Goal: Task Accomplishment & Management: Complete application form

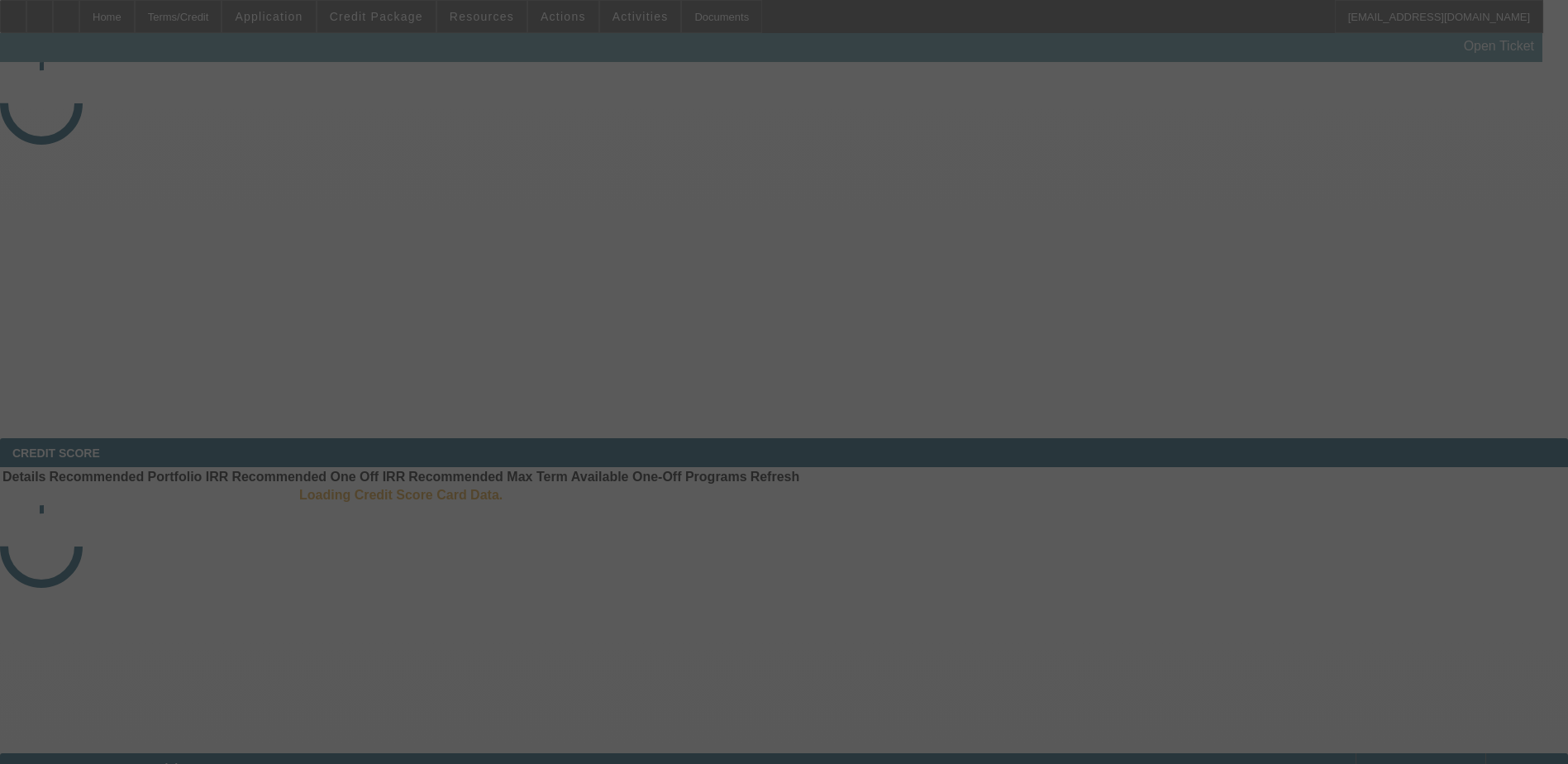
select select "3"
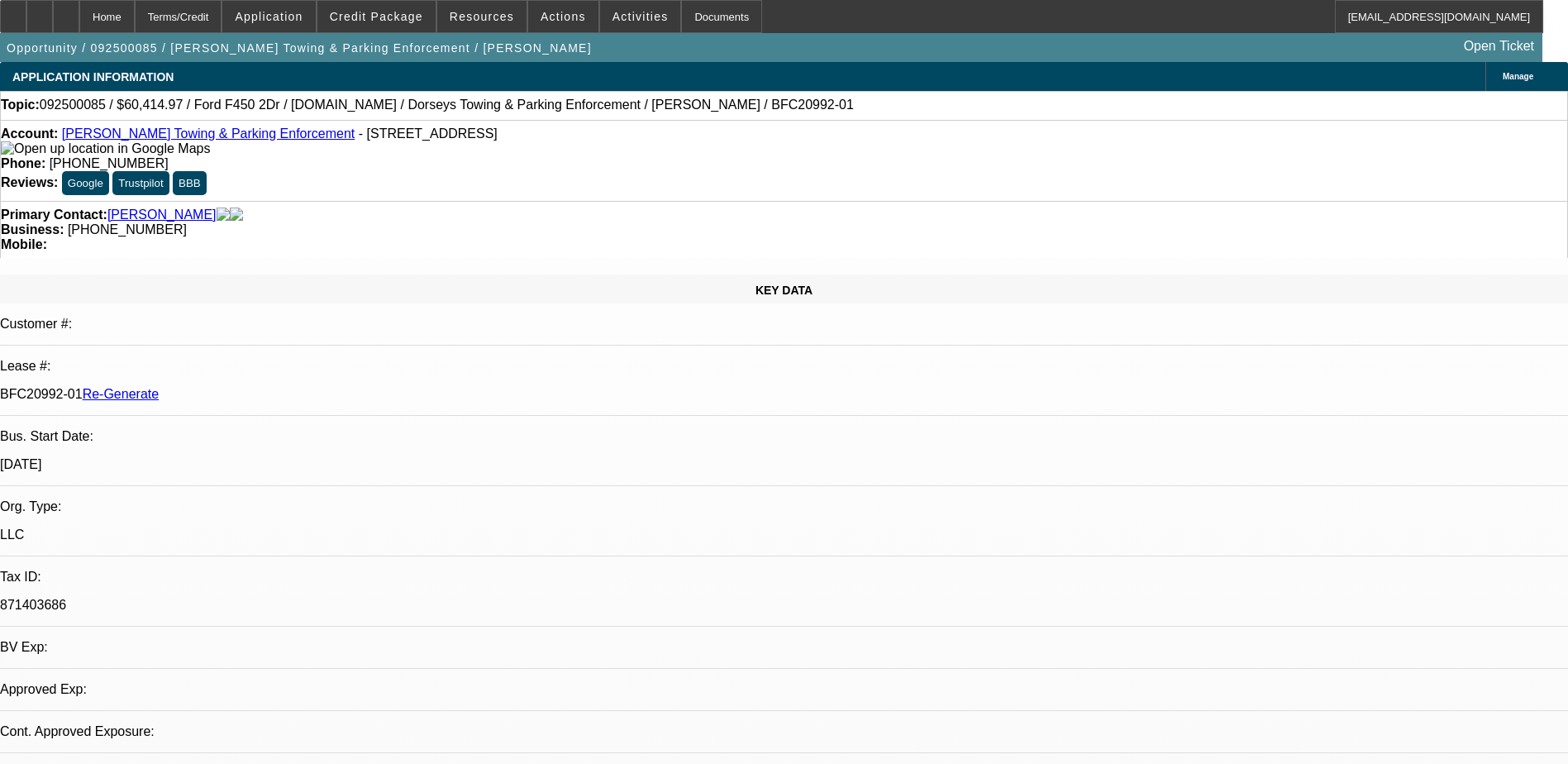
select select "2"
select select "0"
select select "6"
click at [692, 13] on div "Documents" at bounding box center [722, 16] width 81 height 33
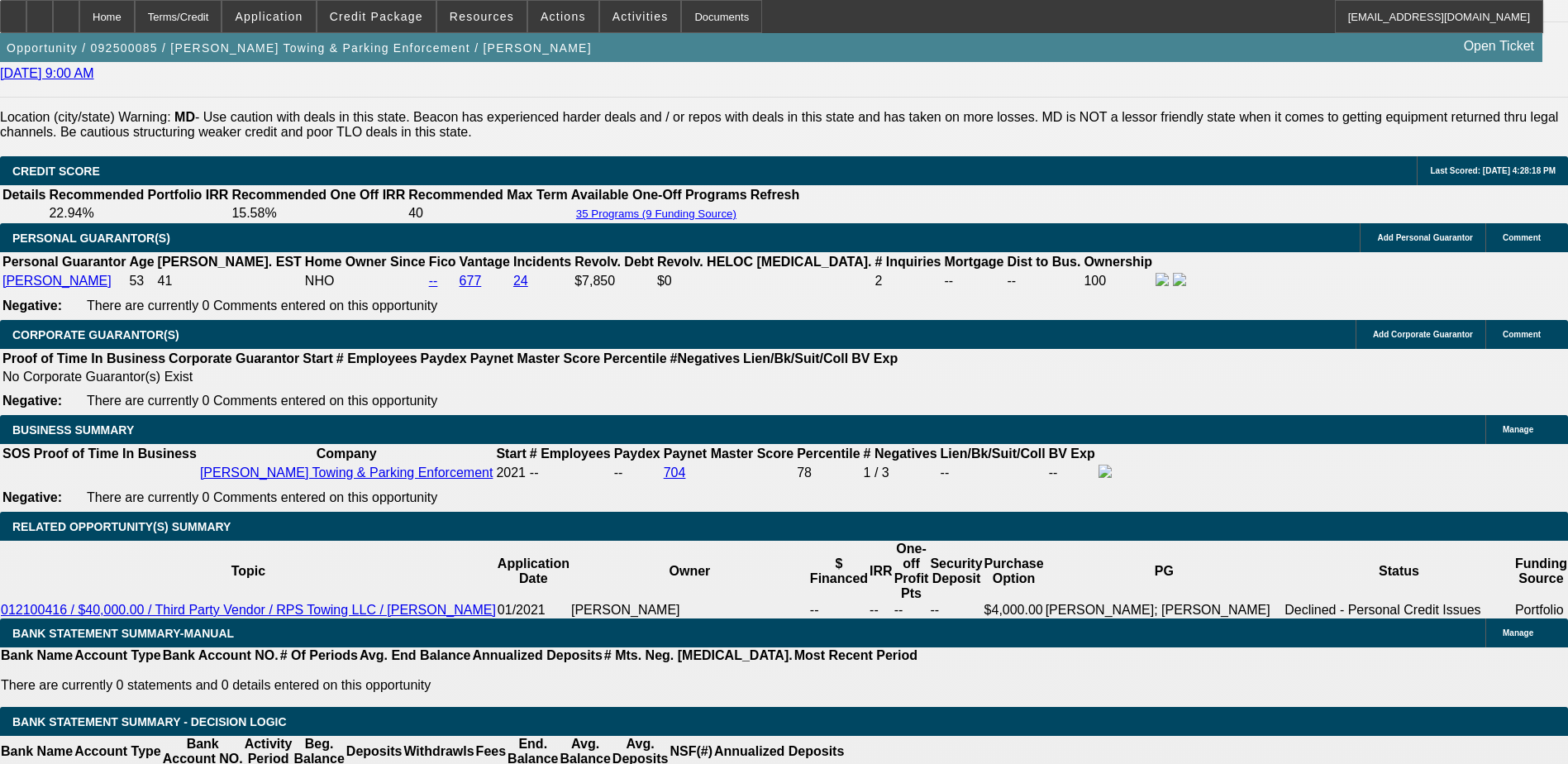
scroll to position [2481, 0]
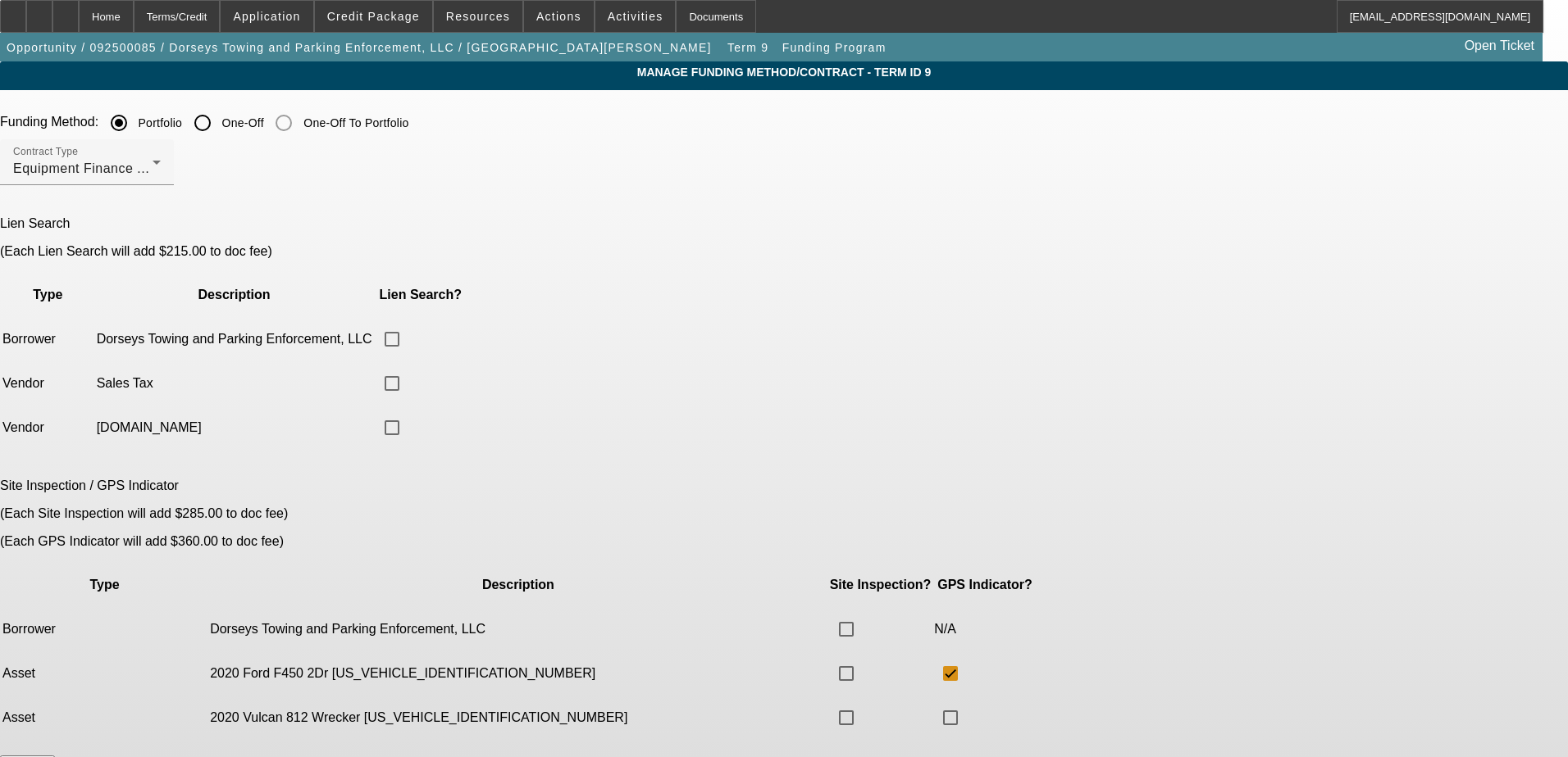
click at [55, 756] on button "Go Back" at bounding box center [28, 765] width 55 height 18
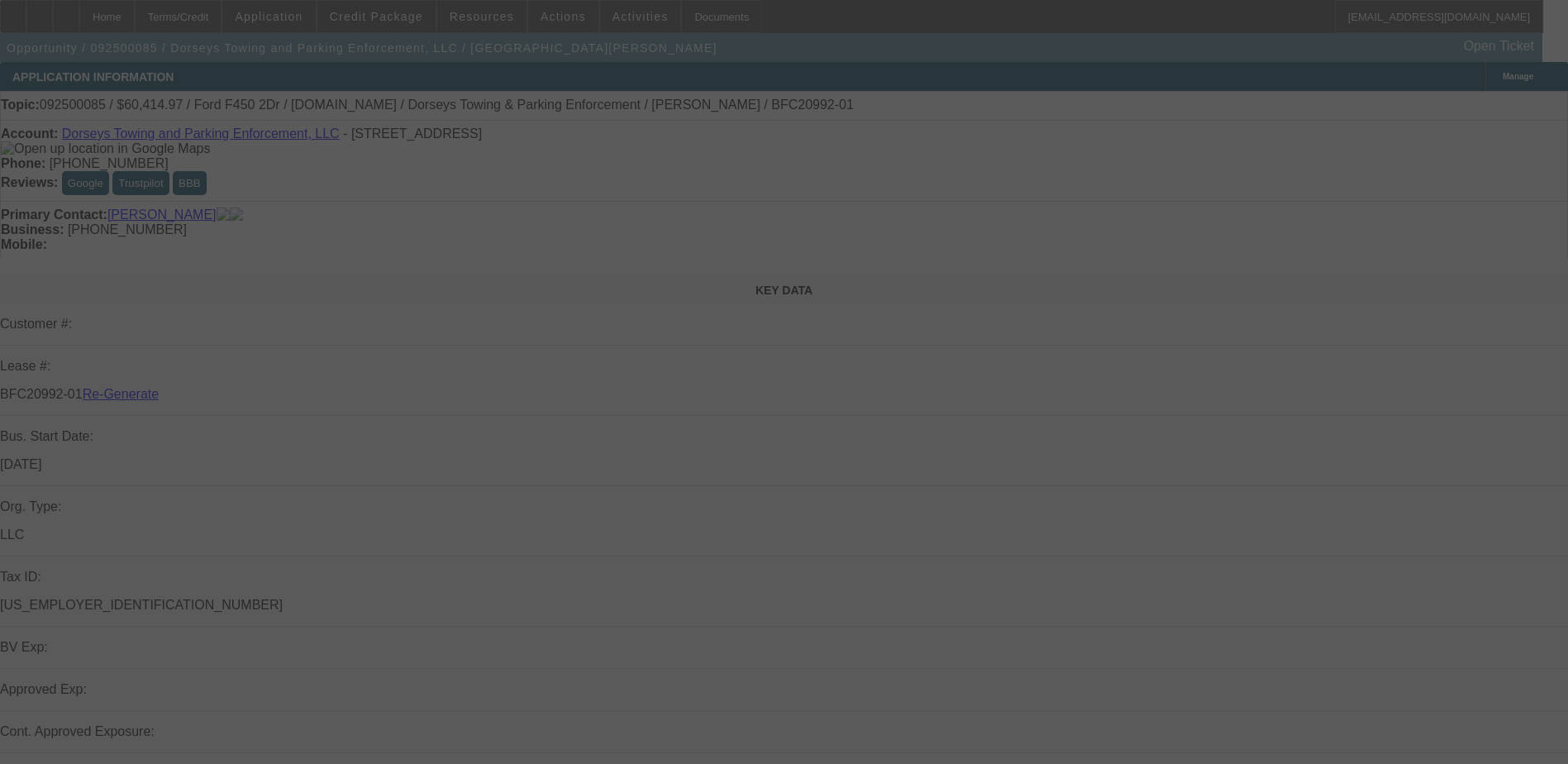
select select "3"
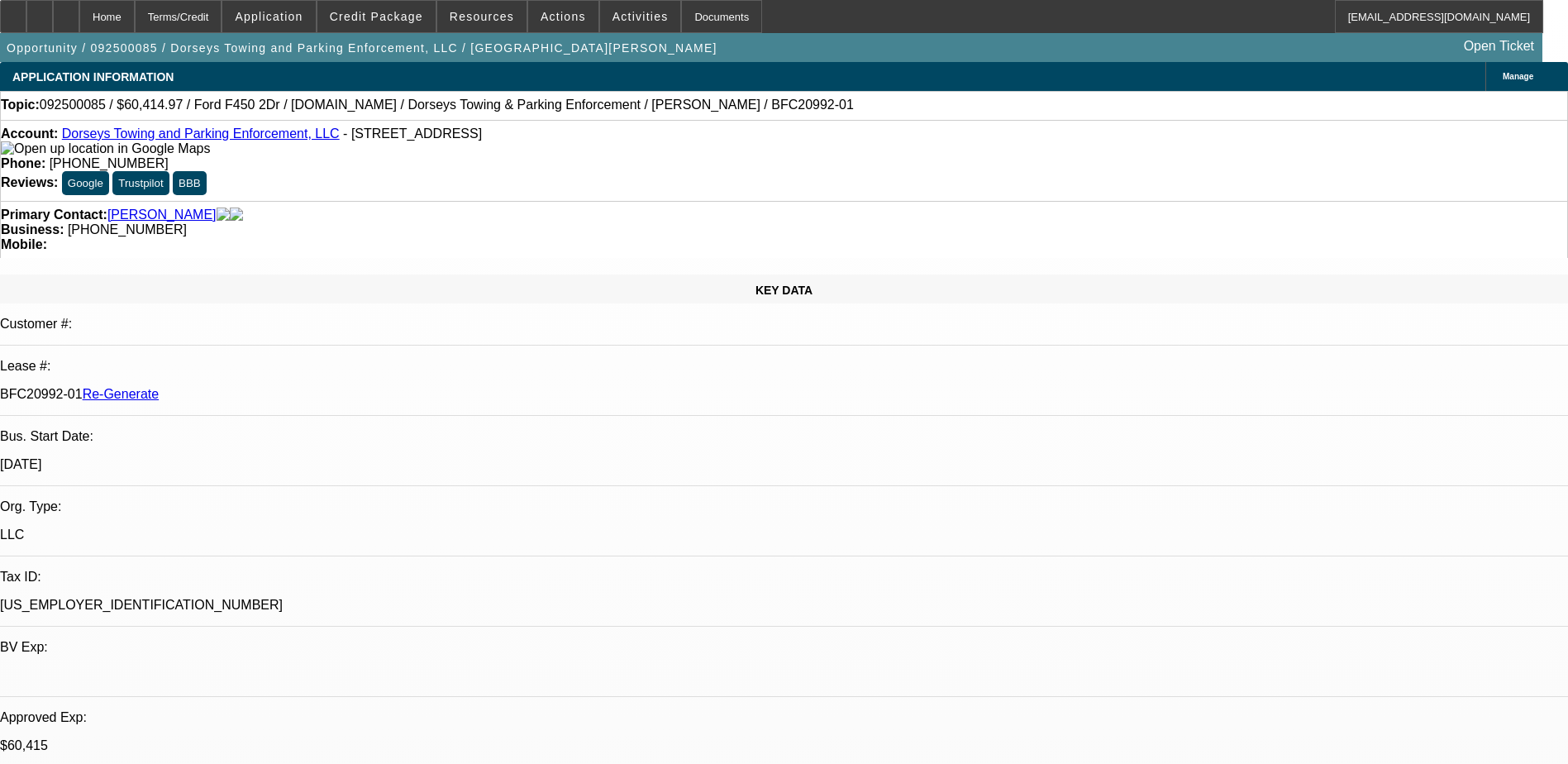
select select "2"
select select "0"
select select "6"
click at [613, 14] on span "Activities" at bounding box center [641, 16] width 56 height 13
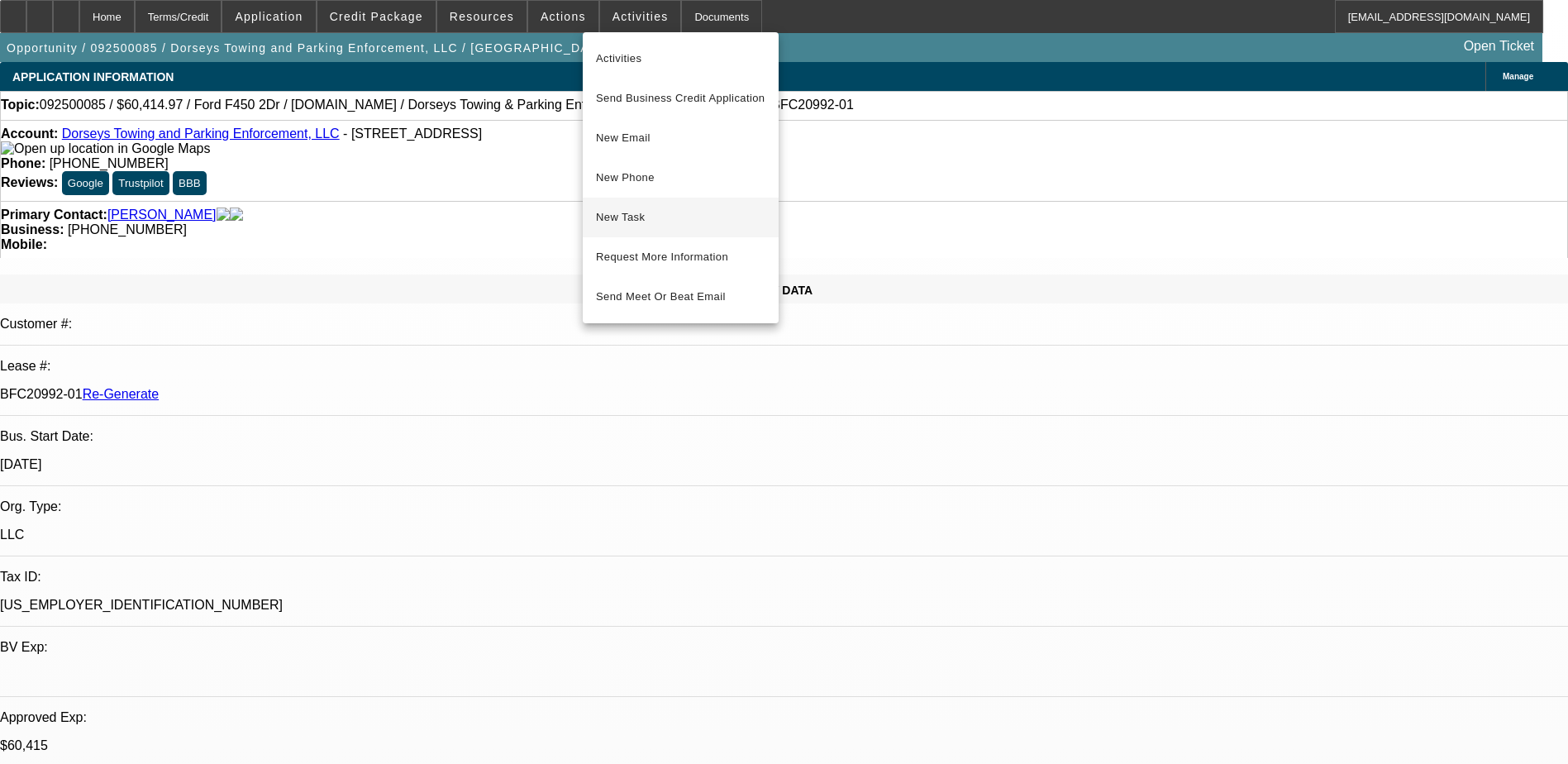
click at [622, 206] on button "New Task" at bounding box center [680, 217] width 196 height 40
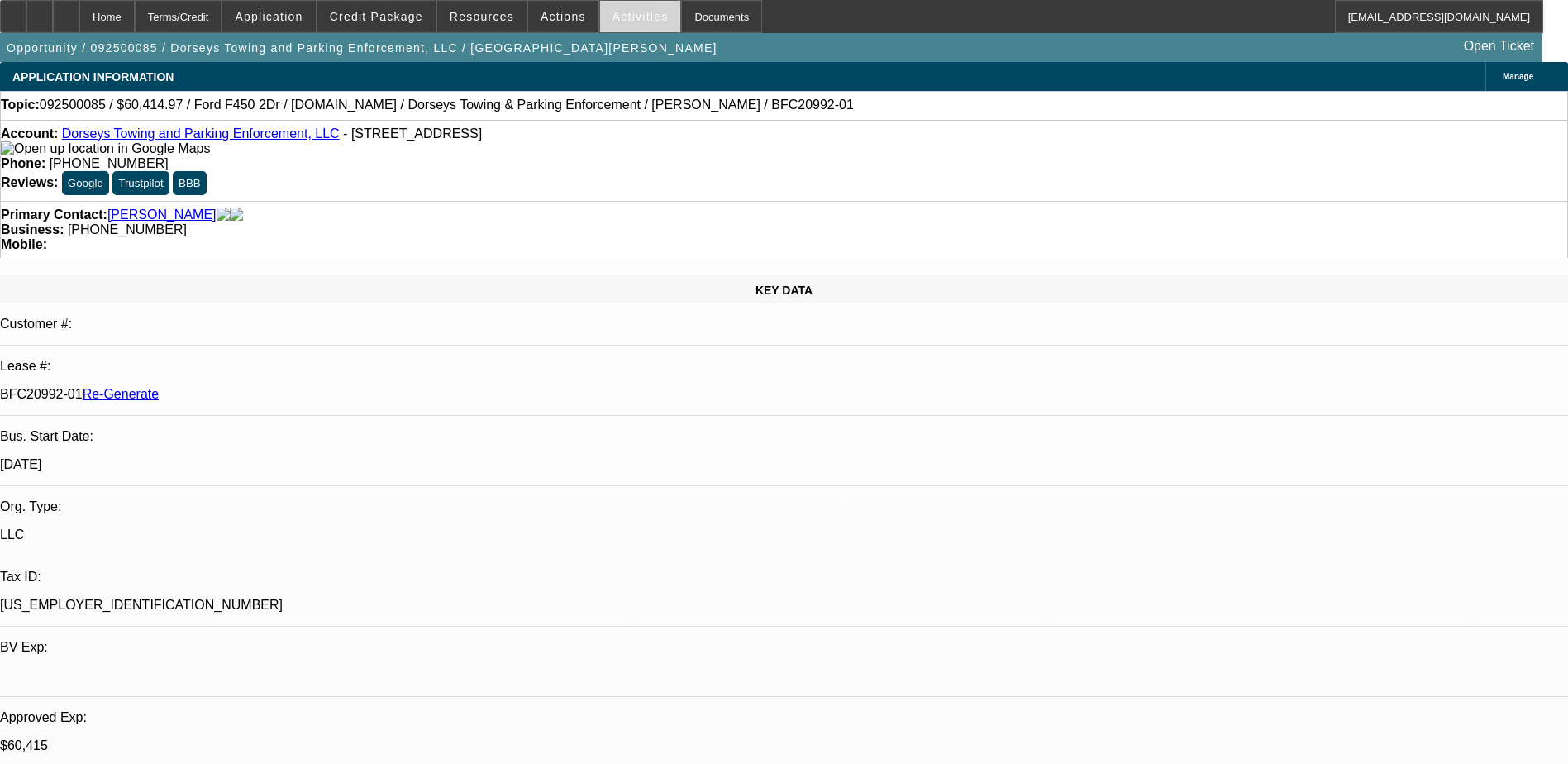
click at [633, 11] on span "Activities" at bounding box center [641, 16] width 56 height 13
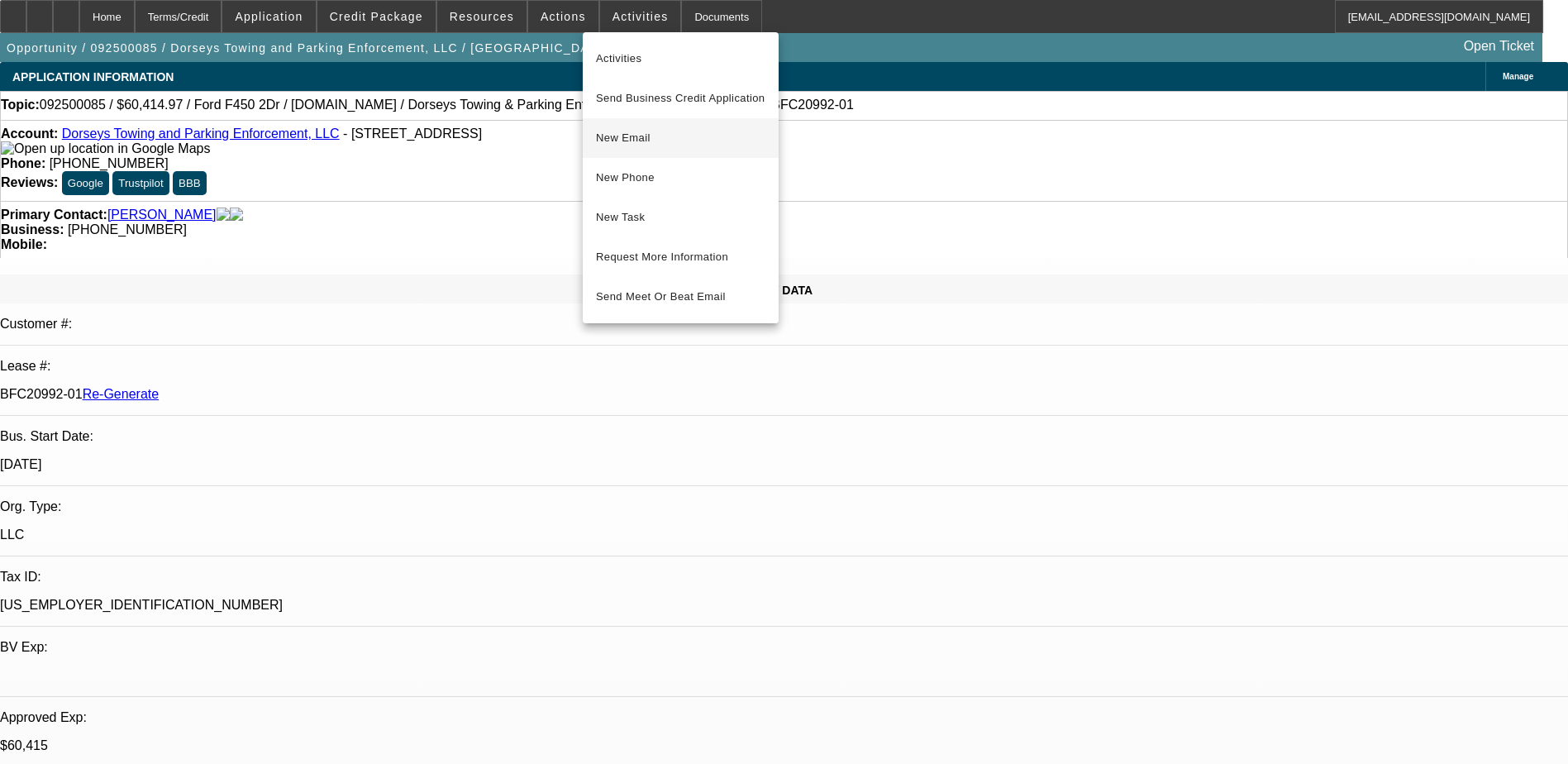
click at [648, 128] on span "New Email" at bounding box center [680, 138] width 169 height 20
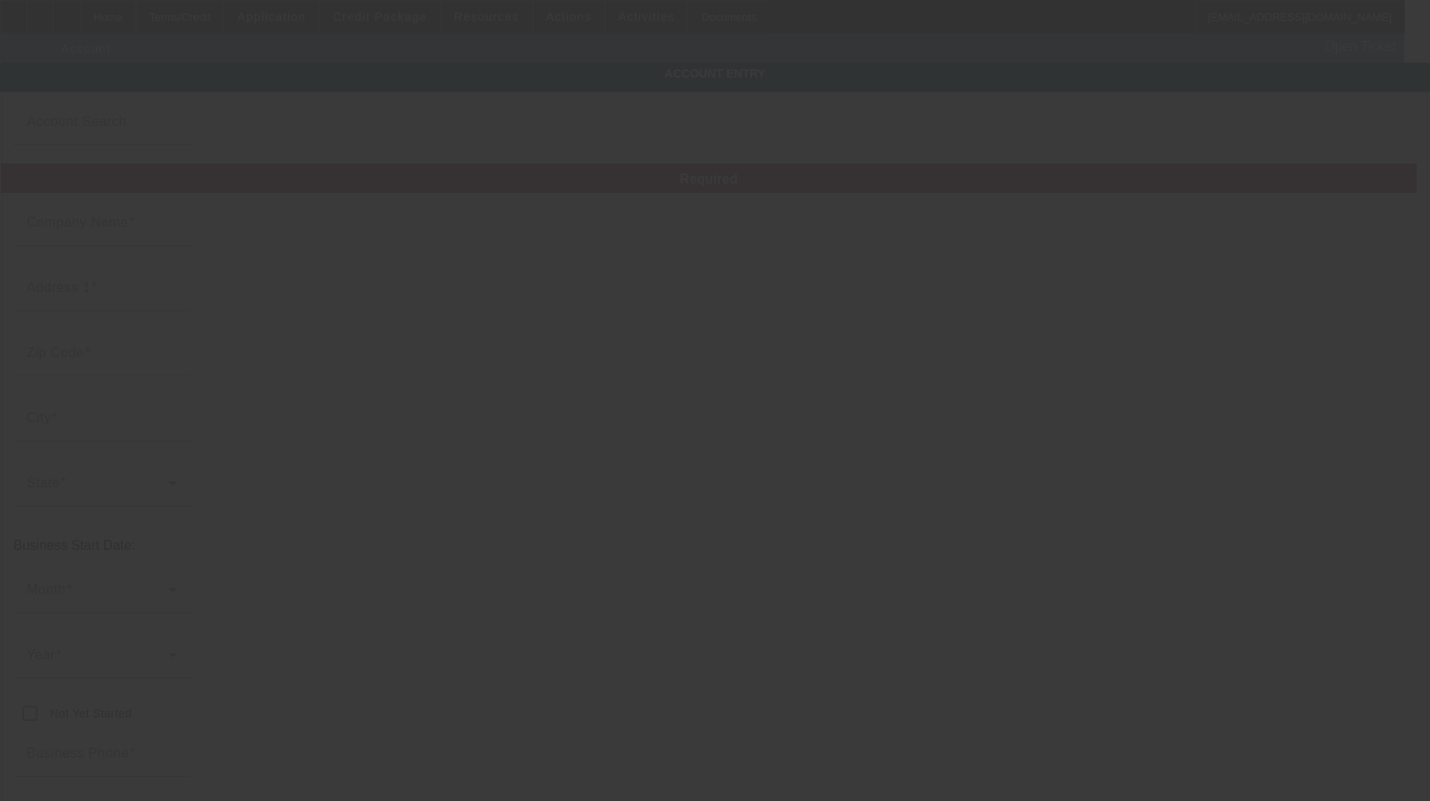
type input "Dorsey's Towing & Parking Enforcement"
type input "502 N East St"
type input "21701"
type input "[PERSON_NAME]"
type input "[PHONE_NUMBER]"
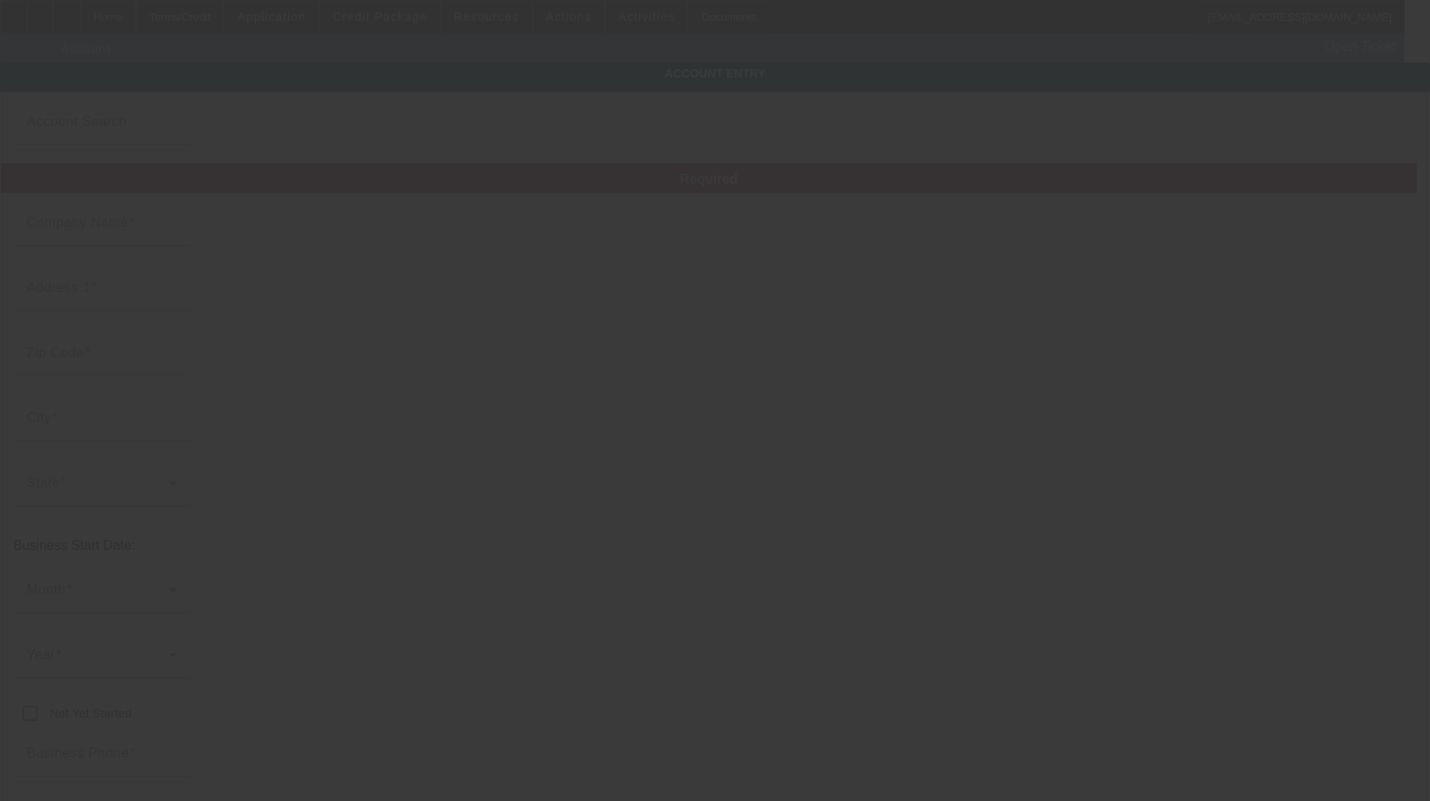
type input "871403686"
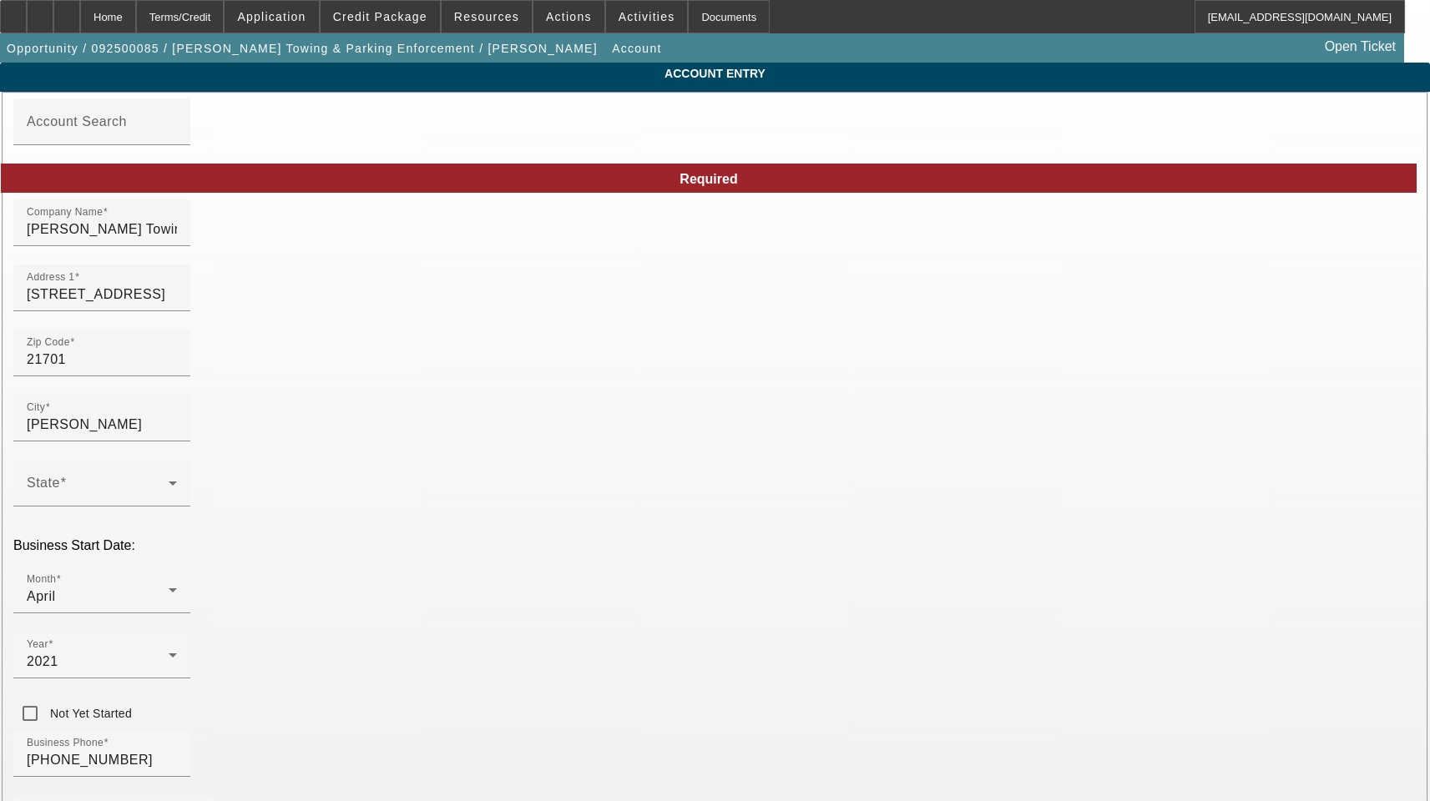
type input "9/4/2025"
drag, startPoint x: 473, startPoint y: 242, endPoint x: 86, endPoint y: 217, distance: 388.1
paste input "s Towing and Parking Enforcement, LLC"
type input "Dorseys Towing and Parking Enforcement, LLC"
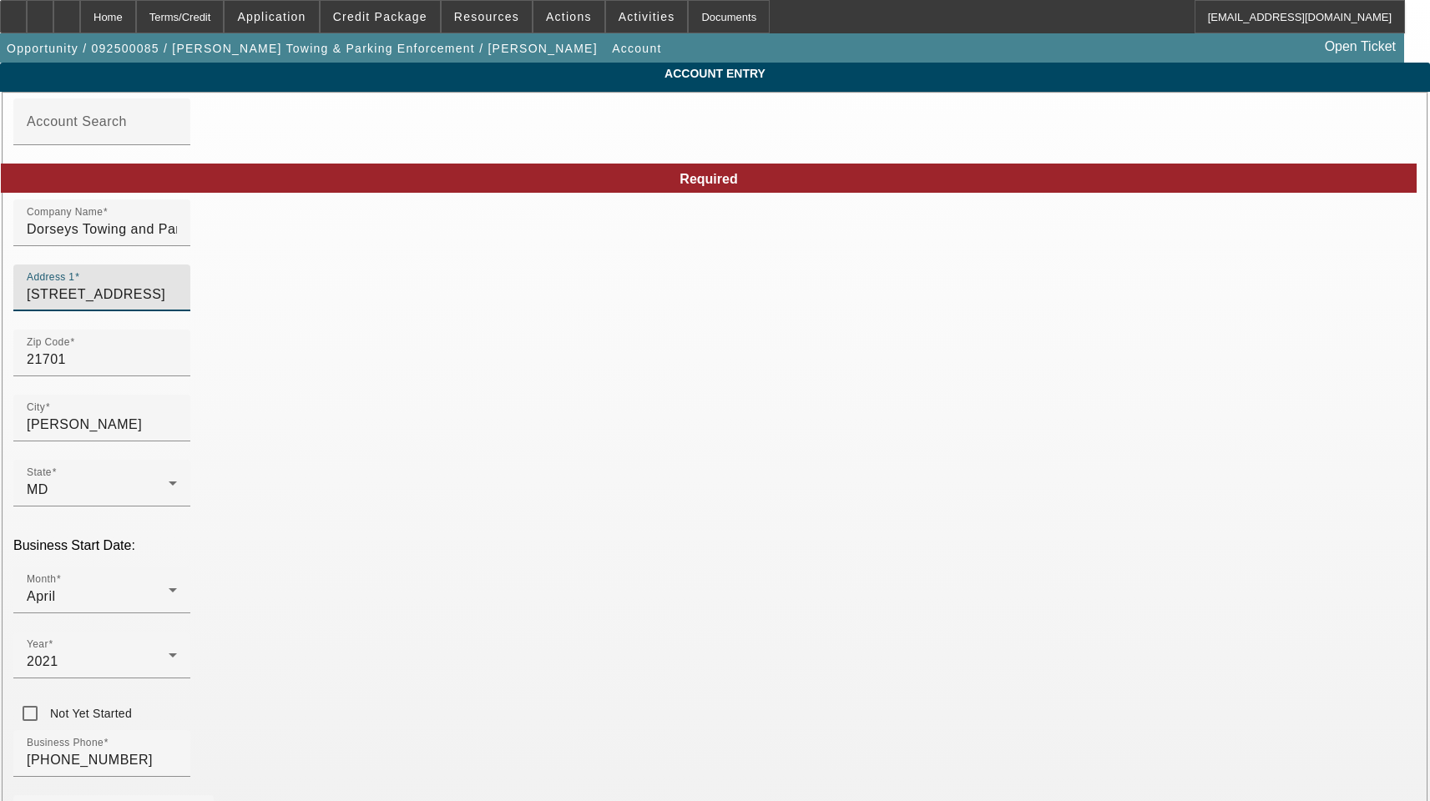
drag, startPoint x: 360, startPoint y: 309, endPoint x: 169, endPoint y: 313, distance: 190.4
drag, startPoint x: 800, startPoint y: 427, endPoint x: 956, endPoint y: 427, distance: 156.1
paste input "[PERSON_NAME]"
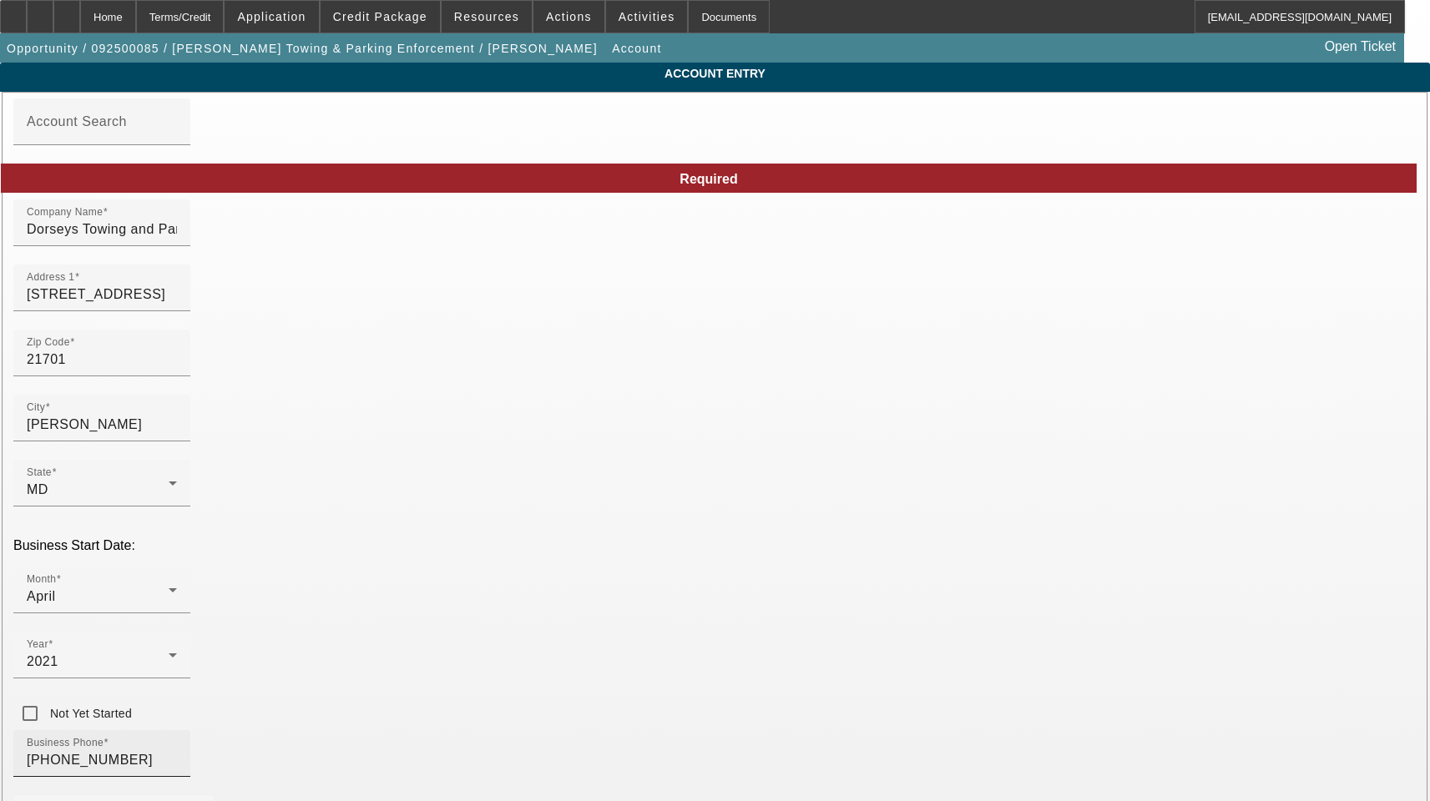
type input "[PERSON_NAME]"
drag, startPoint x: 359, startPoint y: 596, endPoint x: 140, endPoint y: 600, distance: 218.7
type input "[US_EMPLOYER_IDENTIFICATION_NUMBER]"
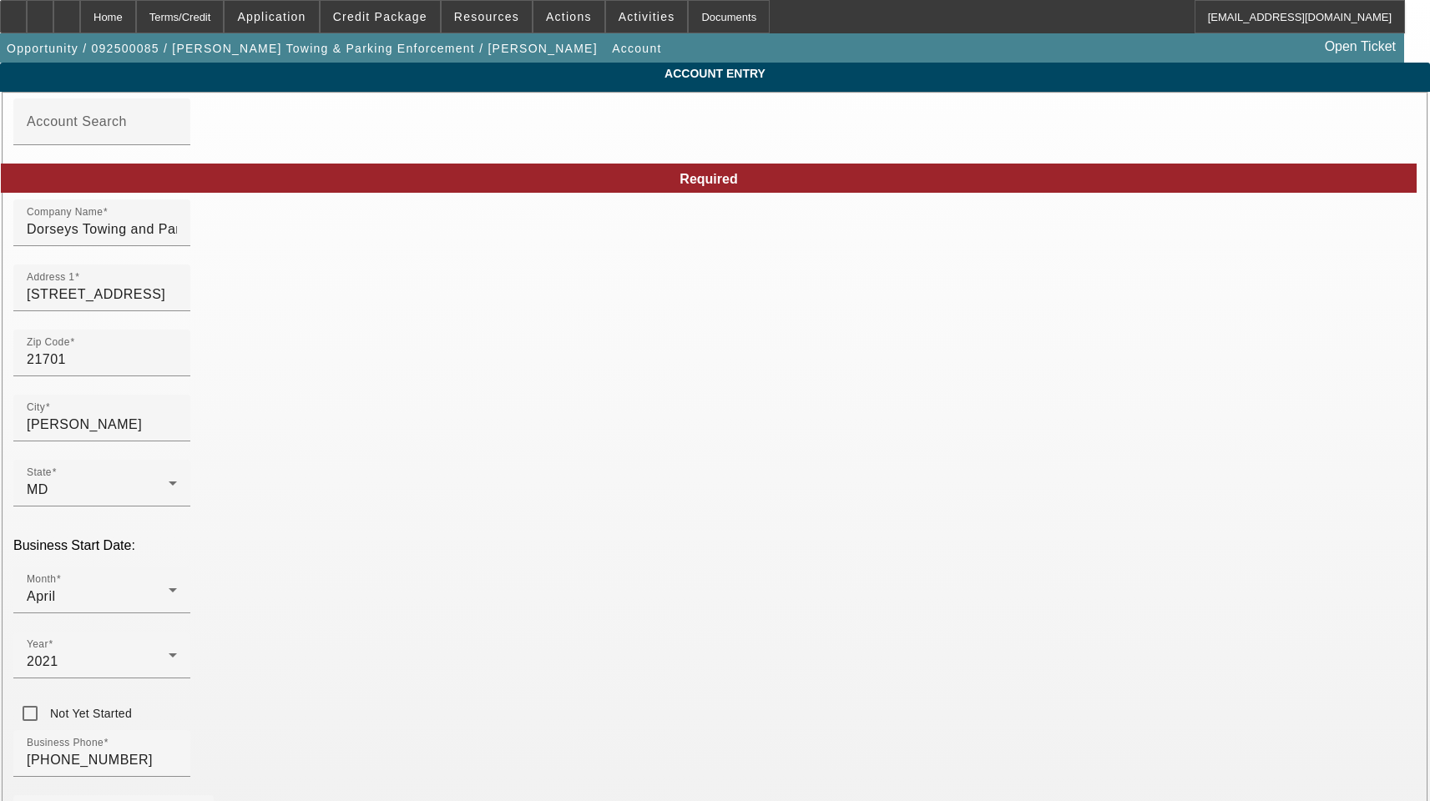
paste input "dorseystowingandpe@gmail.com"
type input "dorseystowingandpe@gmail.com"
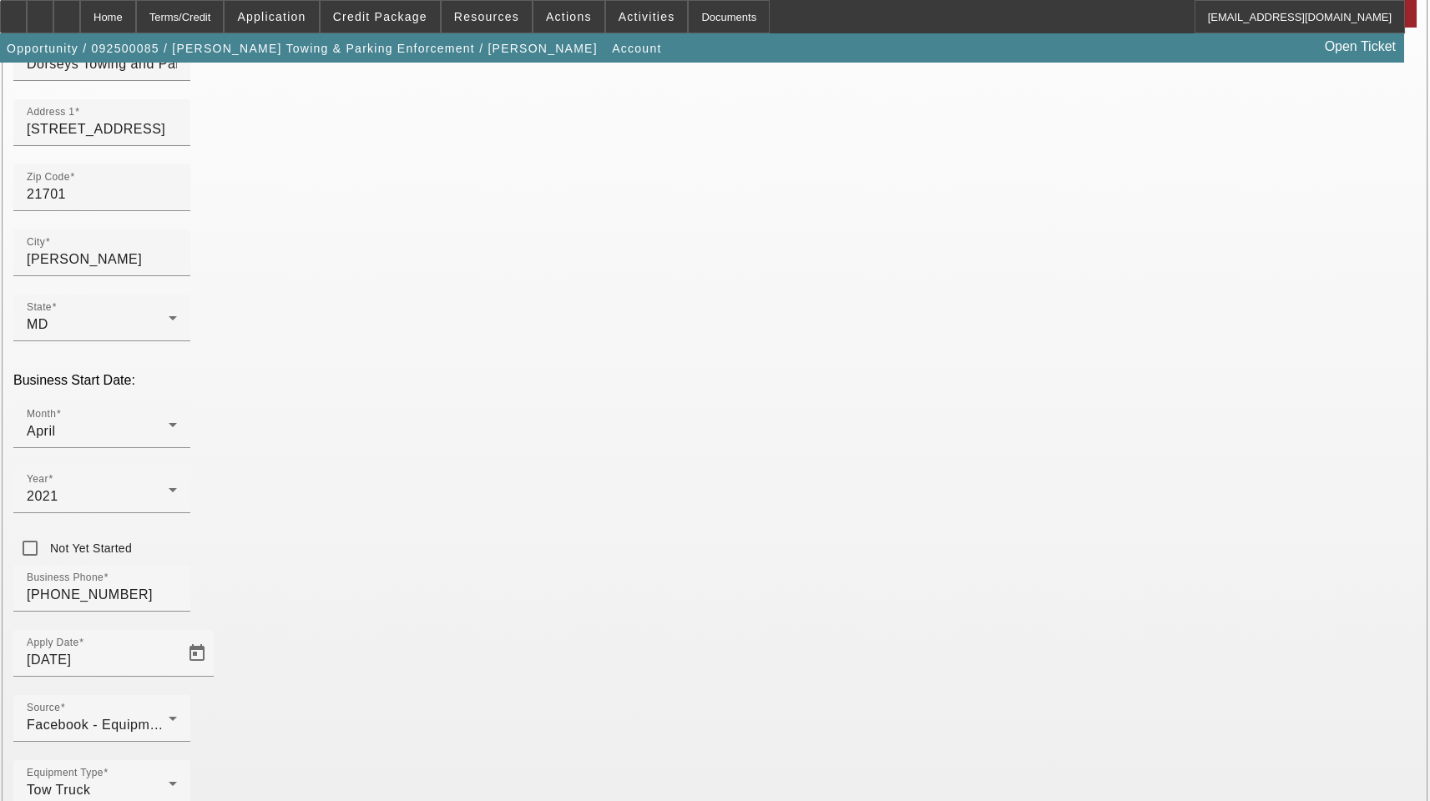
scroll to position [167, 0]
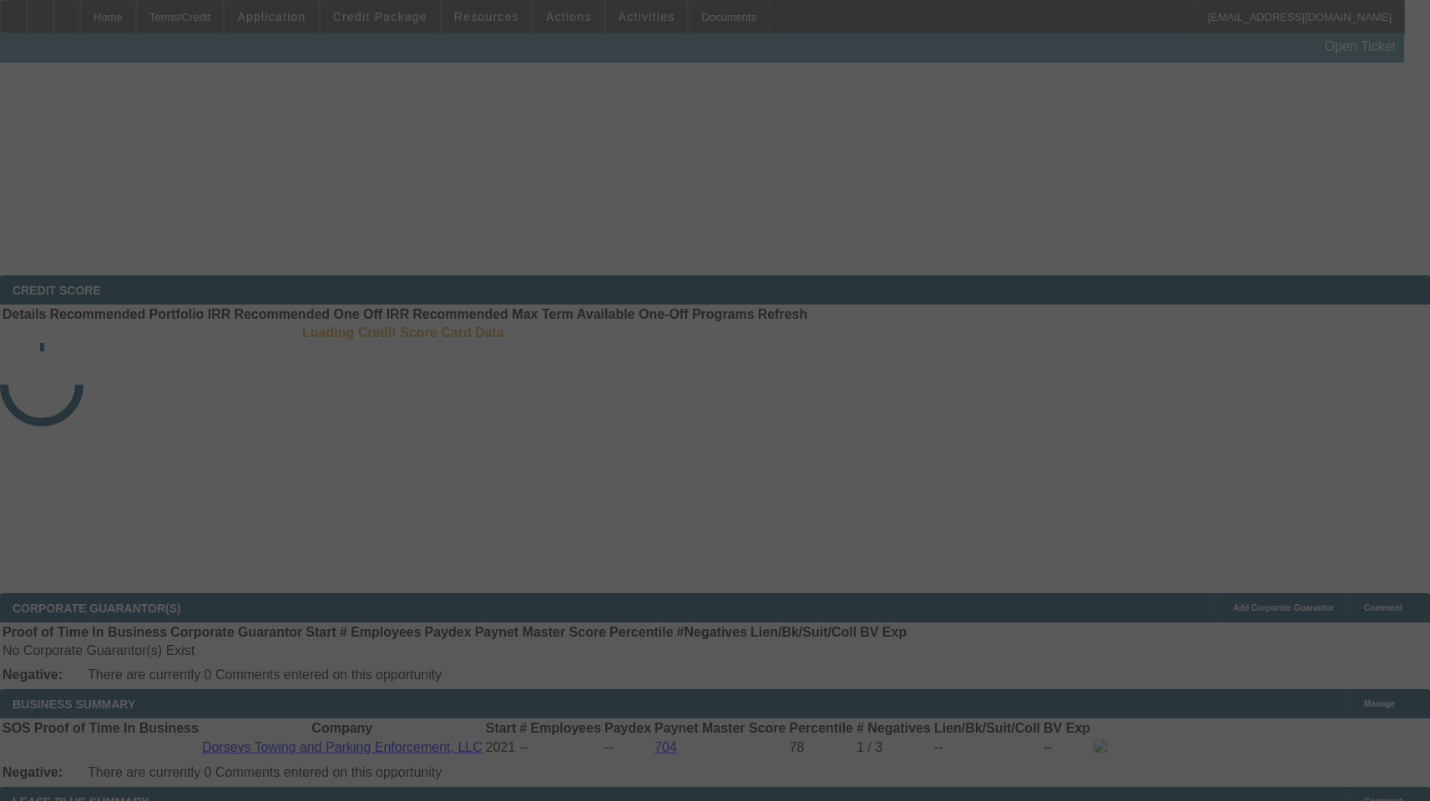
select select "3"
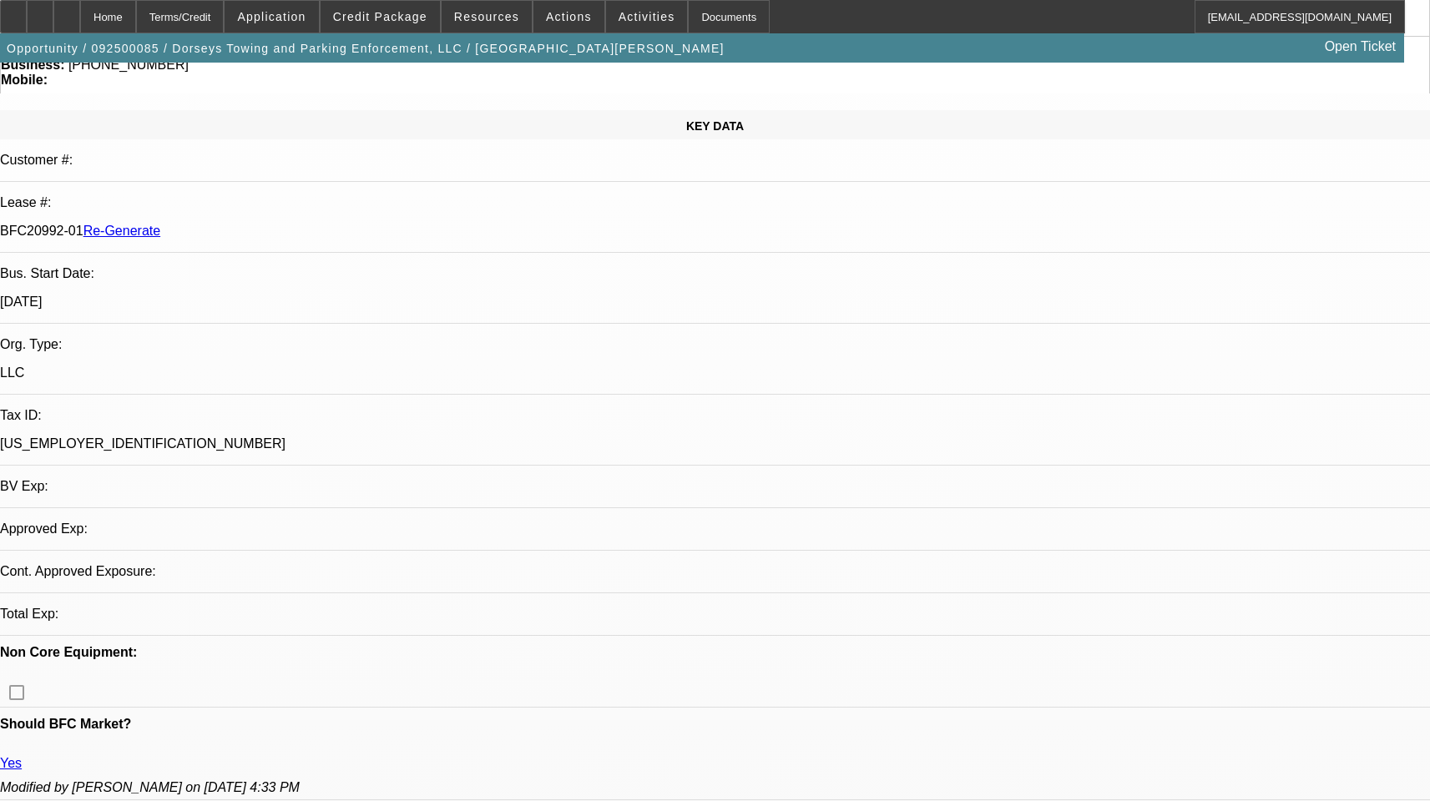
select select "2"
select select "0"
select select "6"
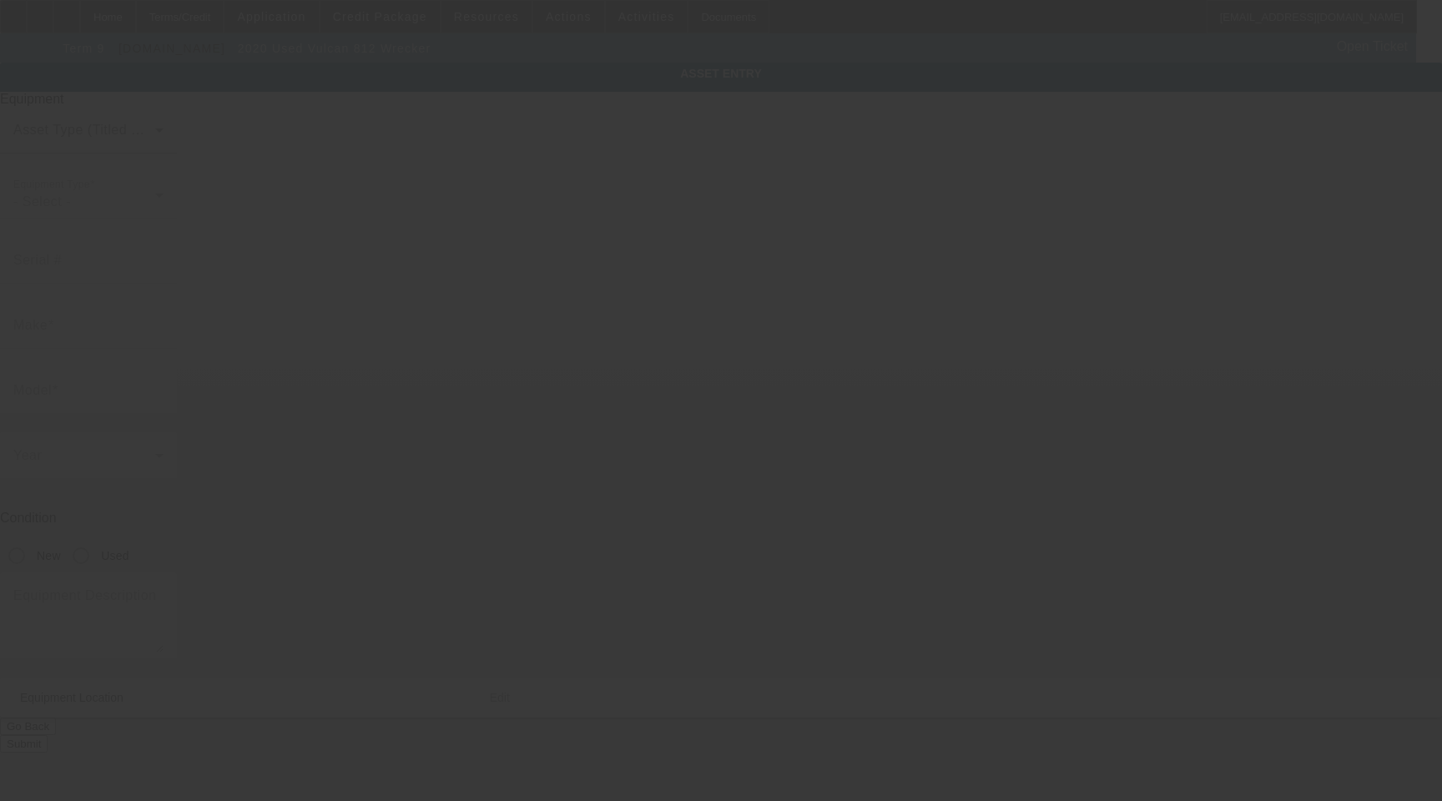
type input "[US_VEHICLE_IDENTIFICATION_NUMBER]"
type input "Vulcan"
type input "812 Wrecker"
radio input "true"
type textarea "Vulcan 812 Wrecker"
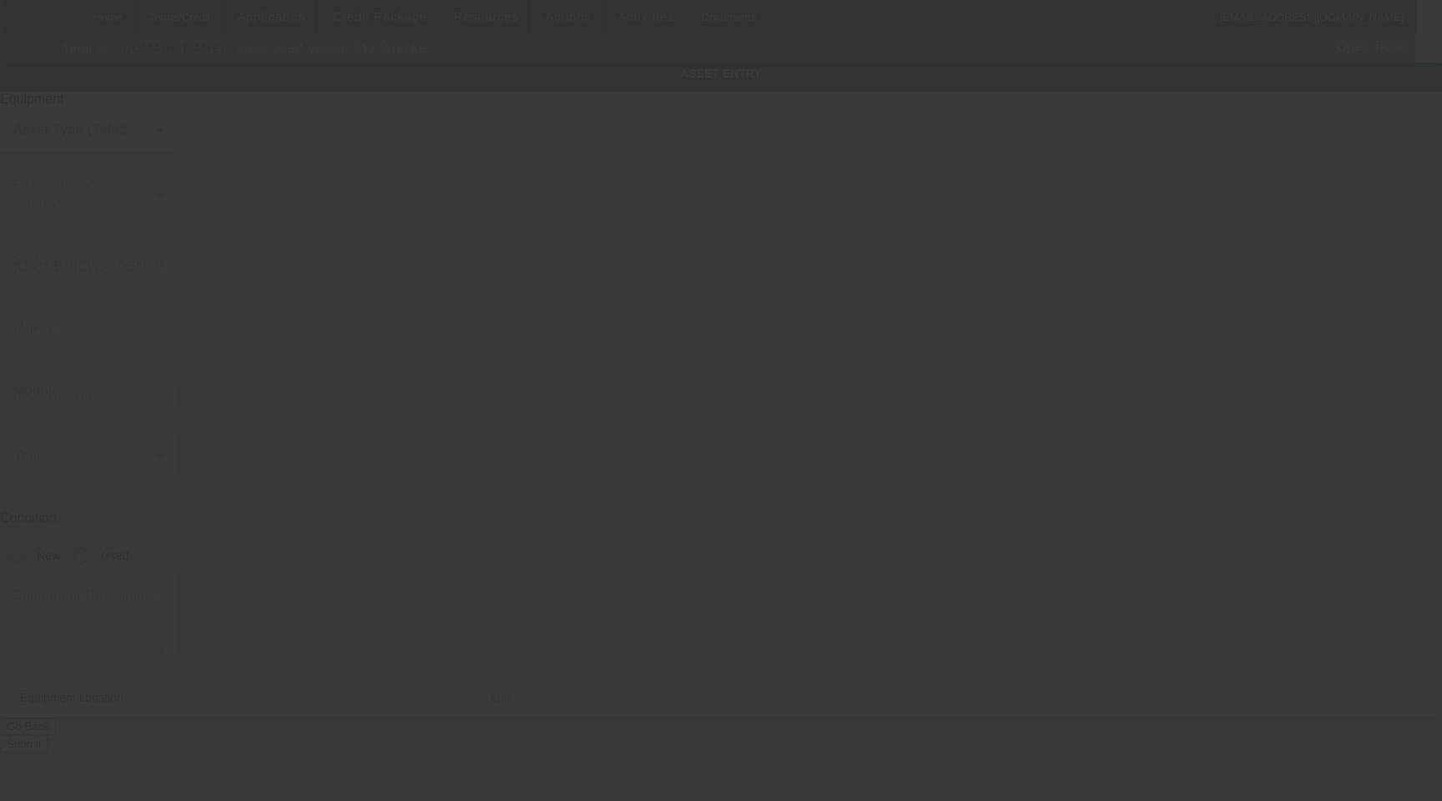
type input "[STREET_ADDRESS]"
type input "[PERSON_NAME]"
type input "21701"
type input "[US_VEHICLE_IDENTIFICATION_NUMBER]"
type input "Vulcan"
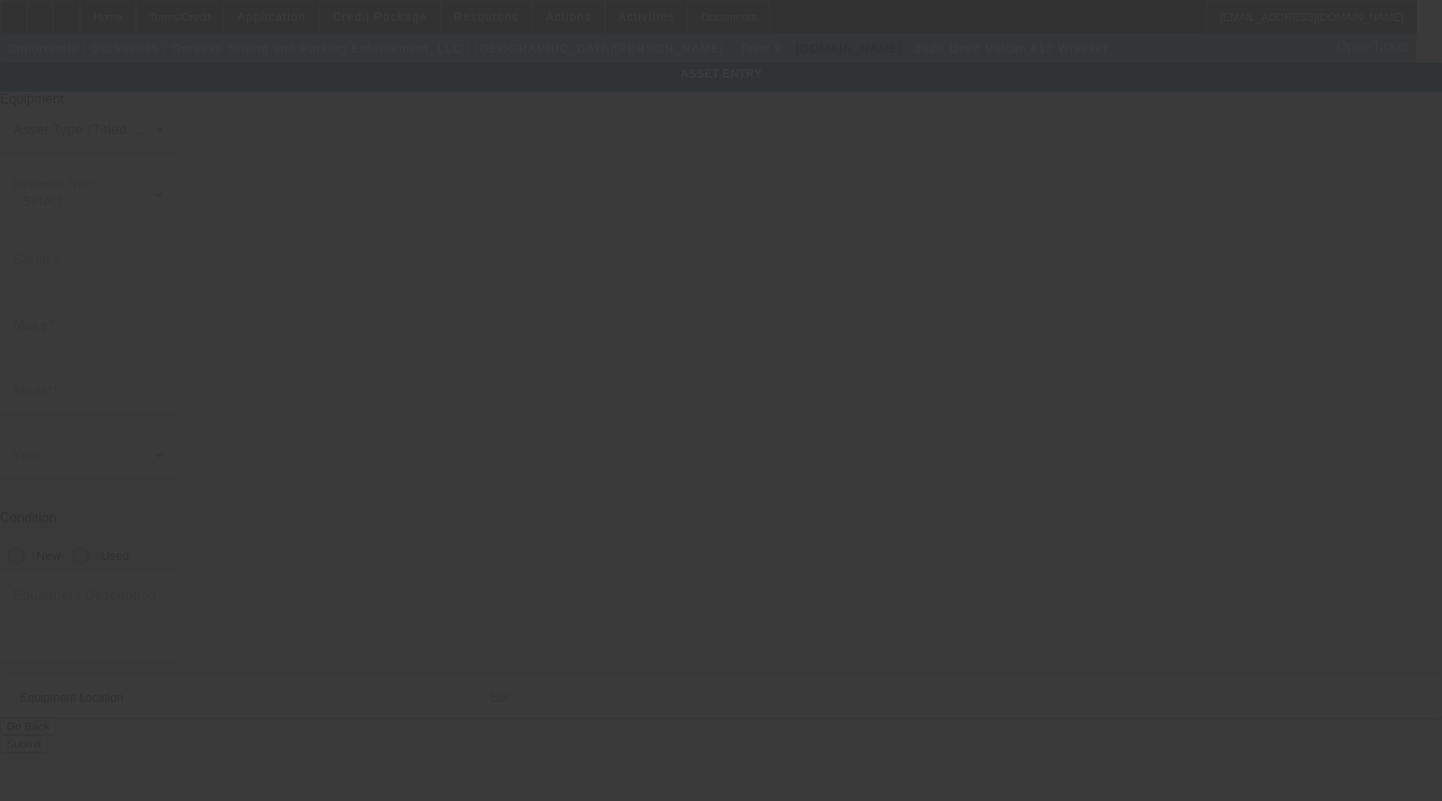
type input "812 Wrecker"
radio input "true"
type textarea "Vulcan 812 Wrecker"
type input "[STREET_ADDRESS]"
type input "Frederick"
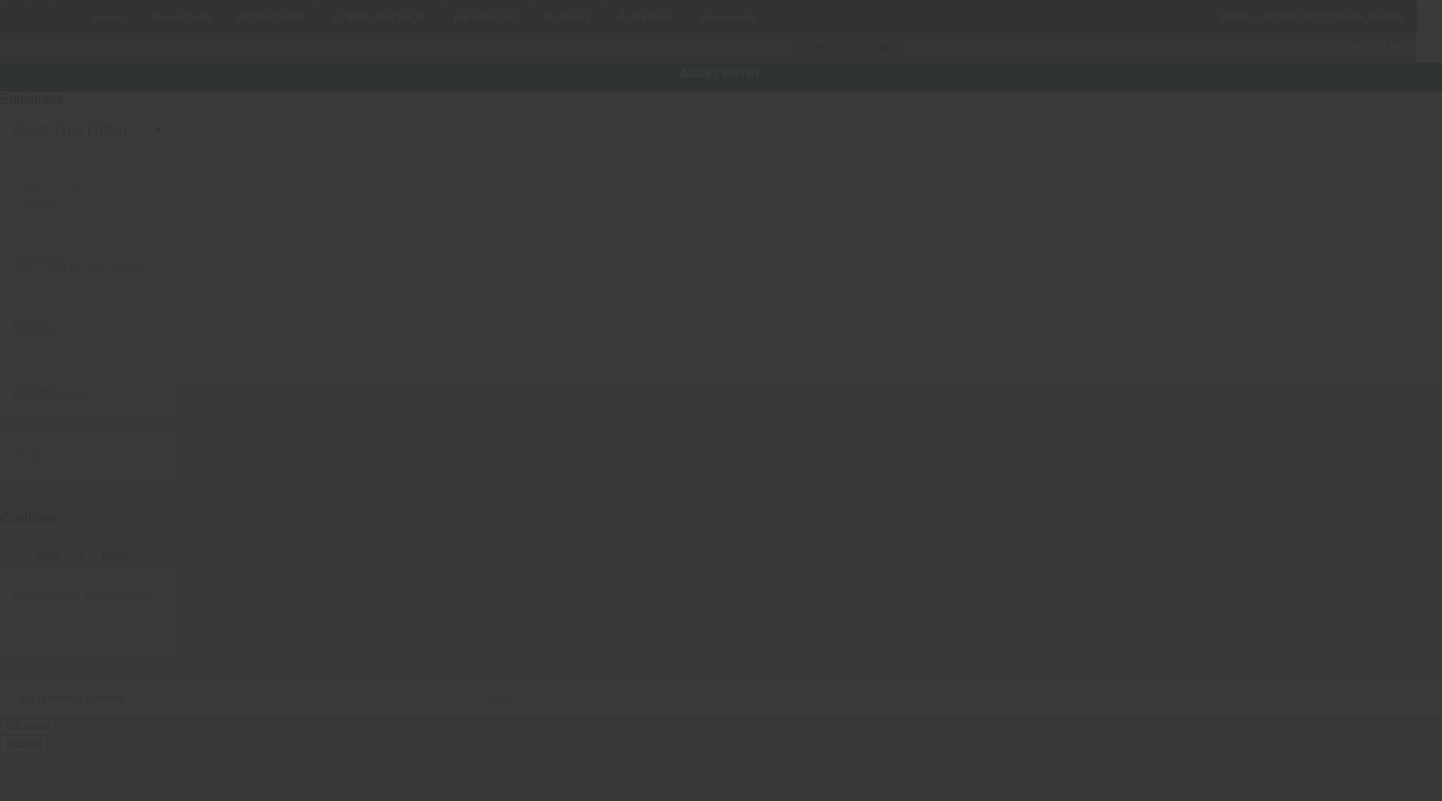
type input "21701"
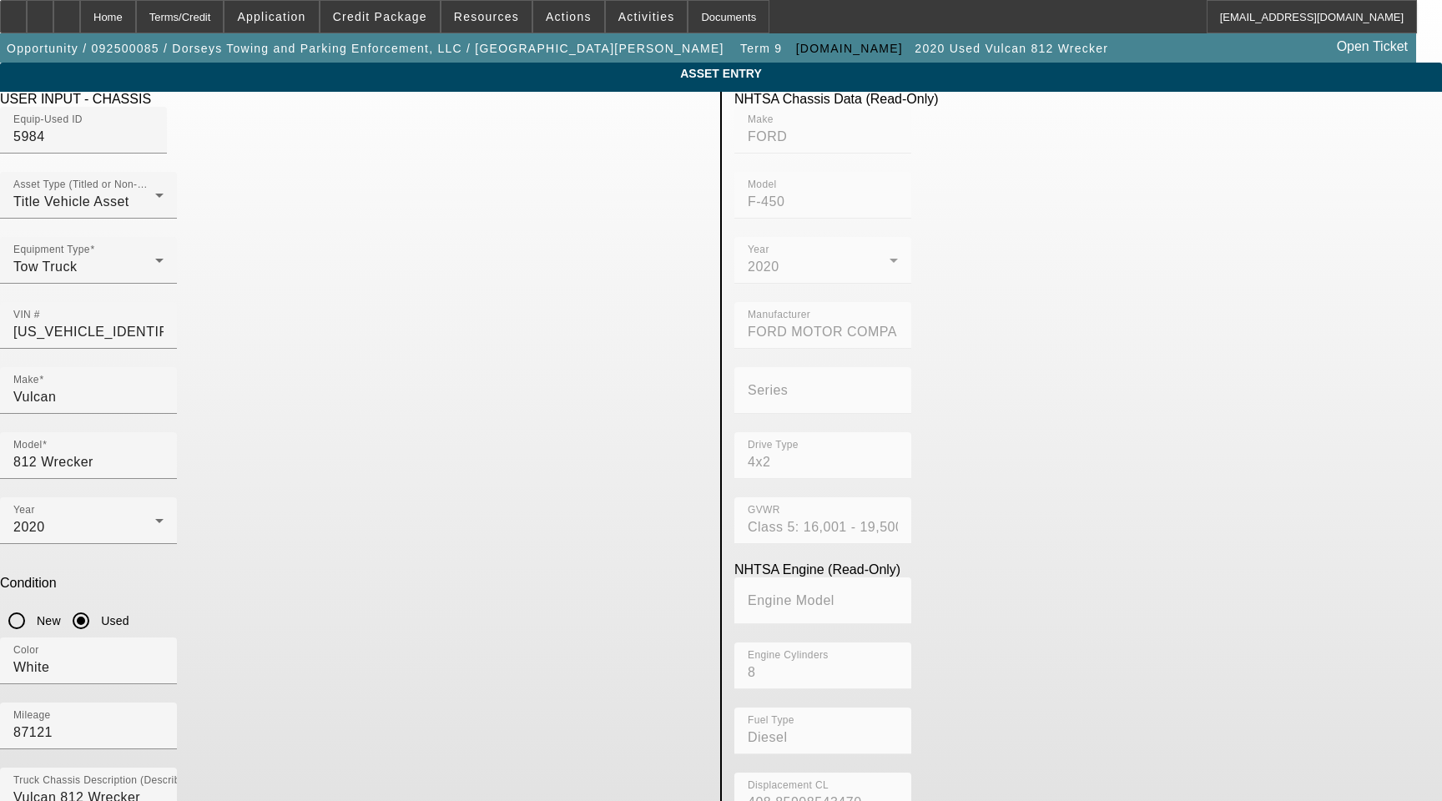
click at [1376, 19] on span "Delete asset" at bounding box center [1401, 14] width 50 height 9
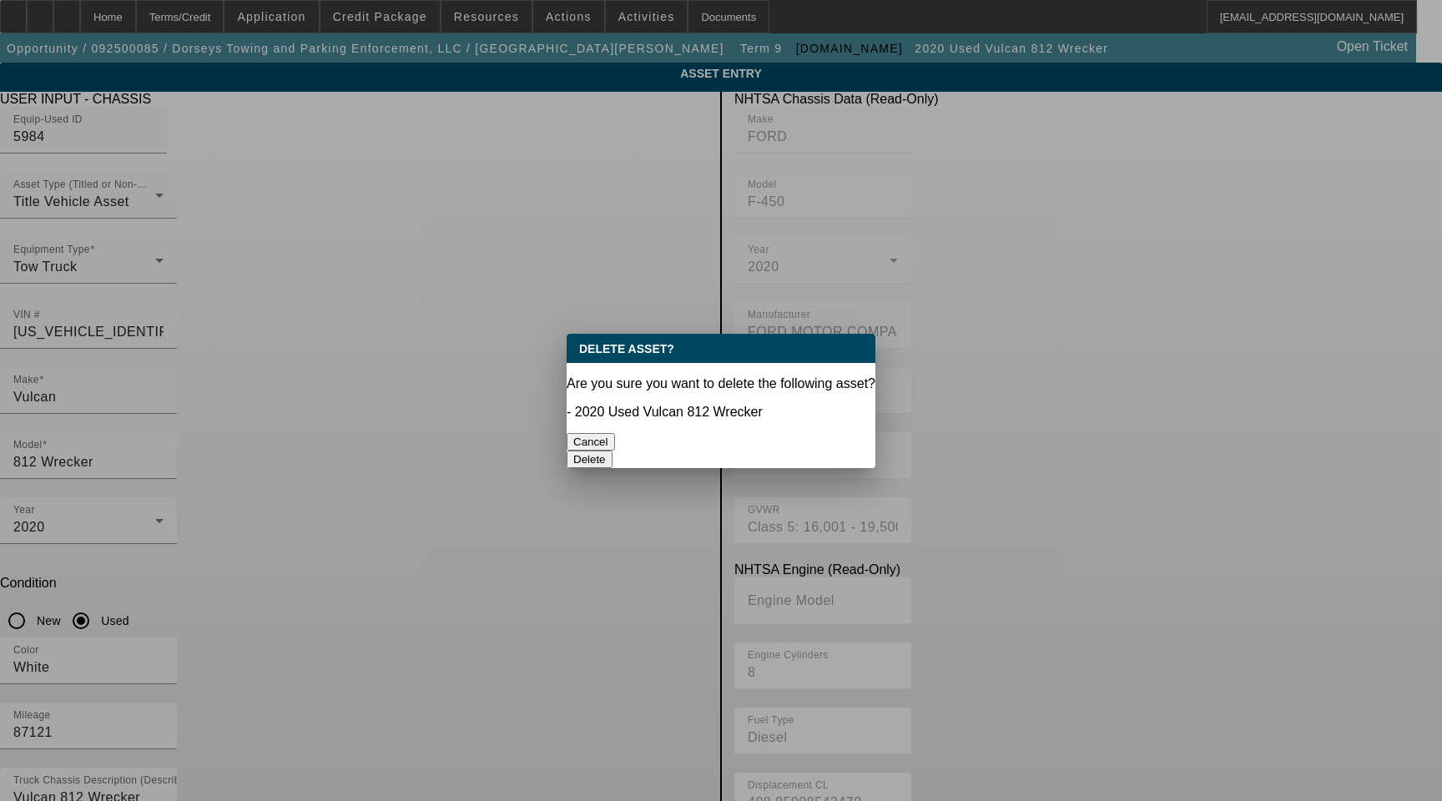
click at [613, 451] on button "Delete" at bounding box center [590, 460] width 46 height 18
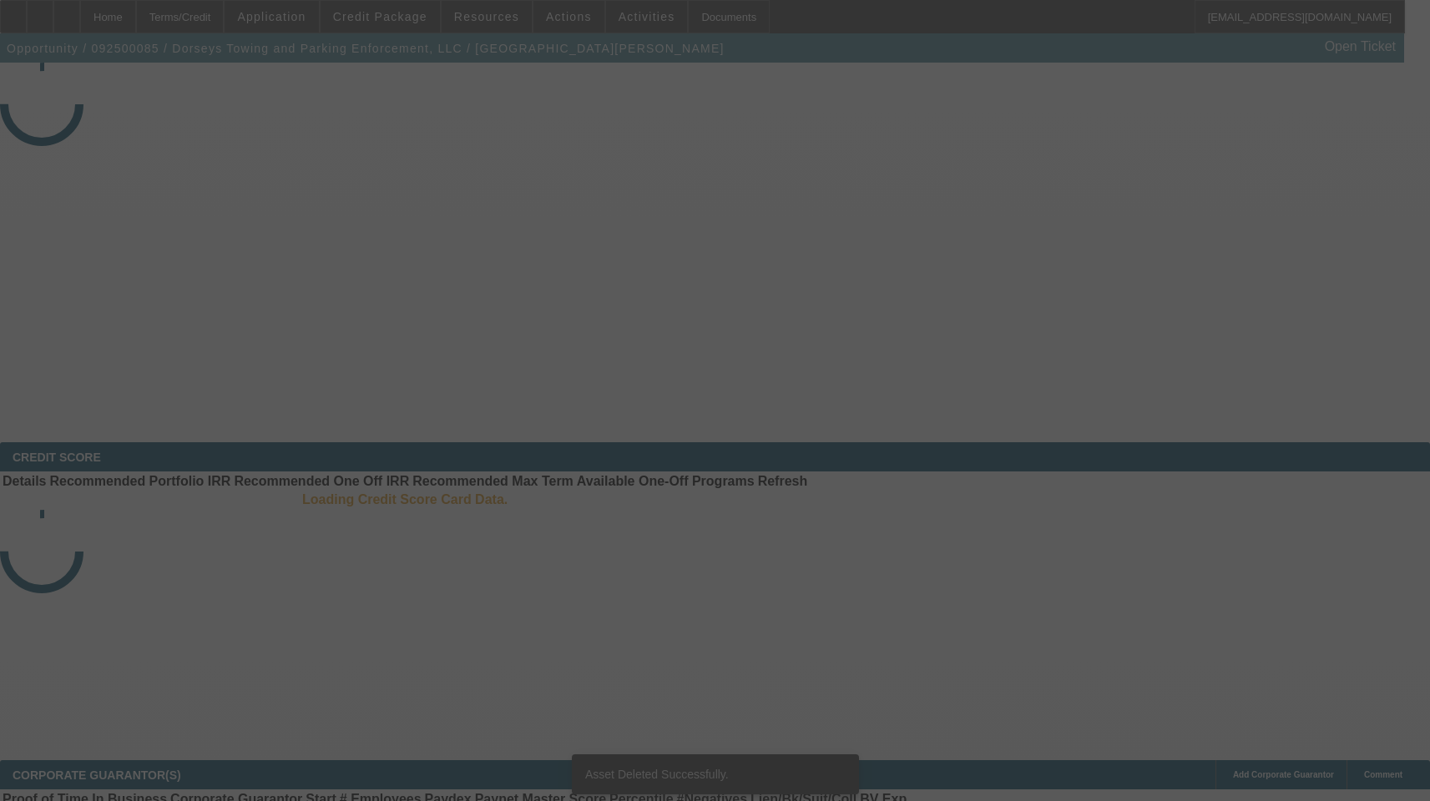
select select "3"
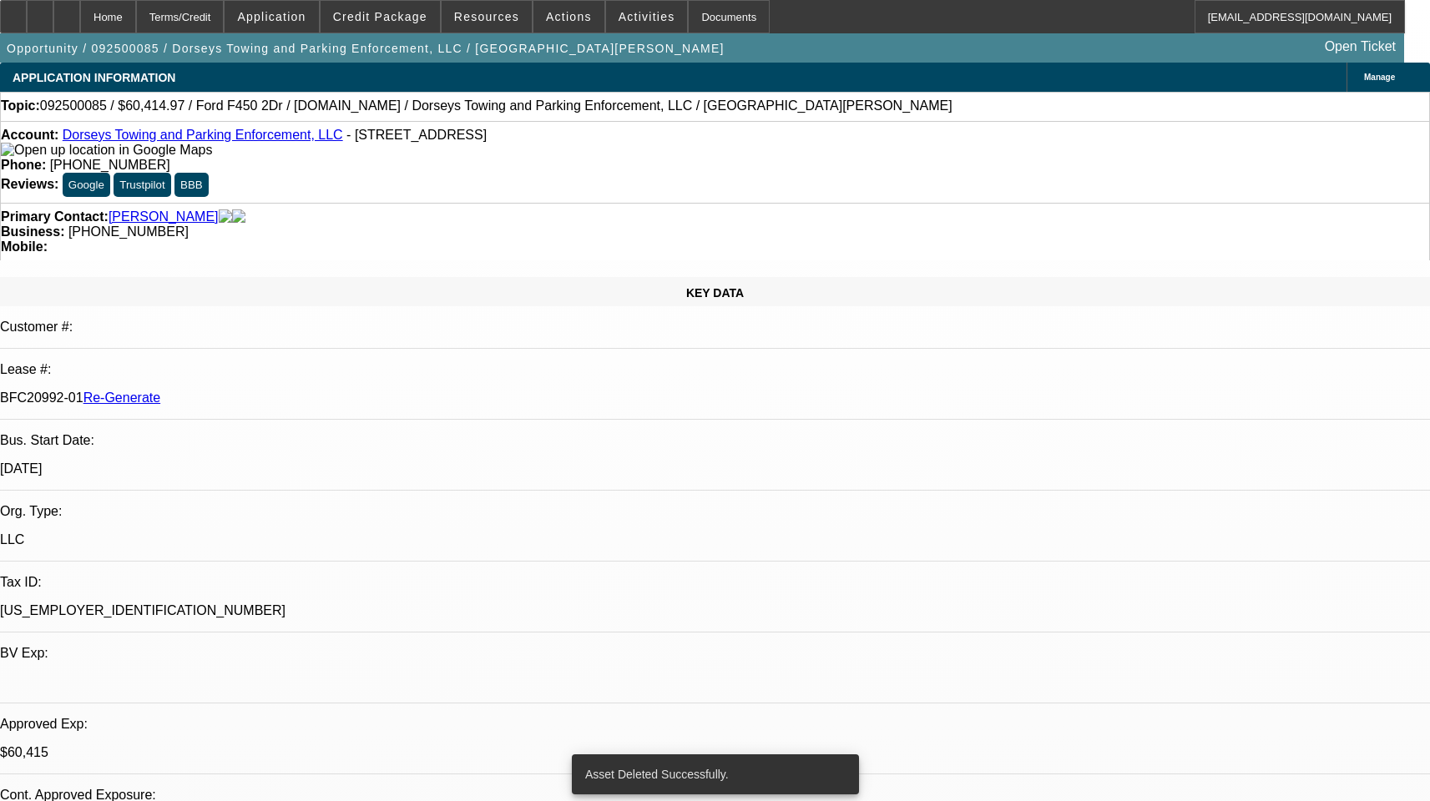
select select "2"
select select "0"
select select "6"
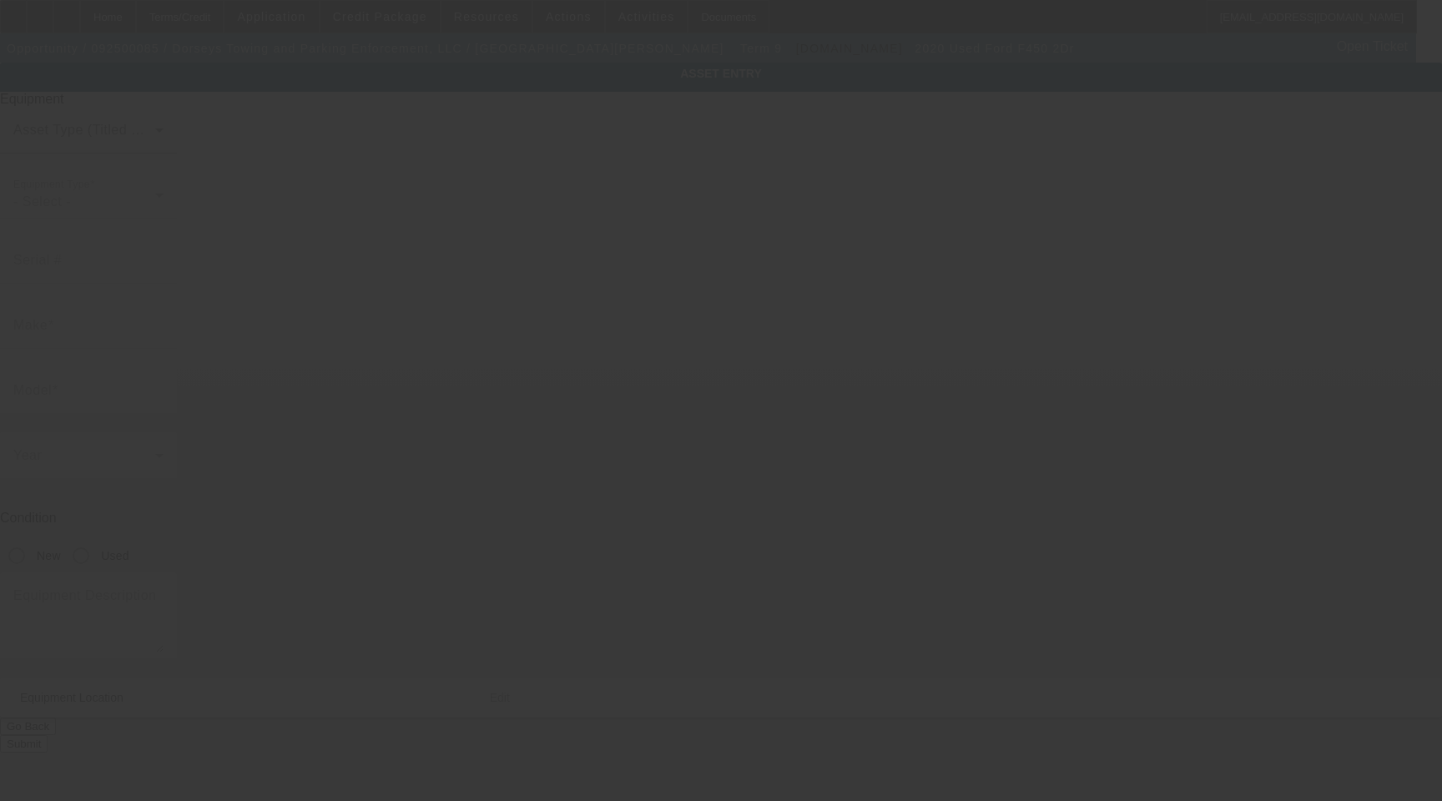
type input "[US_VEHICLE_IDENTIFICATION_NUMBER]"
type input "Ford"
type input "F450 2Dr"
radio input "true"
type textarea "Ford F450"
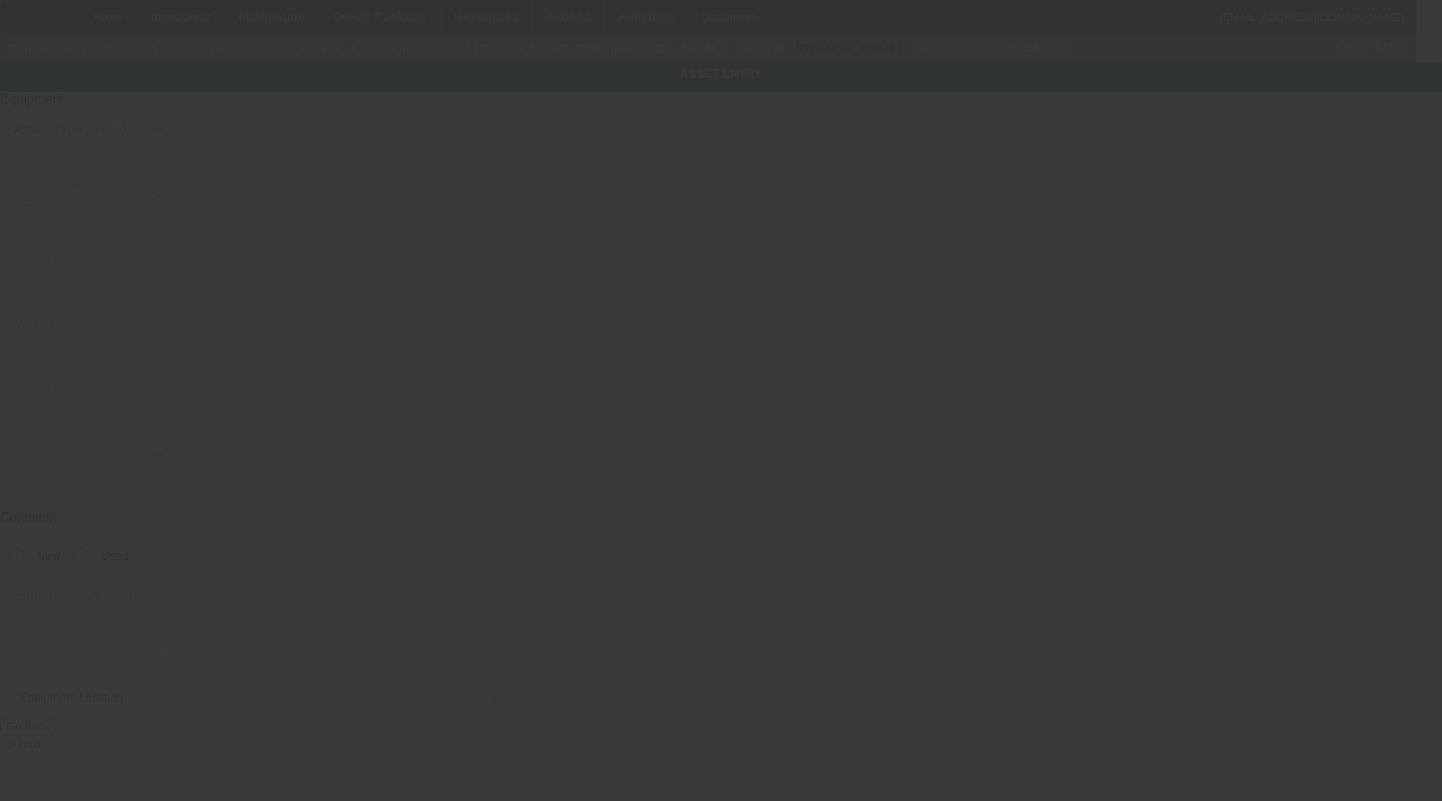
type input "[STREET_ADDRESS]"
type input "[PERSON_NAME]"
type input "21701"
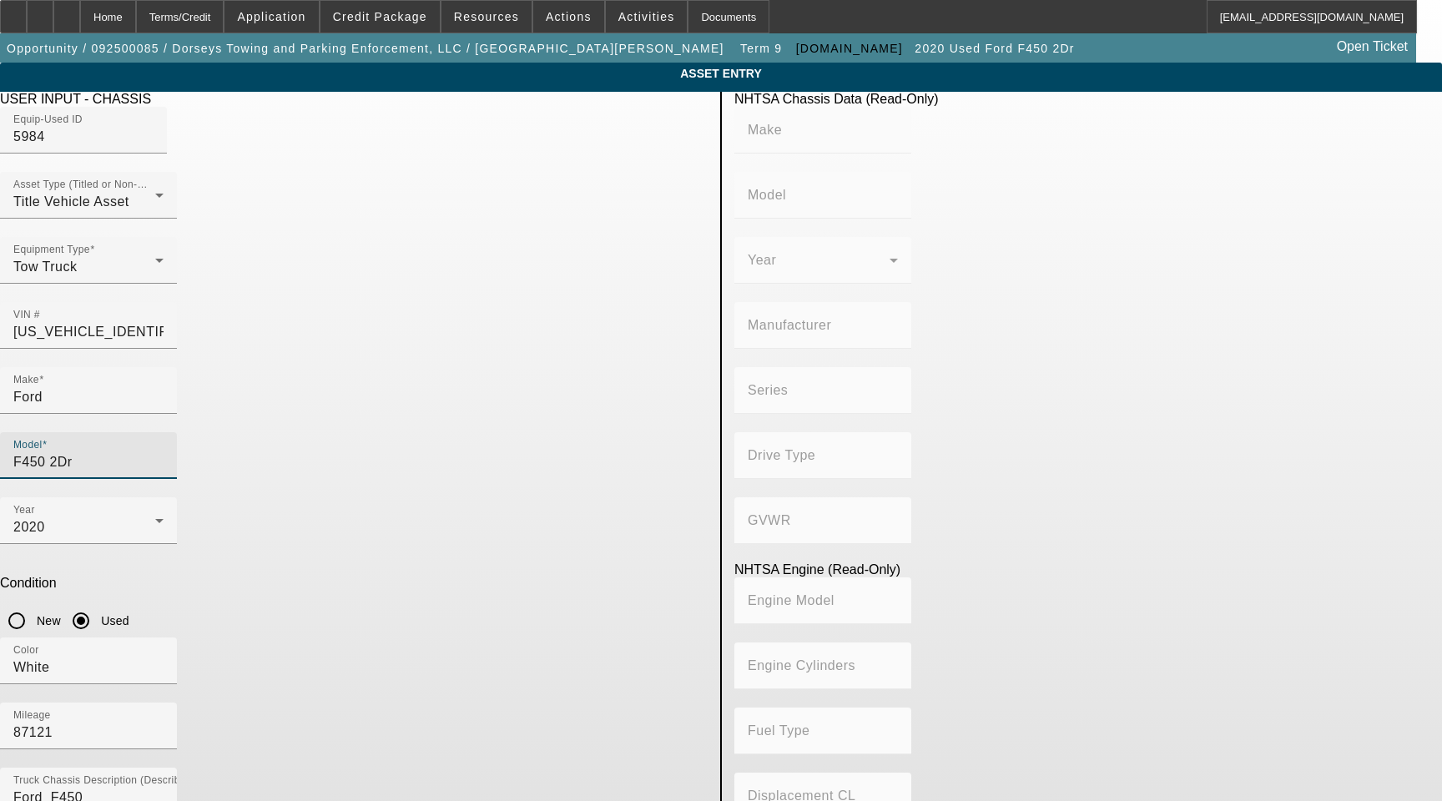
click at [164, 452] on input "F450 2Dr" at bounding box center [88, 462] width 150 height 20
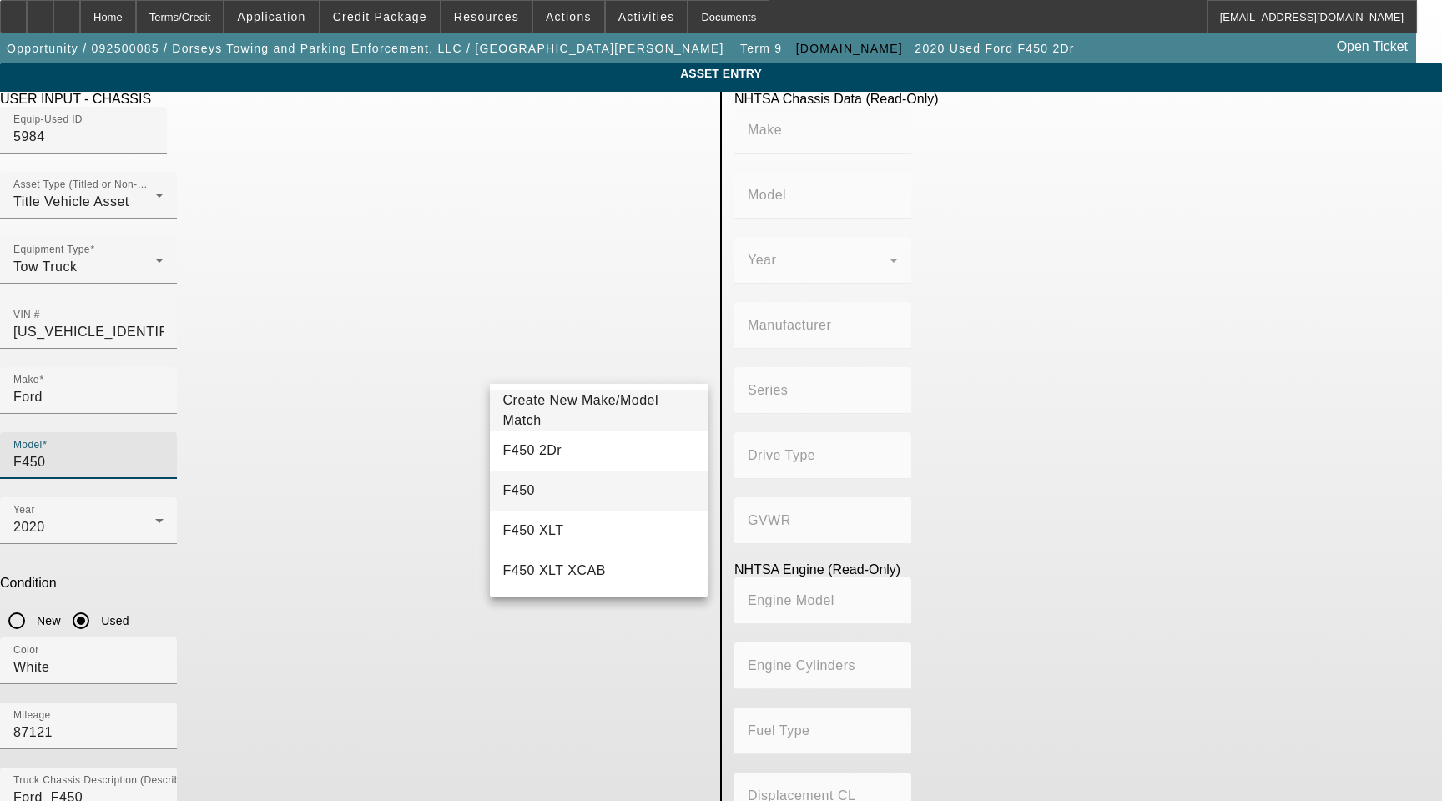
type input "F450"
click at [543, 484] on mat-option "F450" at bounding box center [599, 491] width 219 height 40
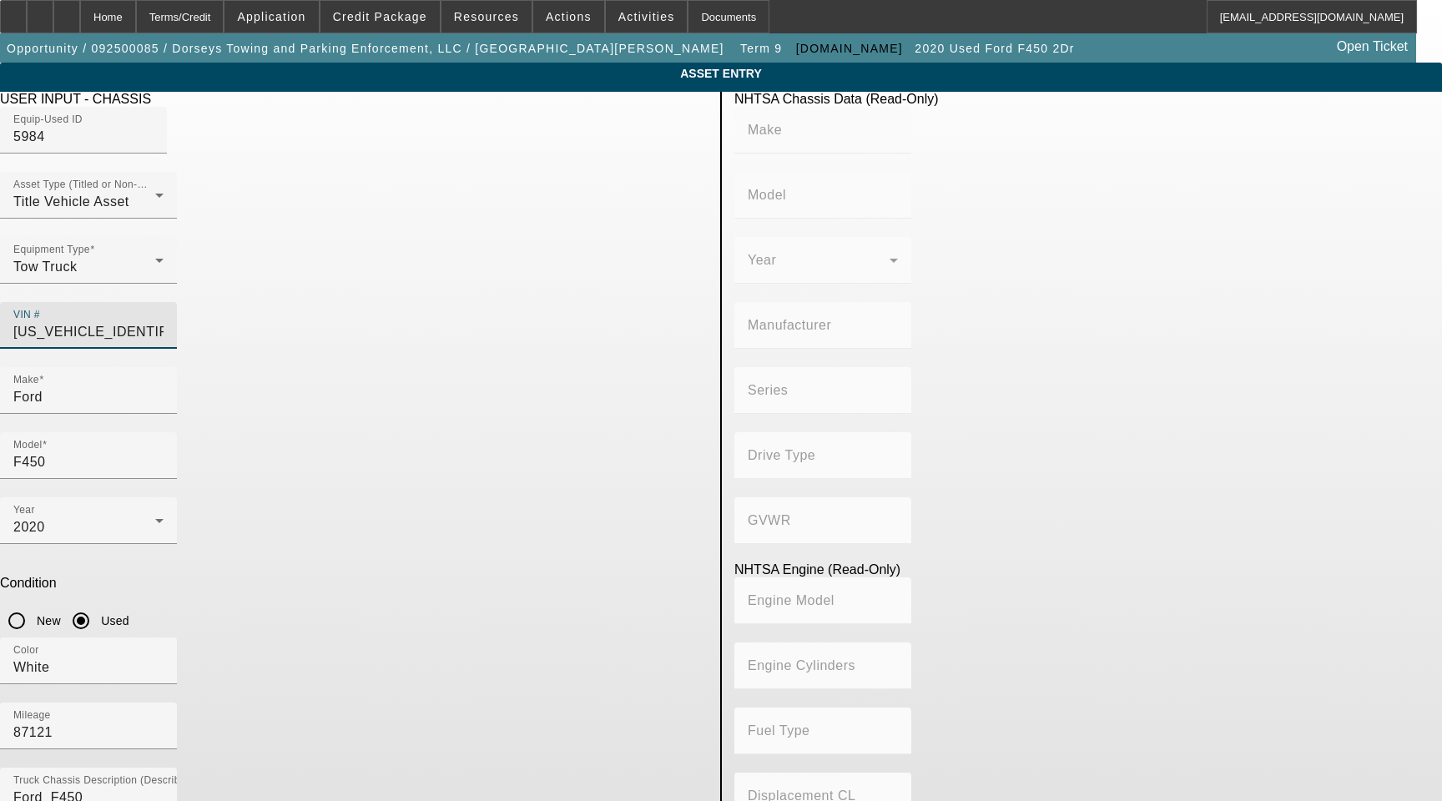
click at [164, 322] on input "1FDUF4GT0LDA06381" at bounding box center [88, 332] width 150 height 20
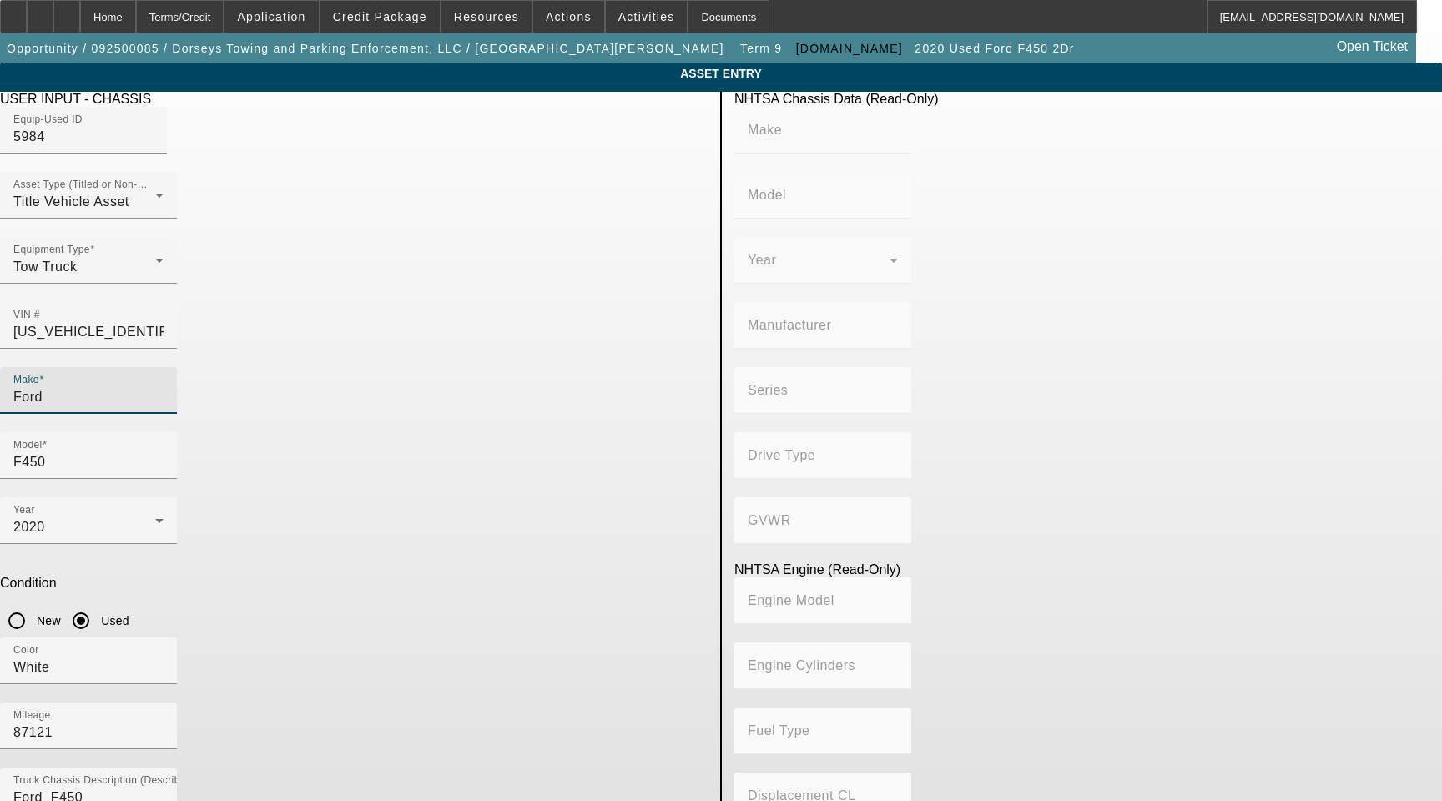
click at [164, 387] on input "Ford" at bounding box center [88, 397] width 150 height 20
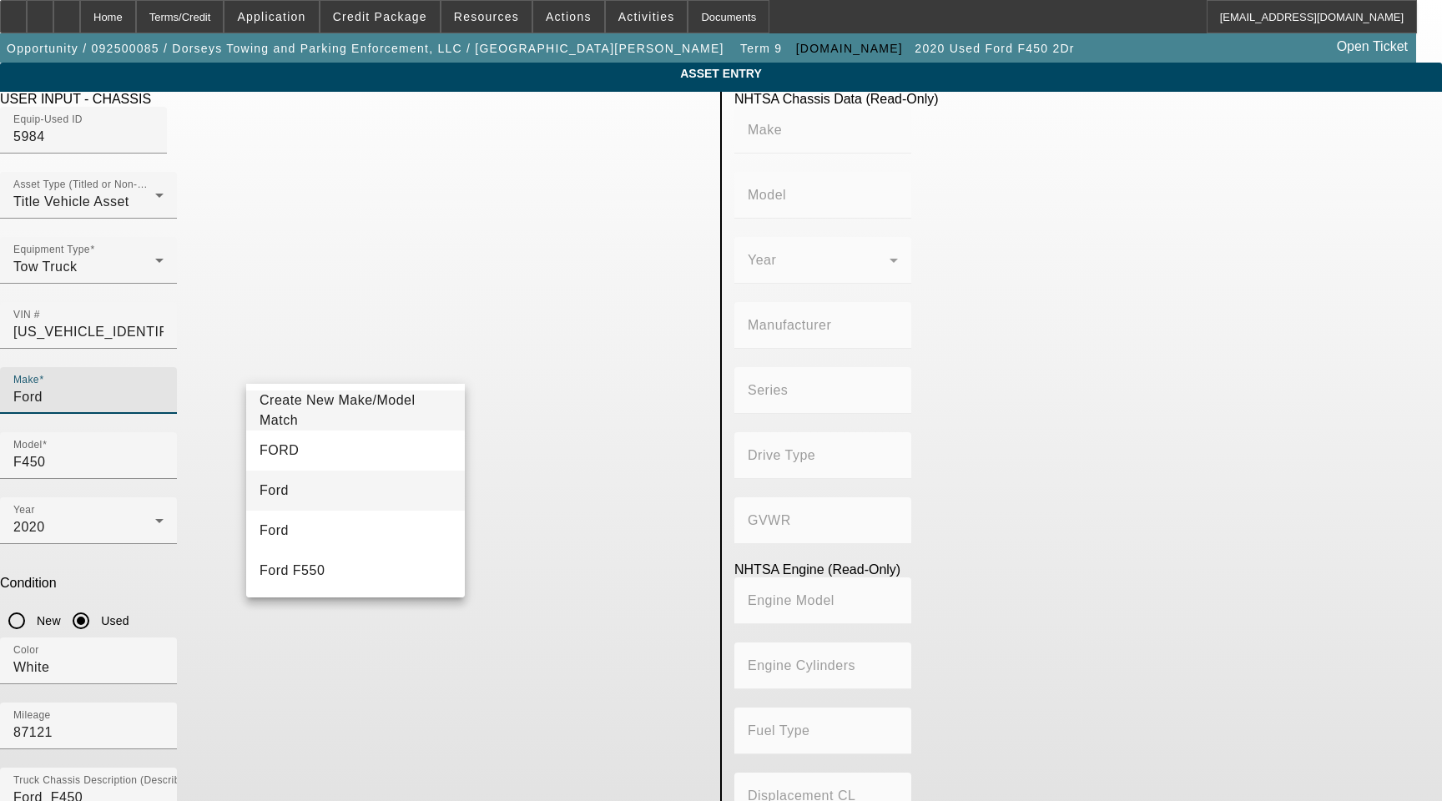
click at [288, 497] on mat-option "Ford" at bounding box center [355, 491] width 219 height 40
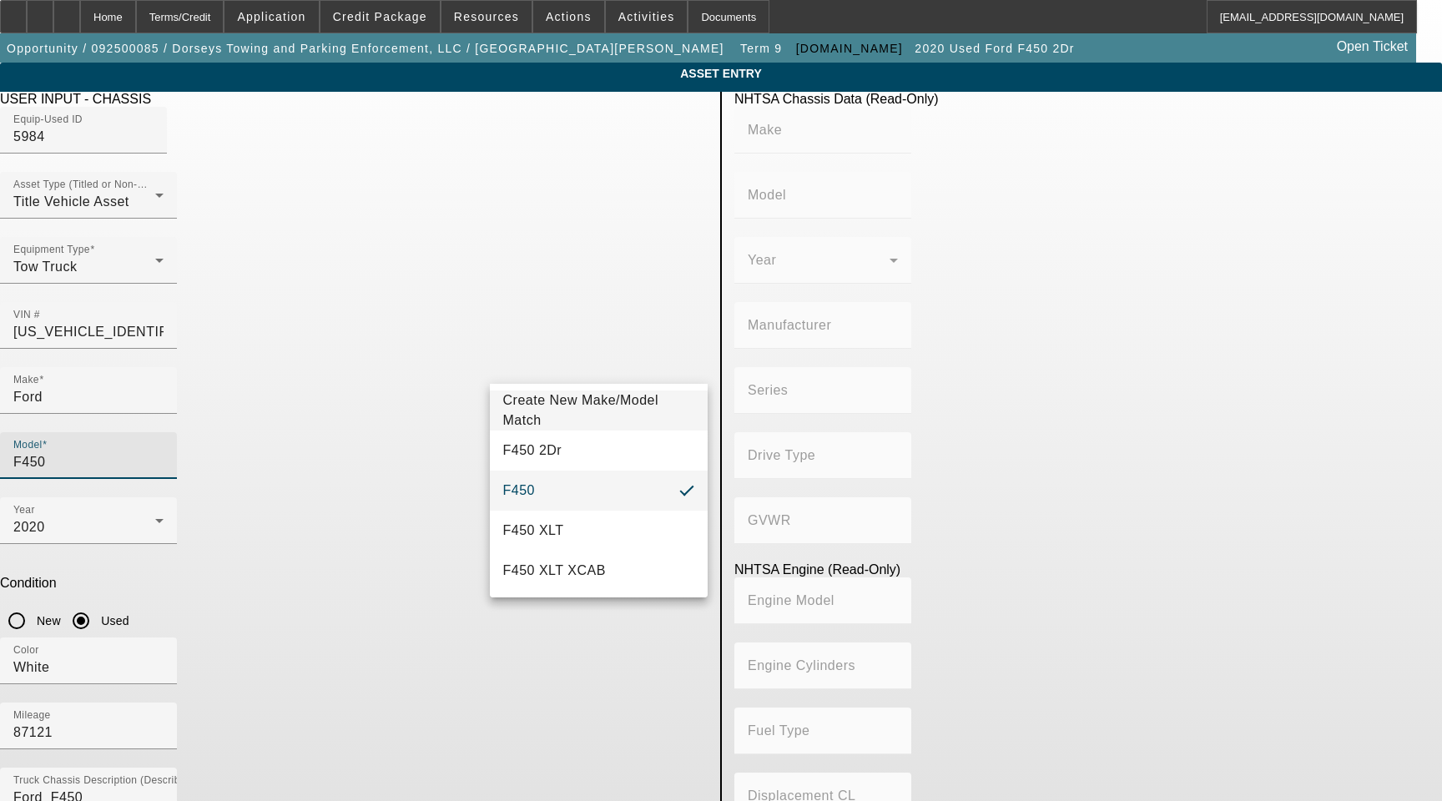
click at [164, 452] on input "F450" at bounding box center [88, 462] width 150 height 20
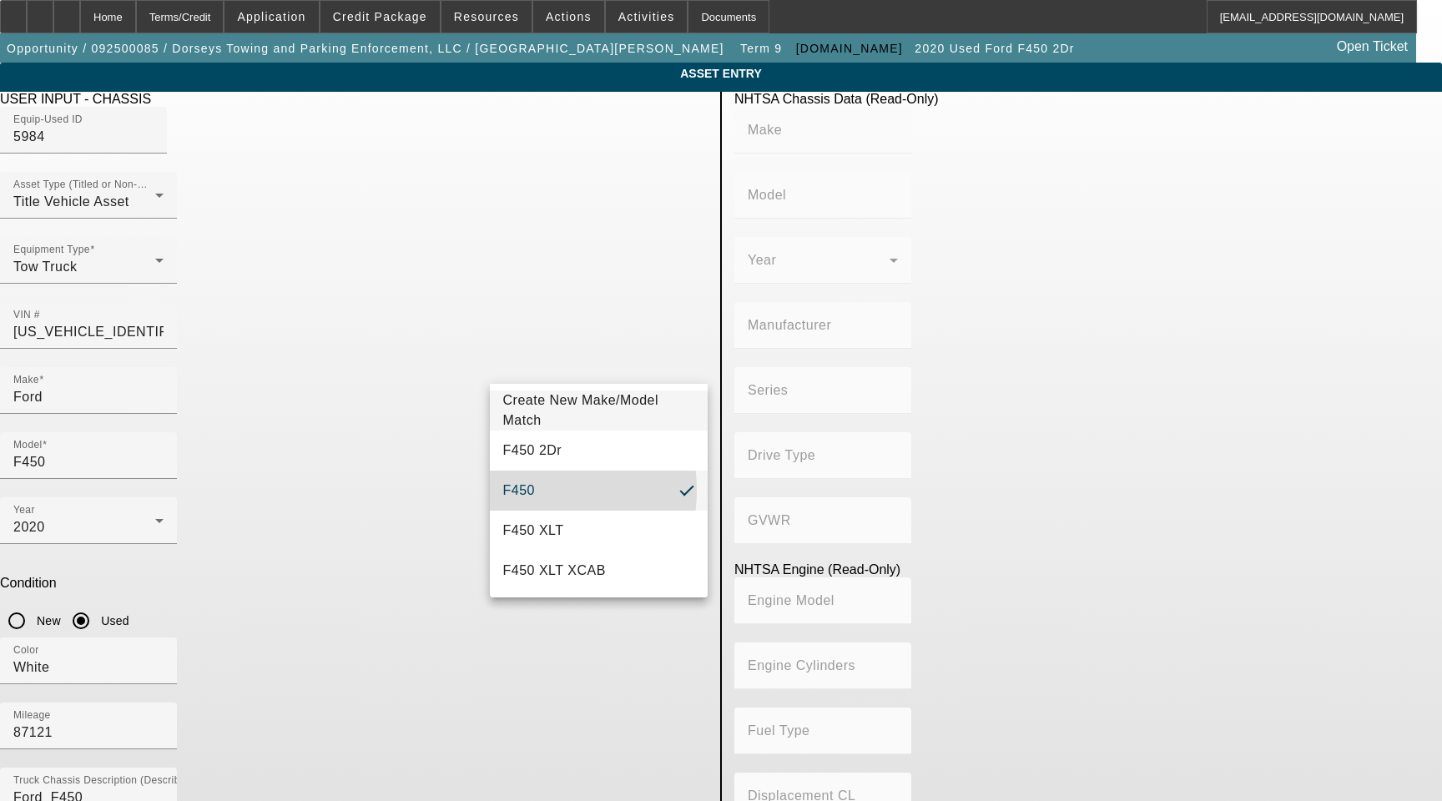
click at [530, 490] on mat-option "F450" at bounding box center [599, 491] width 219 height 40
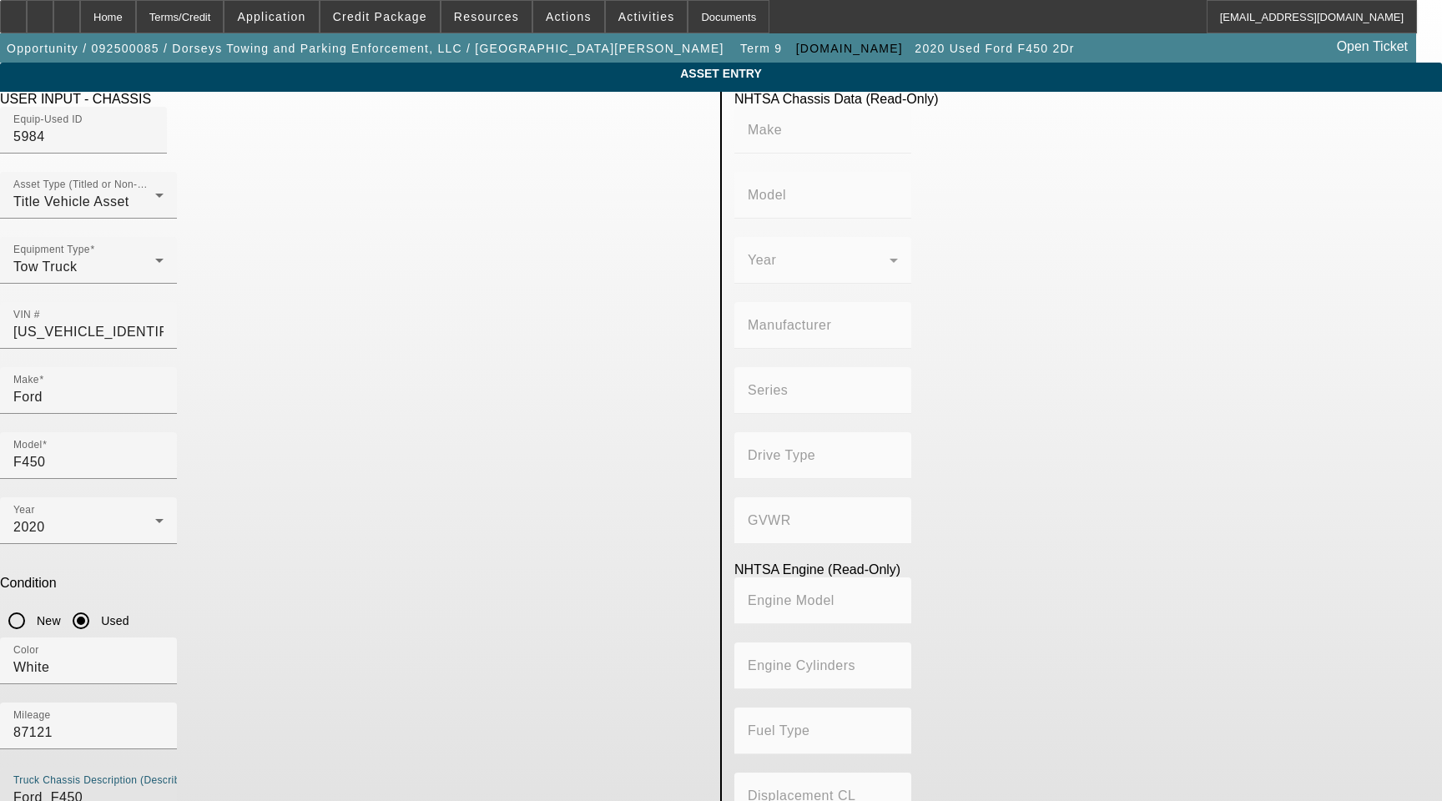
type textarea "with"
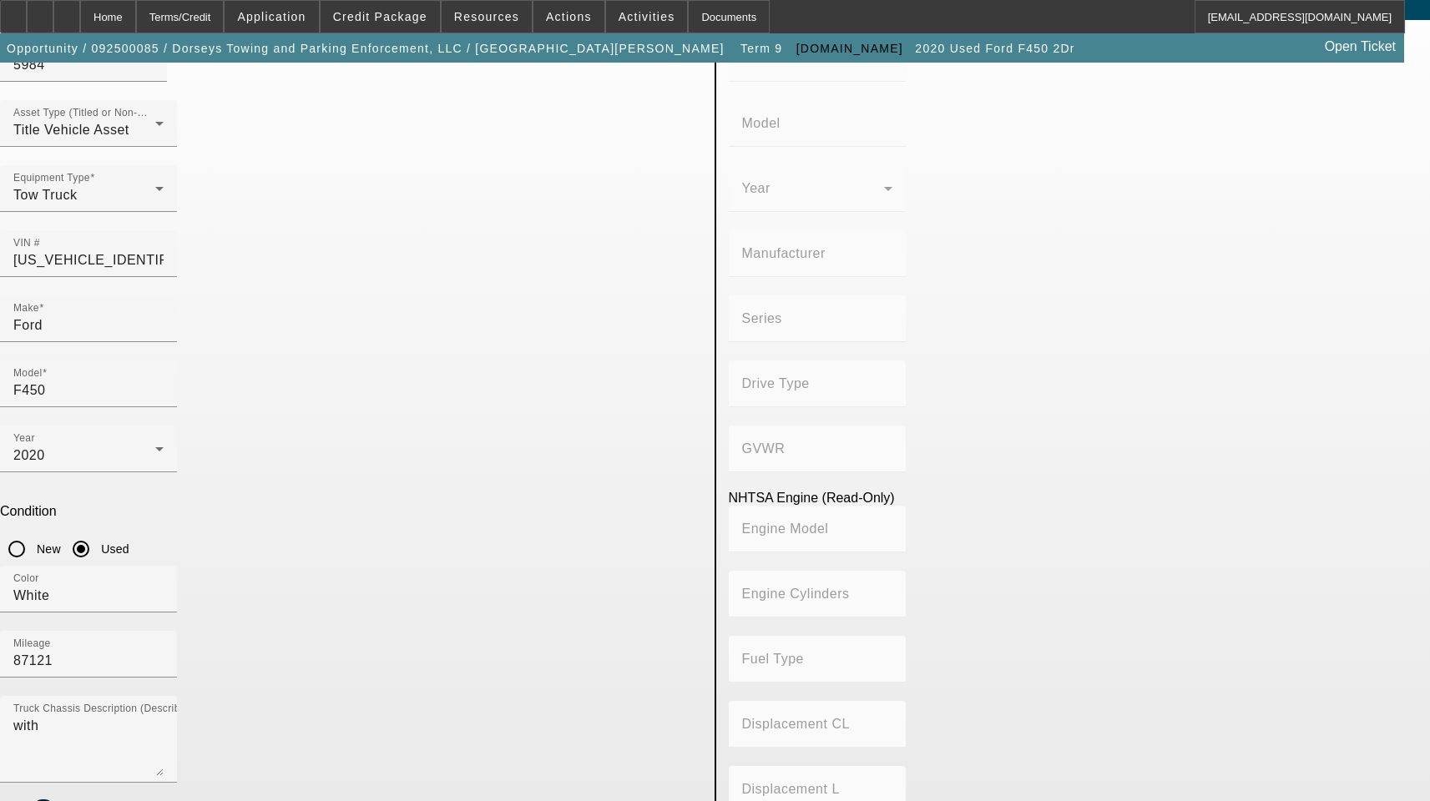
scroll to position [250, 0]
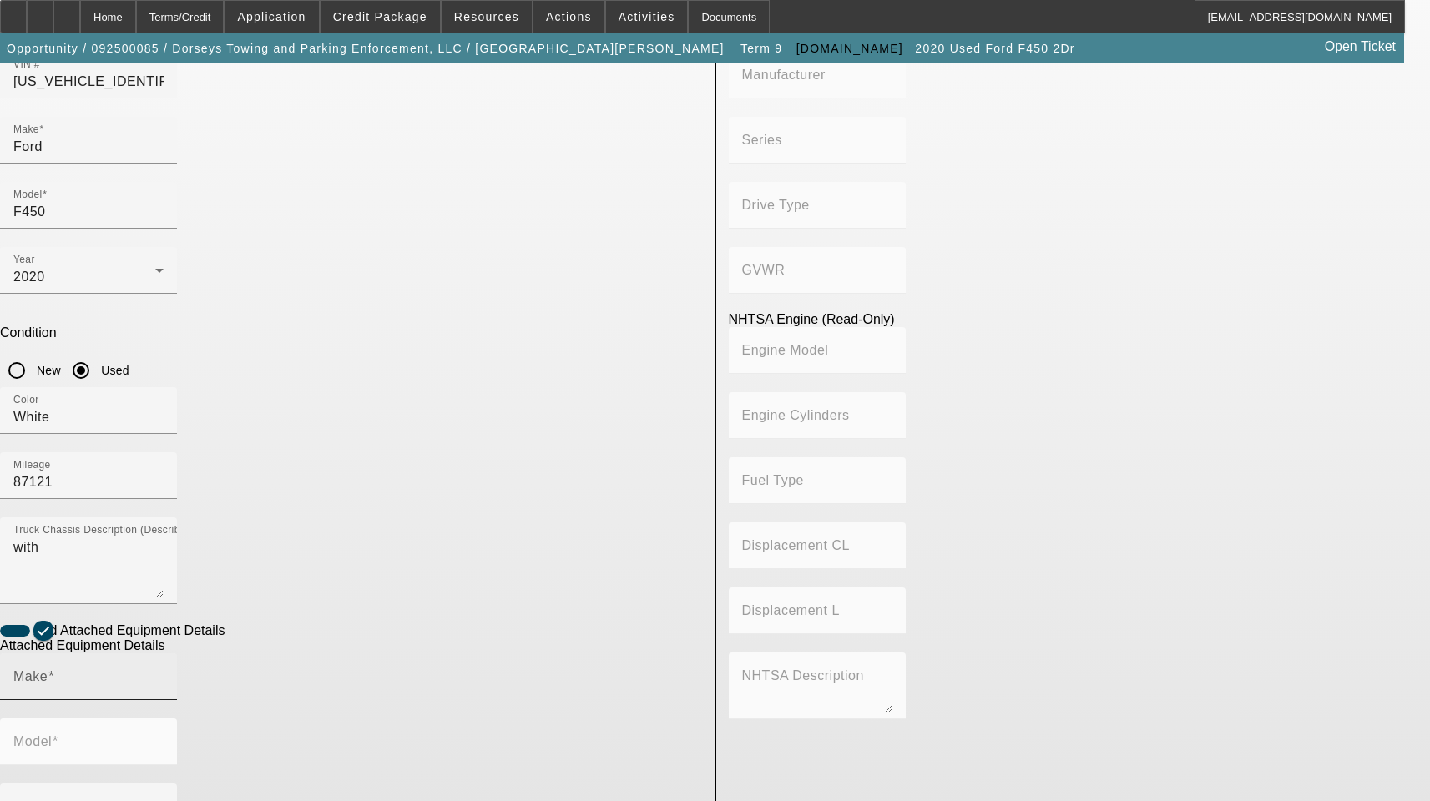
click at [164, 674] on input "Make" at bounding box center [88, 684] width 150 height 20
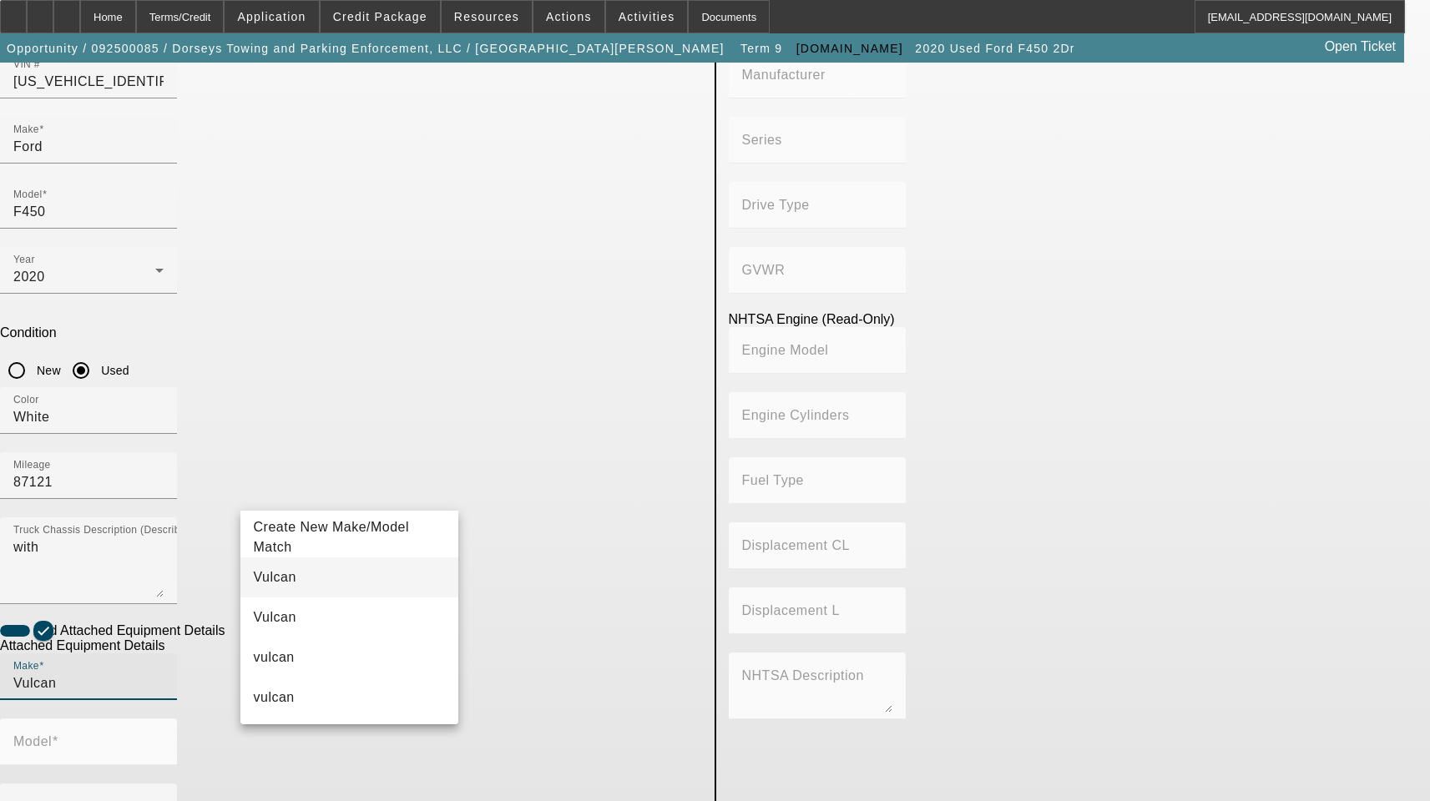
type input "Vulcan"
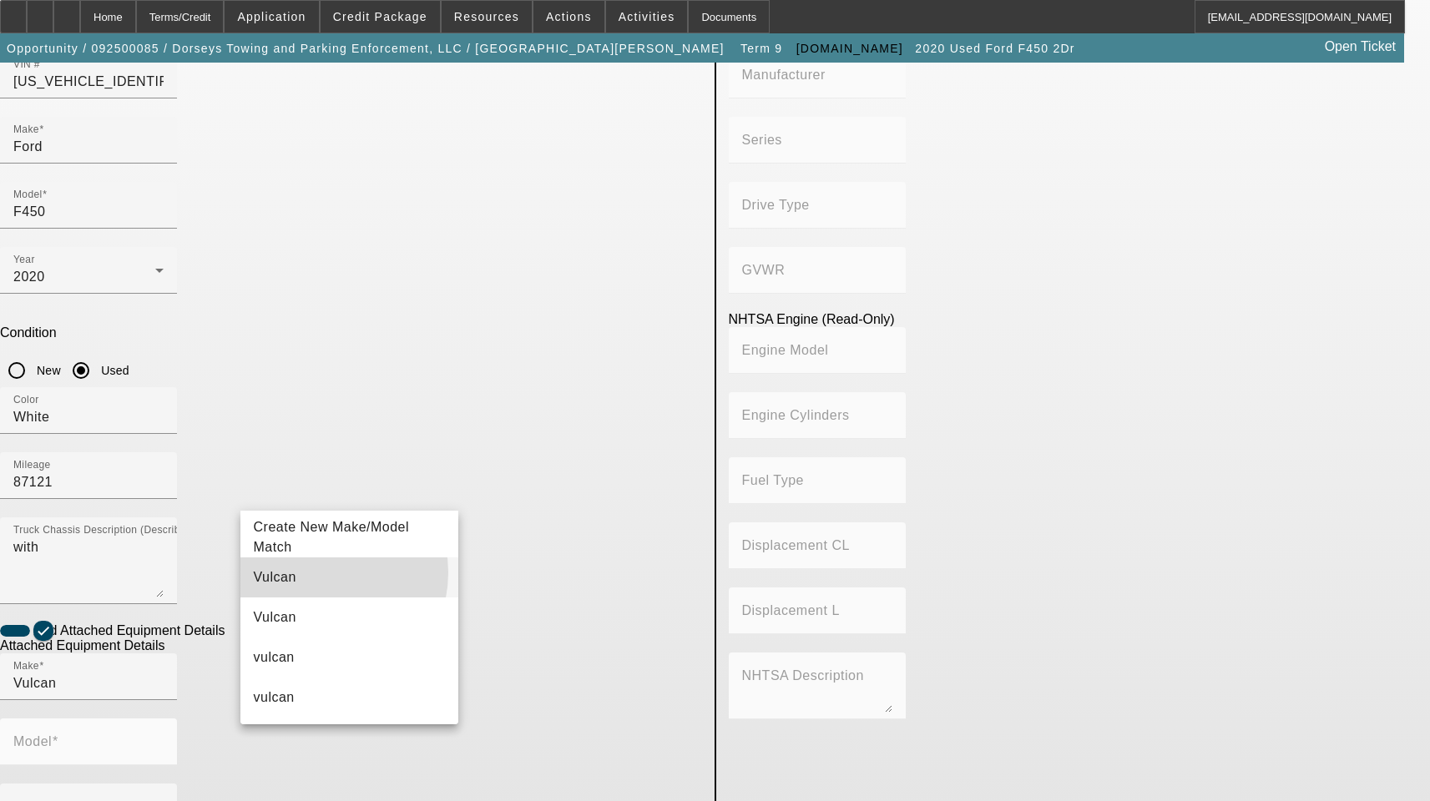
click at [315, 573] on mat-option "Vulcan" at bounding box center [349, 578] width 219 height 40
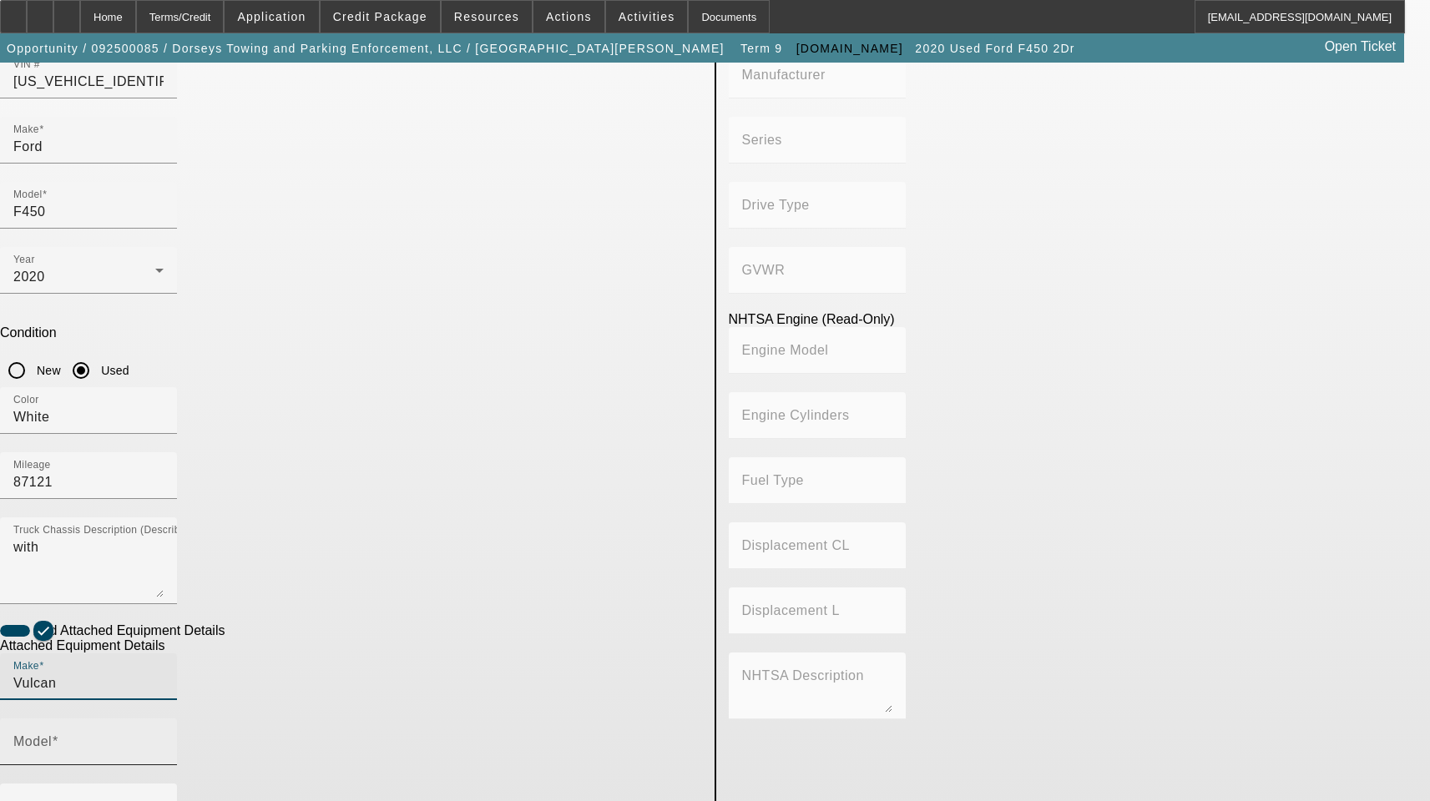
click at [164, 739] on input "Model" at bounding box center [88, 749] width 150 height 20
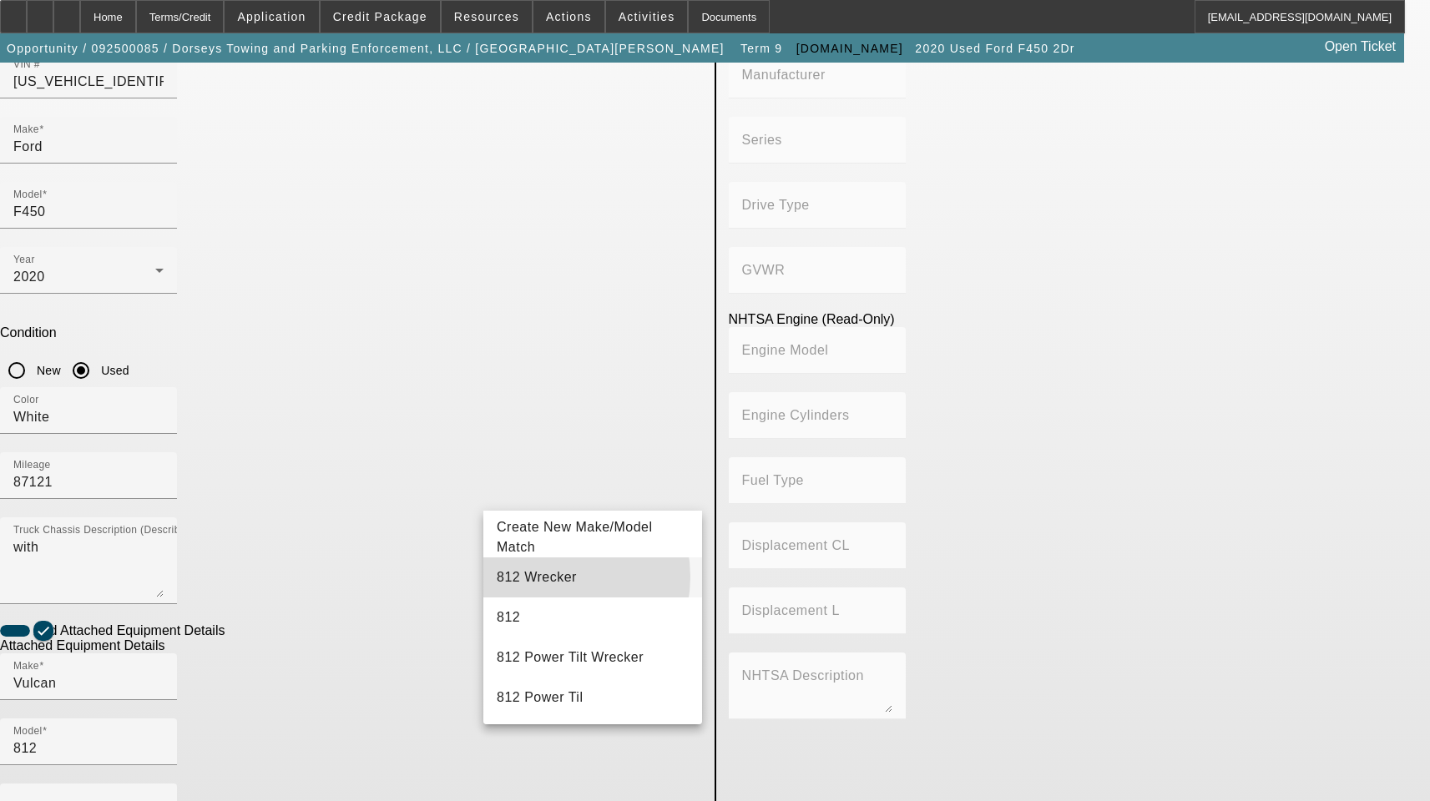
click at [547, 577] on span "812 Wrecker" at bounding box center [537, 577] width 80 height 14
type input "812 Wrecker"
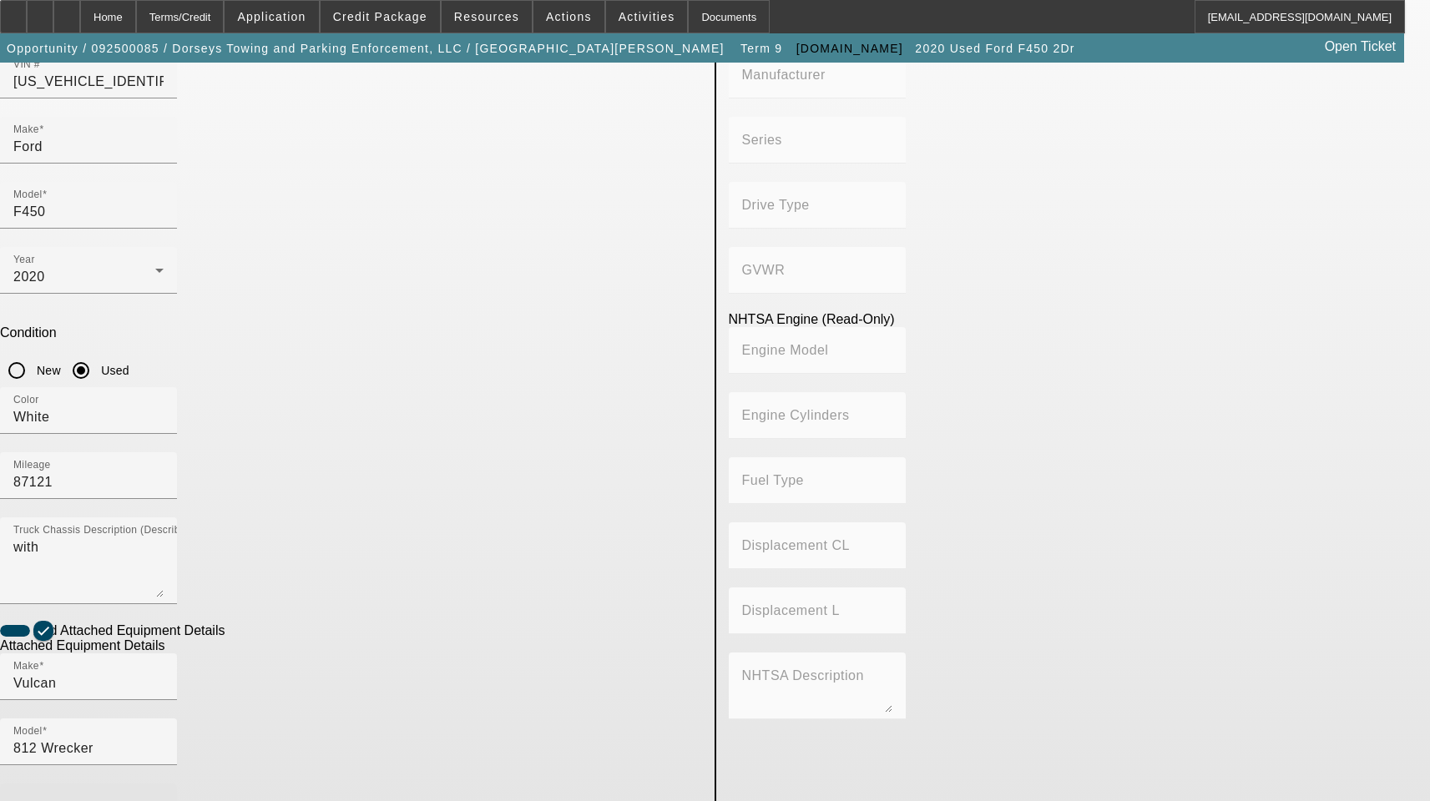
click at [155, 800] on span at bounding box center [84, 814] width 142 height 20
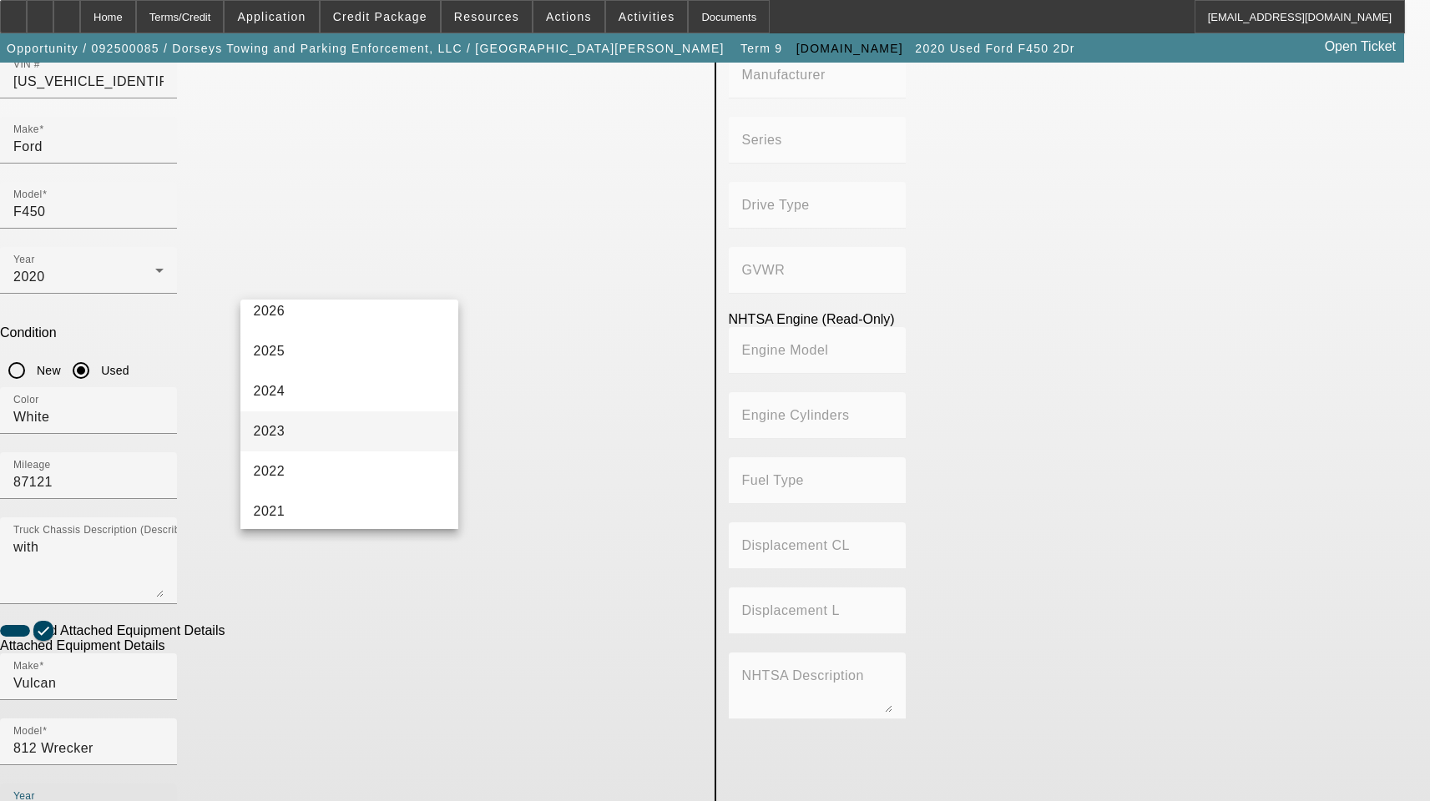
scroll to position [167, 0]
click at [311, 471] on mat-option "2020" at bounding box center [349, 480] width 219 height 40
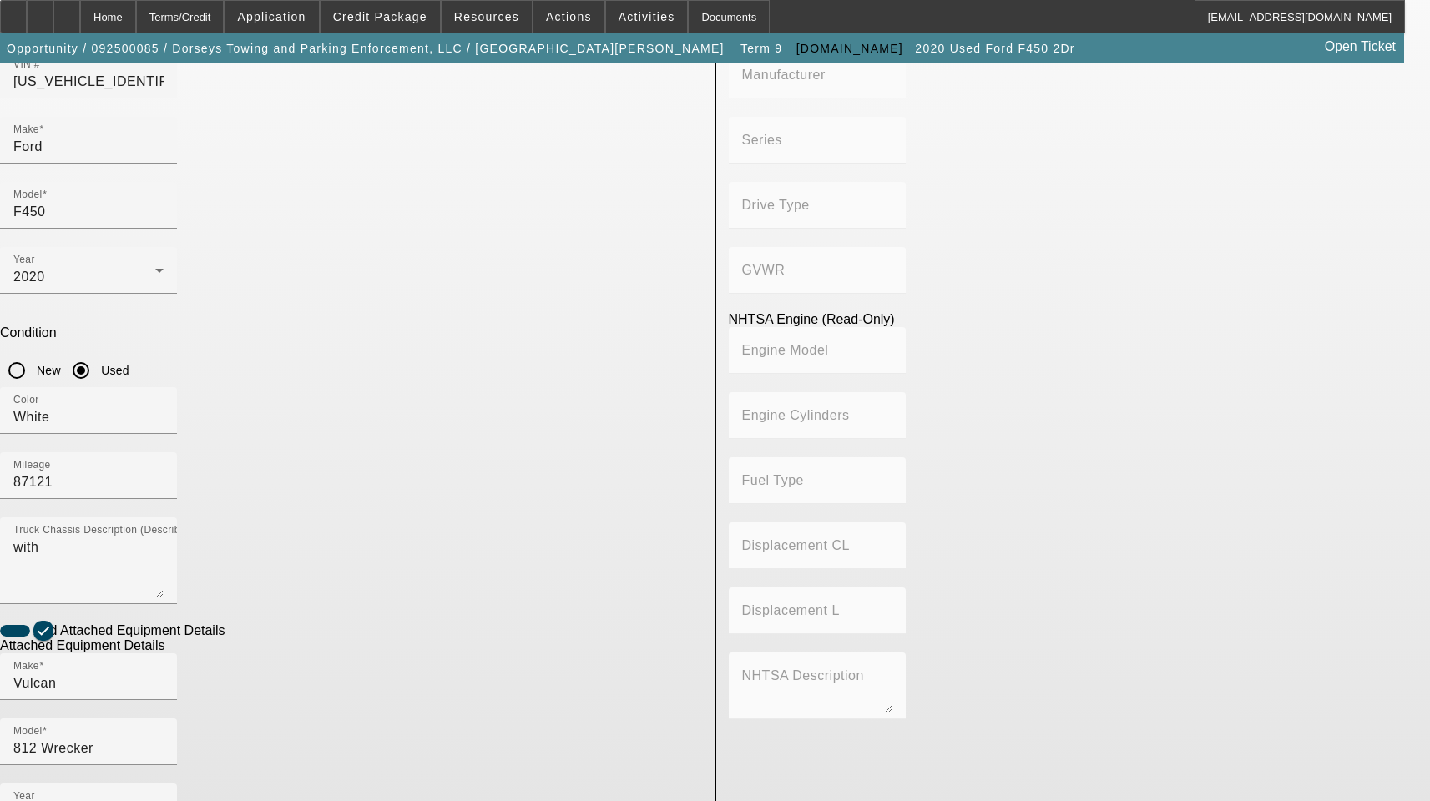
radio input "true"
type input "812-1845-K20"
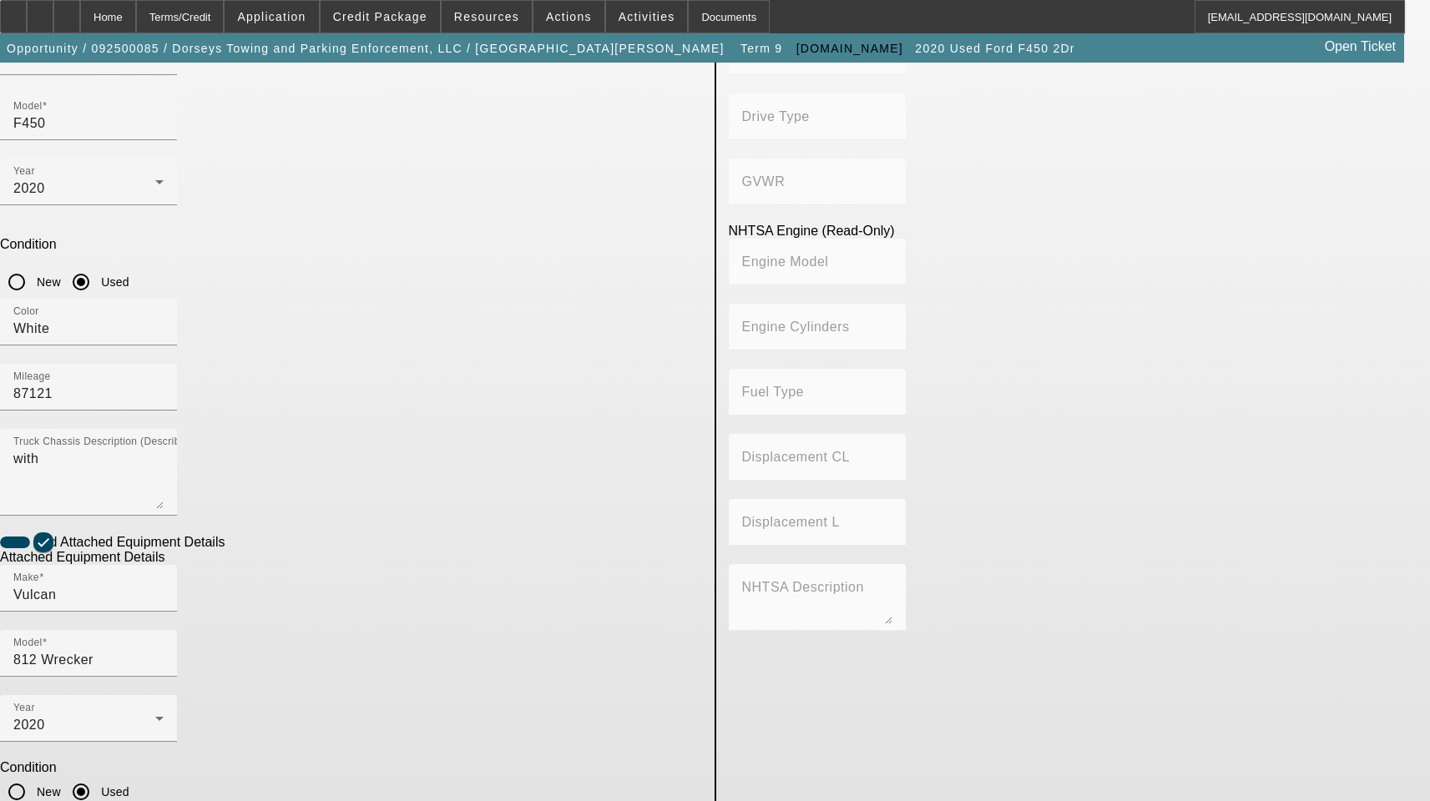
scroll to position [340, 0]
type textarea "Includes All Accessories, Attachments and Options"
drag, startPoint x: 347, startPoint y: 776, endPoint x: 368, endPoint y: 765, distance: 23.9
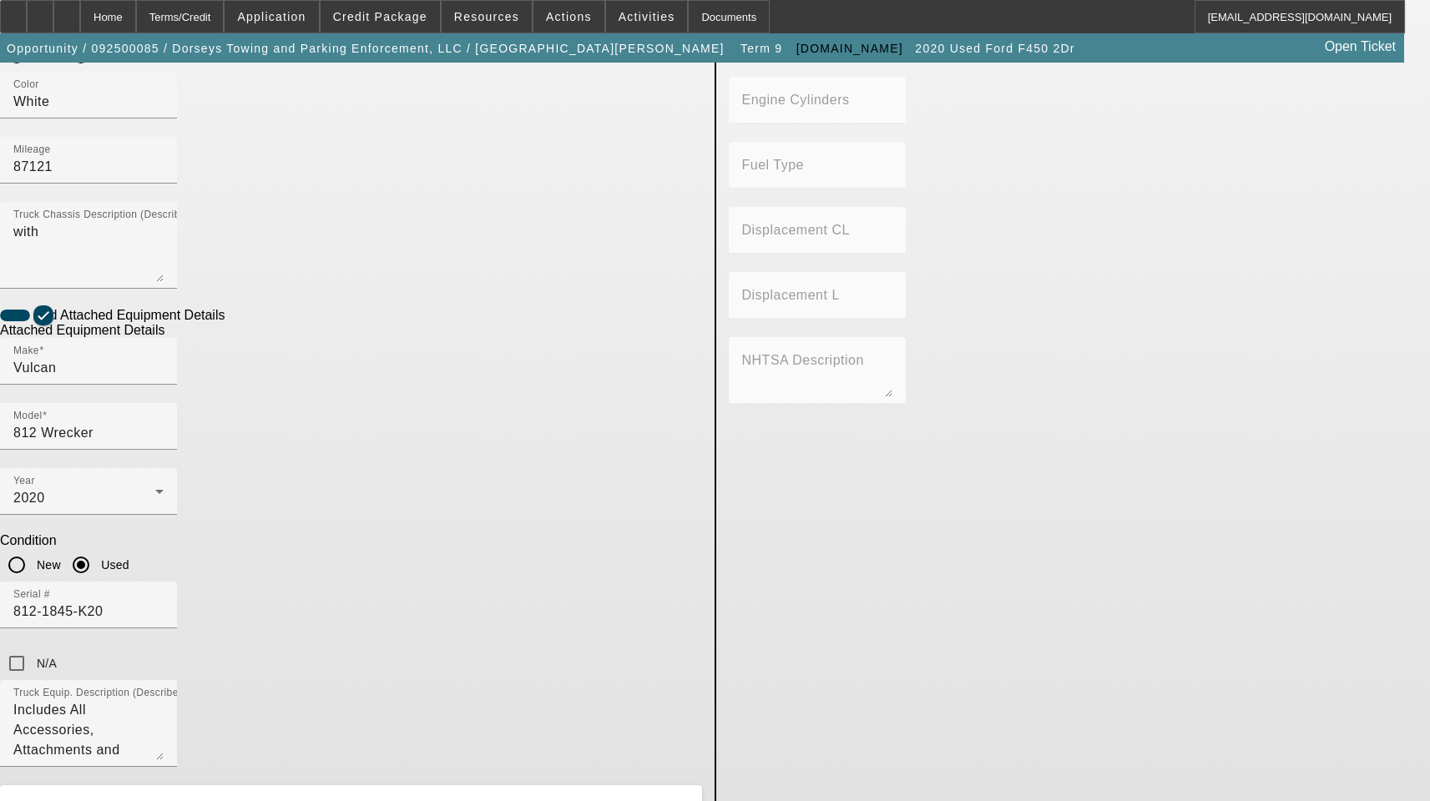
scroll to position [674, 0]
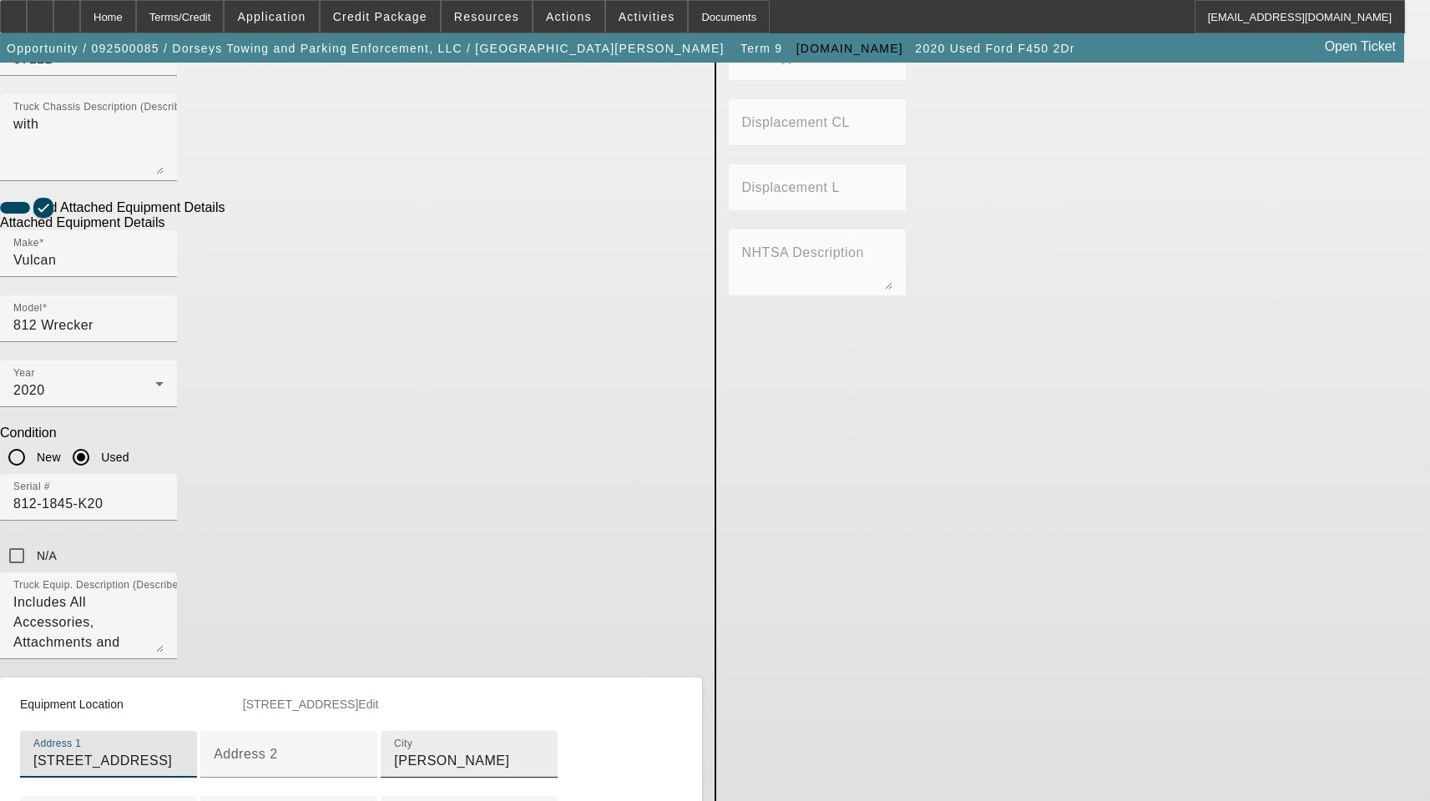
type input "[STREET_ADDRESS]"
click at [394, 751] on input "[PERSON_NAME]" at bounding box center [469, 761] width 150 height 20
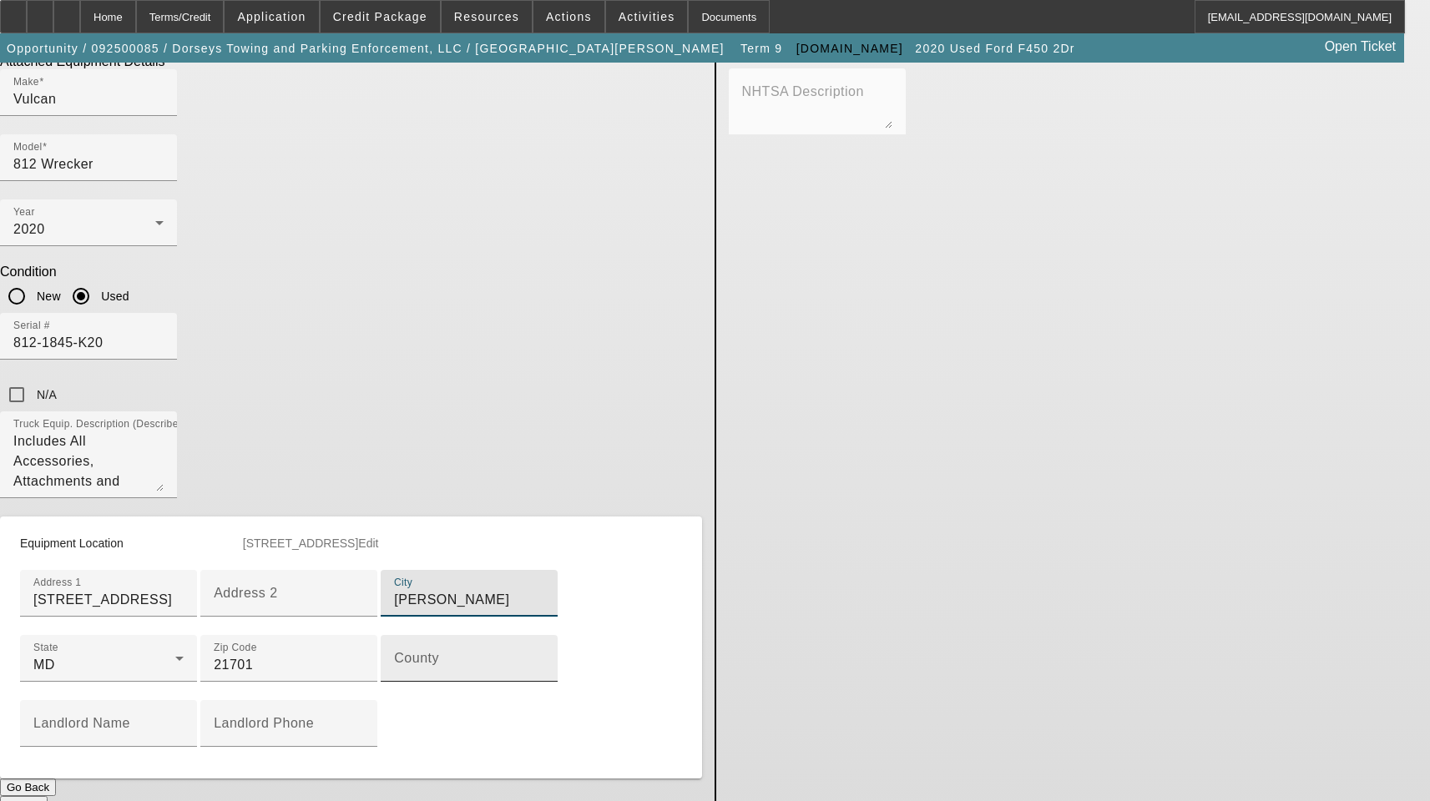
scroll to position [841, 0]
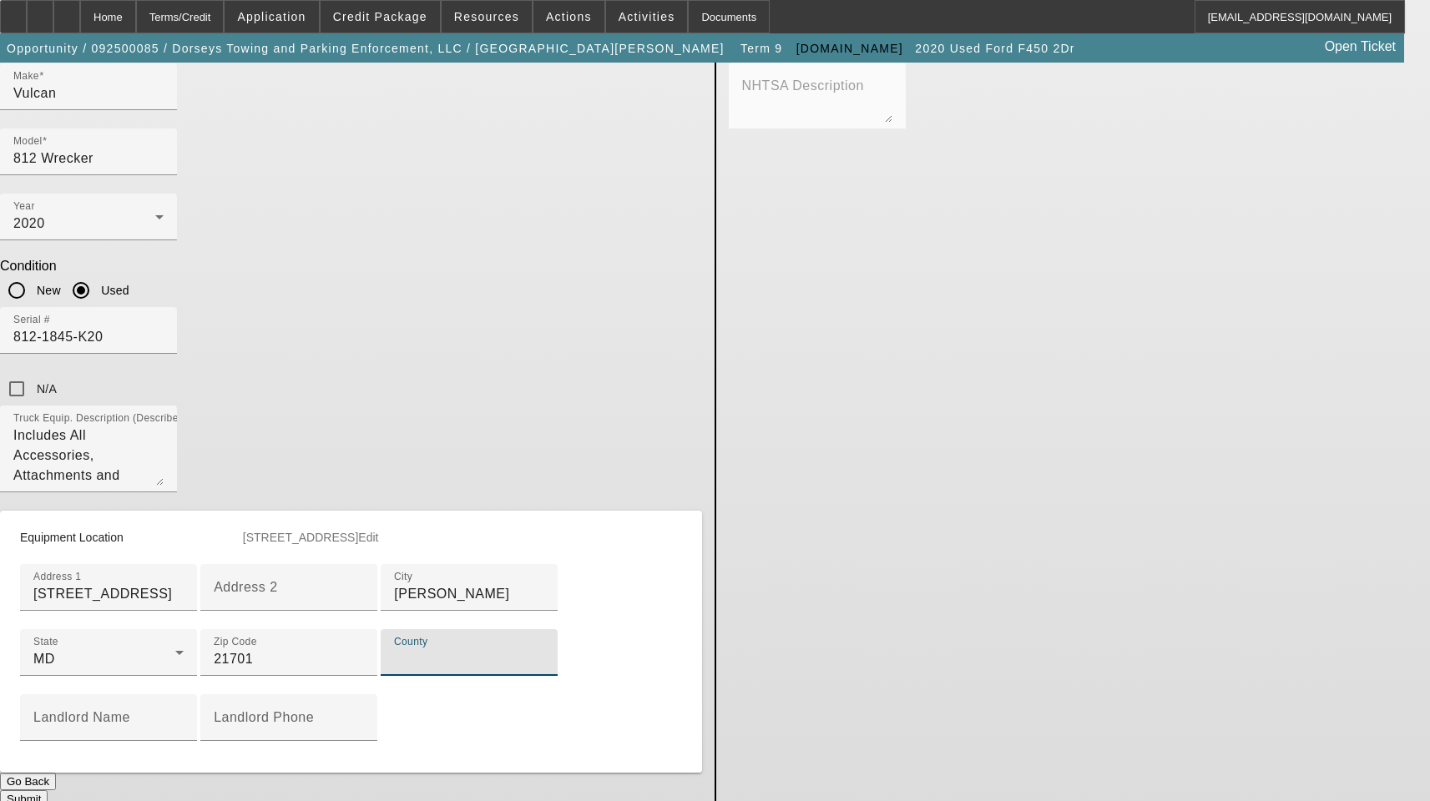
click at [394, 649] on input "County" at bounding box center [469, 659] width 150 height 20
paste input "[PERSON_NAME]"
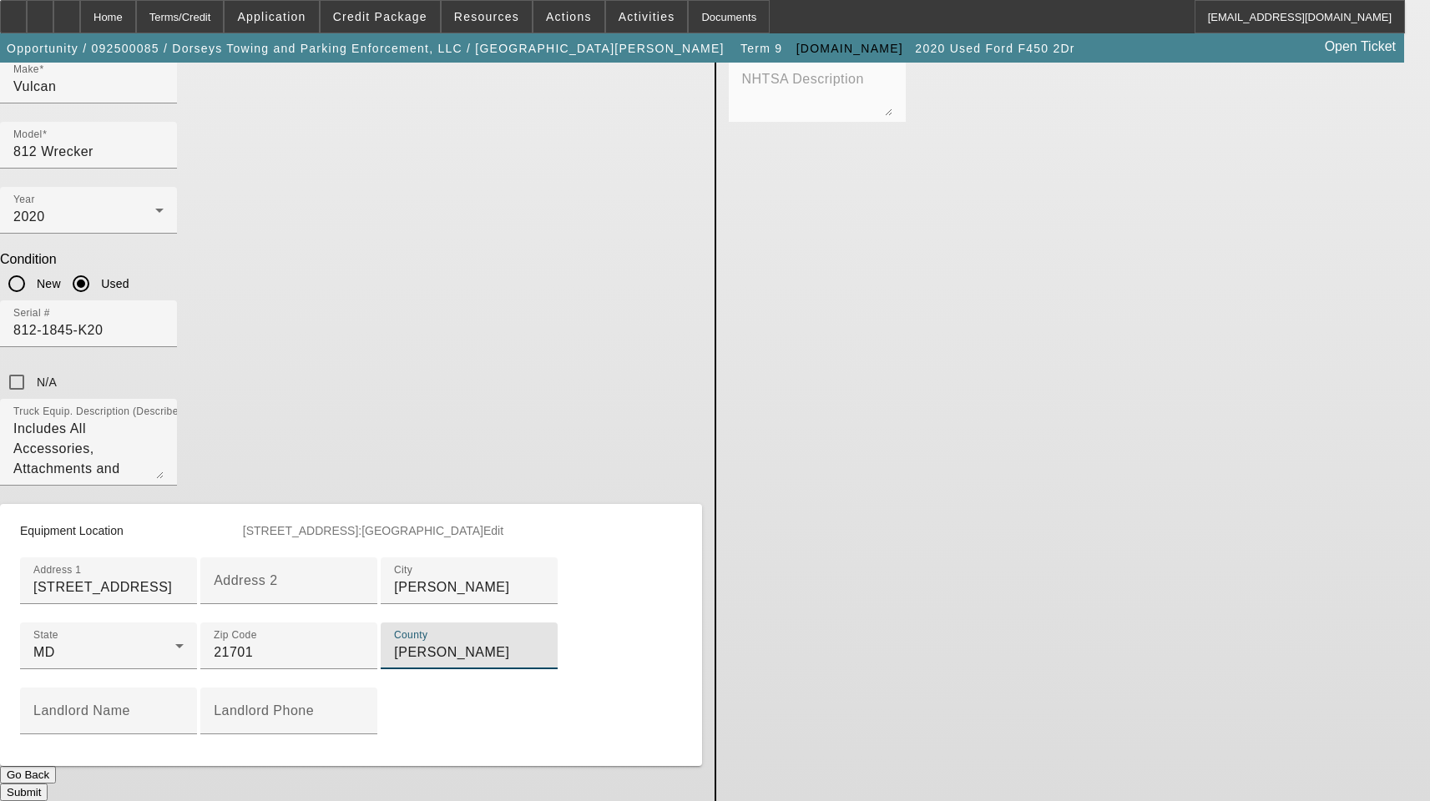
scroll to position [911, 0]
type input "[PERSON_NAME]"
click at [48, 784] on button "Submit" at bounding box center [24, 793] width 48 height 18
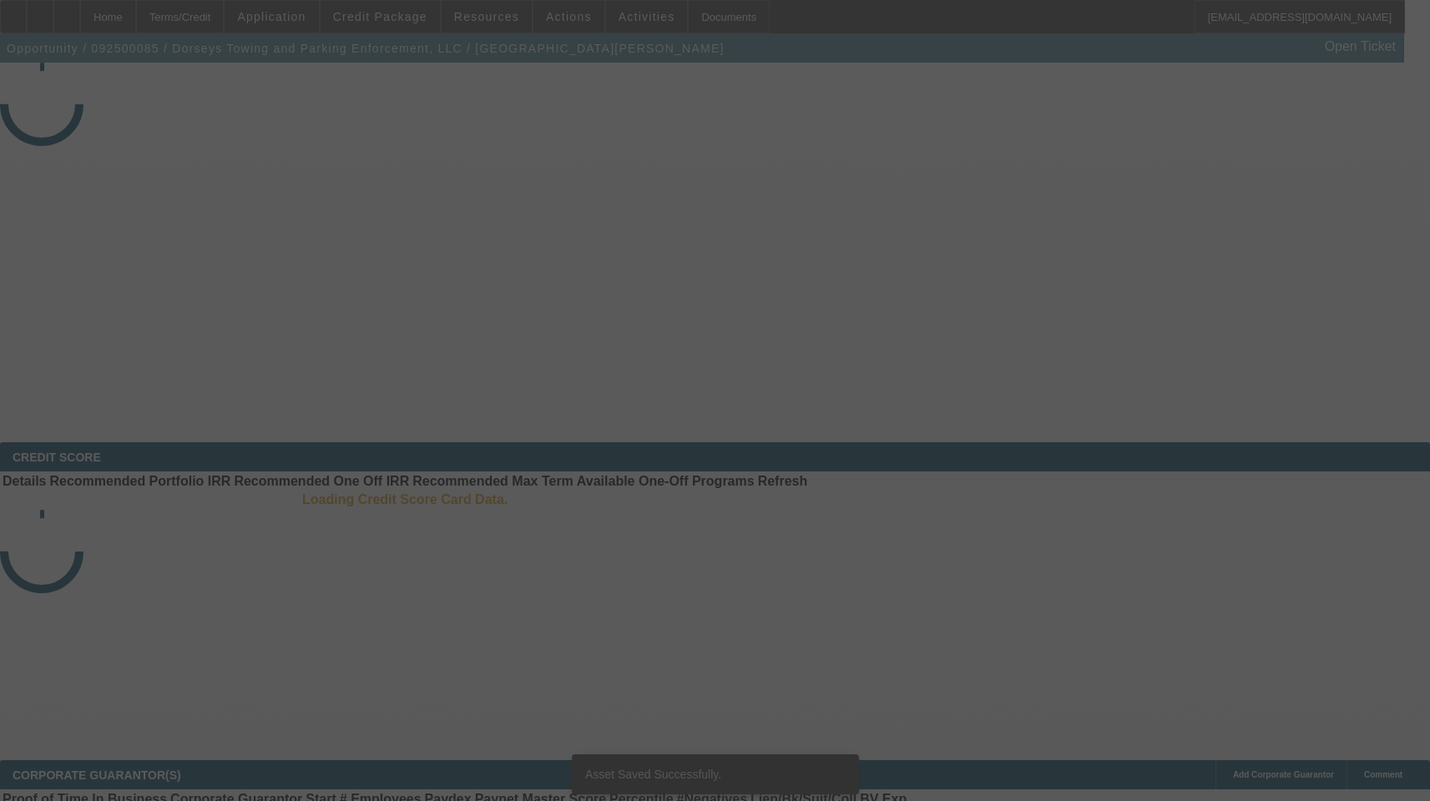
select select "3"
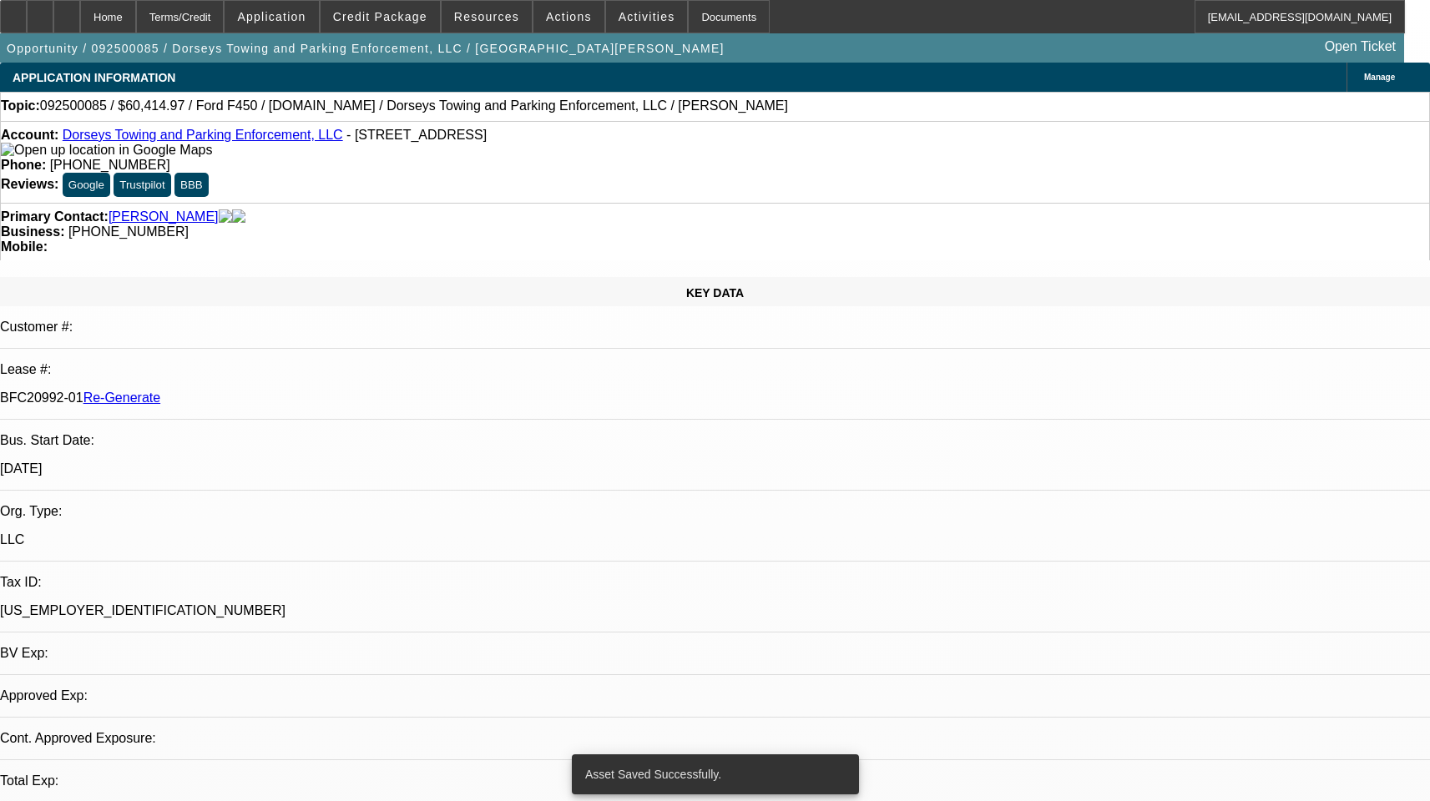
select select "2"
select select "0"
select select "6"
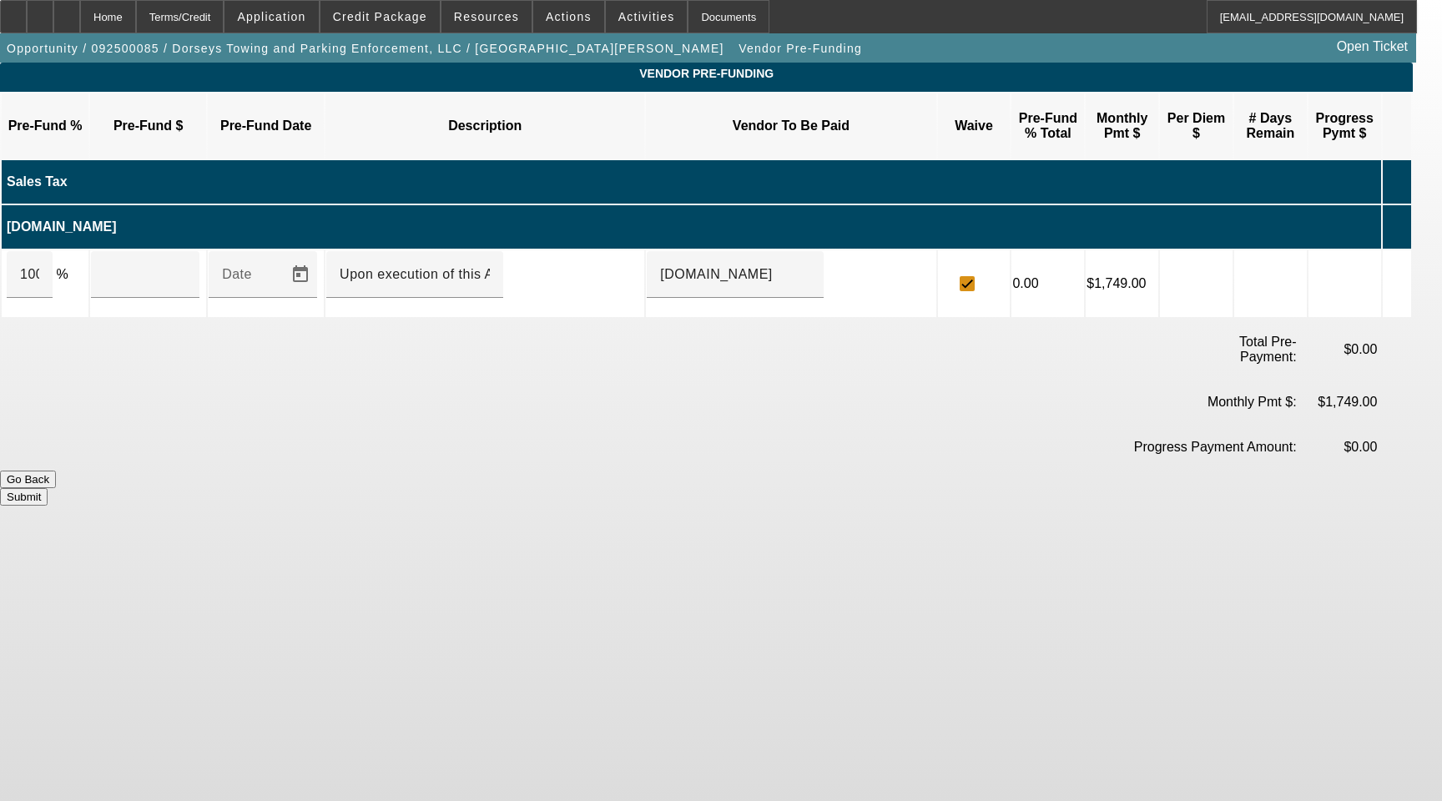
click at [1401, 268] on icon at bounding box center [1392, 283] width 17 height 31
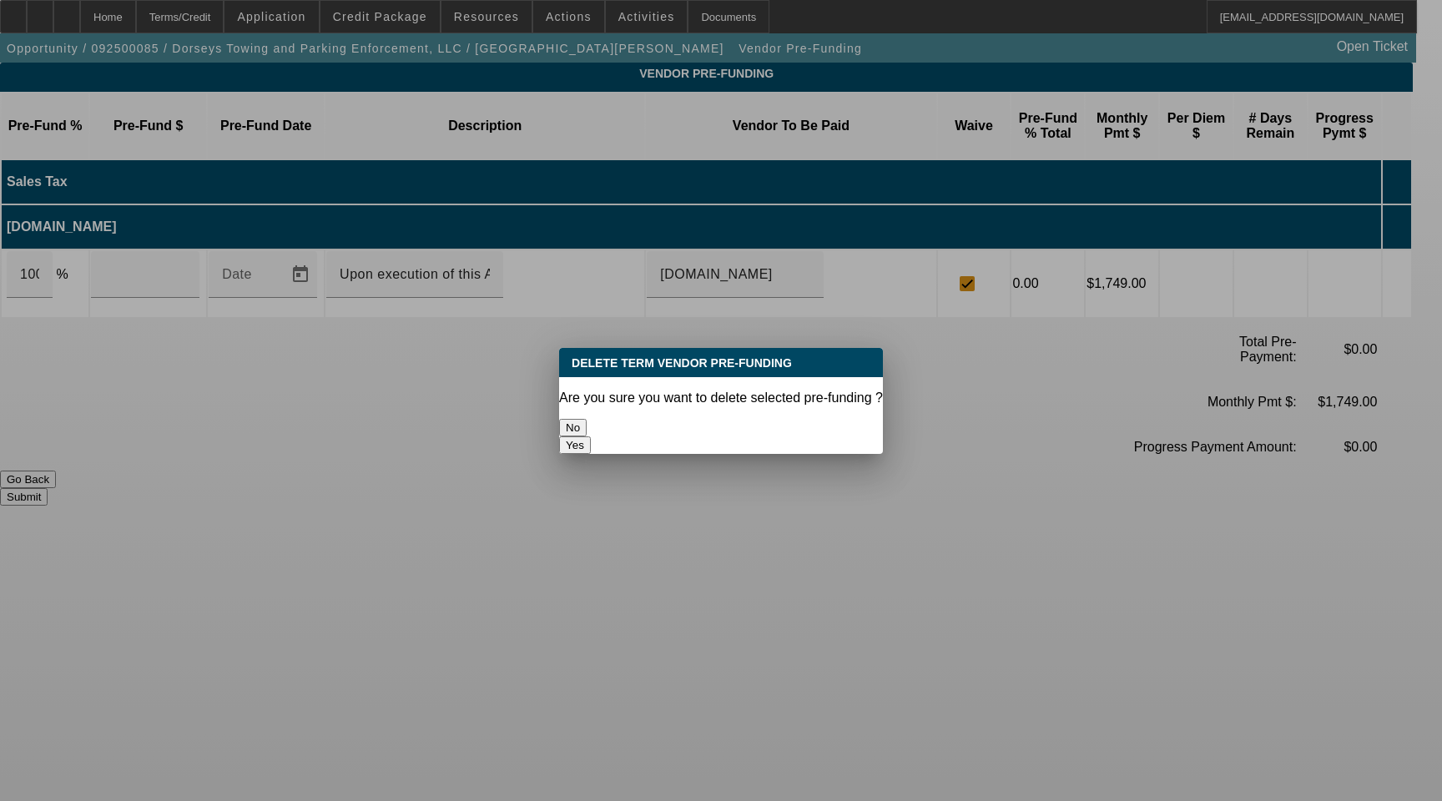
click at [591, 437] on button "Yes" at bounding box center [575, 446] width 32 height 18
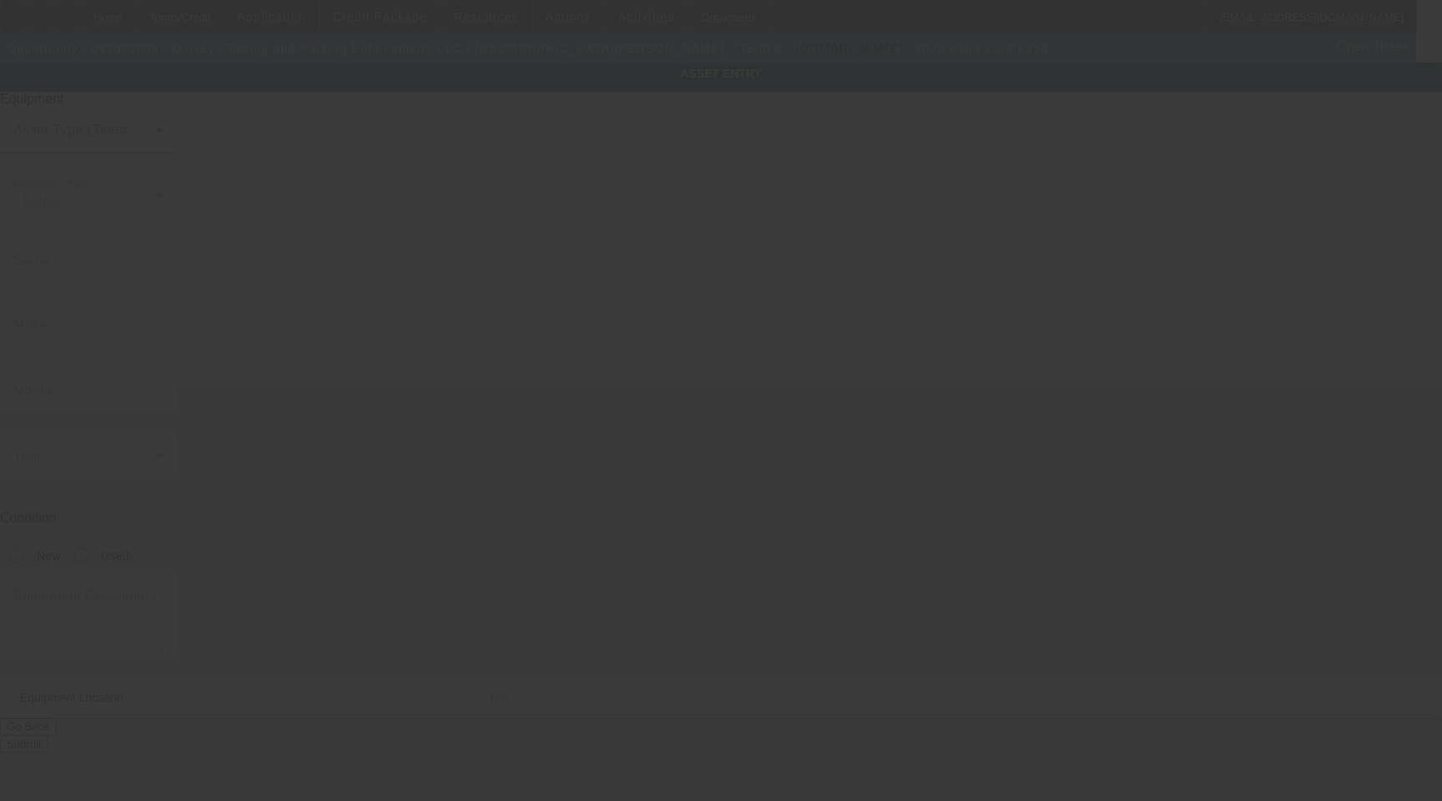
type input "[US_VEHICLE_IDENTIFICATION_NUMBER]"
type input "Ford"
type input "F450"
radio input "true"
type textarea "with"
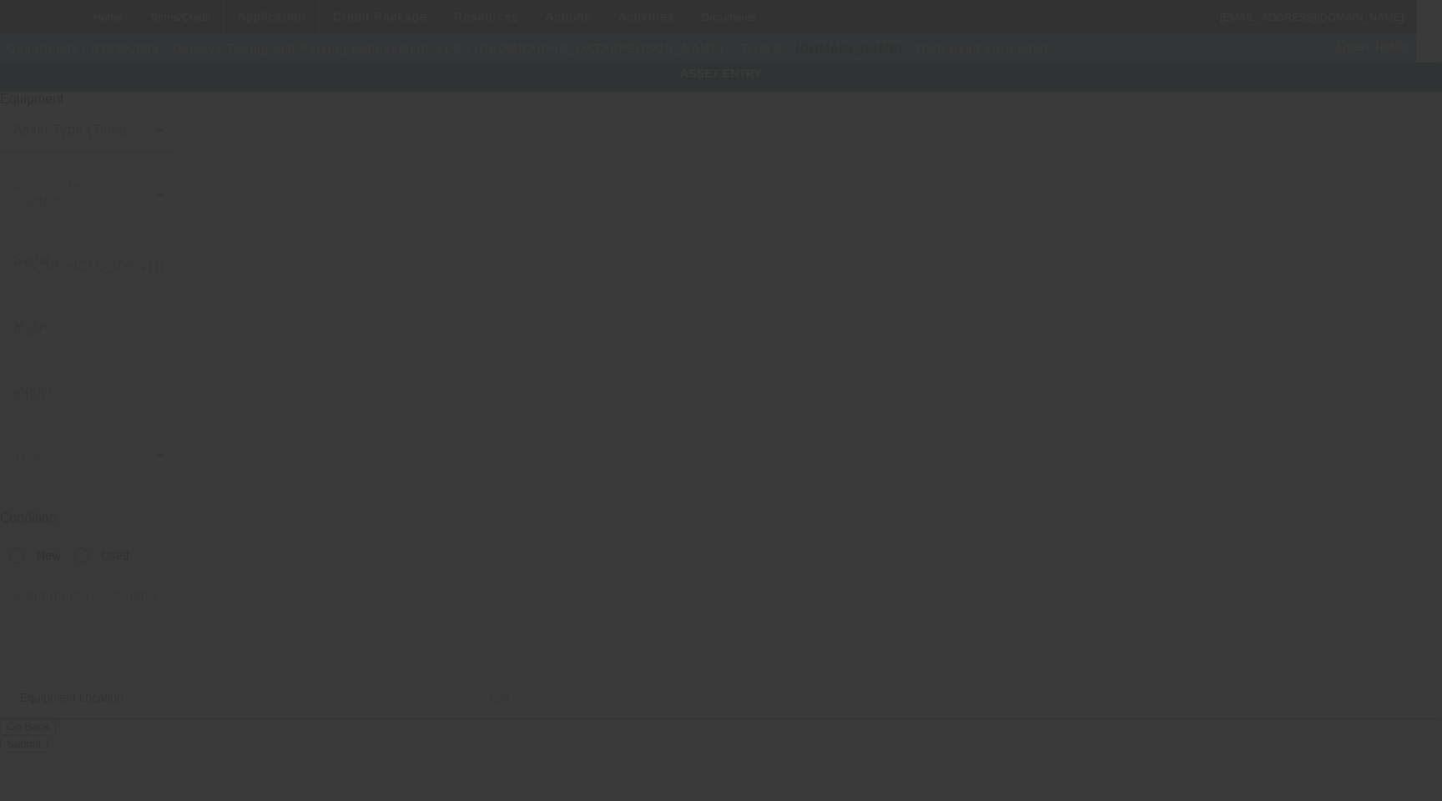
type input "[STREET_ADDRESS]"
type input "[PERSON_NAME]"
type input "21701"
type input "[PERSON_NAME]"
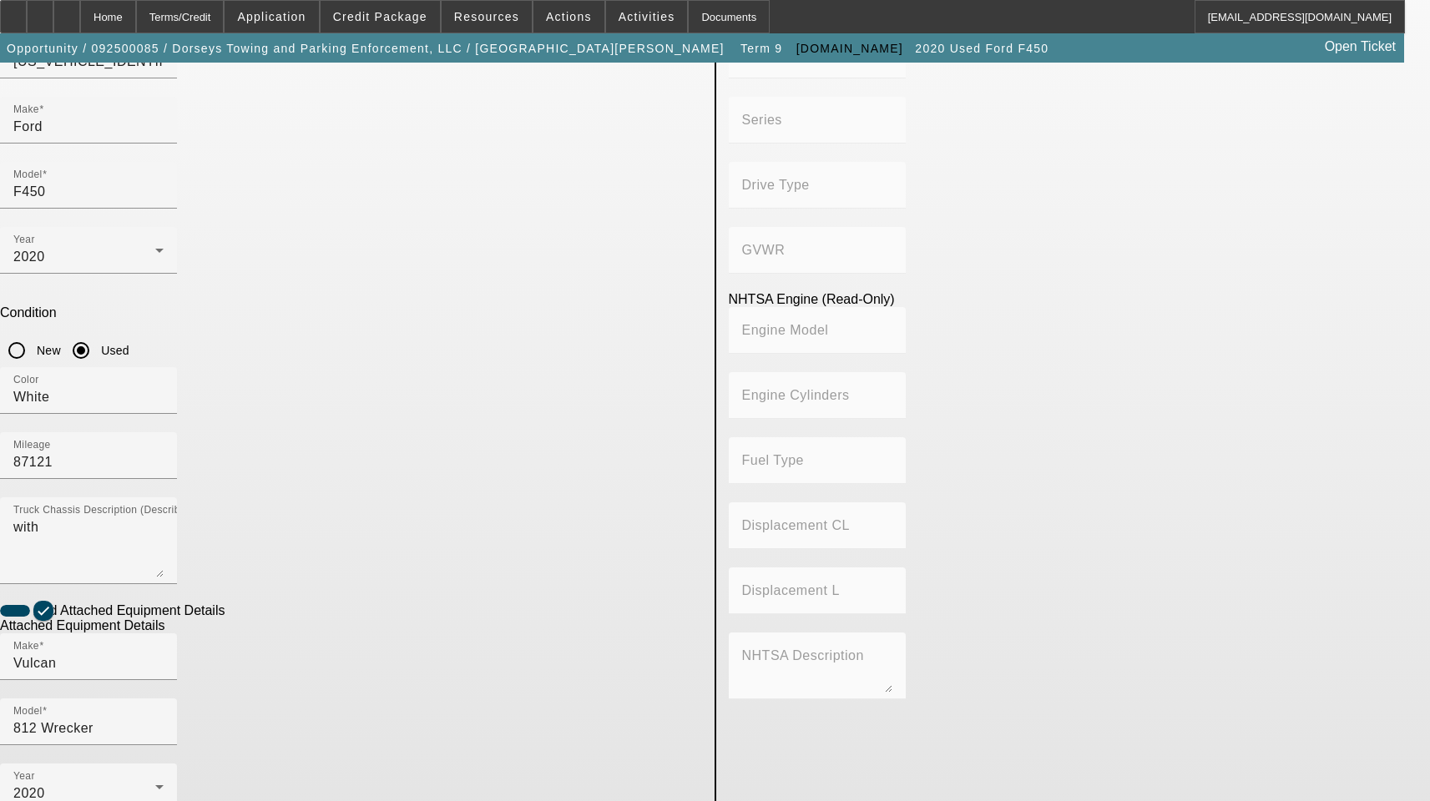
scroll to position [340, 0]
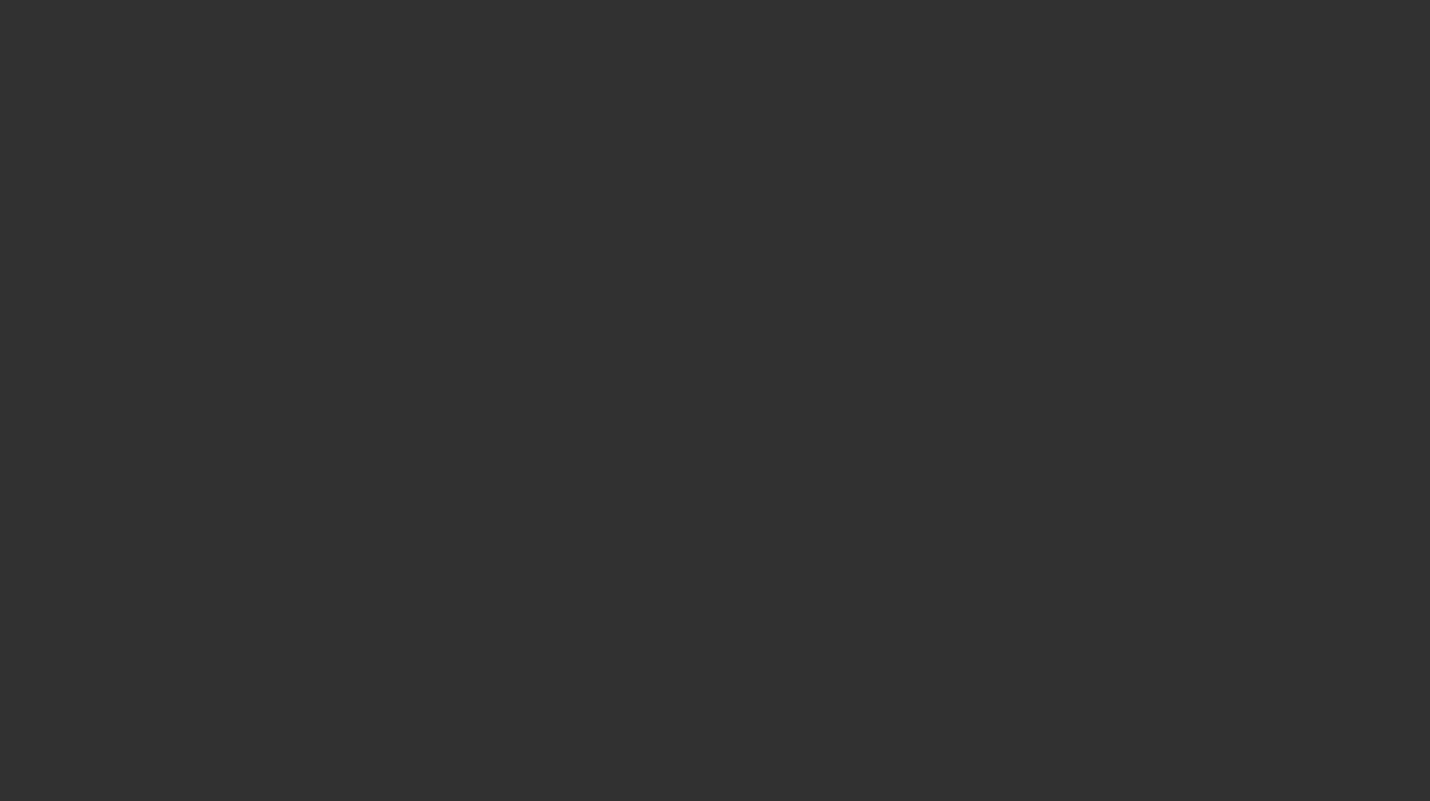
select select "3"
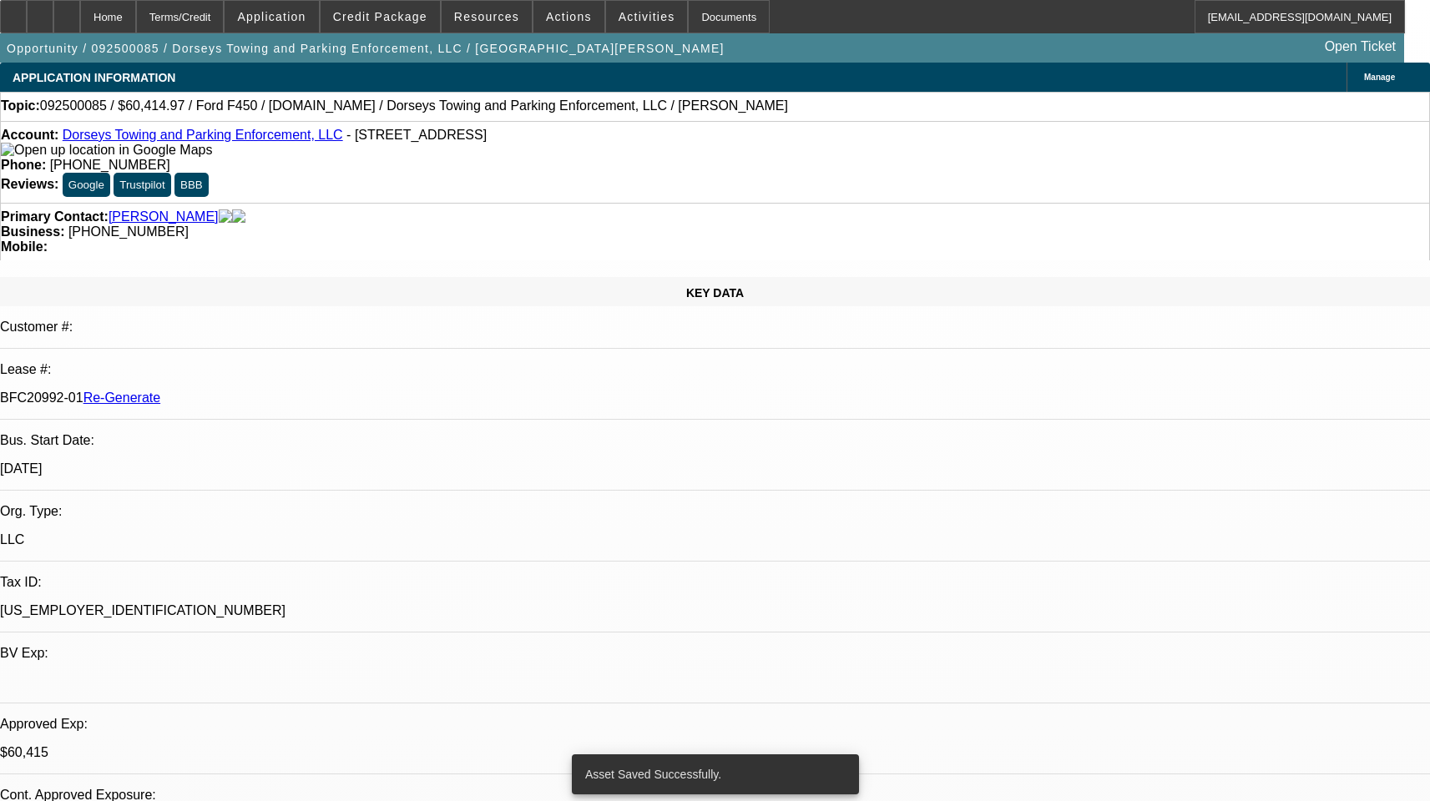
select select "2"
select select "0"
select select "6"
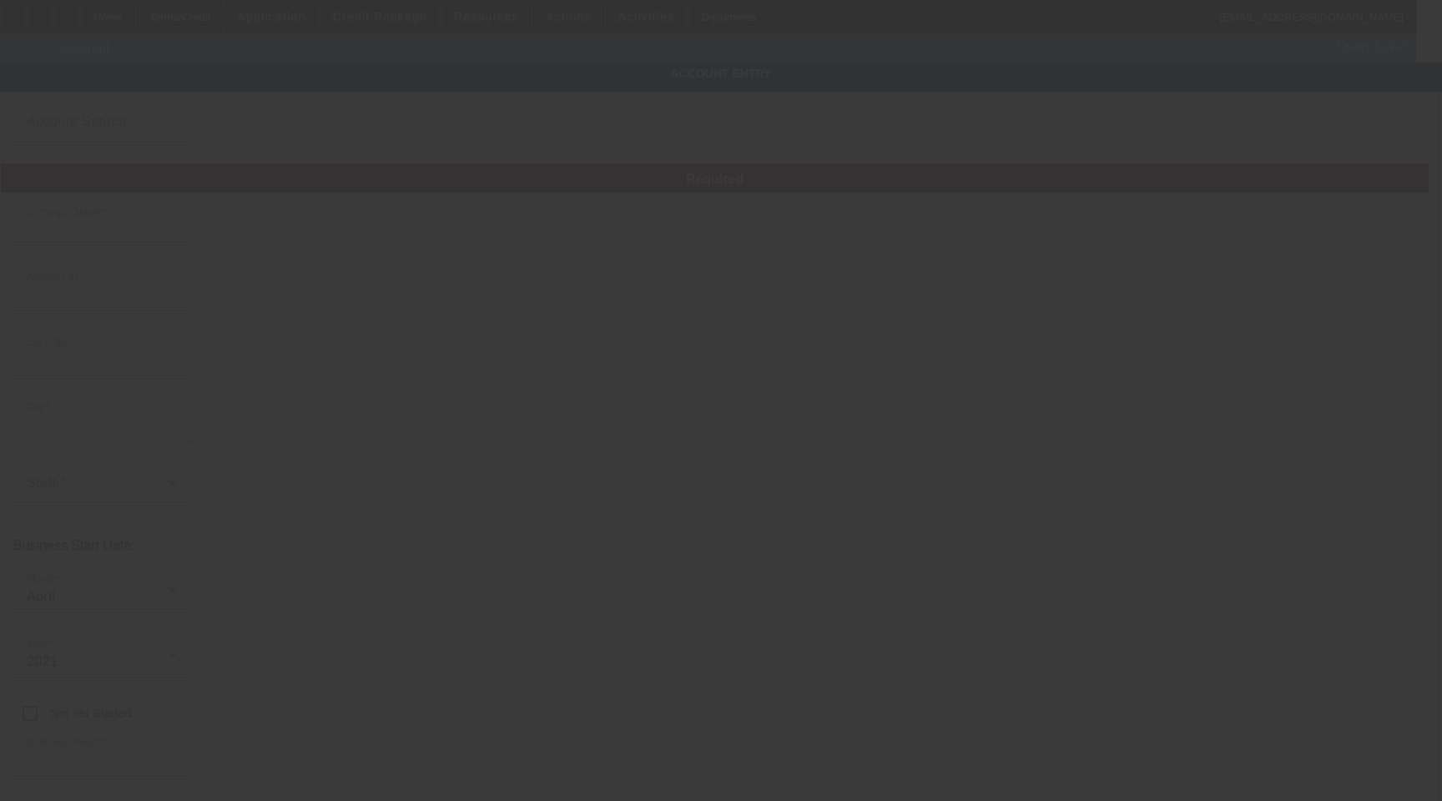
type input "Dorseys Towing and Parking Enforcement, LLC"
type input "[STREET_ADDRESS]"
type input "21701"
type input "Frederick"
type input "(727) 432-0270"
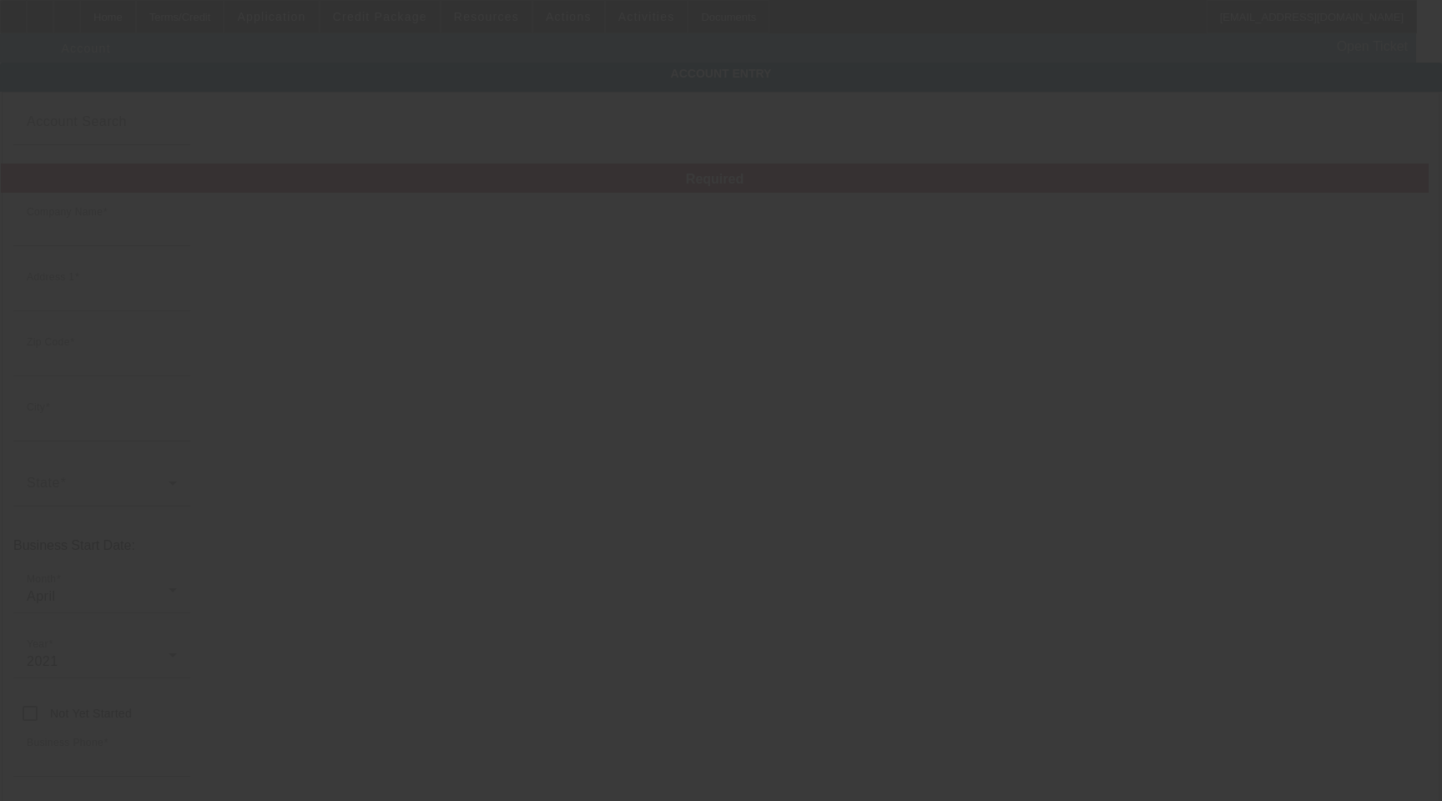
type input "dorseystowingandpe@gmail.com"
type input "Frederick"
type input "87-1403686"
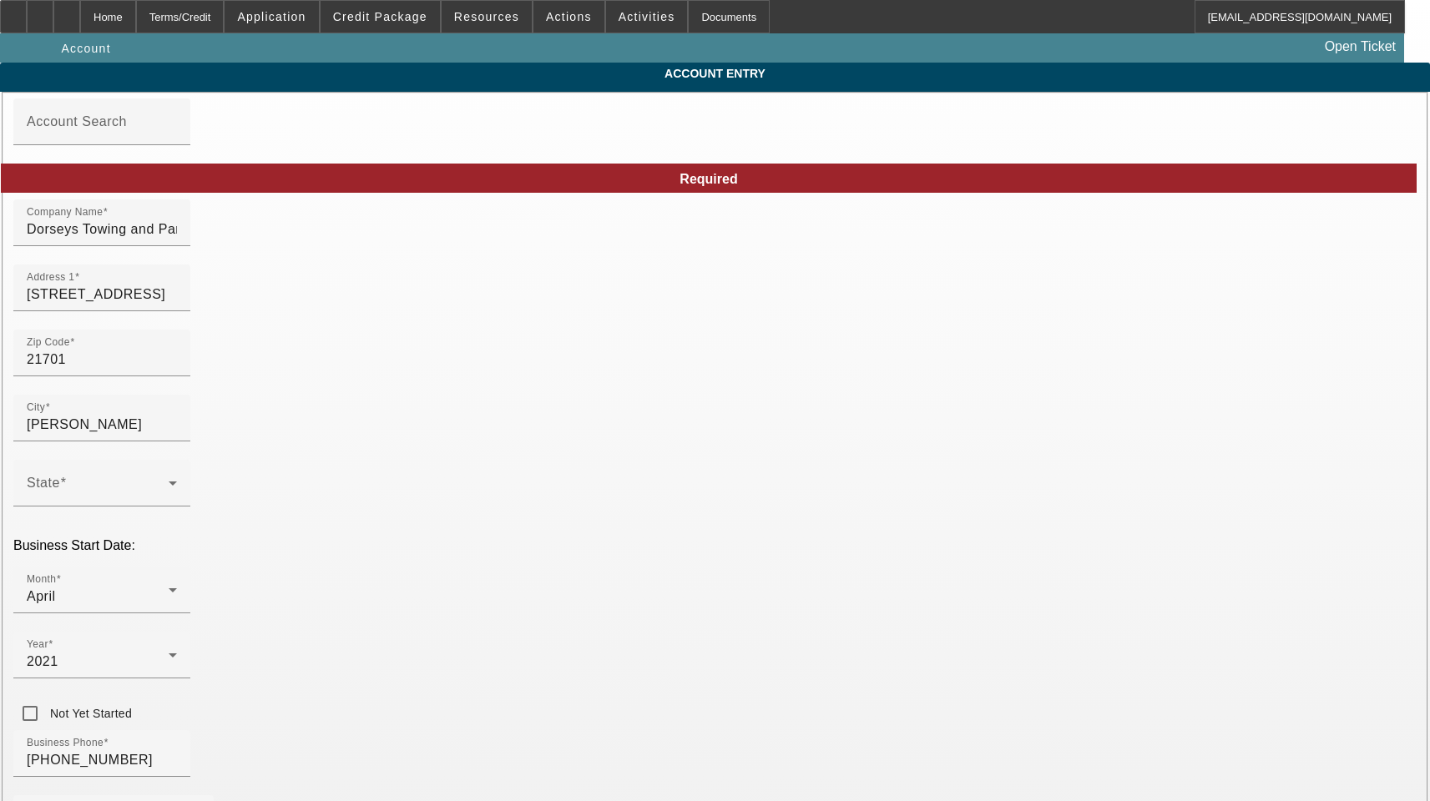
type input "[DATE]"
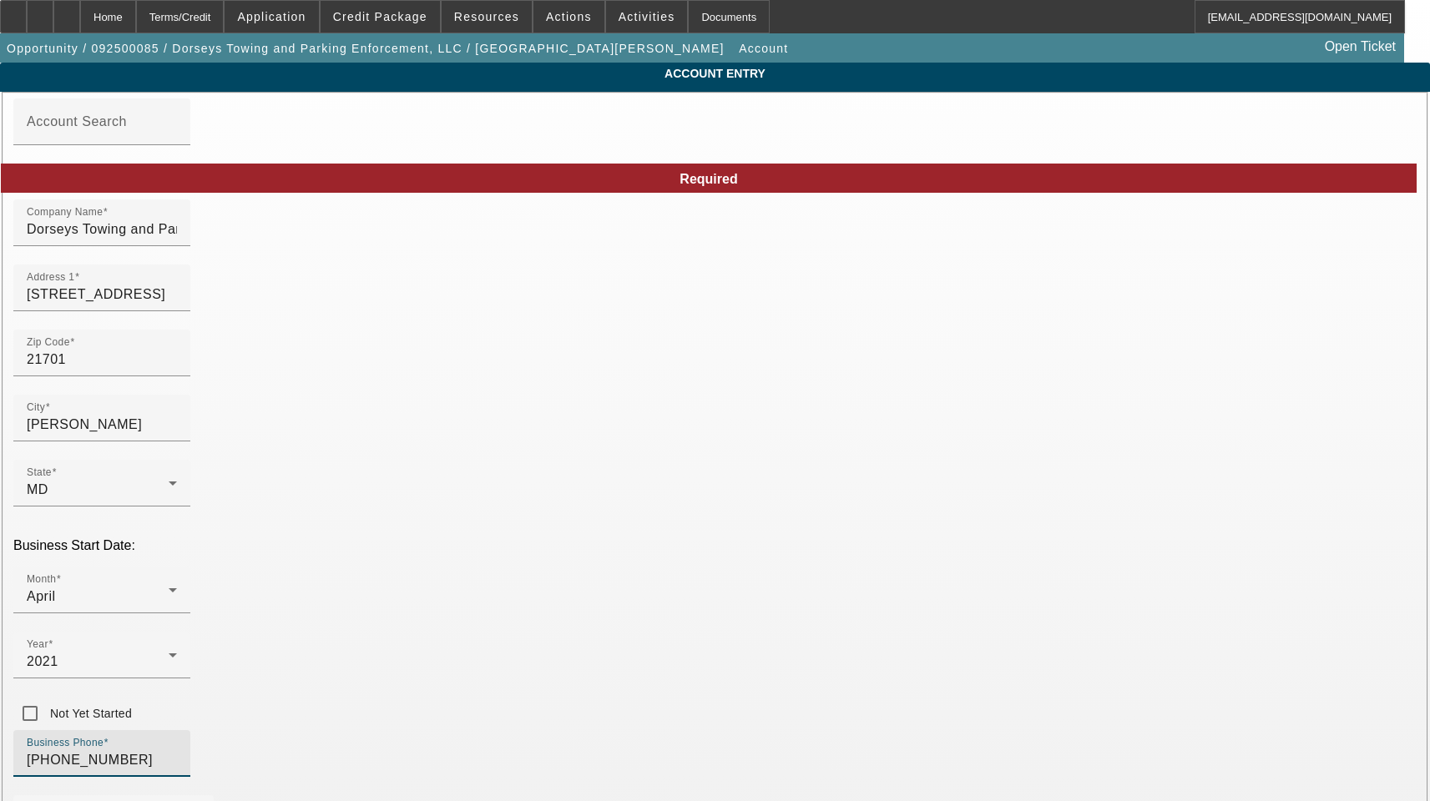
drag, startPoint x: 360, startPoint y: 583, endPoint x: 125, endPoint y: 576, distance: 234.7
paste input "301) 663-154"
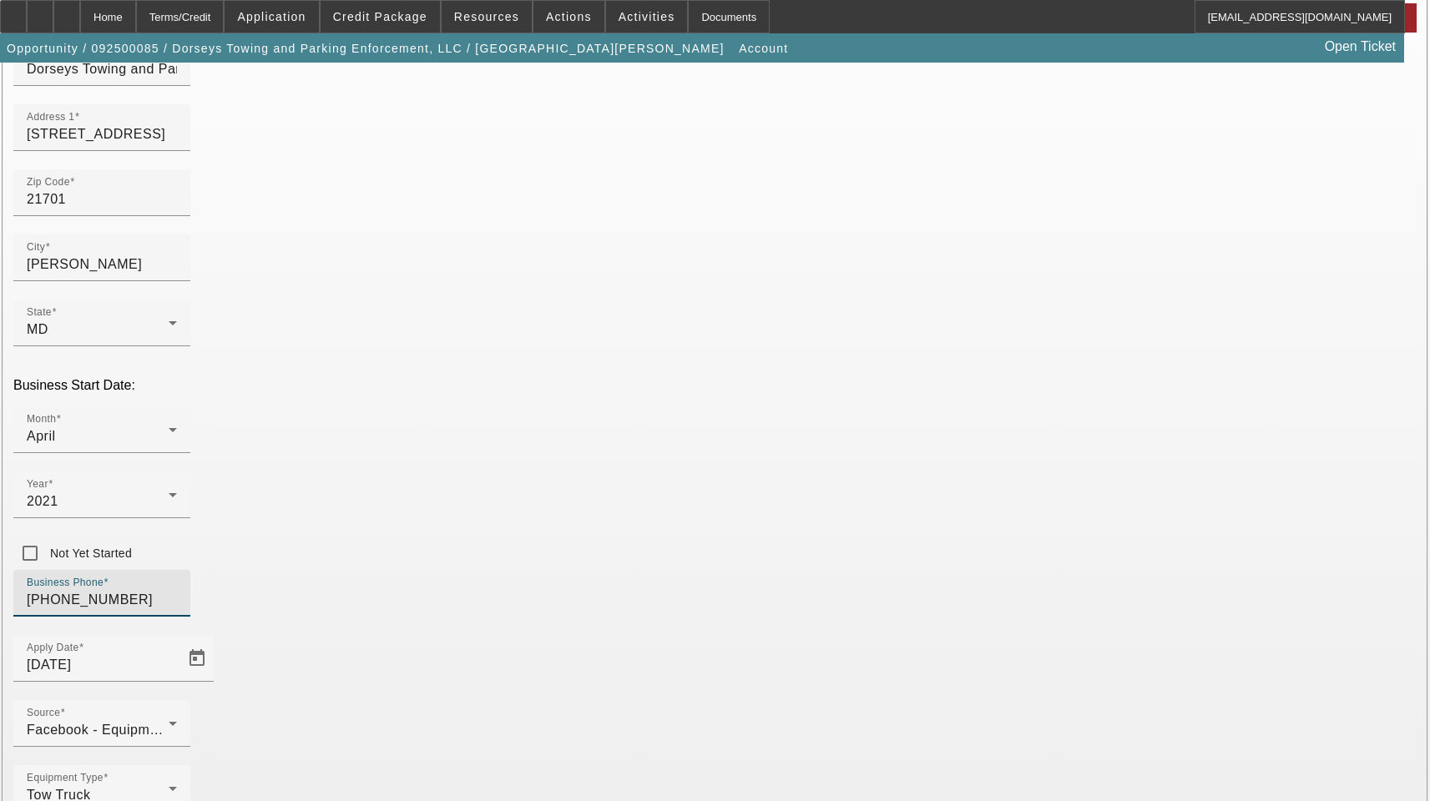
scroll to position [183, 0]
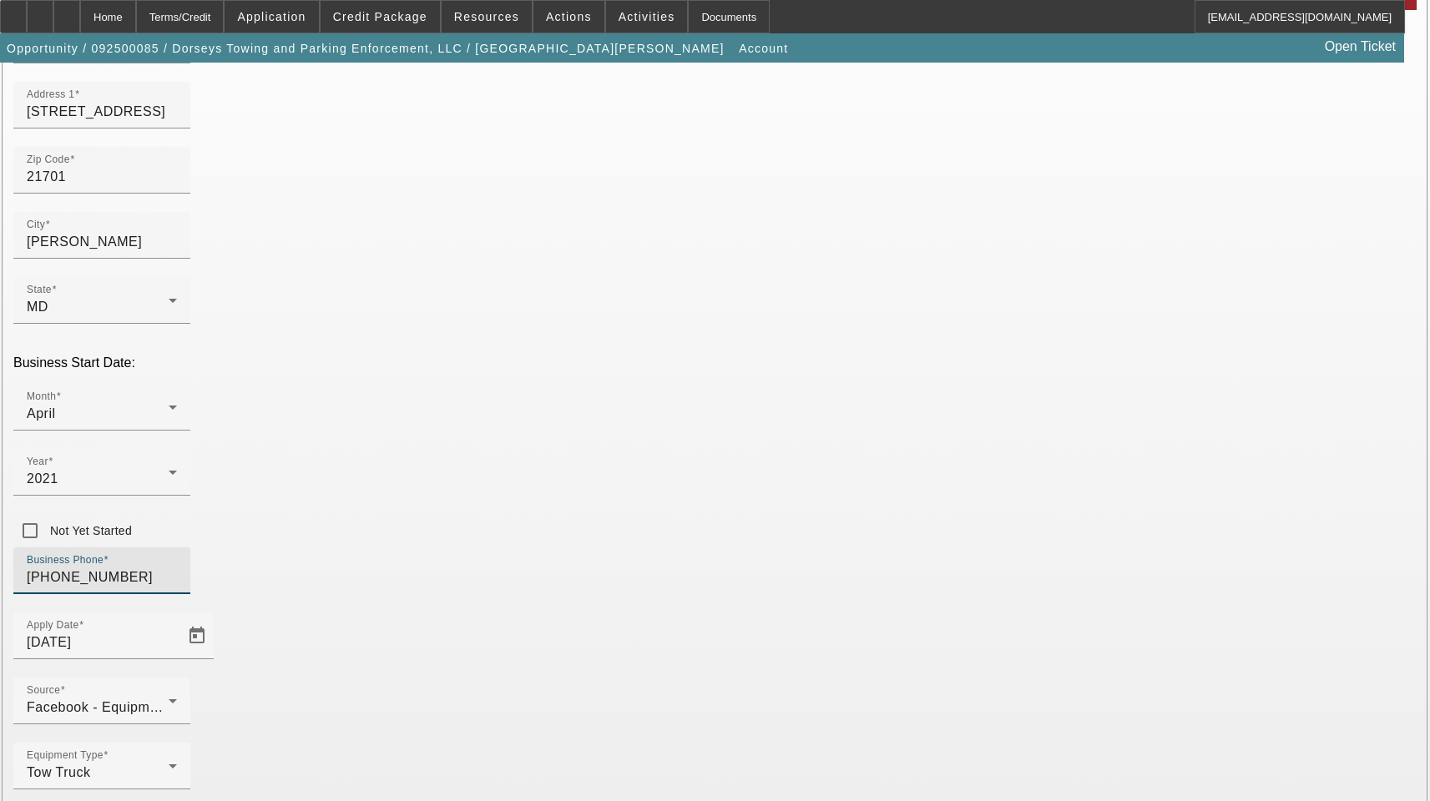
type input "(301) 663-1540"
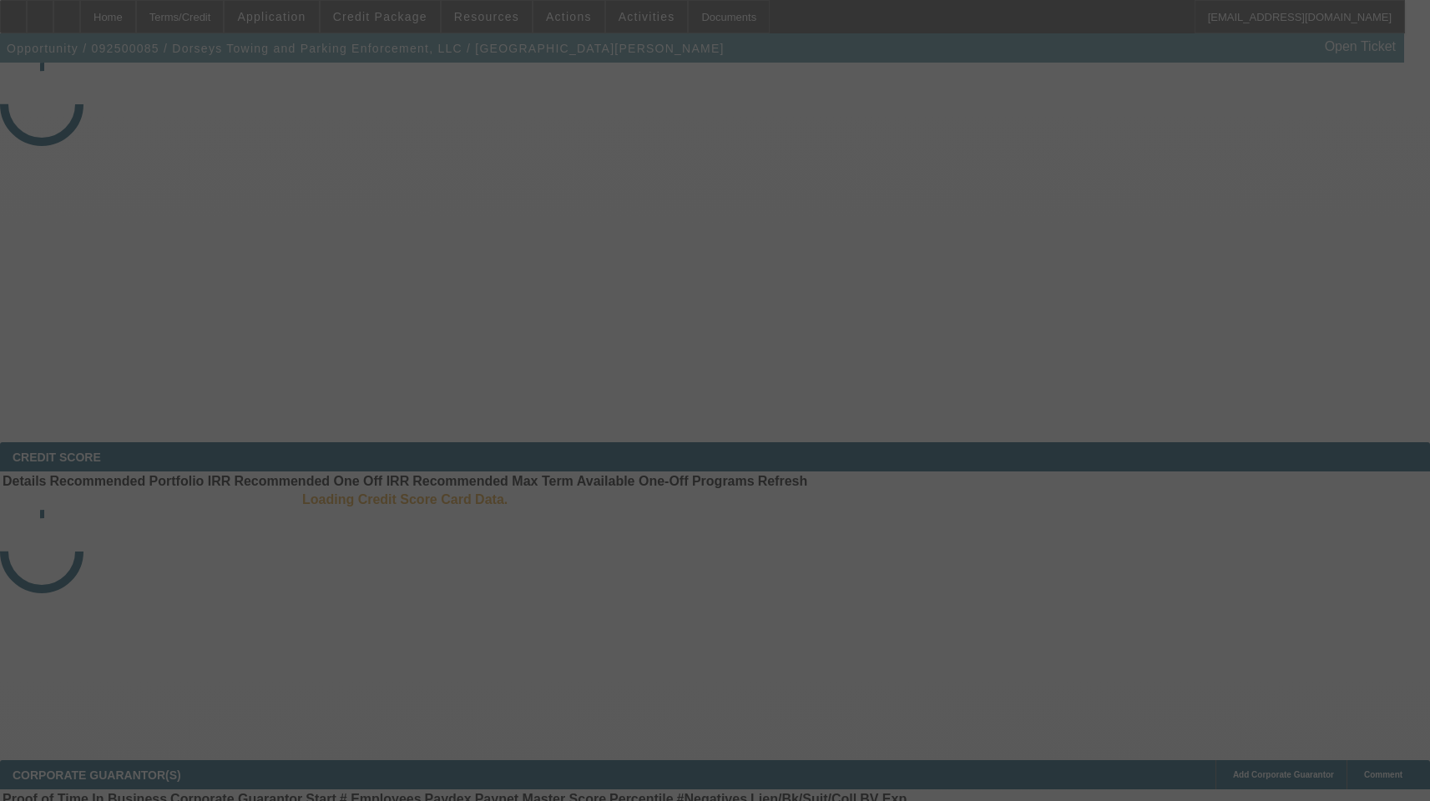
select select "3"
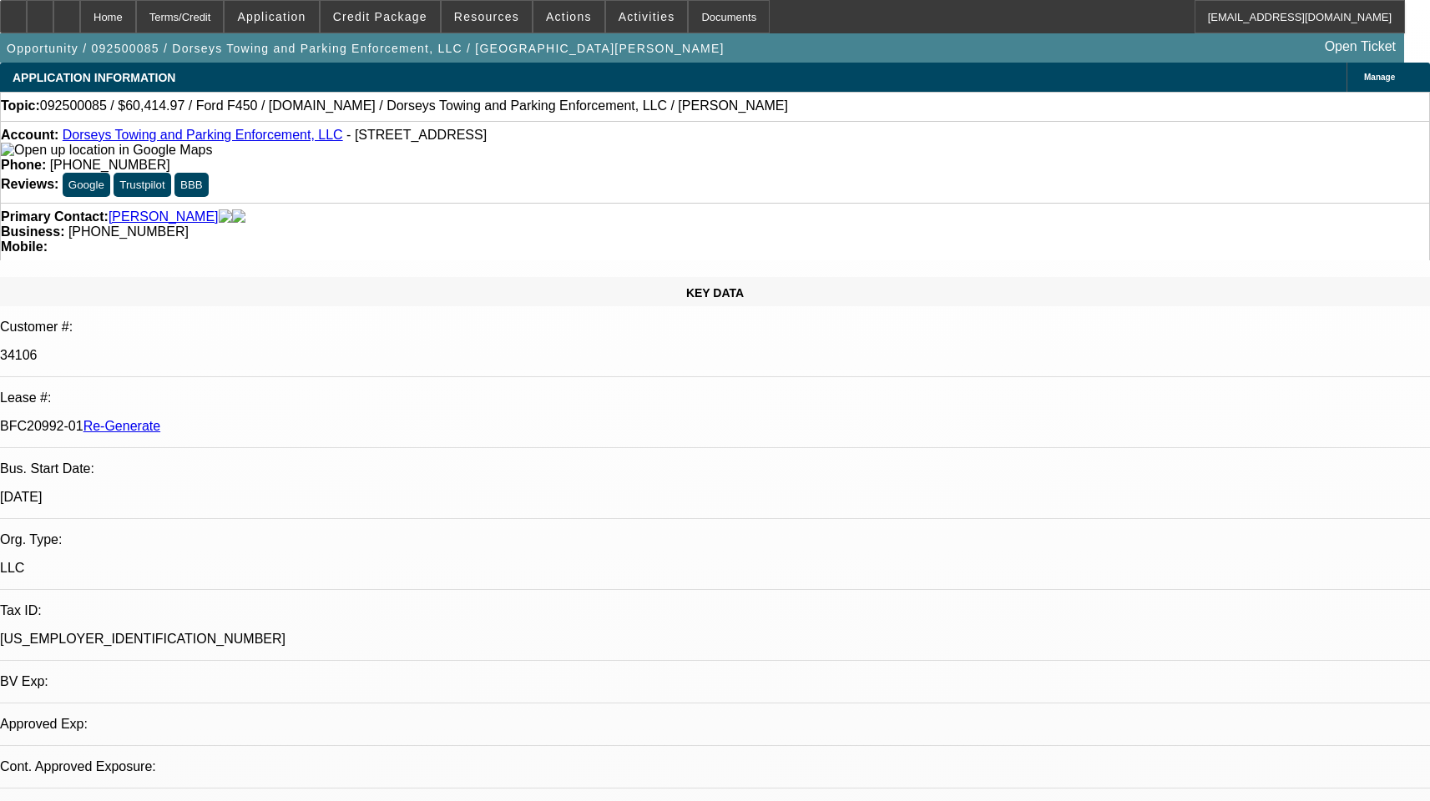
select select "2"
select select "0"
select select "1"
select select "2"
select select "6"
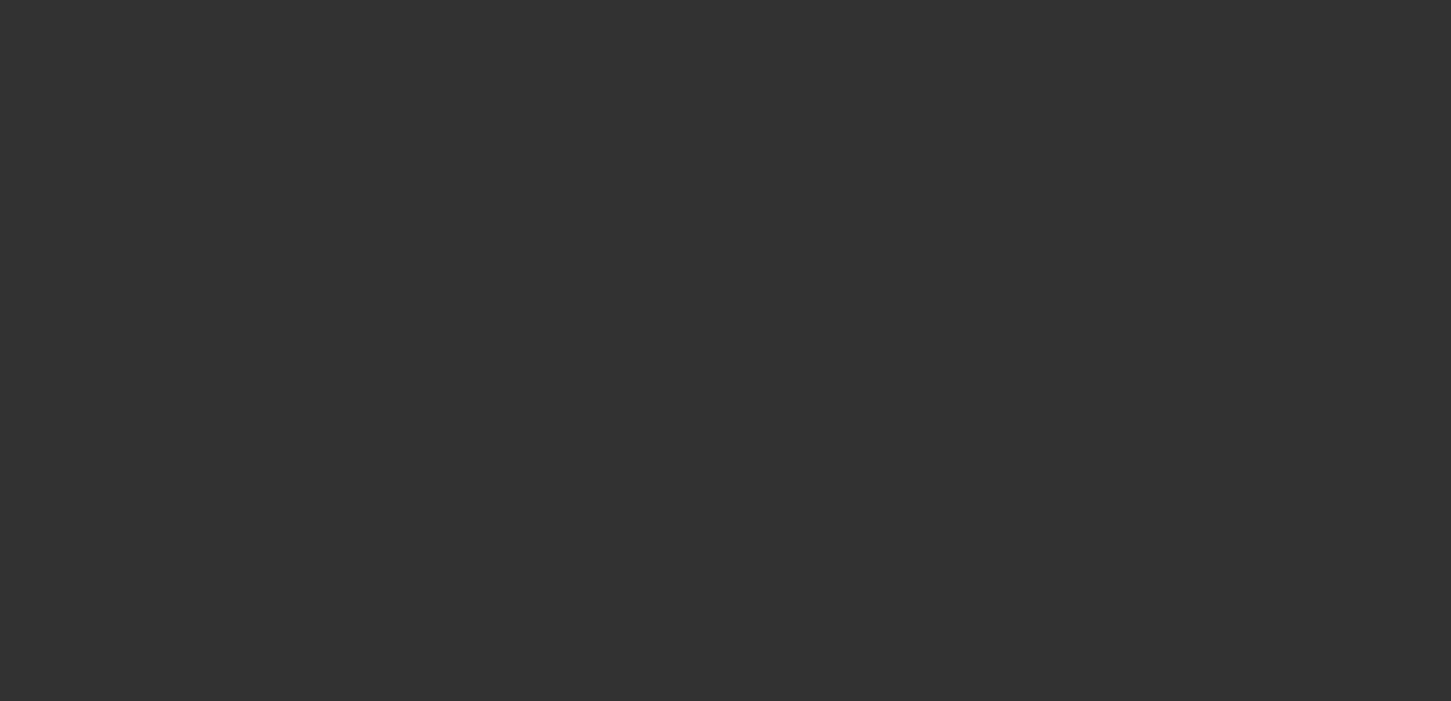
select select "3"
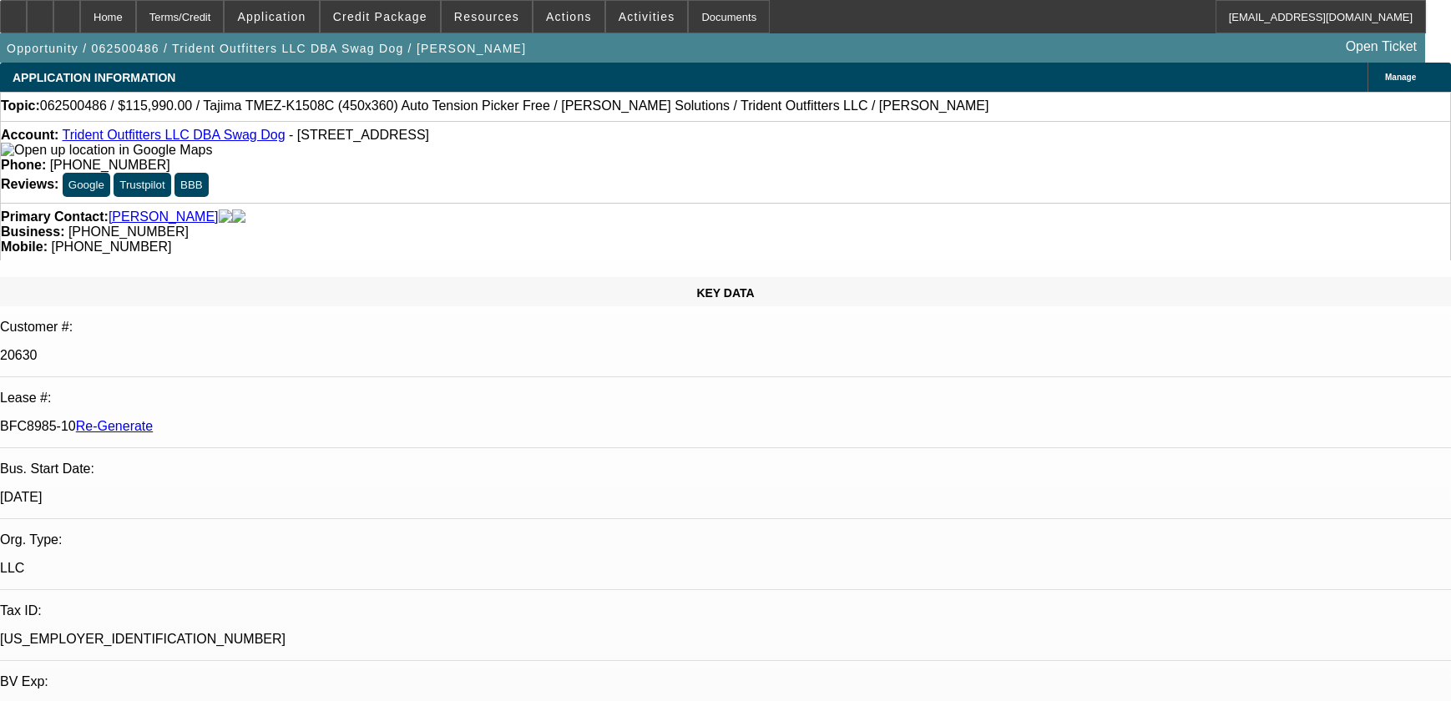
select select "0"
select select "2"
select select "0"
select select "2"
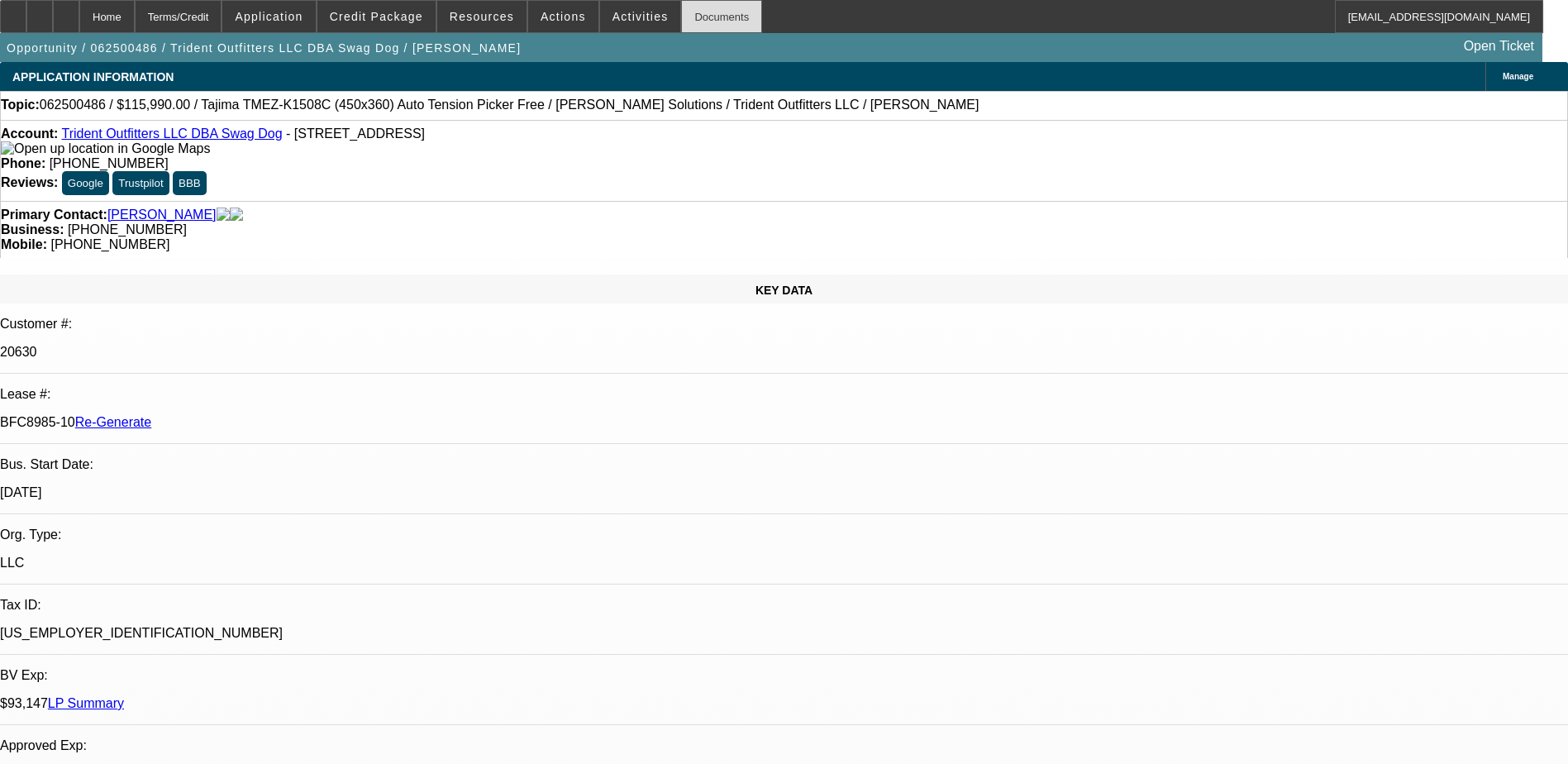
click at [702, 15] on div "Documents" at bounding box center [722, 16] width 81 height 33
click at [553, 15] on span "Actions" at bounding box center [564, 16] width 46 height 13
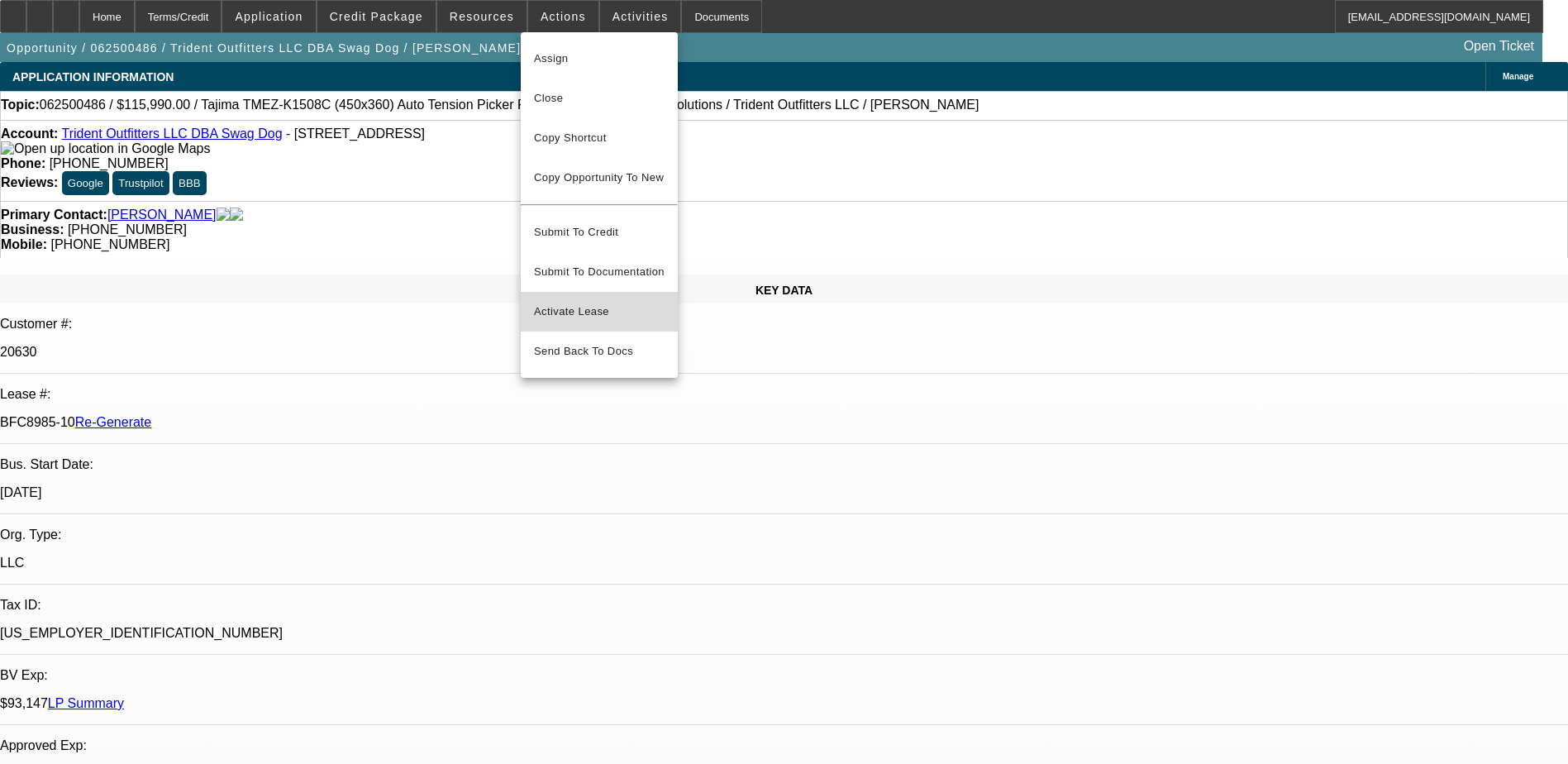
click at [597, 292] on button "Activate Lease" at bounding box center [599, 312] width 157 height 40
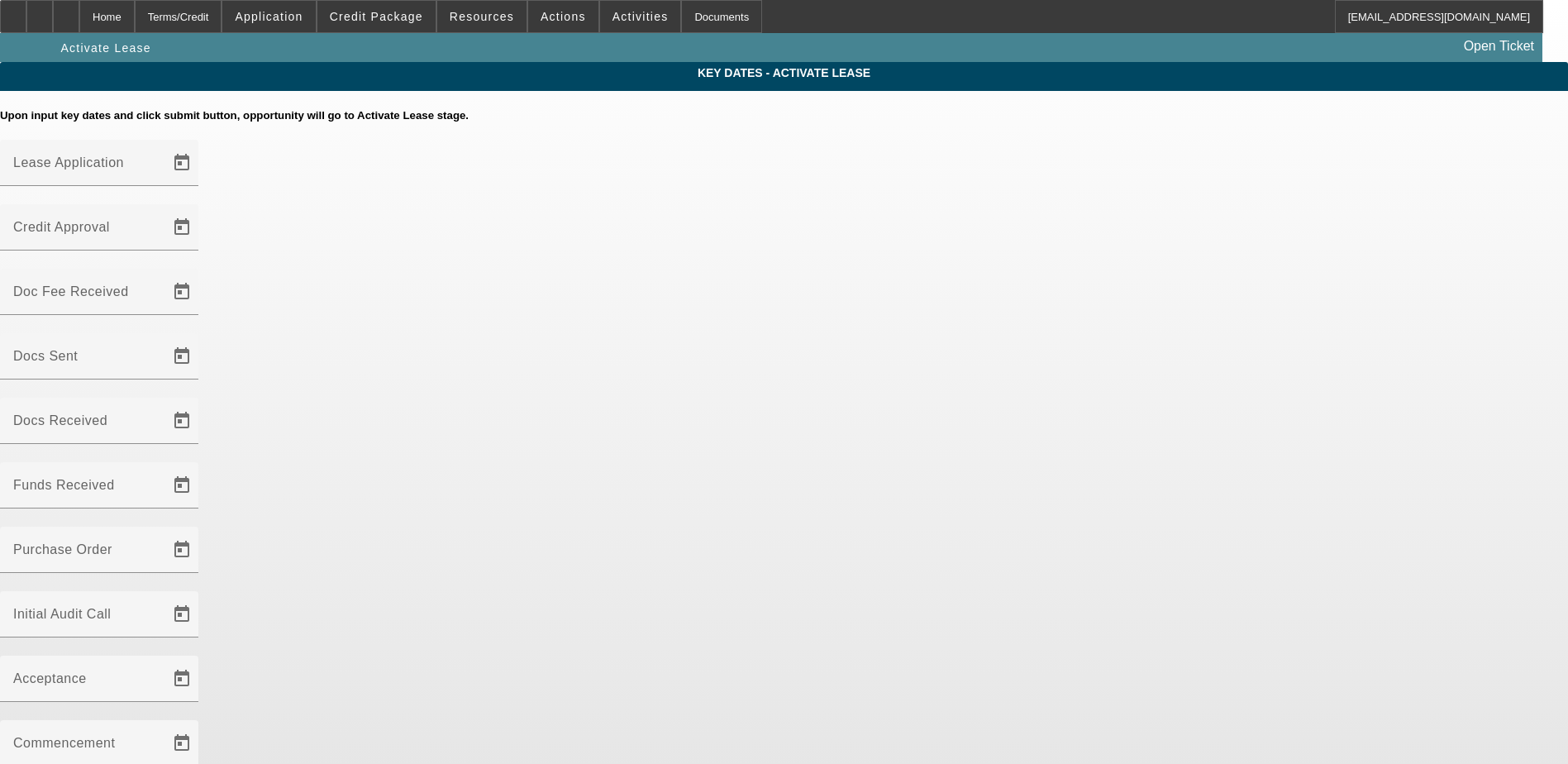
type input "6/19/2025"
type input "6/24/2025"
type input "6/20/2025"
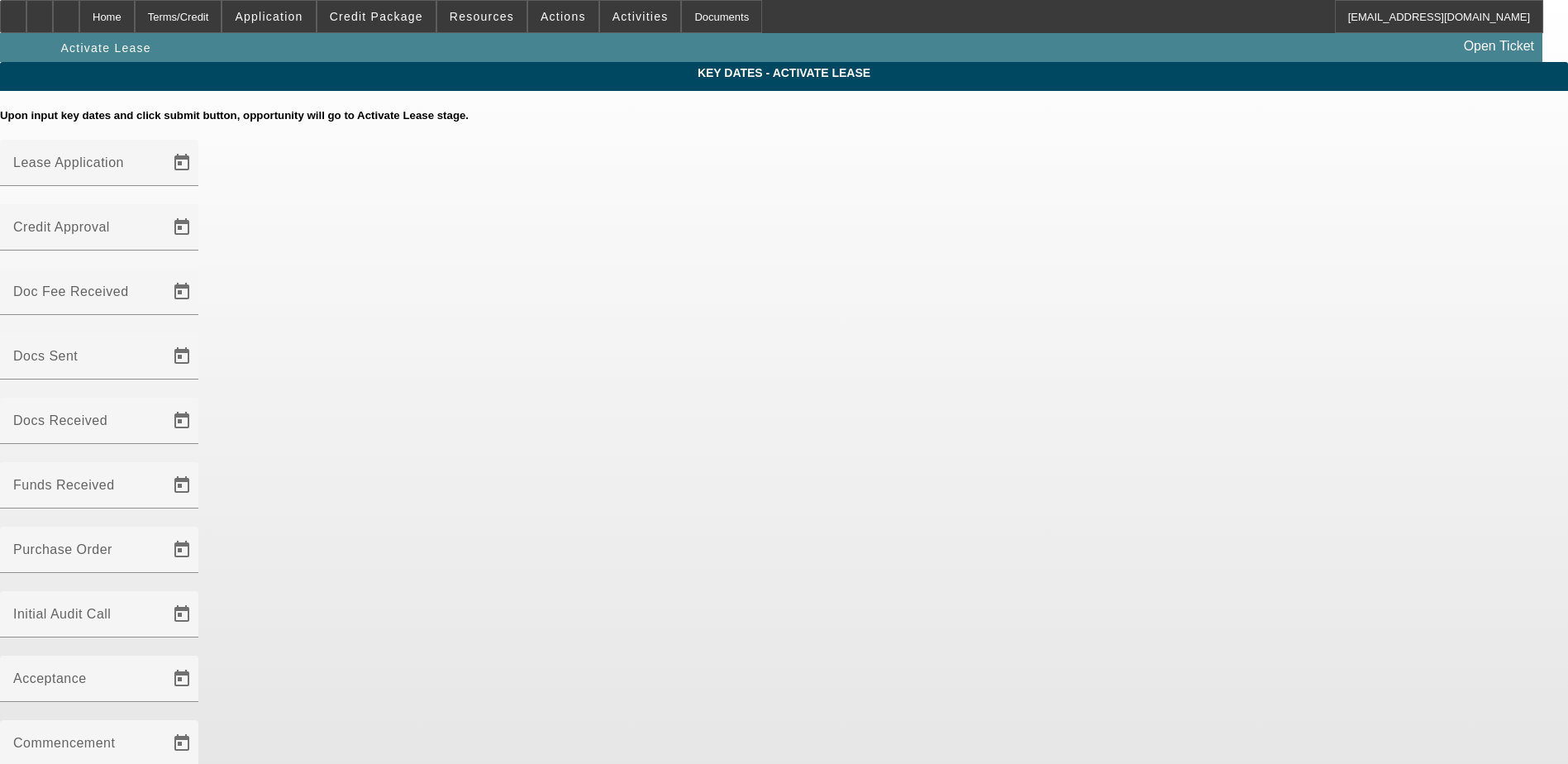
type input "6/24/2025"
type input "6/26/2025"
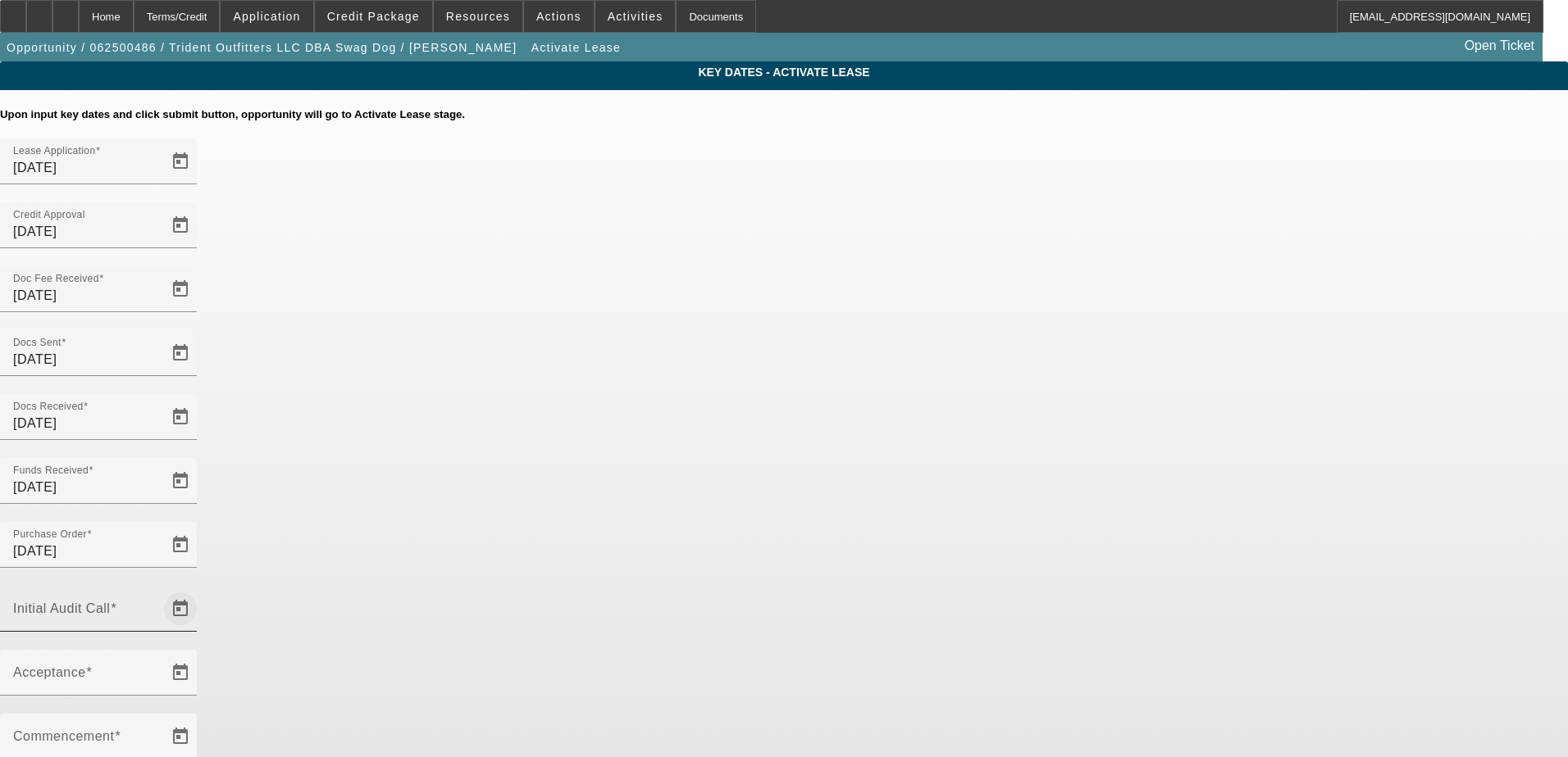
click at [200, 589] on span "Open calendar" at bounding box center [181, 609] width 39 height 39
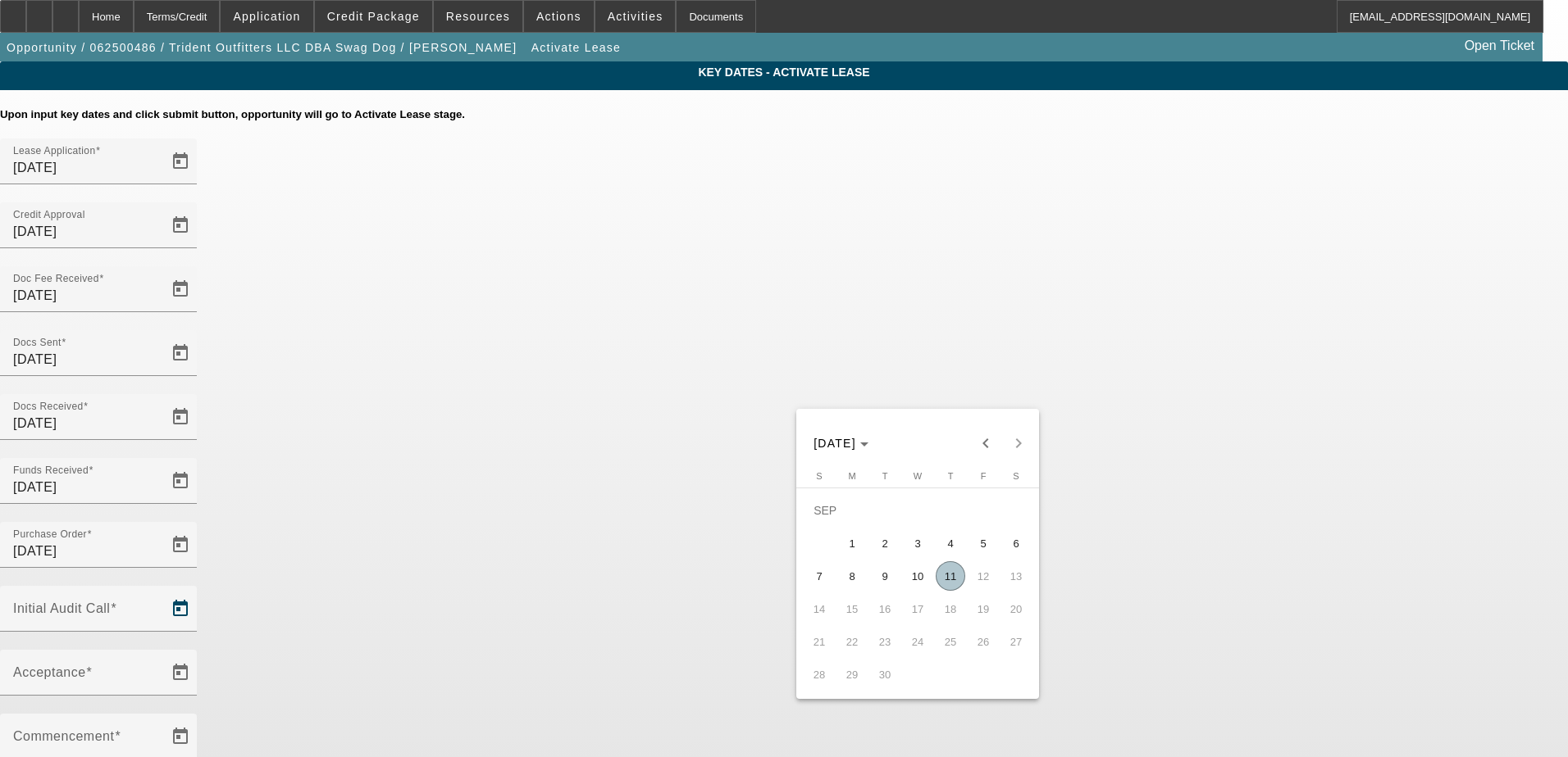
drag, startPoint x: 955, startPoint y: 578, endPoint x: 818, endPoint y: 525, distance: 146.9
click at [951, 578] on span "11" at bounding box center [950, 576] width 29 height 29
type input "9/11/2025"
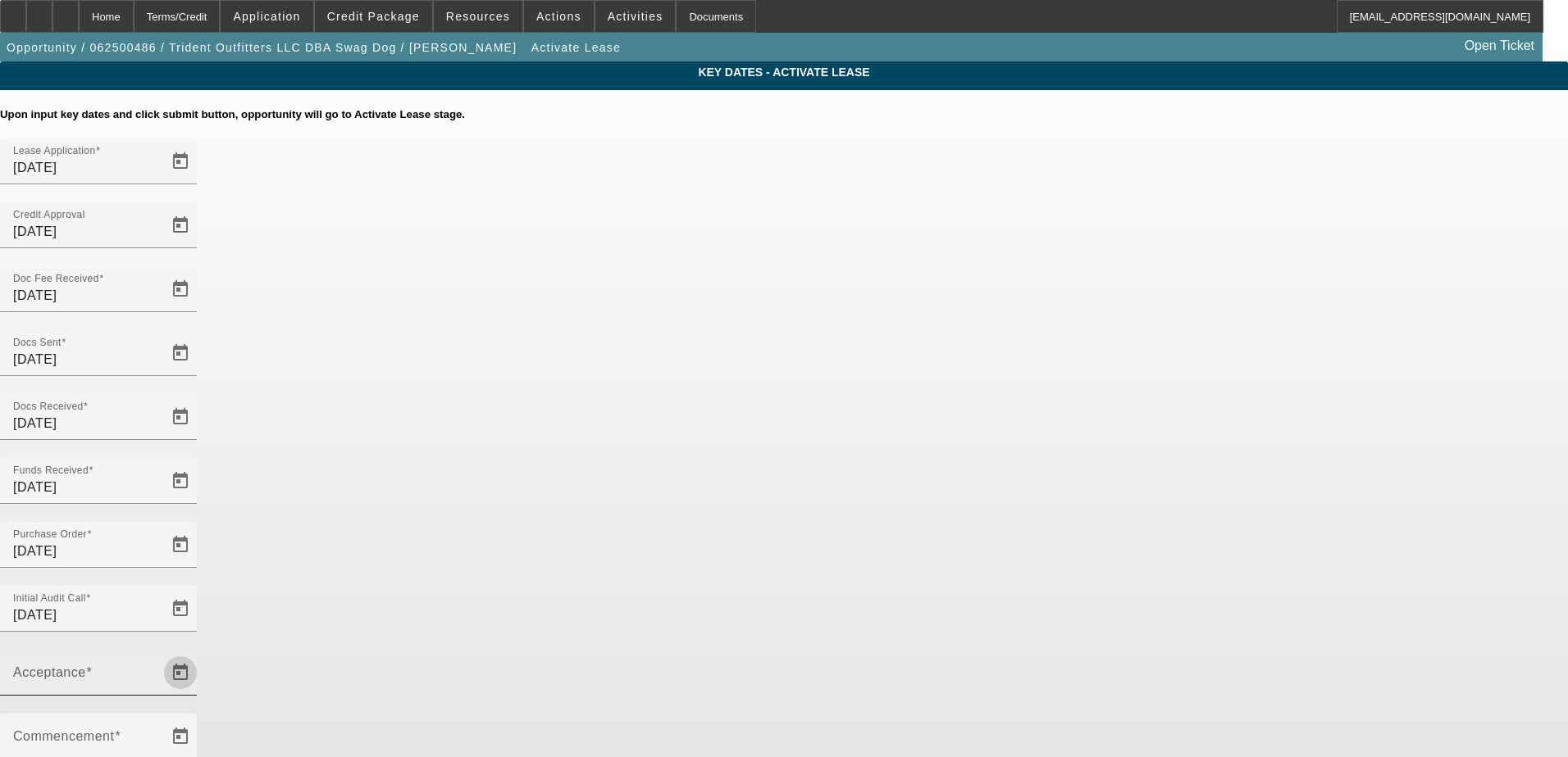
click at [200, 653] on span "Open calendar" at bounding box center [181, 673] width 39 height 39
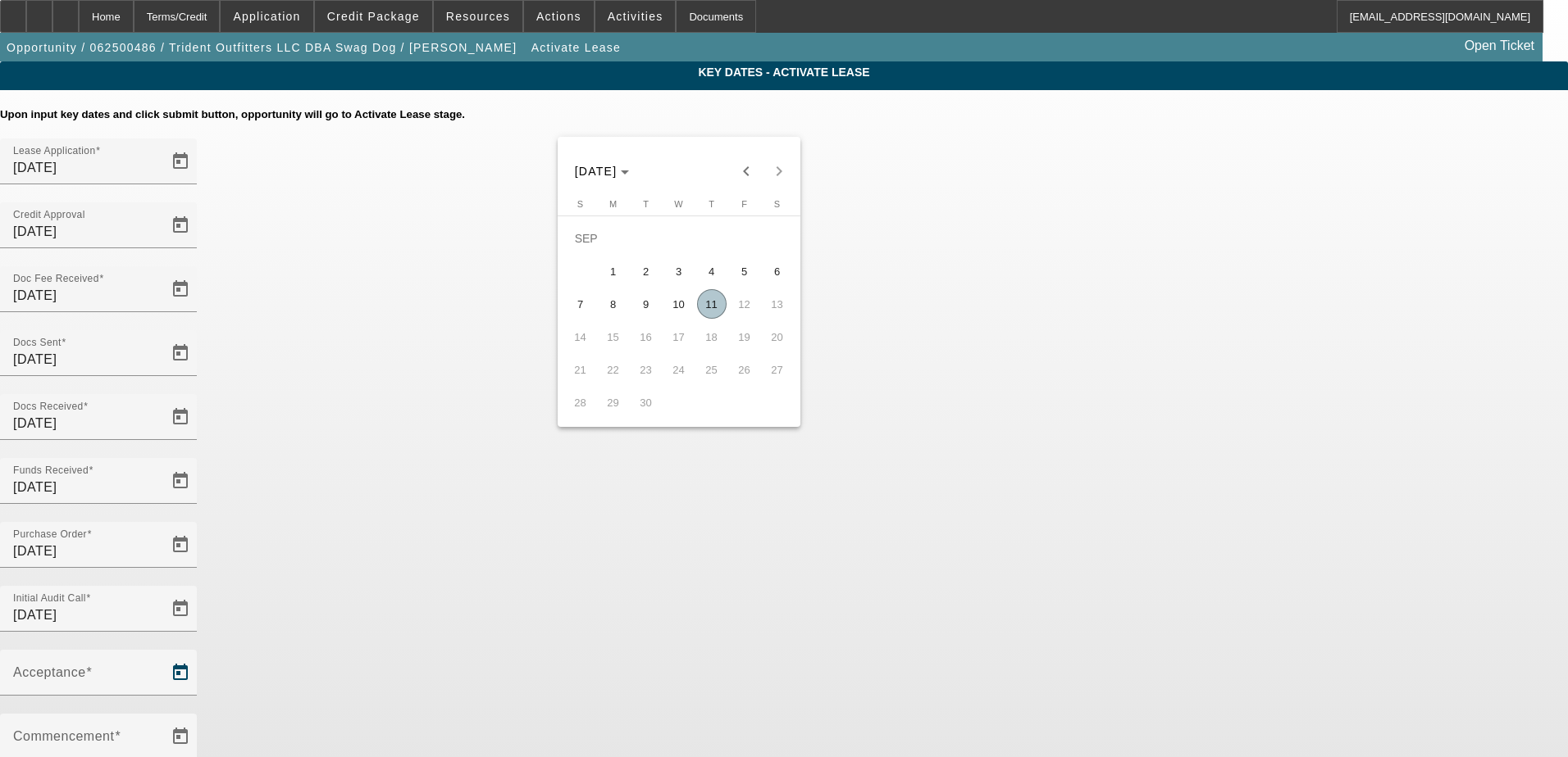
click at [711, 309] on span "11" at bounding box center [711, 304] width 29 height 29
type input "9/11/2025"
type input "10/1/2025"
type input "11/1/2025"
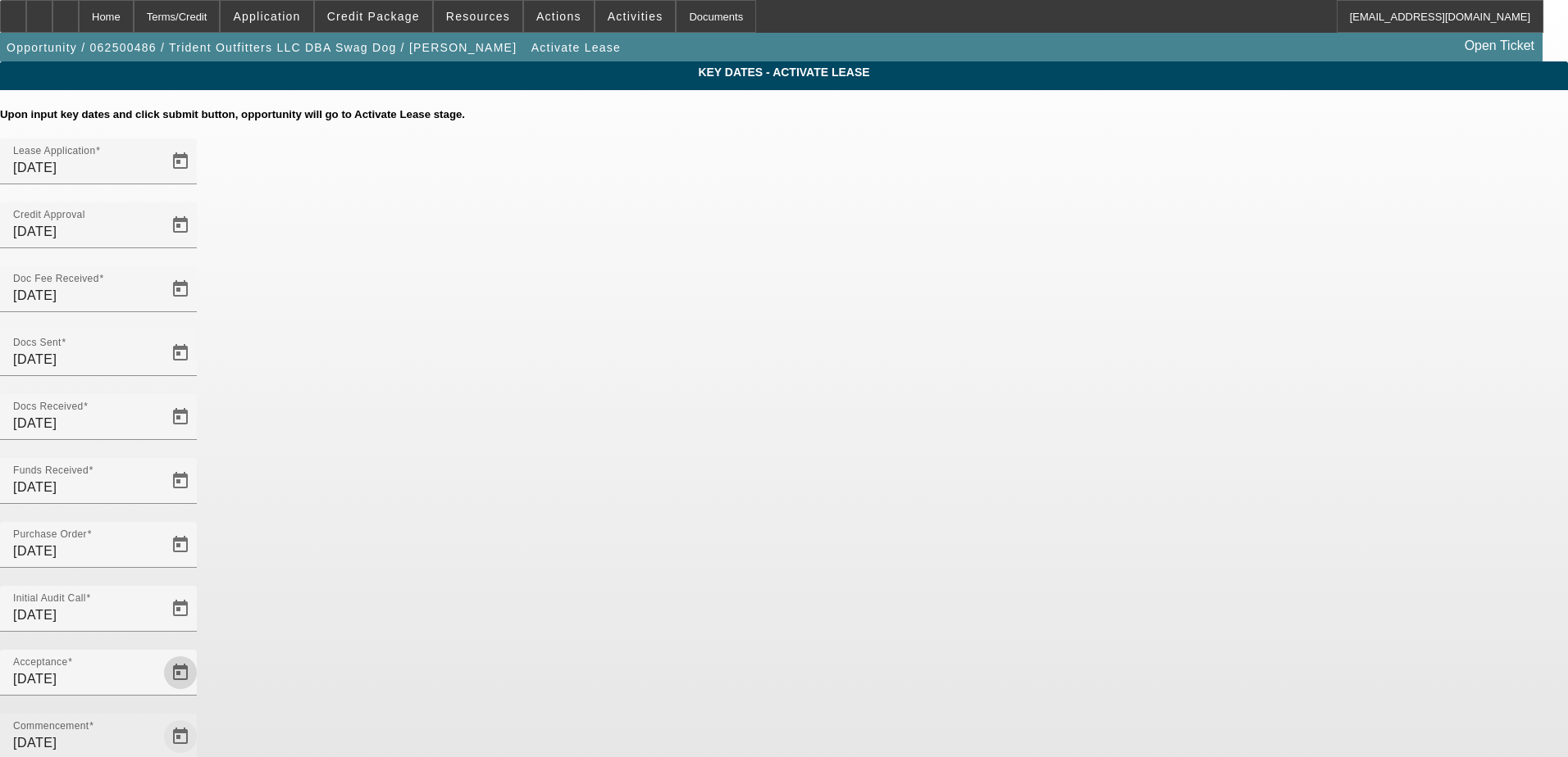
click at [200, 687] on span "Open calendar" at bounding box center [181, 736] width 39 height 39
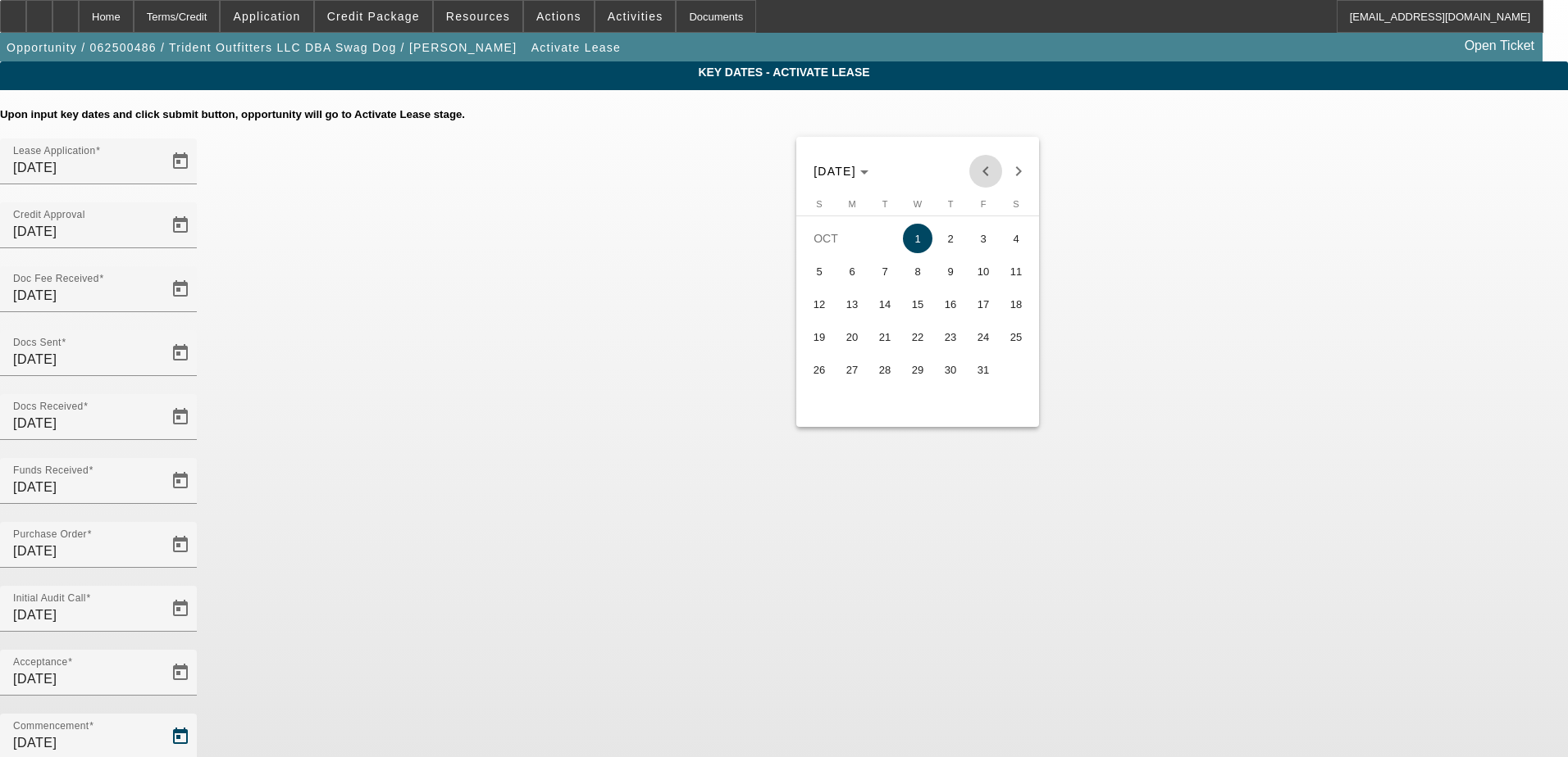
click at [985, 170] on span "Previous month" at bounding box center [985, 171] width 32 height 32
click at [856, 337] on span "15" at bounding box center [852, 337] width 29 height 29
type input "9/15/2025"
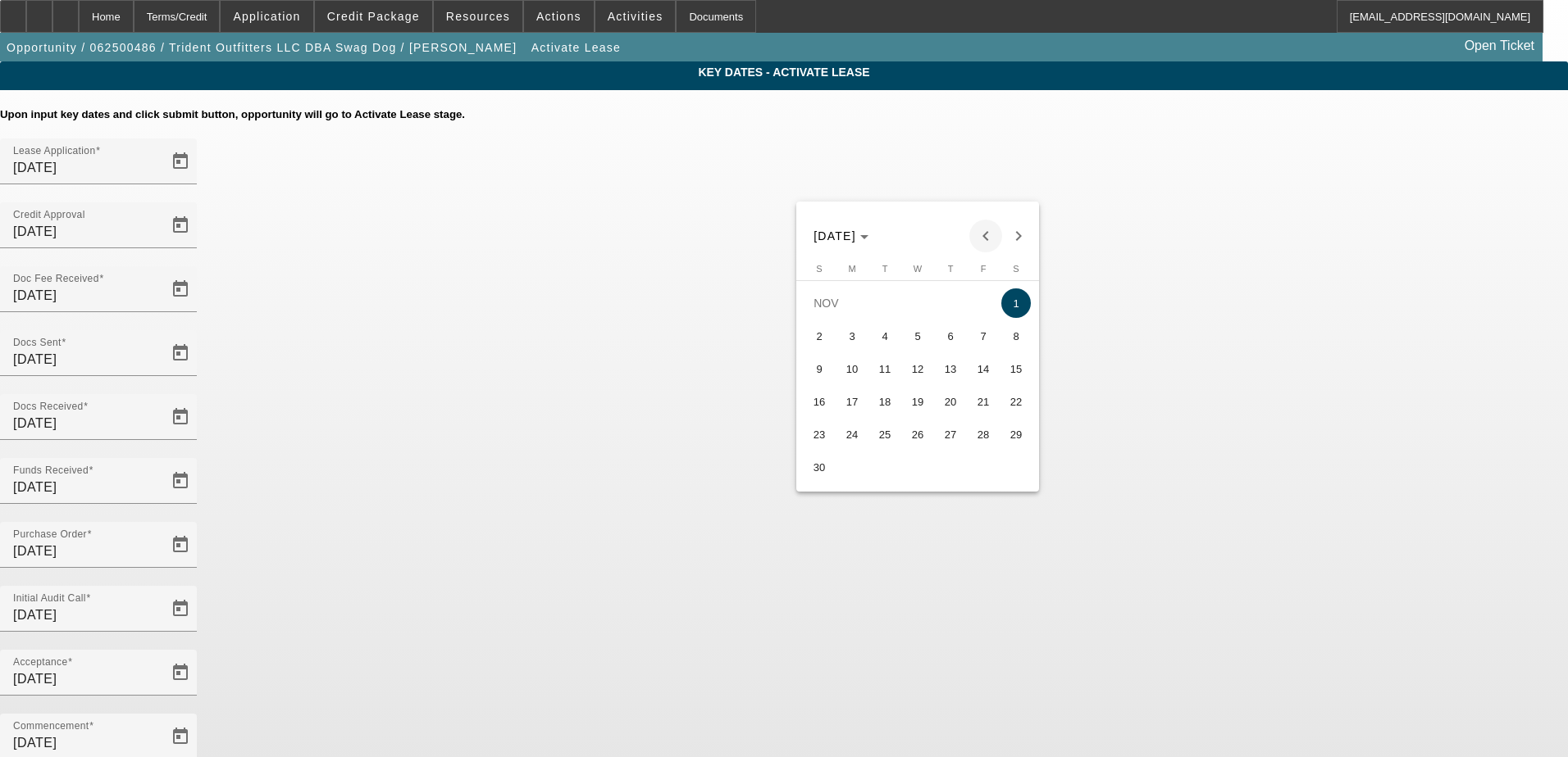
click at [984, 232] on span "Previous month" at bounding box center [985, 236] width 32 height 32
click at [926, 373] on span "15" at bounding box center [918, 369] width 29 height 29
type input "10/15/2025"
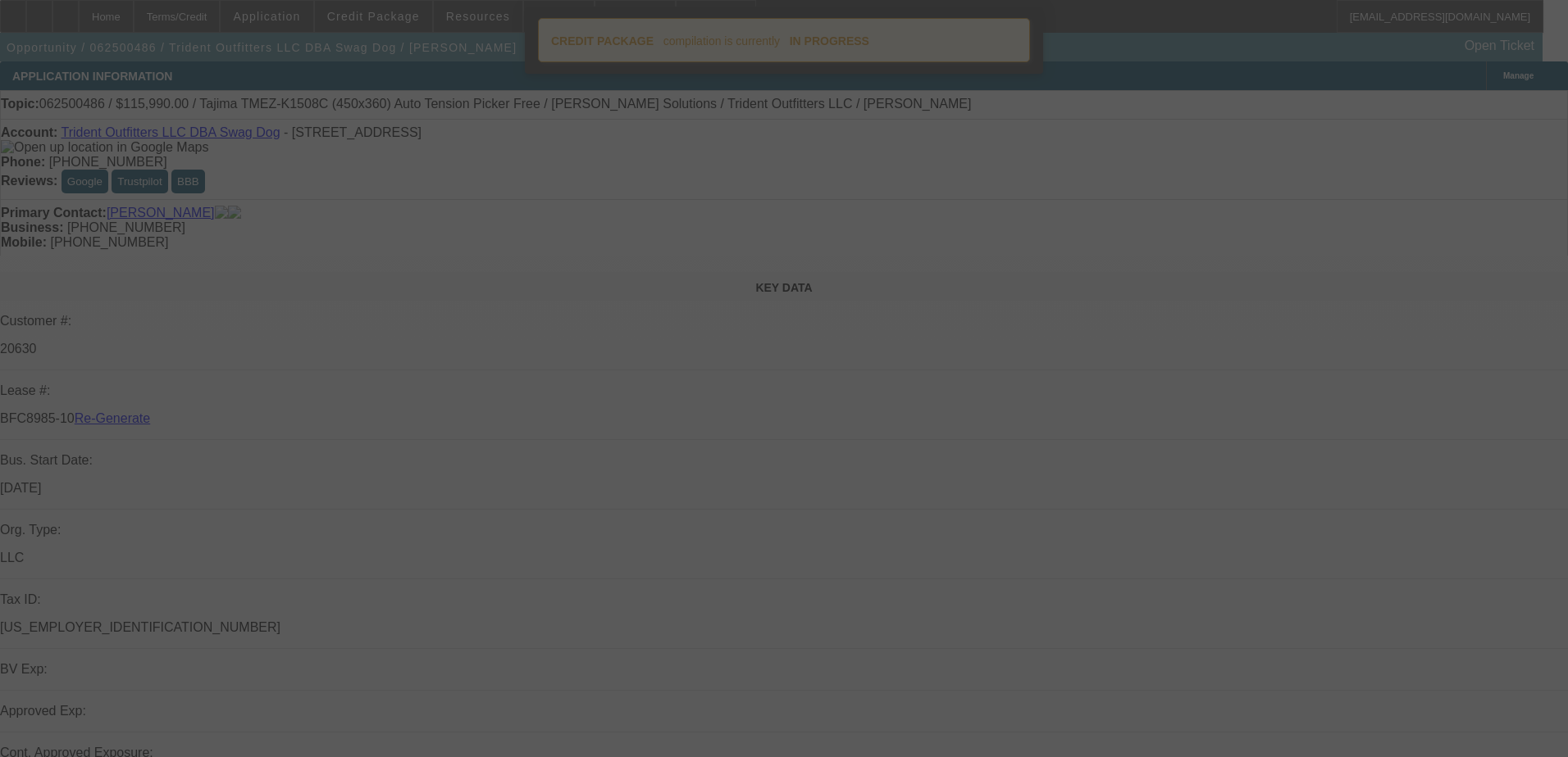
select select "4"
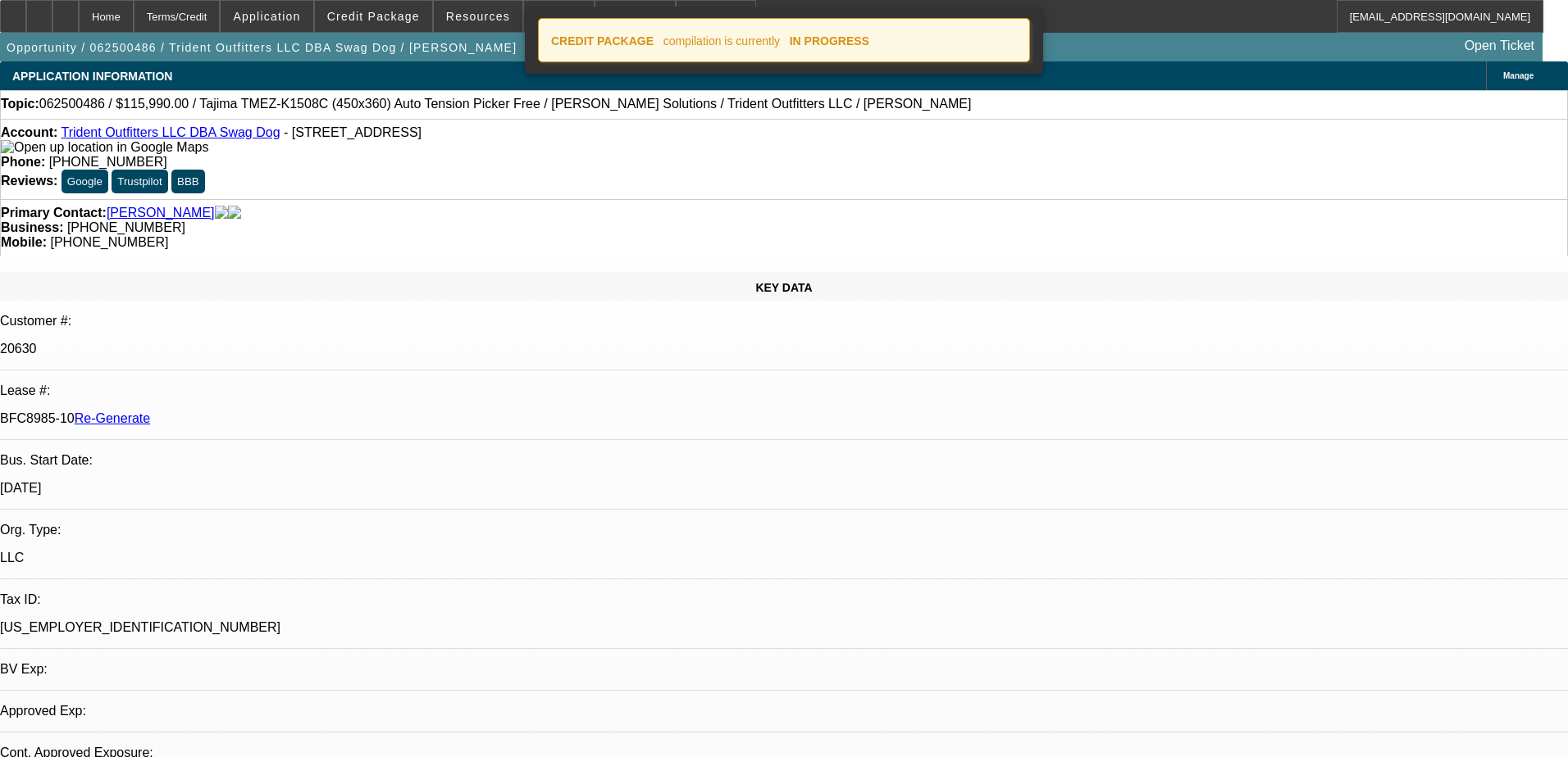
select select "0"
select select "2"
select select "0"
select select "2"
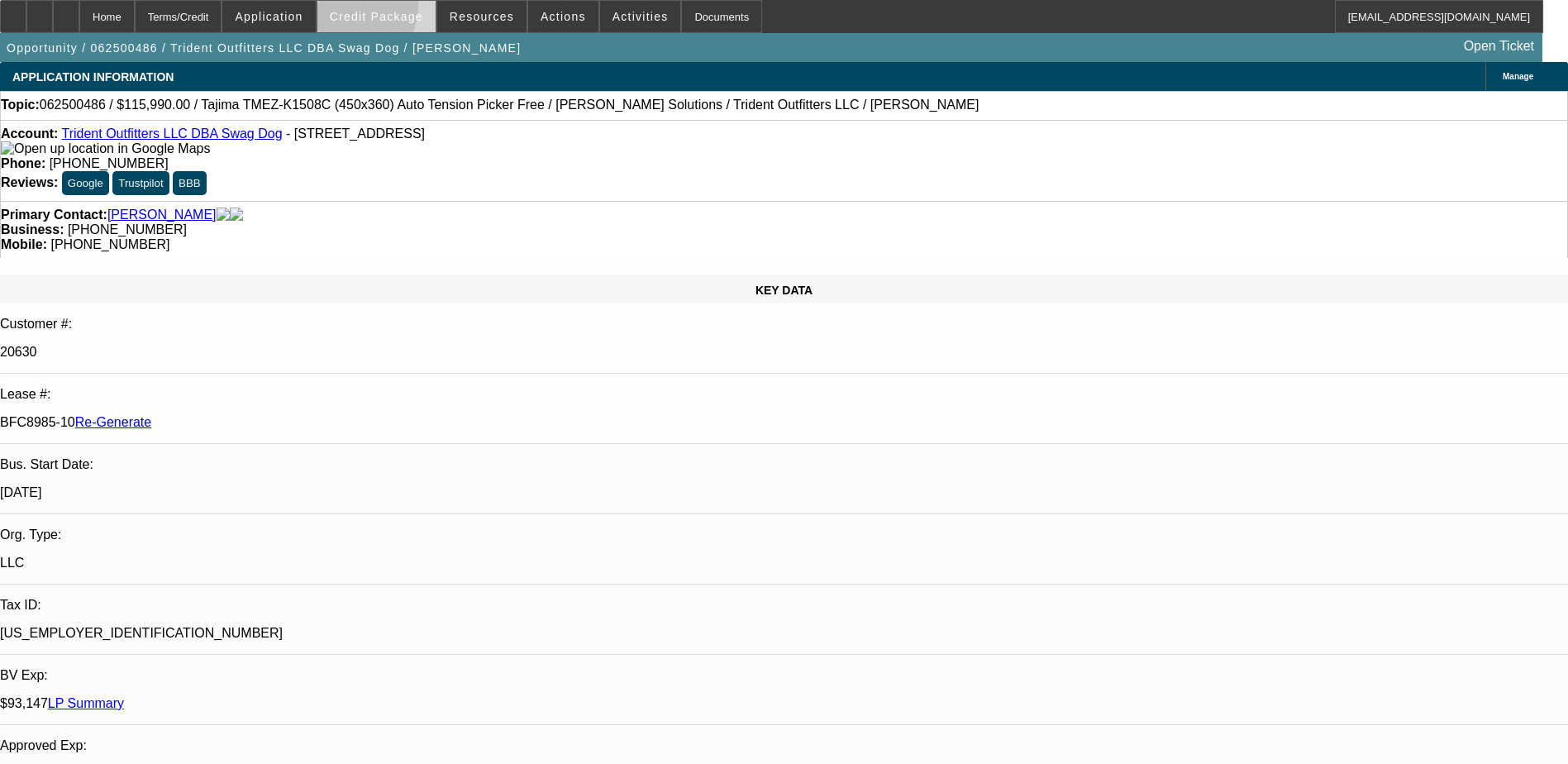
click at [364, 8] on span at bounding box center [376, 17] width 118 height 40
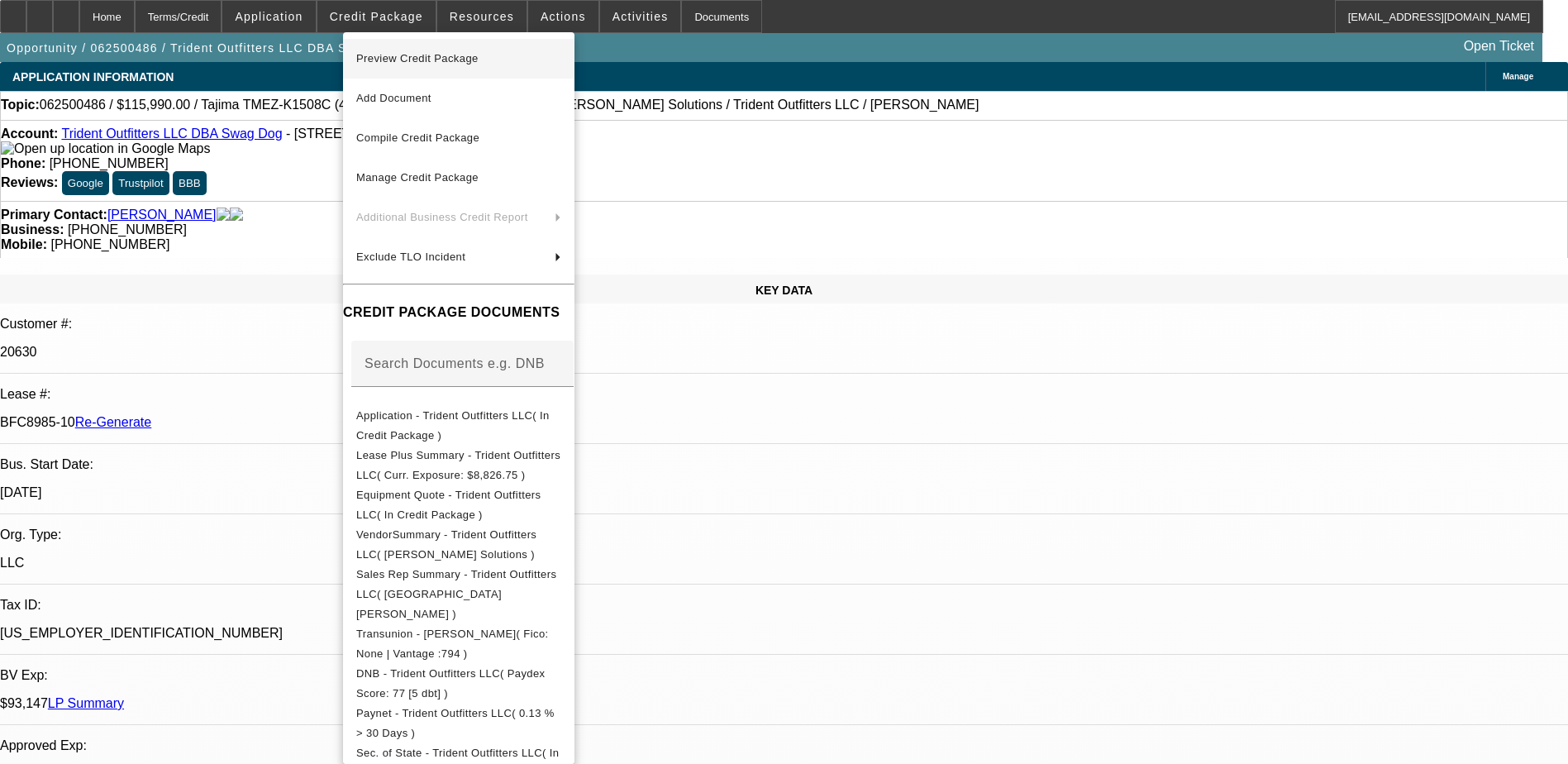
click at [390, 55] on span "Preview Credit Package" at bounding box center [418, 58] width 123 height 13
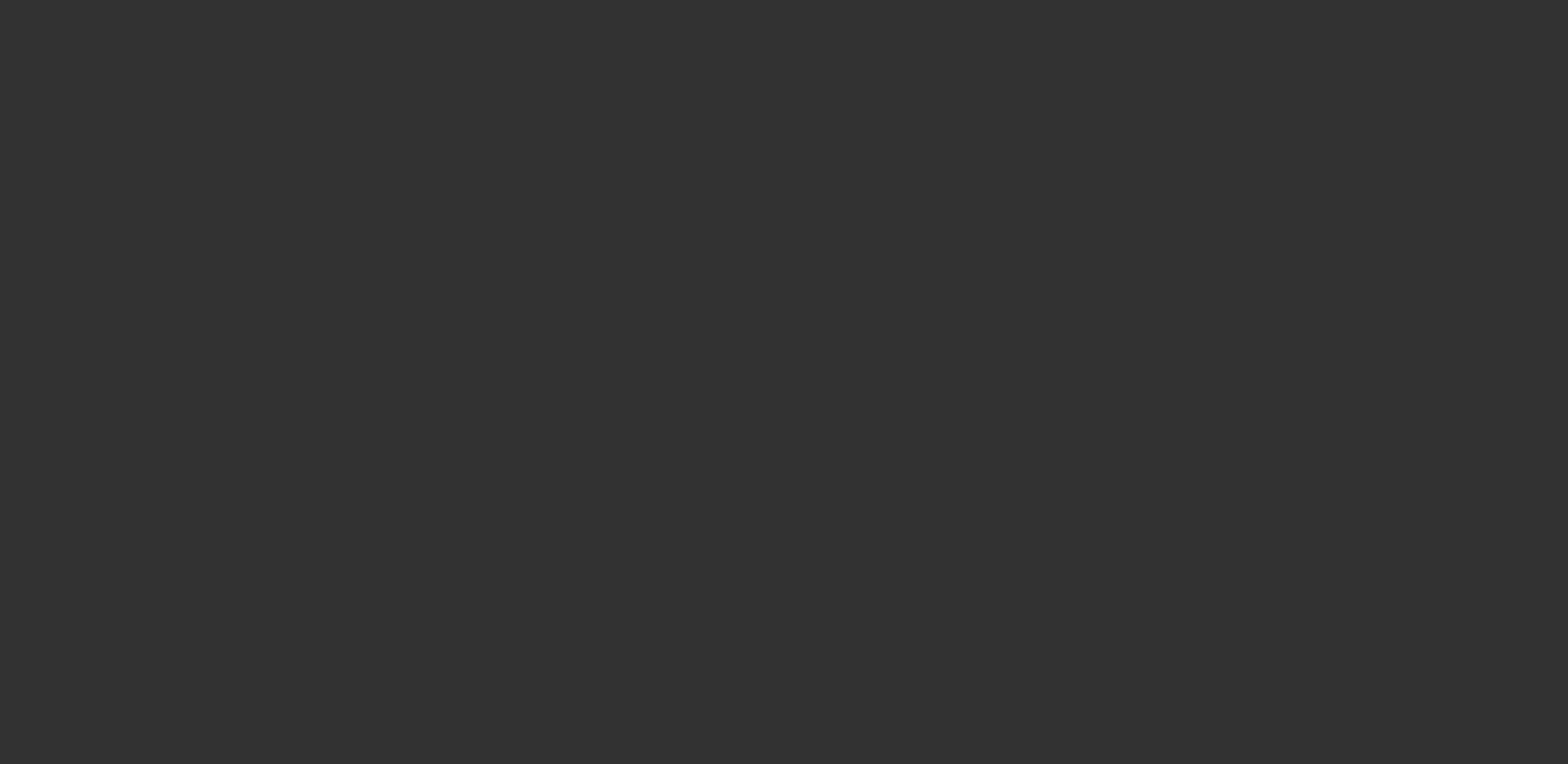
select select "3"
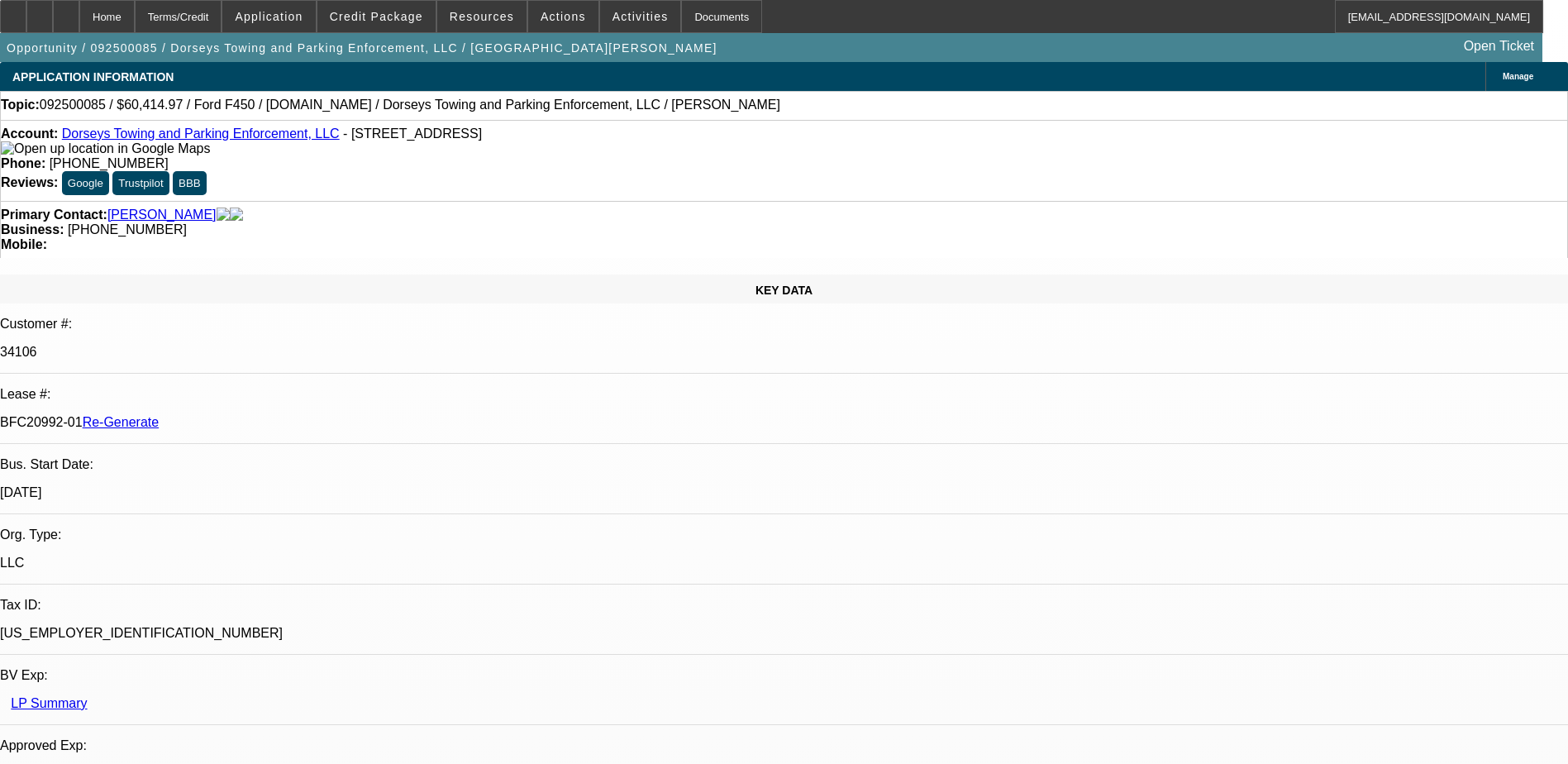
select select "2"
select select "0"
select select "1"
select select "2"
select select "6"
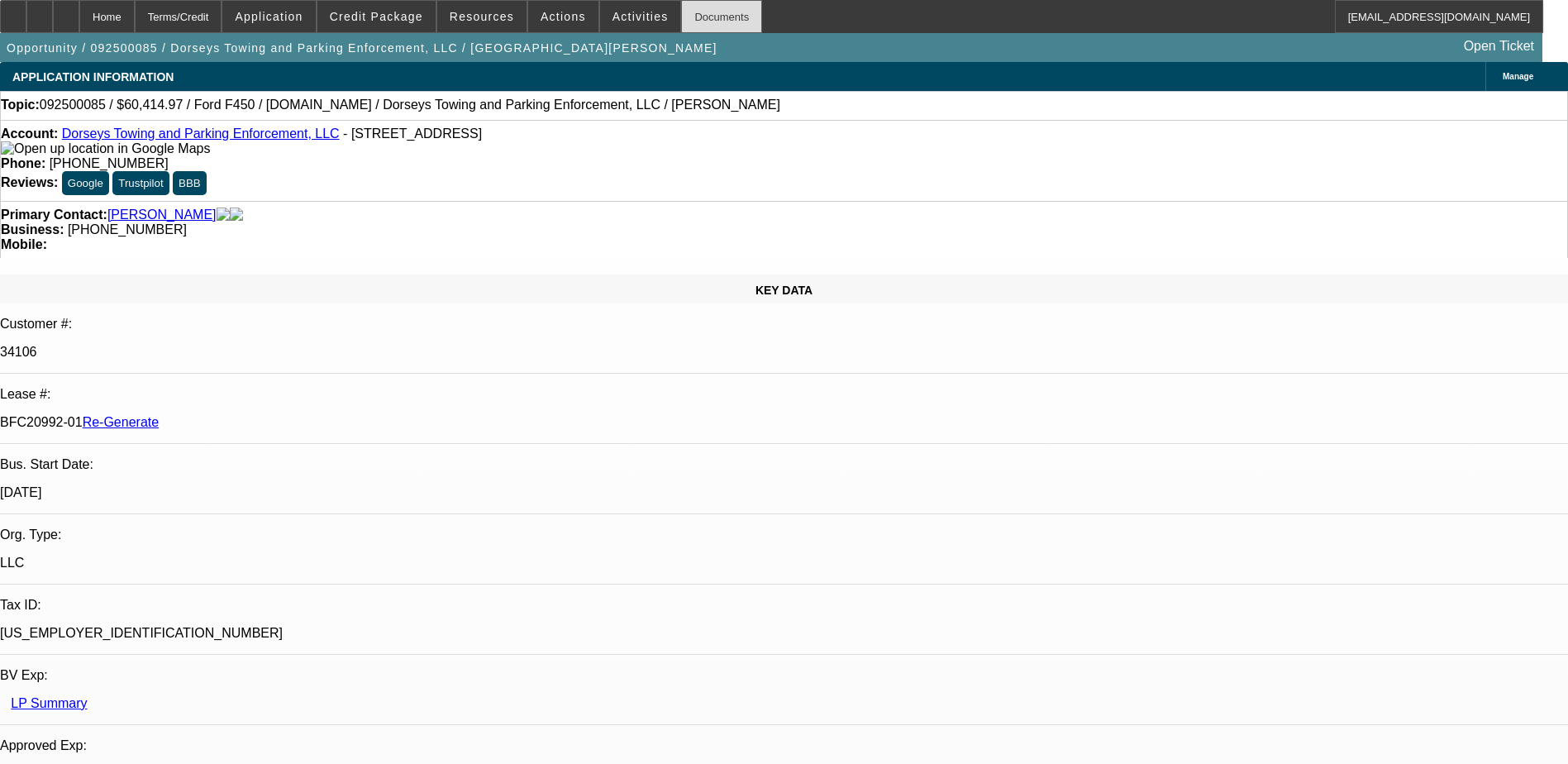
click at [688, 16] on div "Documents" at bounding box center [722, 16] width 81 height 33
type input "w"
type input "gps"
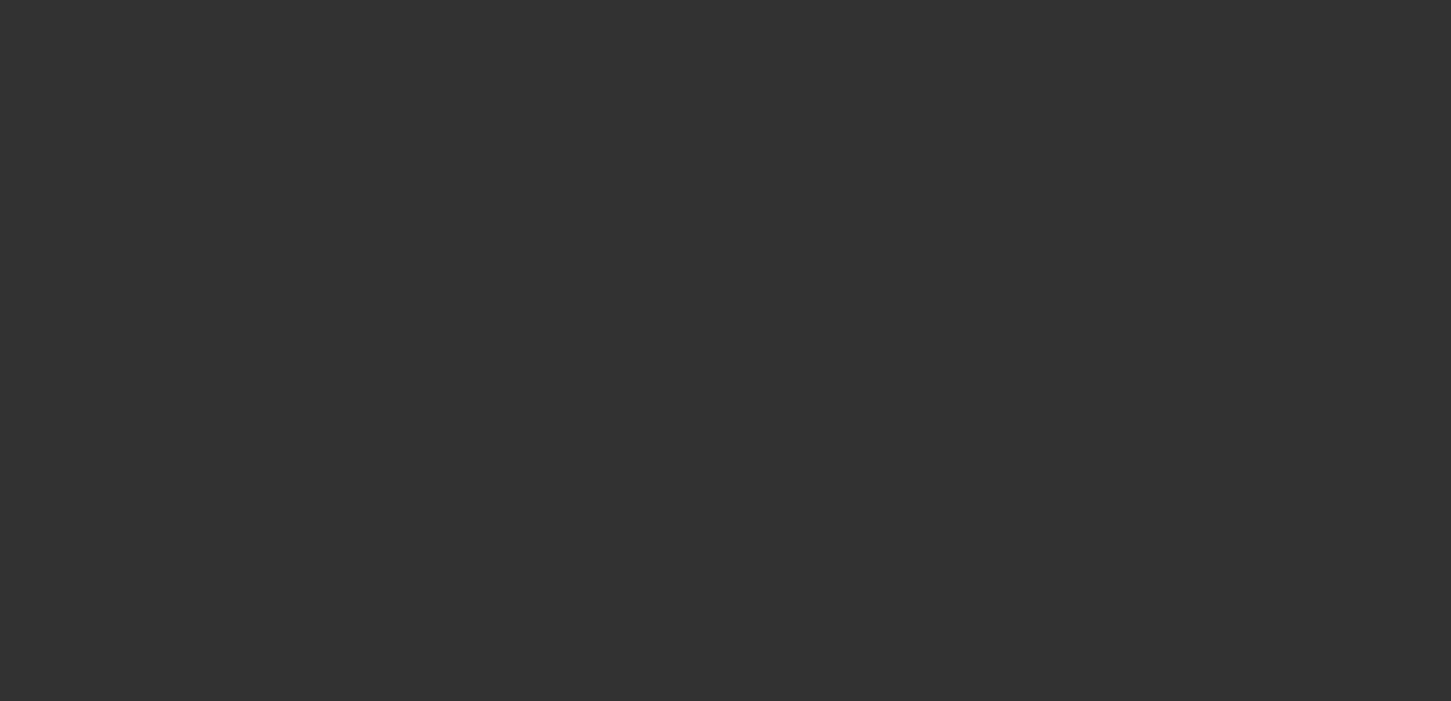
select select "4"
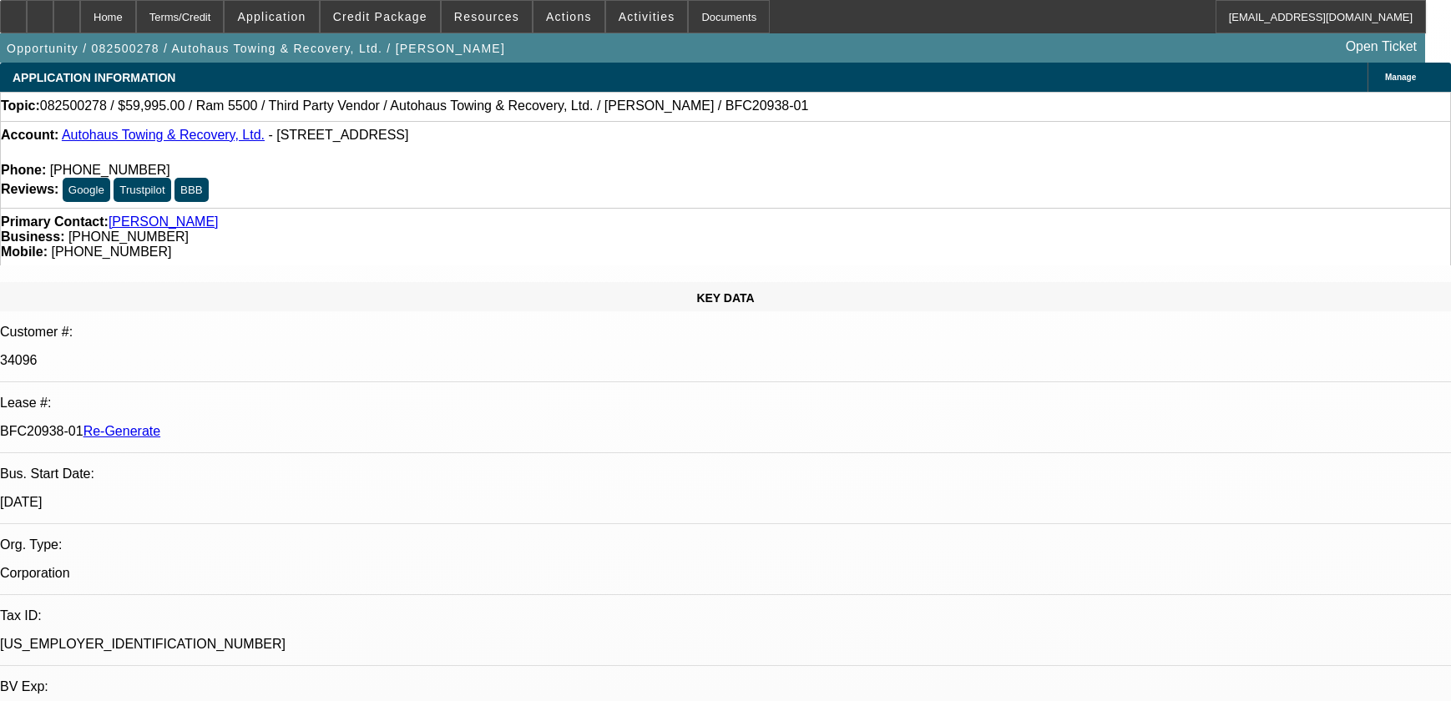
select select "0"
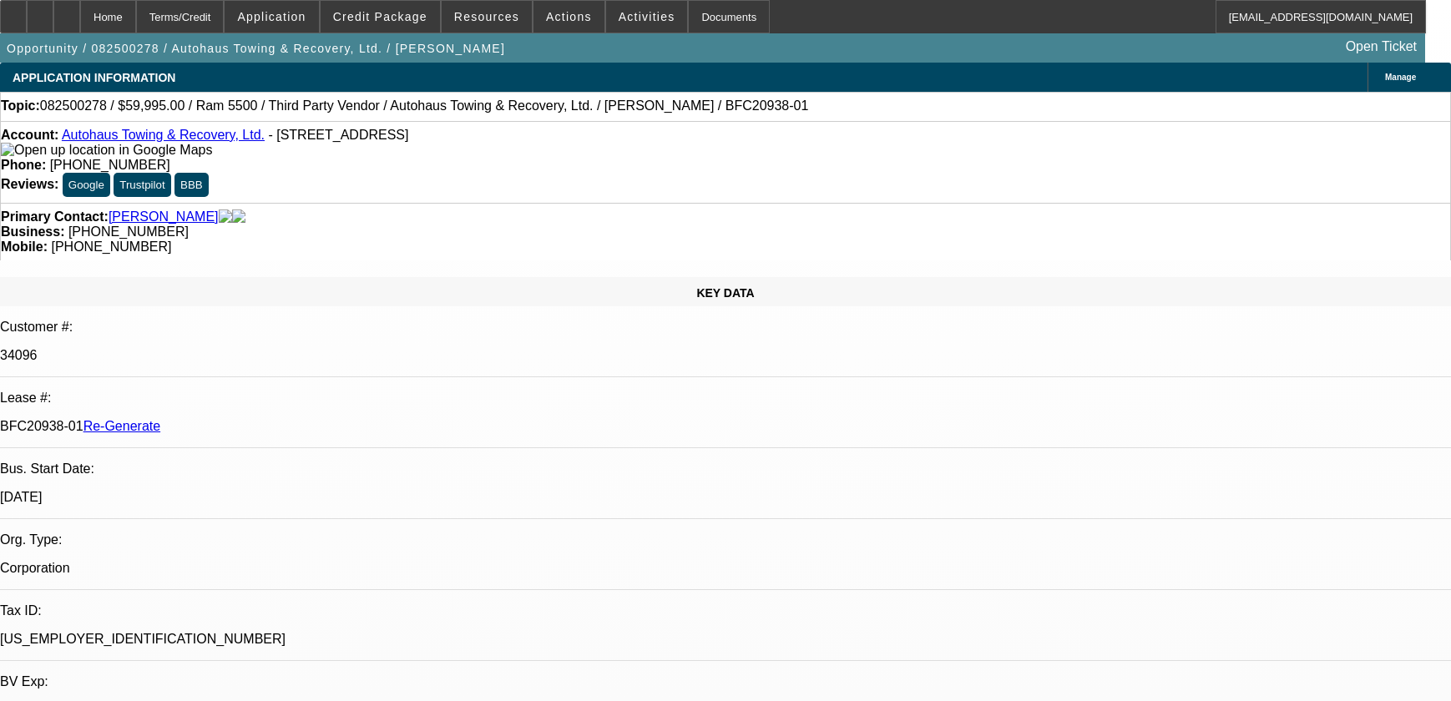
select select "0"
select select "2"
select select "0"
select select "6"
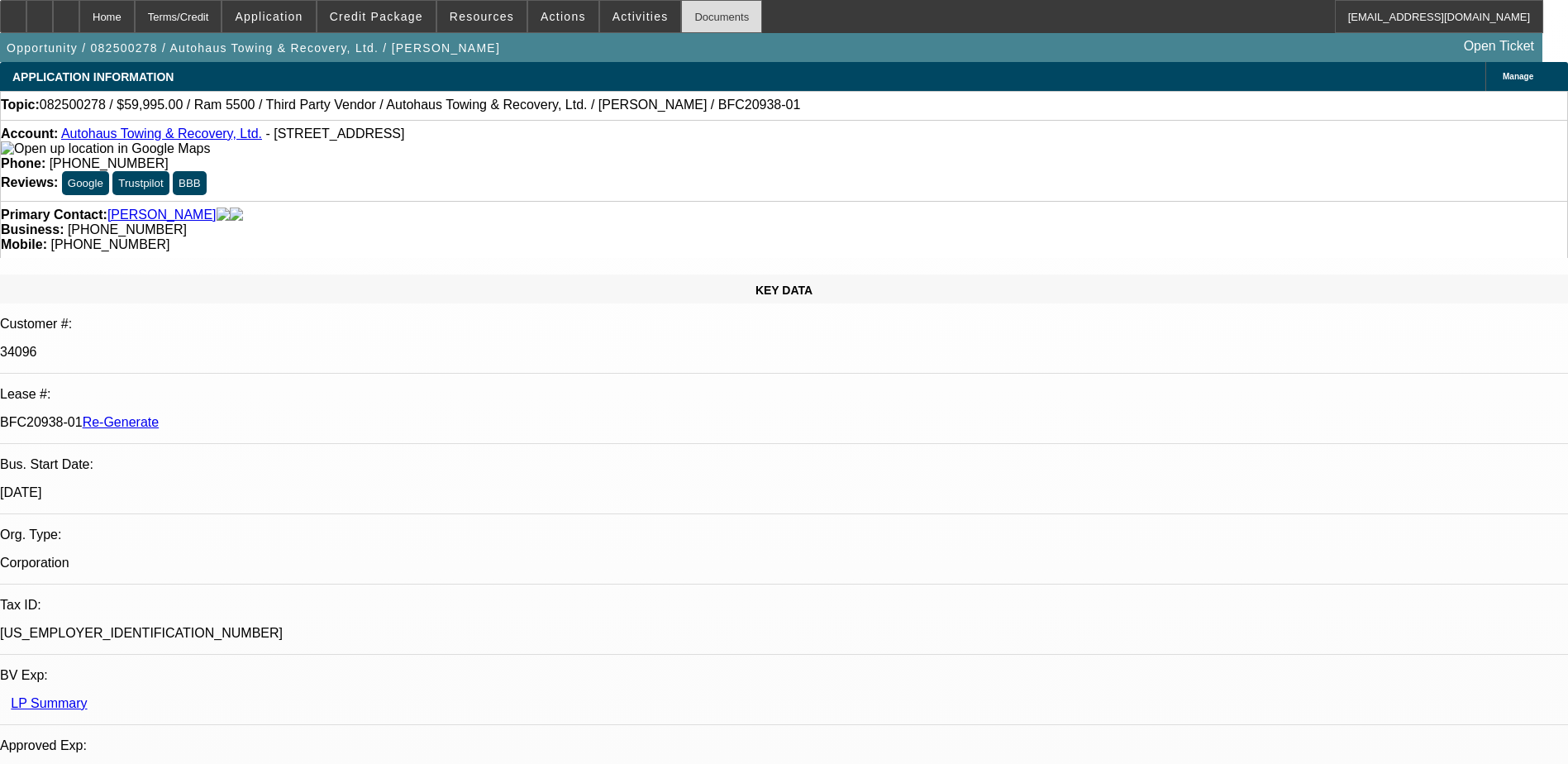
click at [687, 11] on div "Documents" at bounding box center [722, 16] width 81 height 33
click at [556, 11] on span "Actions" at bounding box center [564, 16] width 46 height 13
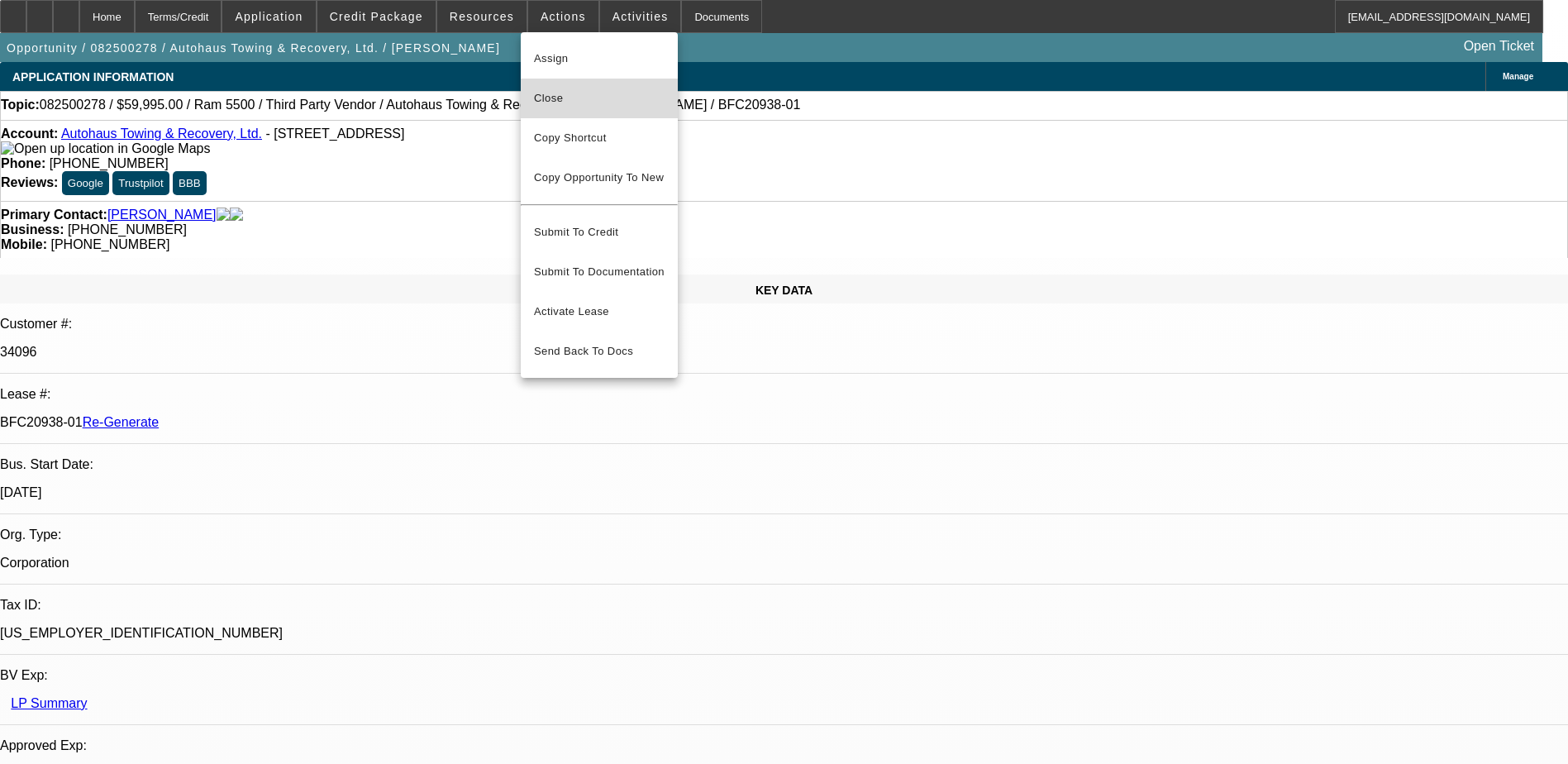
click at [581, 102] on span "Close" at bounding box center [599, 98] width 131 height 20
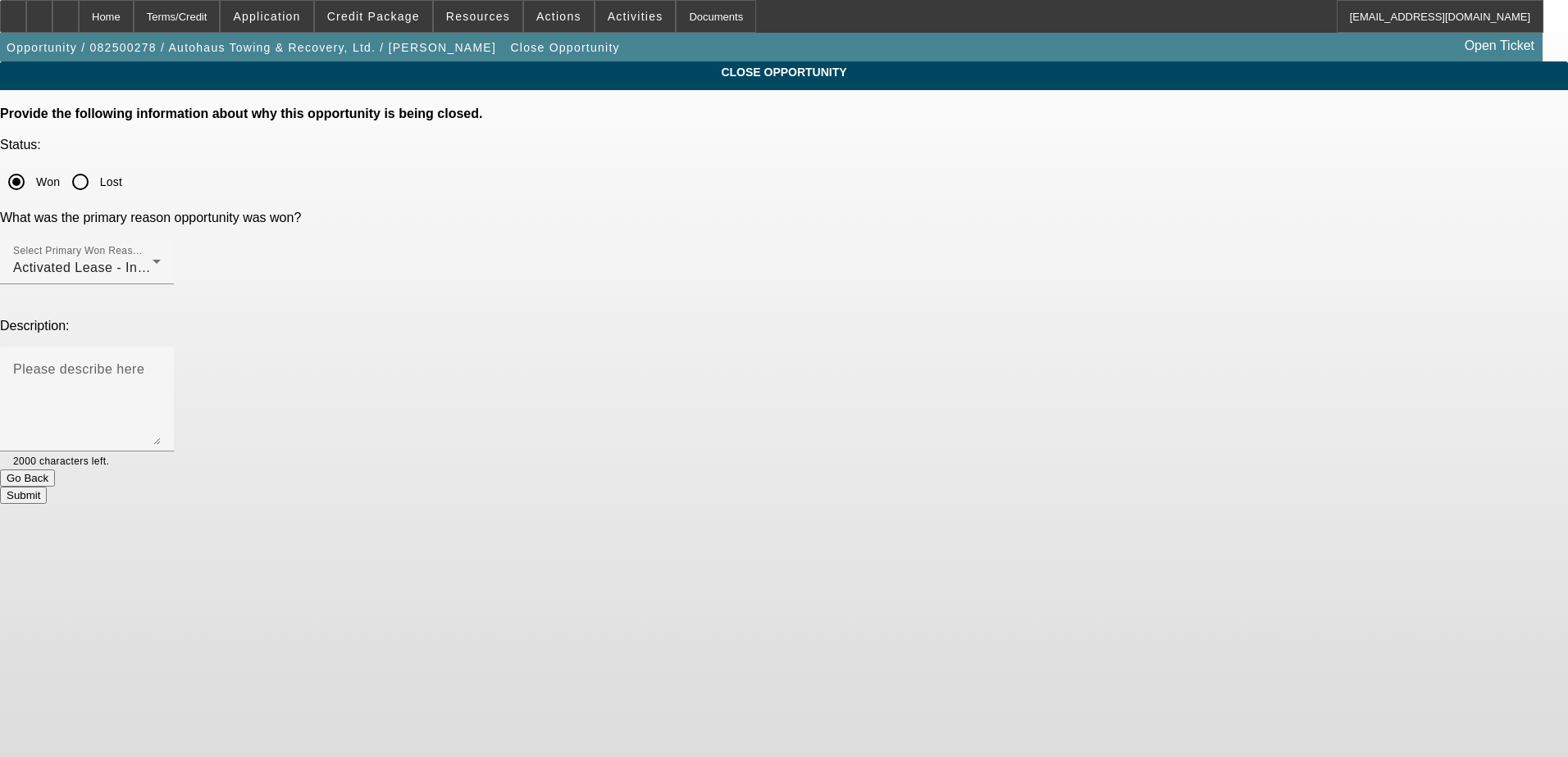
click at [47, 487] on button "Submit" at bounding box center [24, 496] width 47 height 18
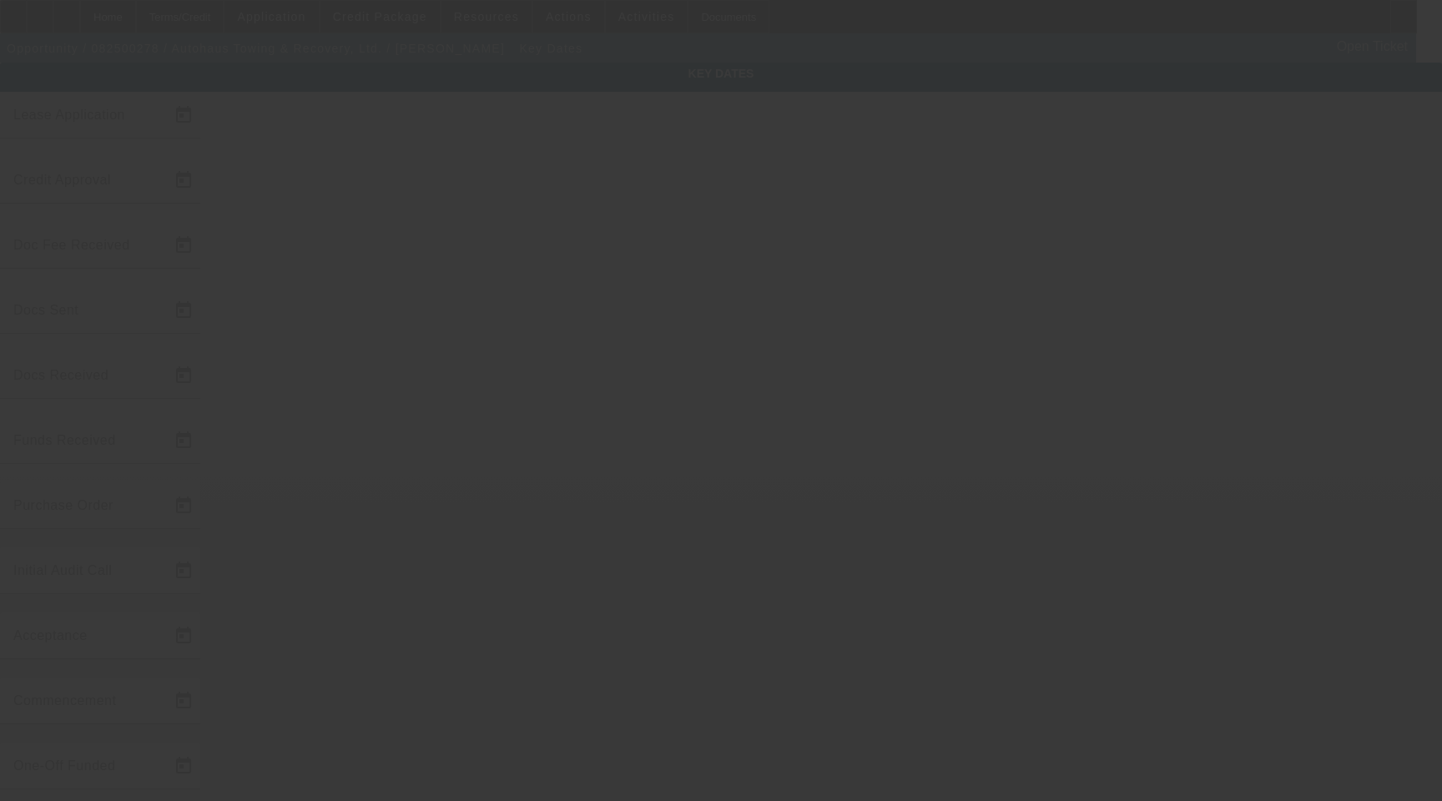
type input "[DATE]"
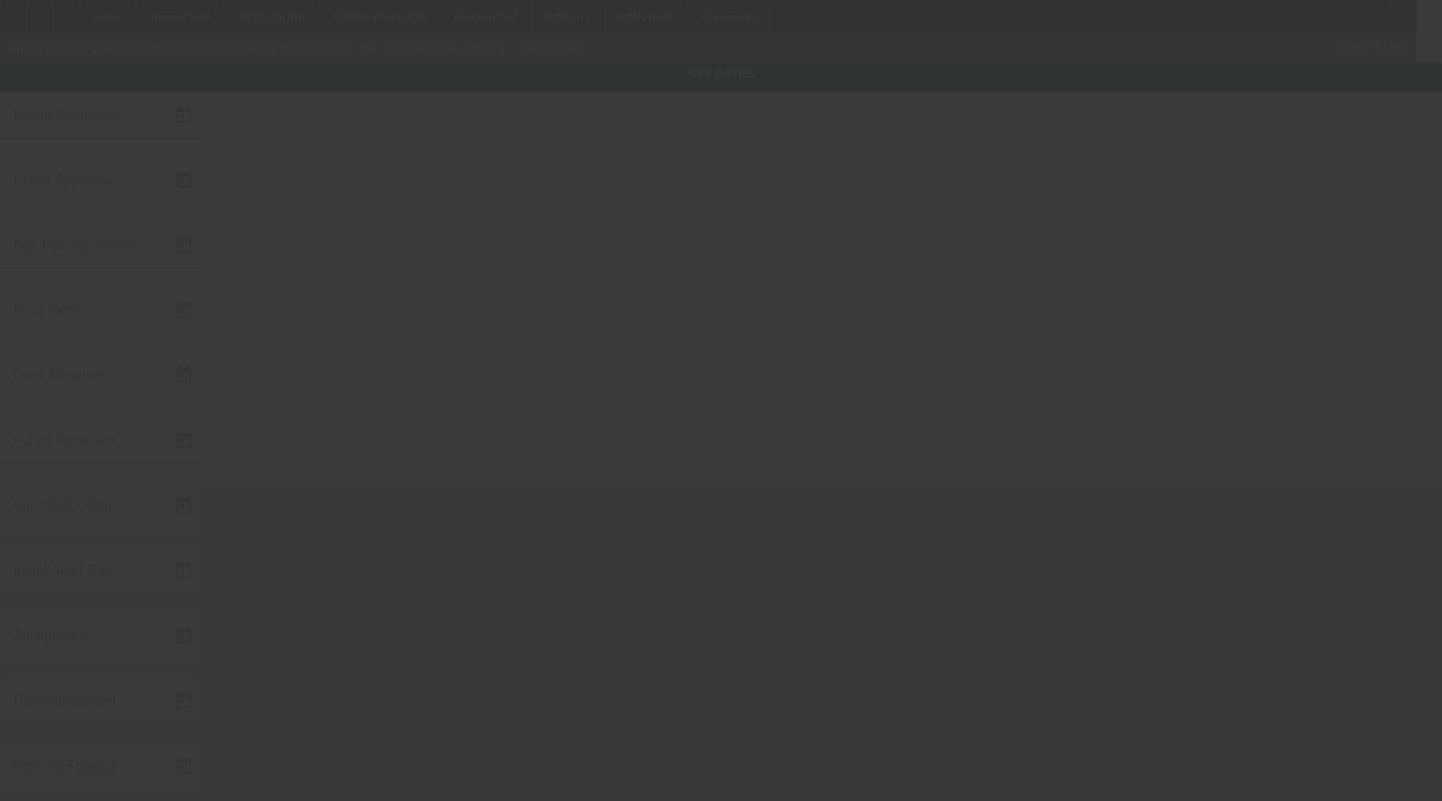
type input "[DATE]"
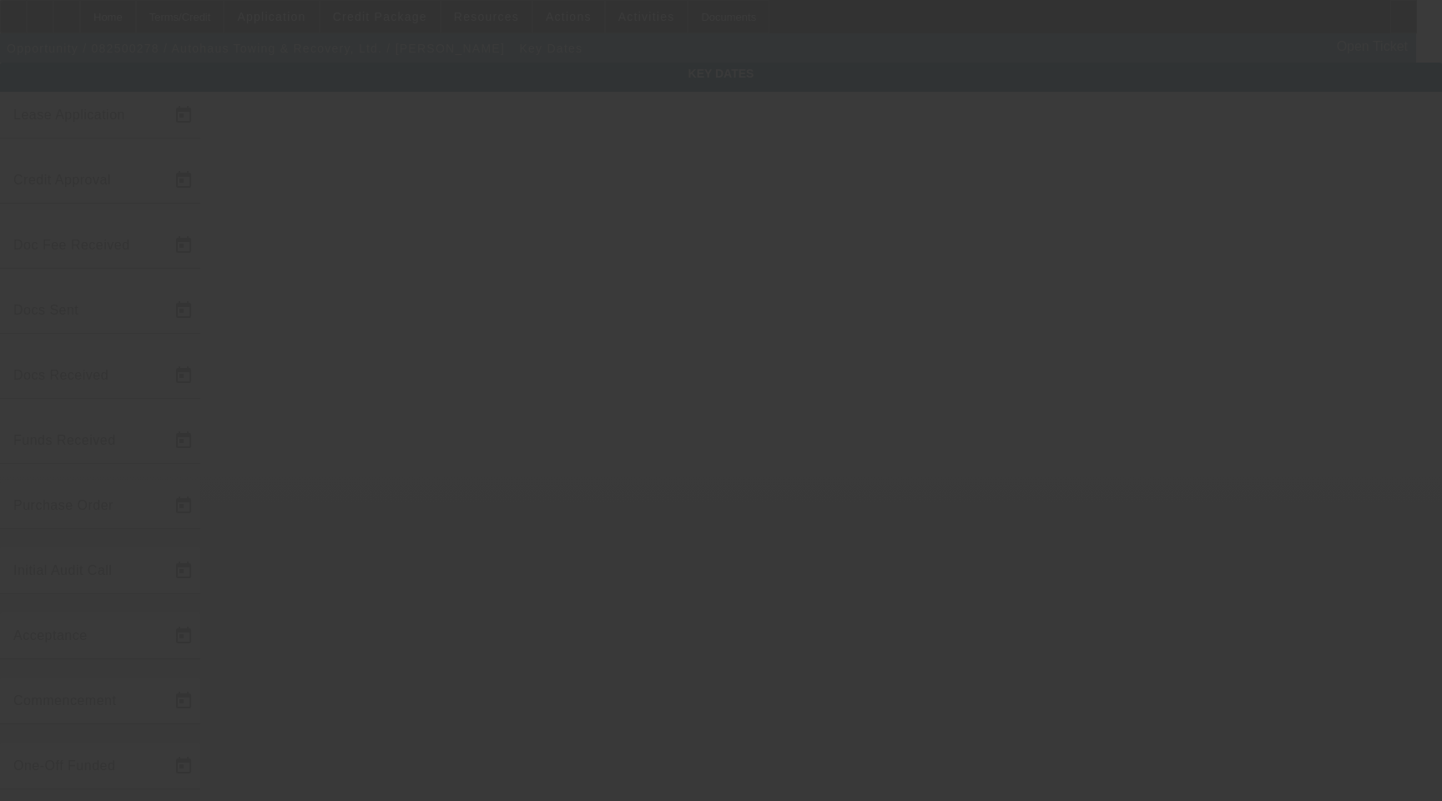
type input "[DATE]"
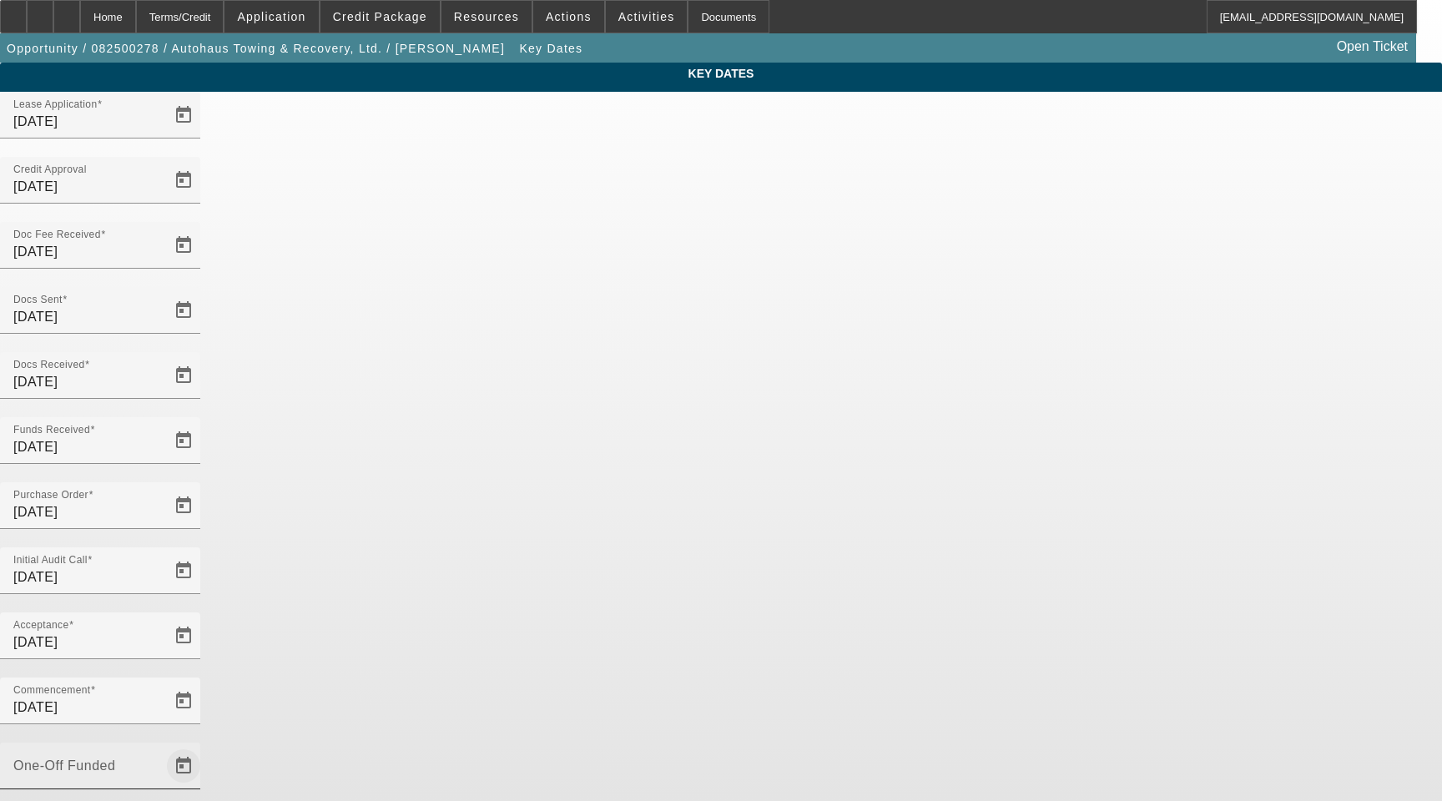
click at [204, 746] on span "Open calendar" at bounding box center [184, 766] width 40 height 40
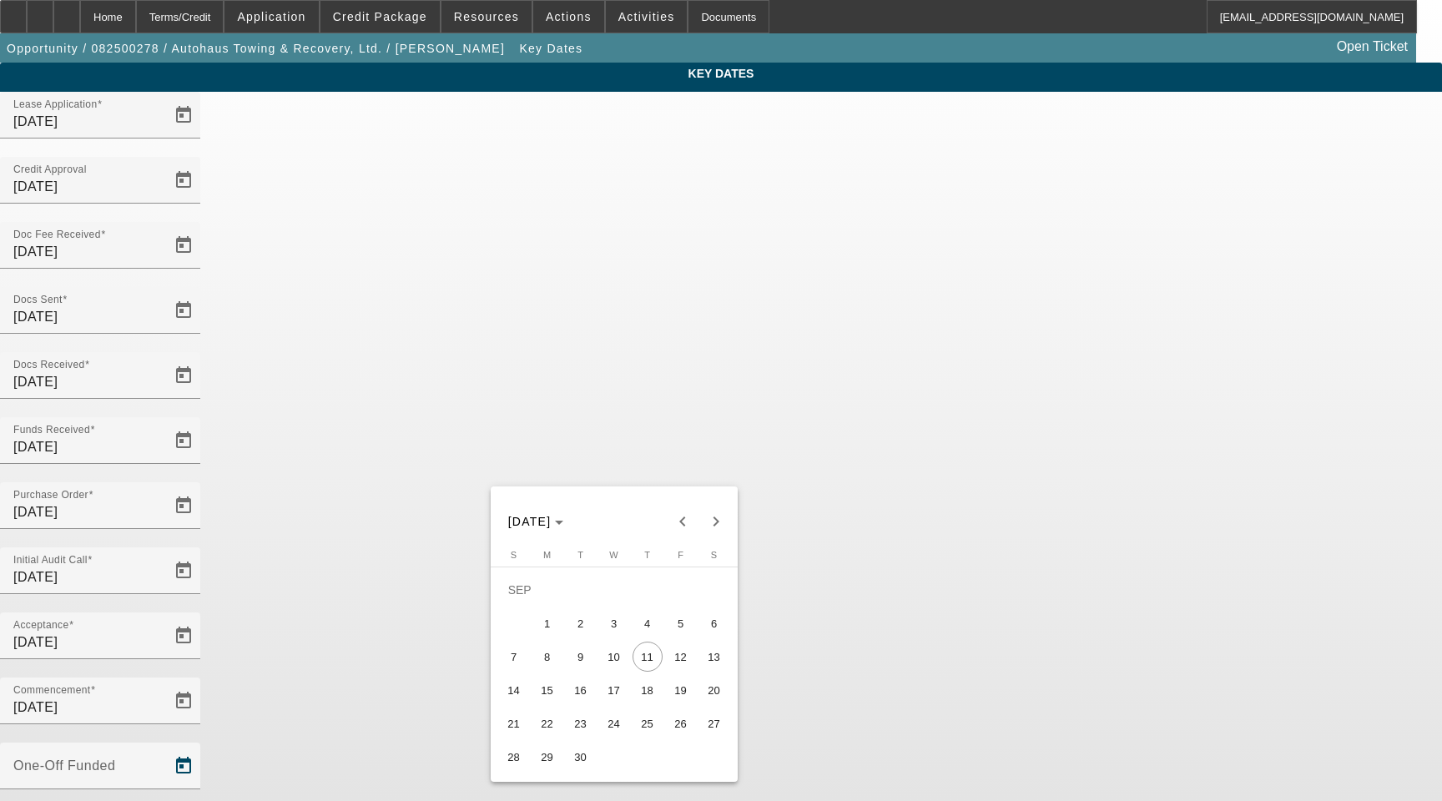
click at [615, 653] on span "10" at bounding box center [614, 657] width 30 height 30
type input "[DATE]"
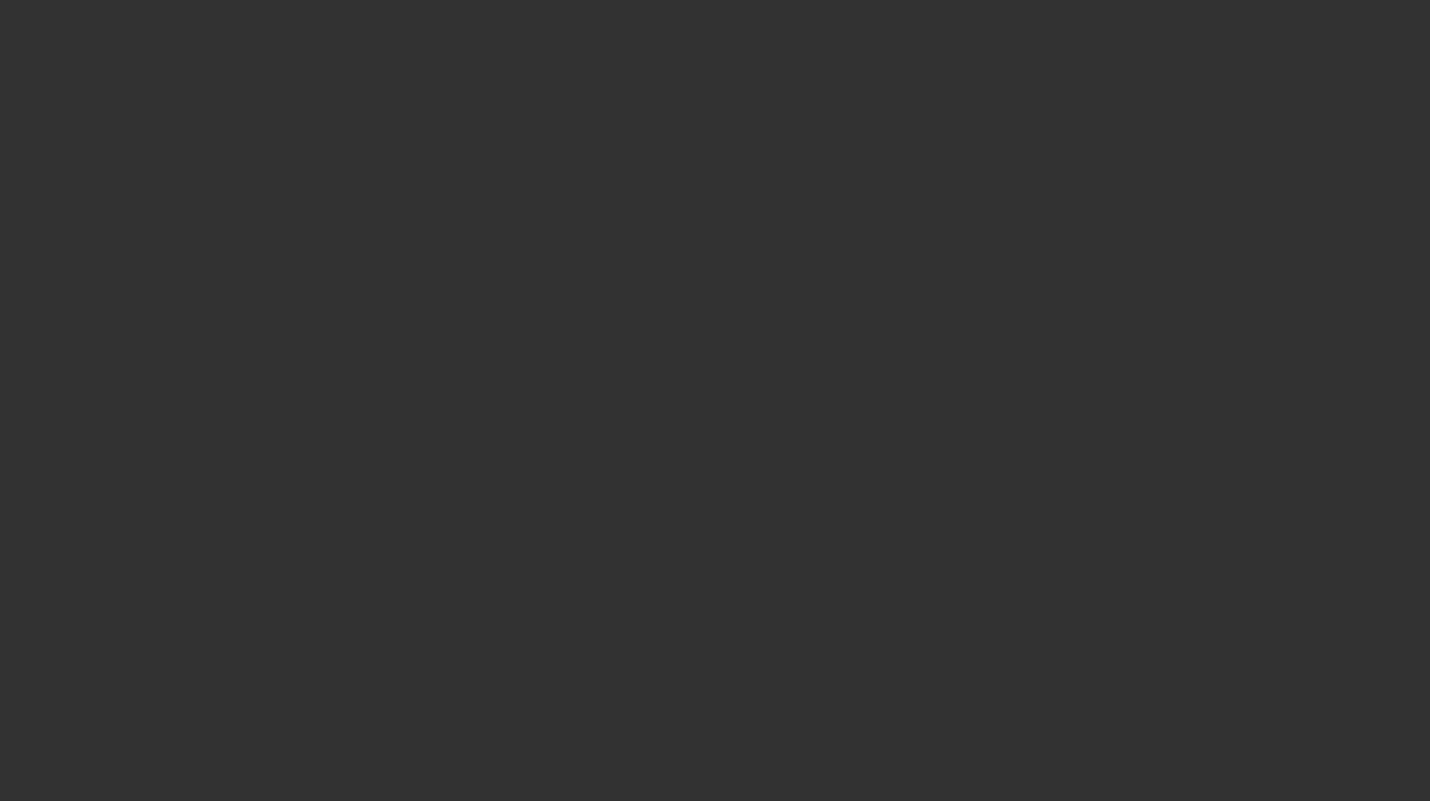
select select "4"
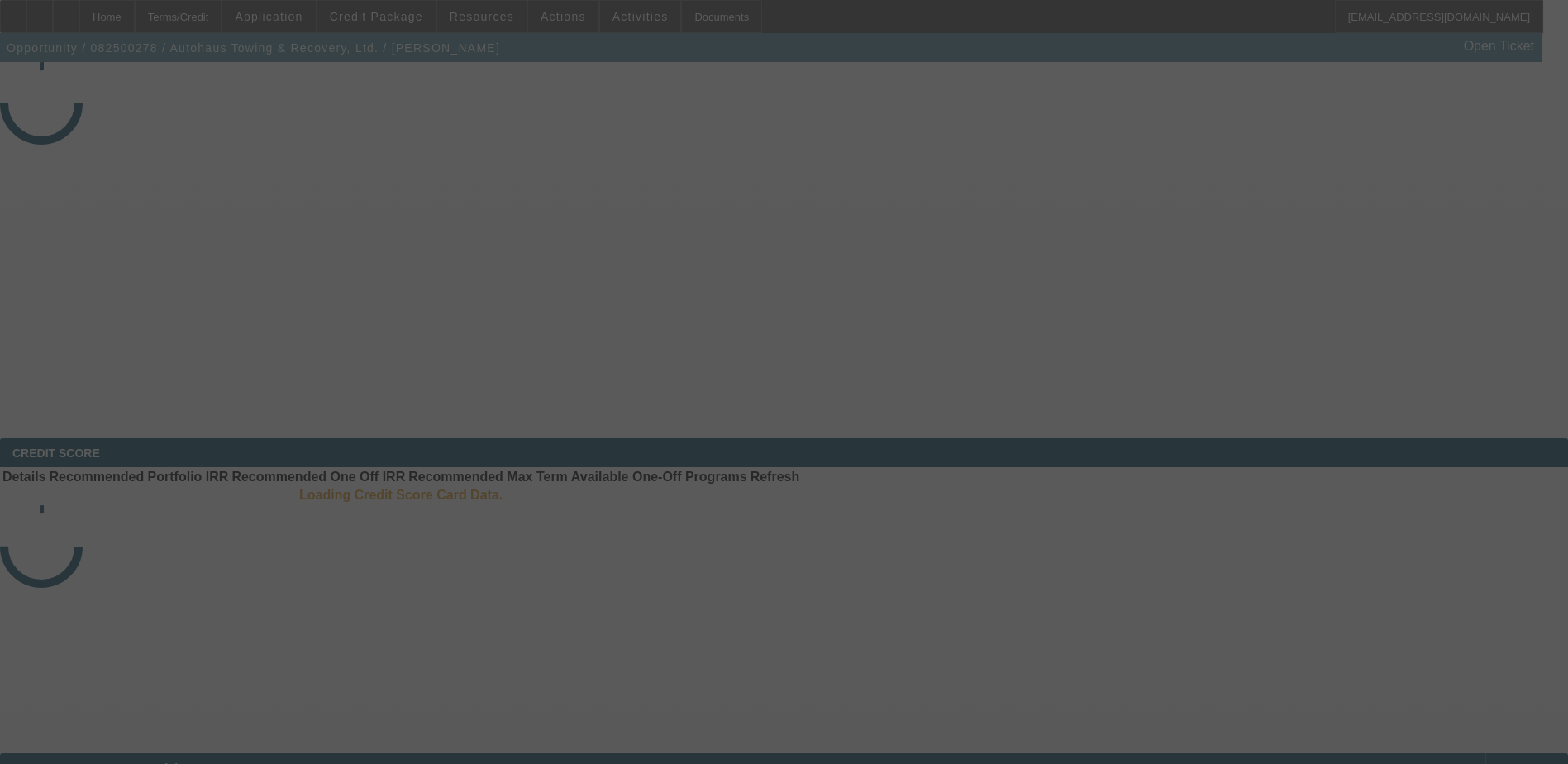
select select "4"
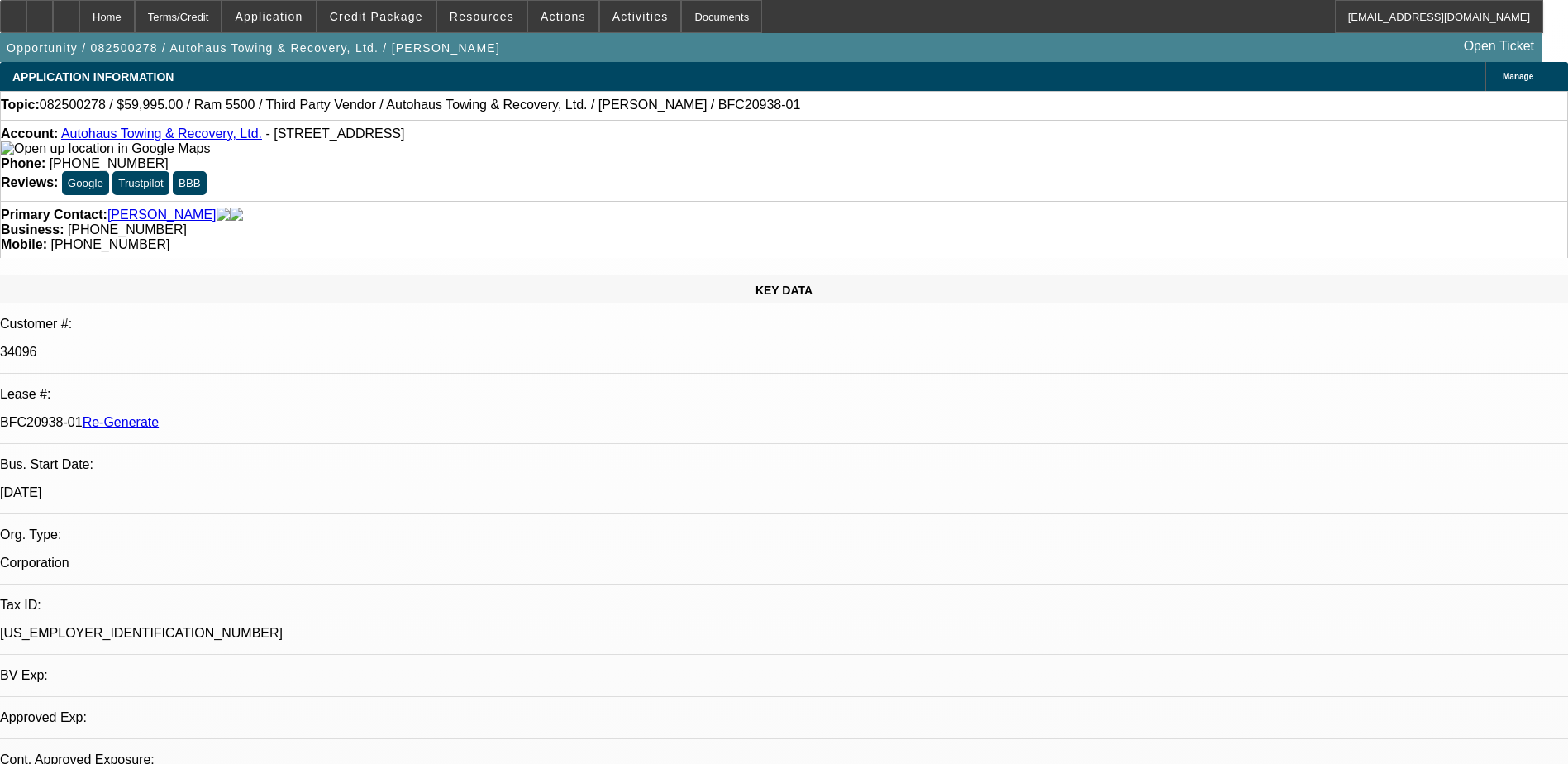
select select "0"
select select "1"
select select "2"
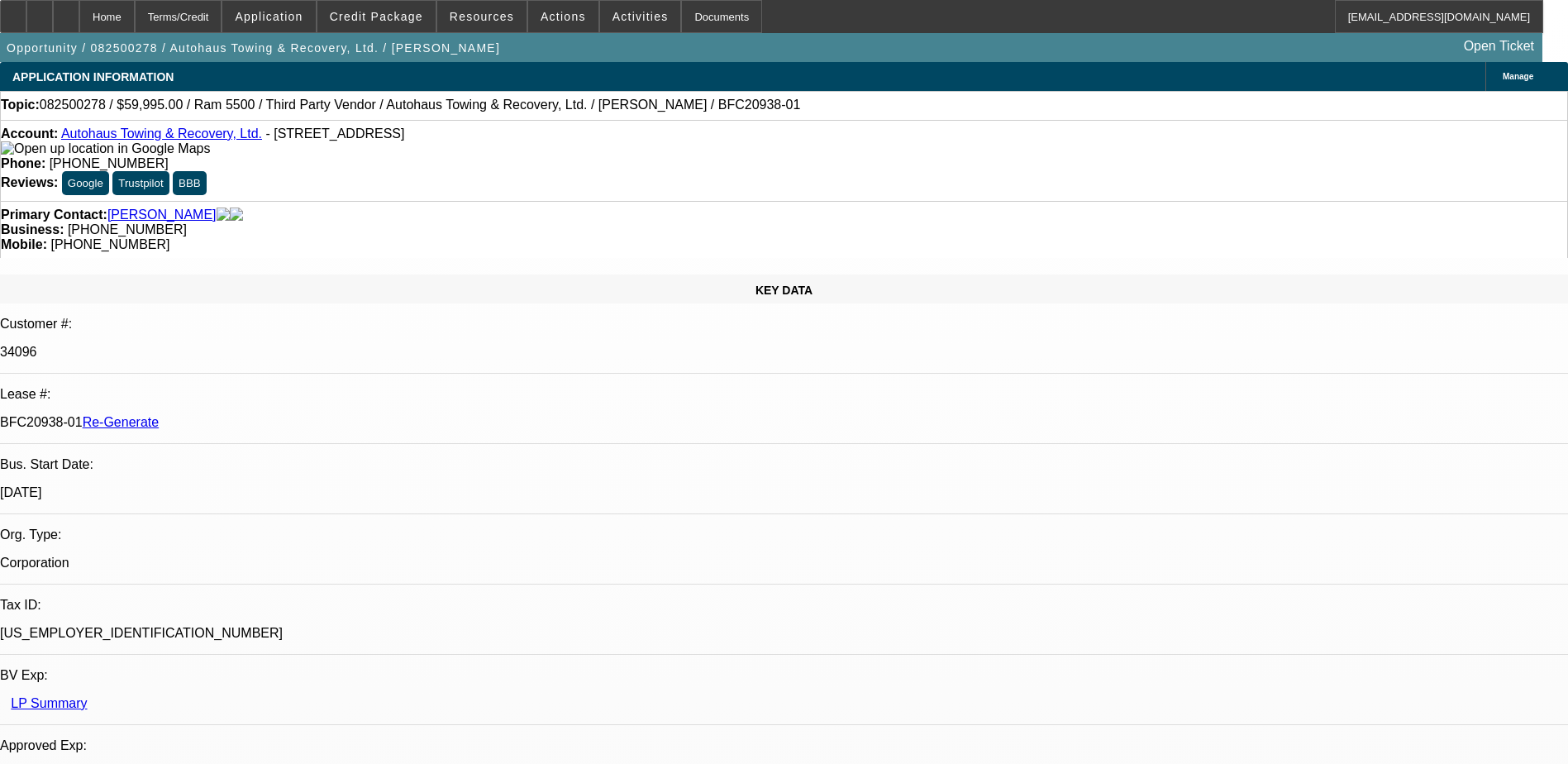
select select "6"
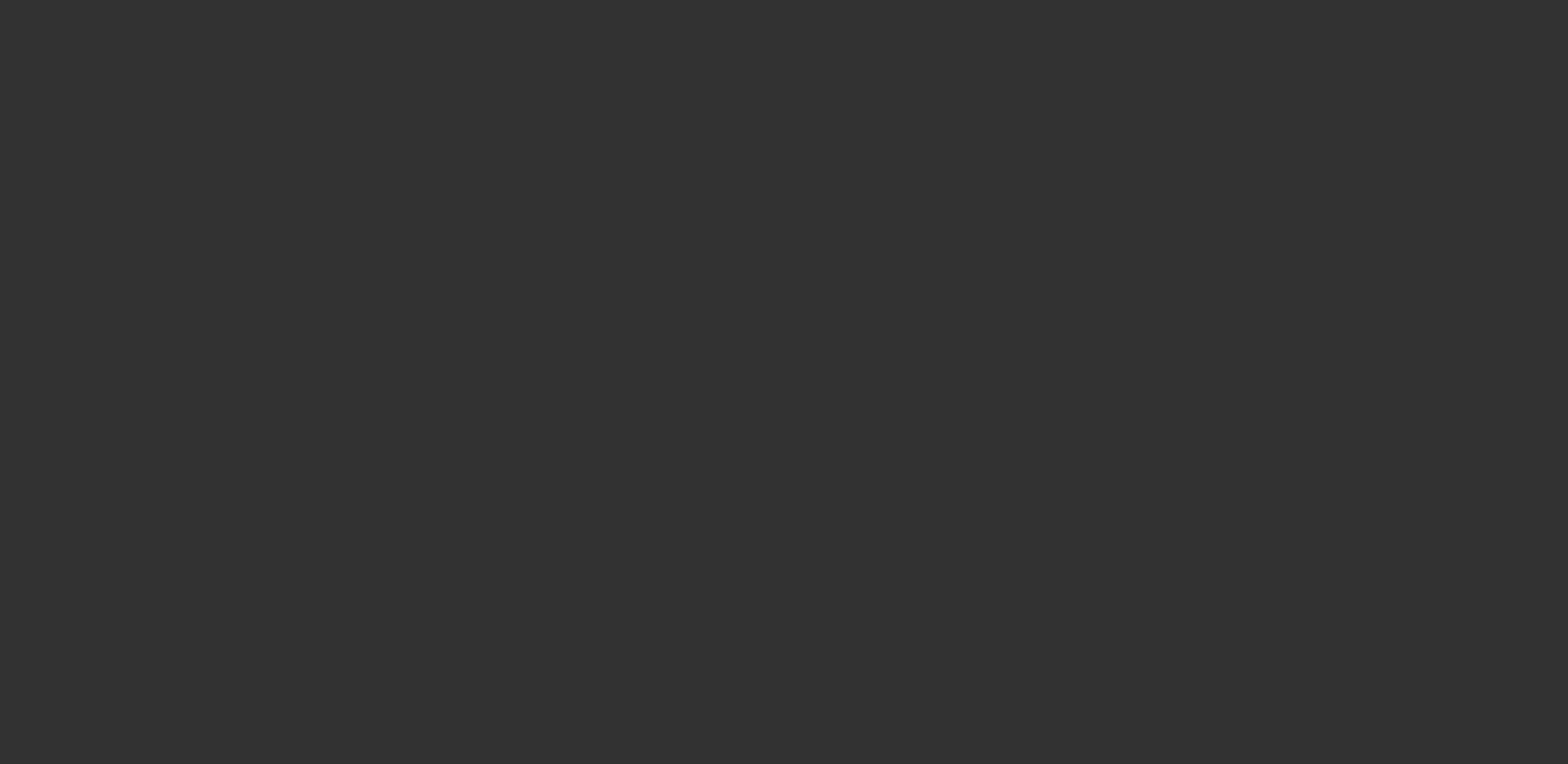
select select "3"
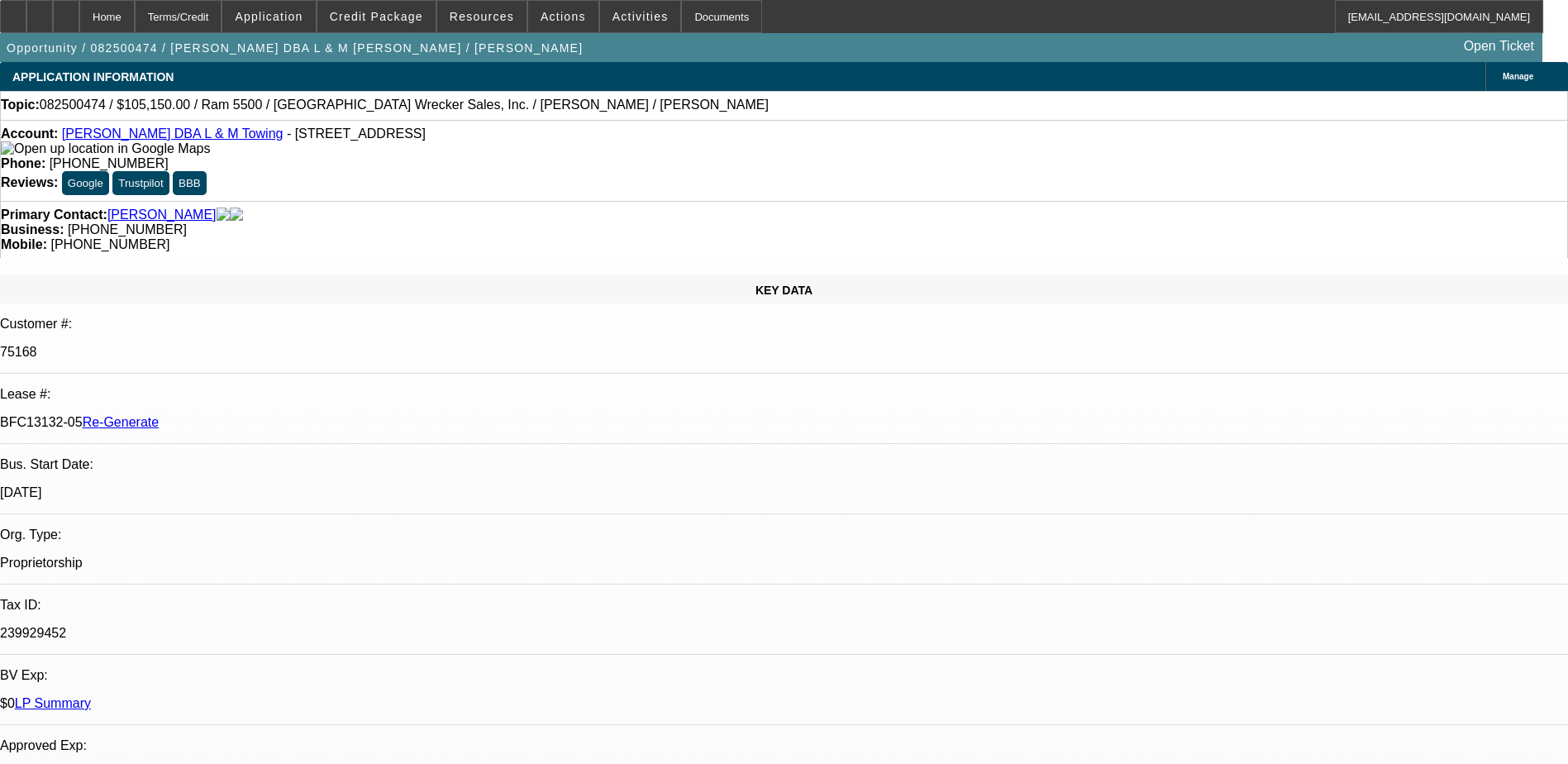
select select "0"
select select "1"
select select "3"
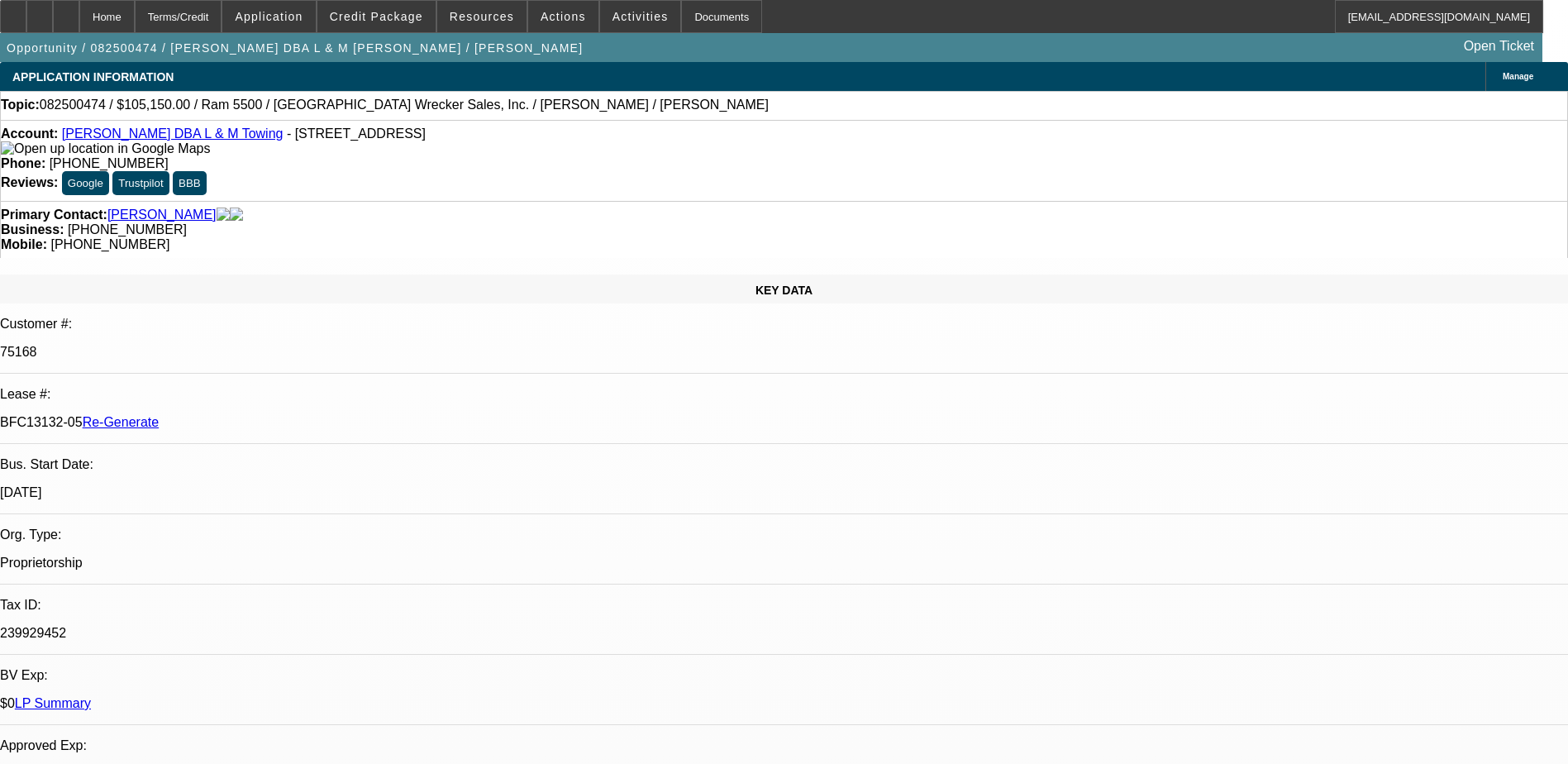
select select "6"
click at [694, 19] on div "Documents" at bounding box center [722, 16] width 81 height 33
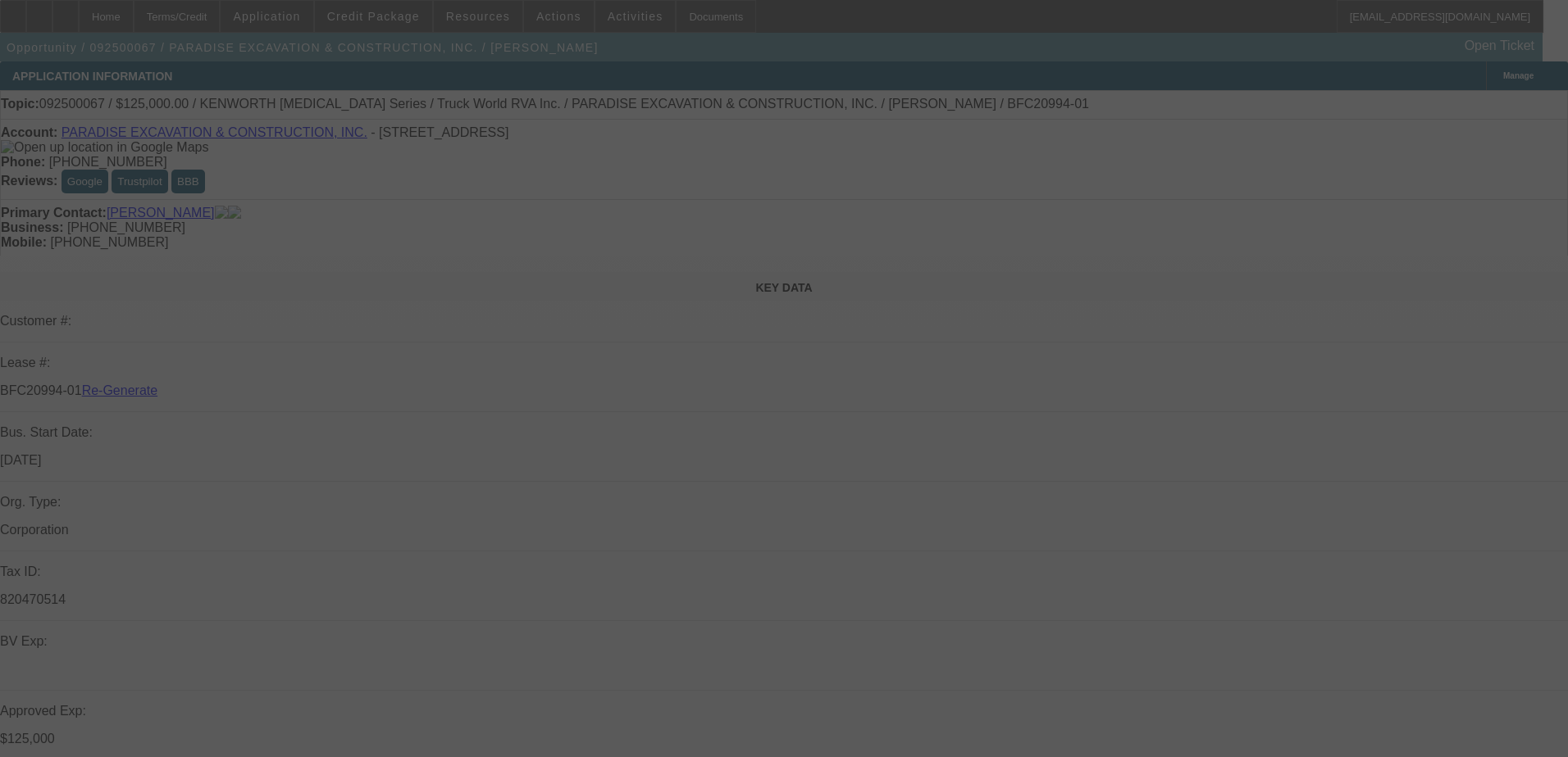
select select "3"
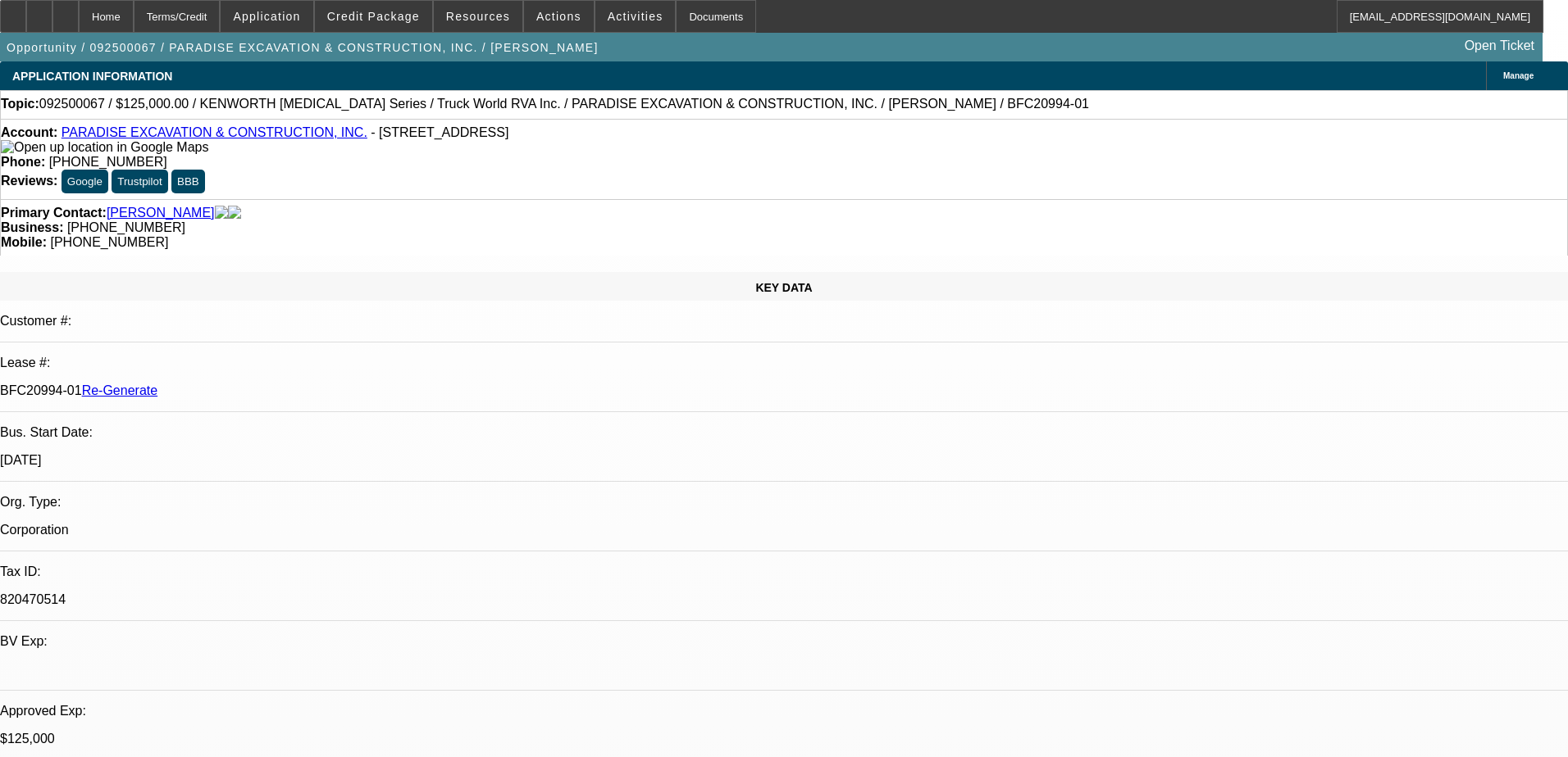
select select "0"
select select "6"
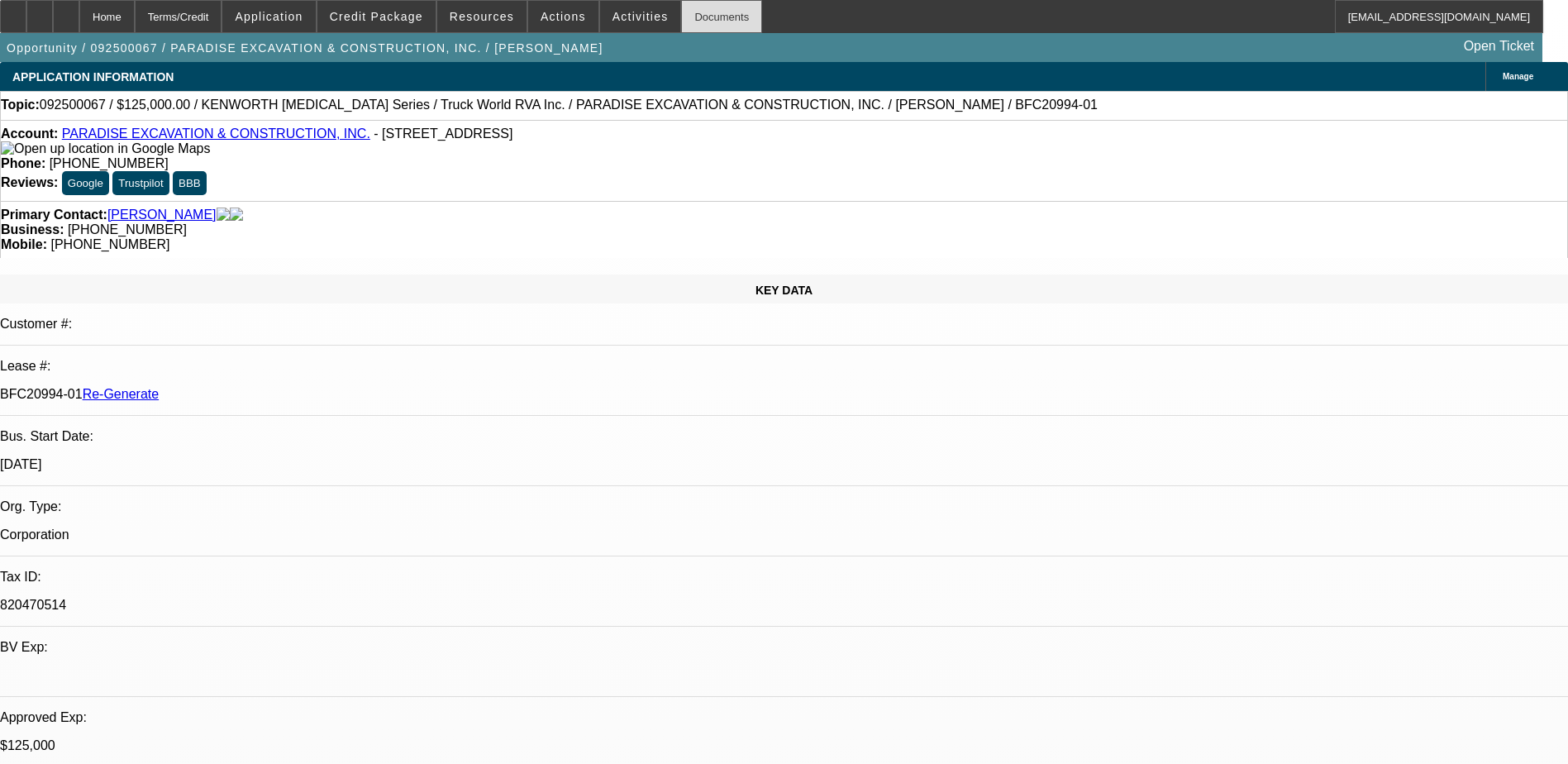
click at [696, 15] on div "Documents" at bounding box center [722, 16] width 81 height 33
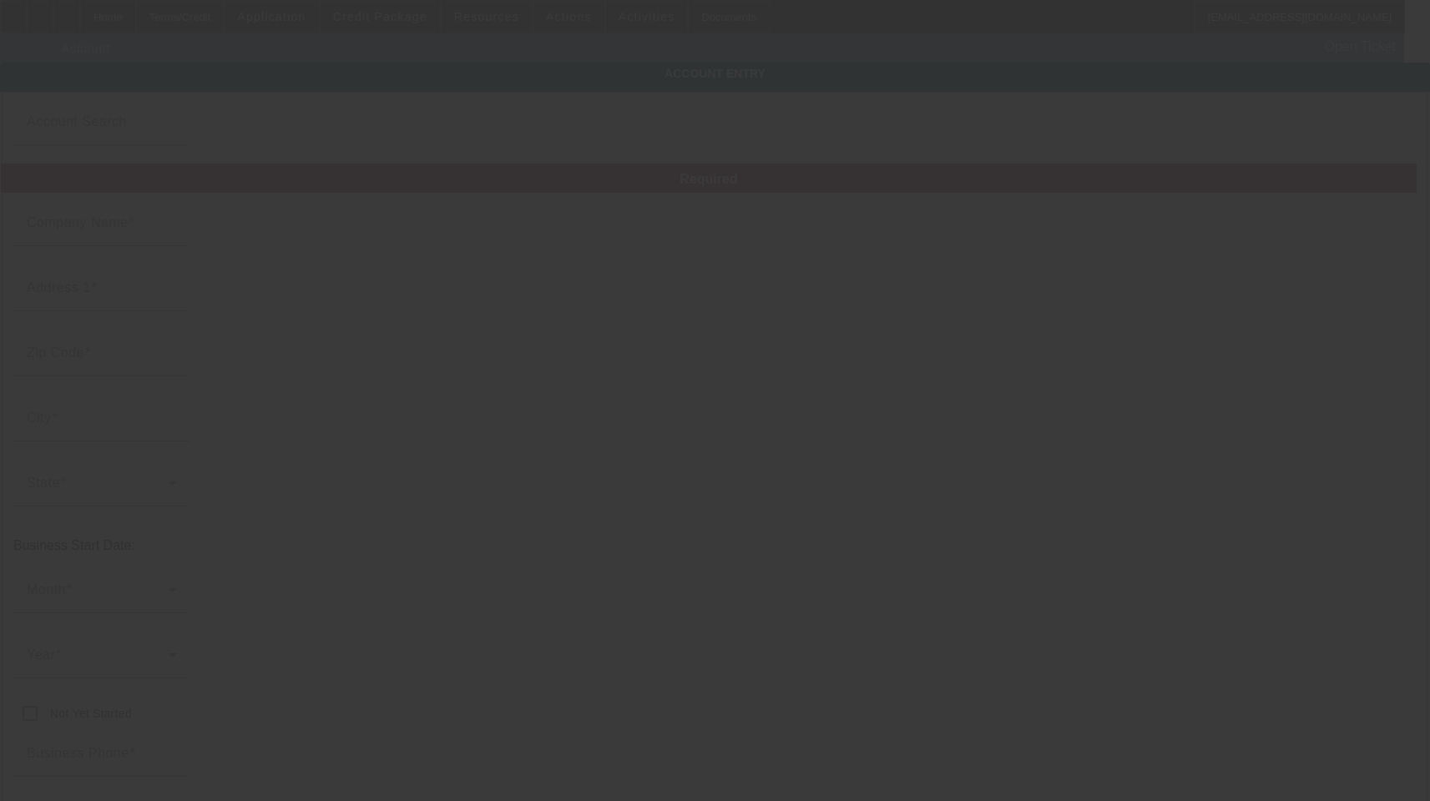
type input "PARADISE EXCAVATION & CONSTRUCTION, INC."
type input "[STREET_ADDRESS]"
type input "83605"
type input "[PERSON_NAME]"
type input "[PHONE_NUMBER]"
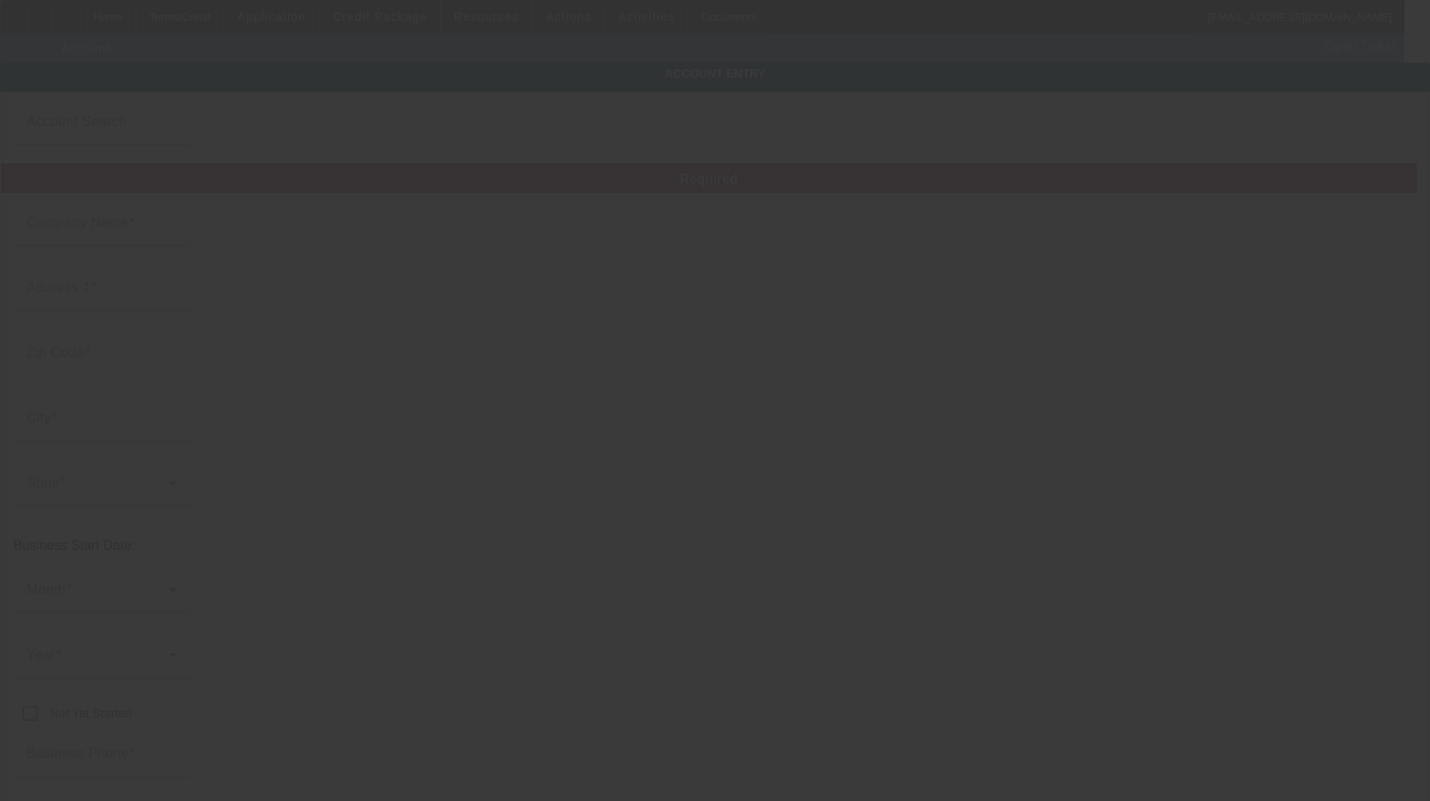
type input "820470514"
type input "[URL][DOMAIN_NAME]"
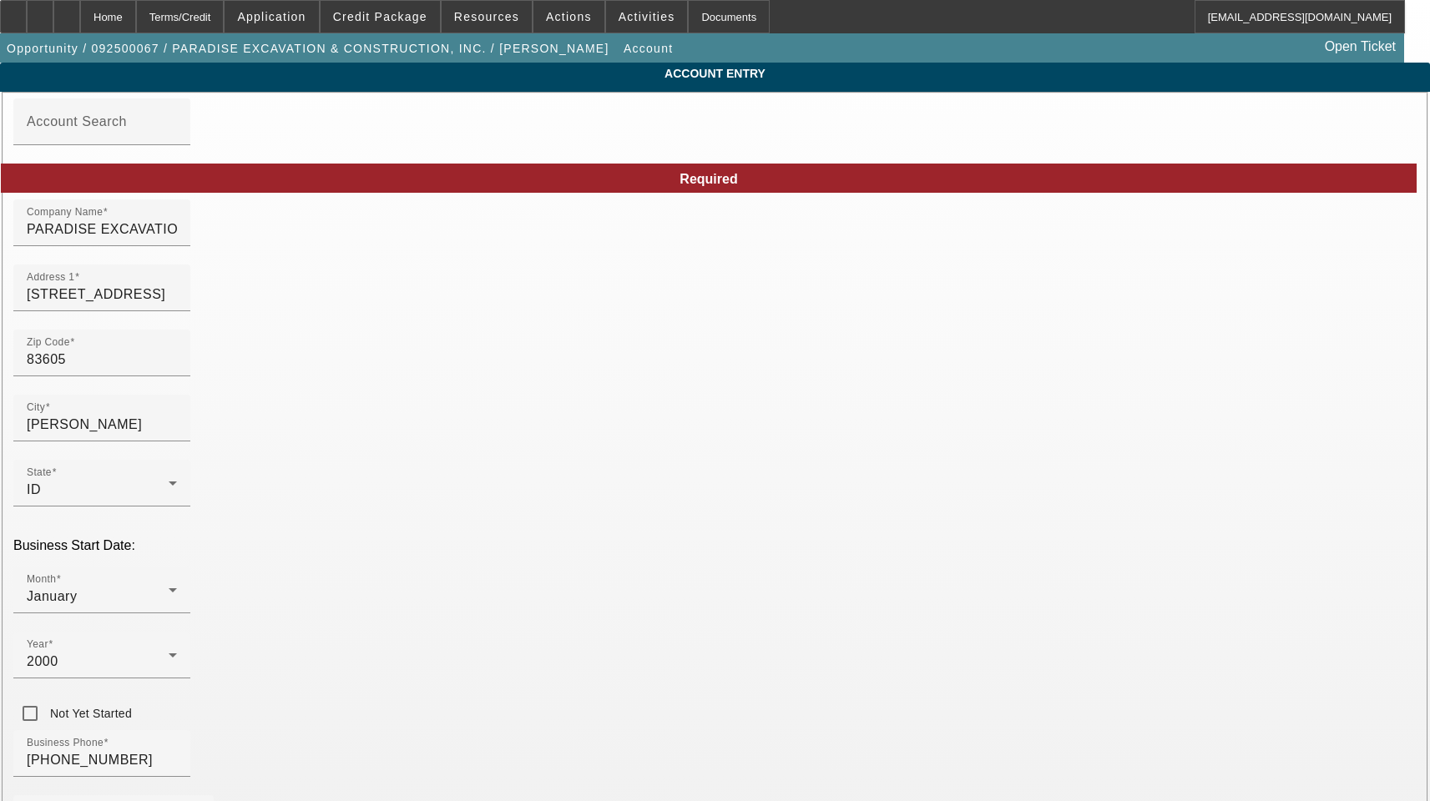
type input "[DATE]"
drag, startPoint x: 600, startPoint y: 240, endPoint x: -86, endPoint y: 236, distance: 686.1
click at [0, 236] on html "Home Terms/Credit Application Credit Package Resources Actions Activities Docum…" at bounding box center [715, 400] width 1430 height 801
paste input "aradise Excavation & Construction, Inc"
type input "Paradise Excavation & Construction, Inc."
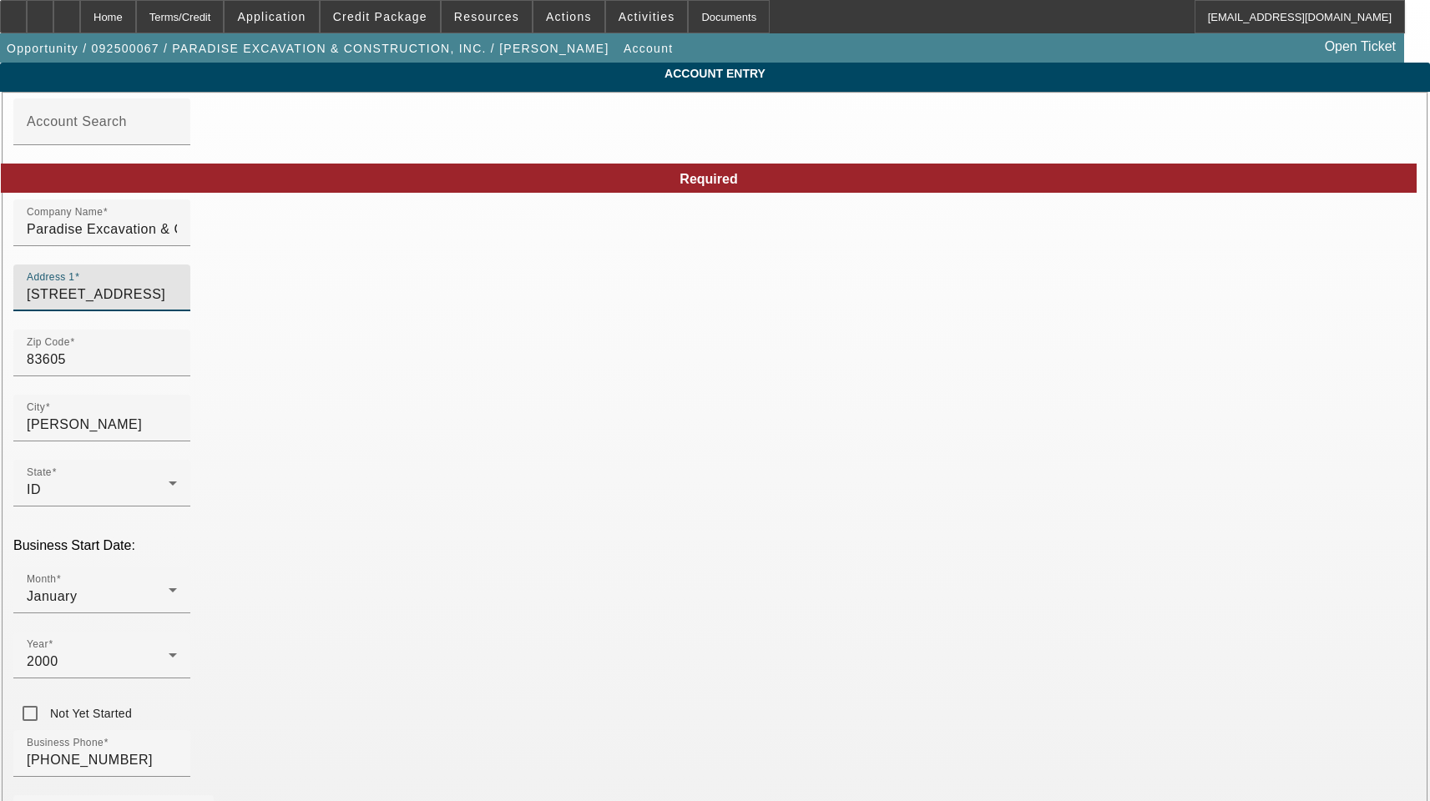
drag, startPoint x: 355, startPoint y: 301, endPoint x: 25, endPoint y: 301, distance: 329.7
type input "Canyon"
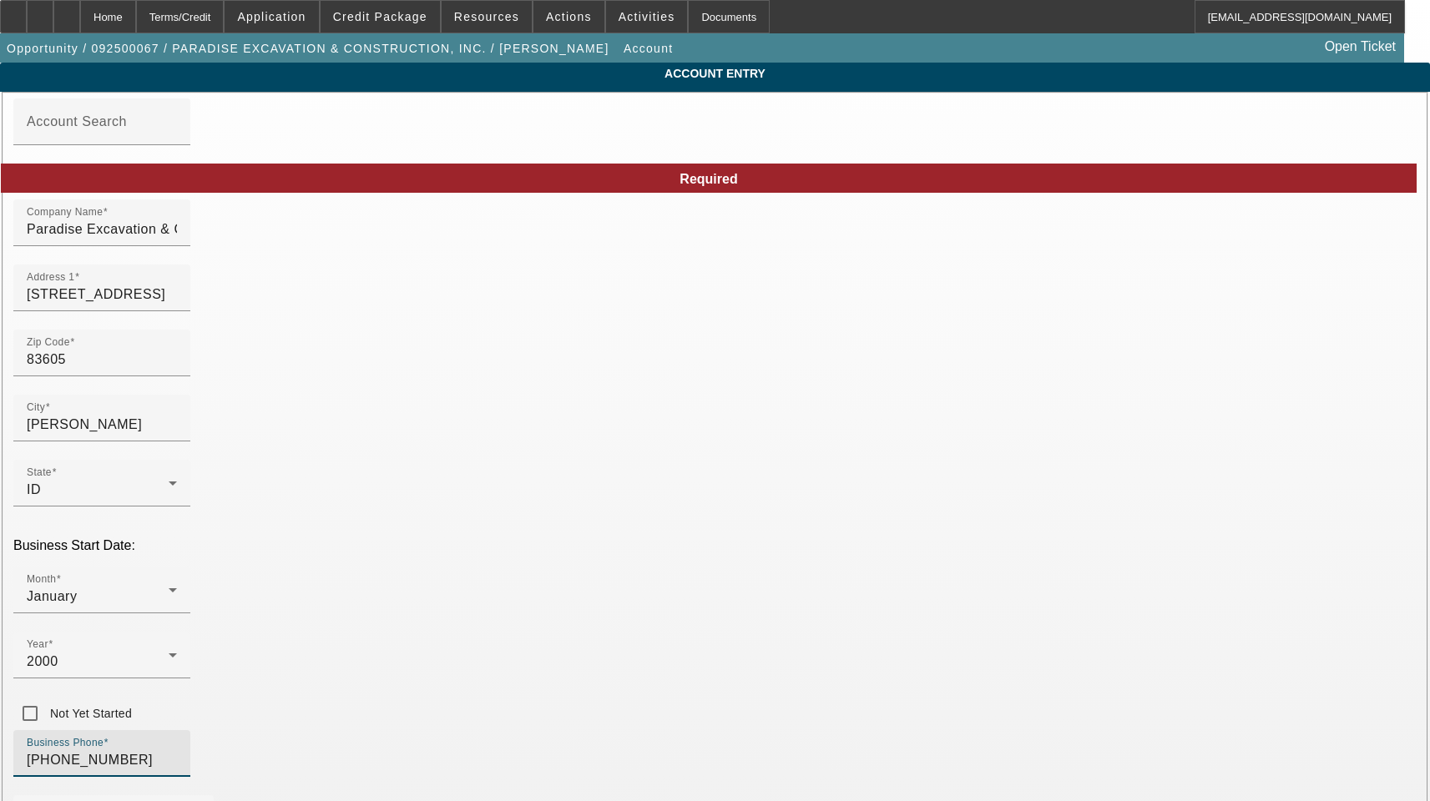
drag, startPoint x: 381, startPoint y: 590, endPoint x: 130, endPoint y: 572, distance: 251.9
type input "[US_EMPLOYER_IDENTIFICATION_NUMBER]"
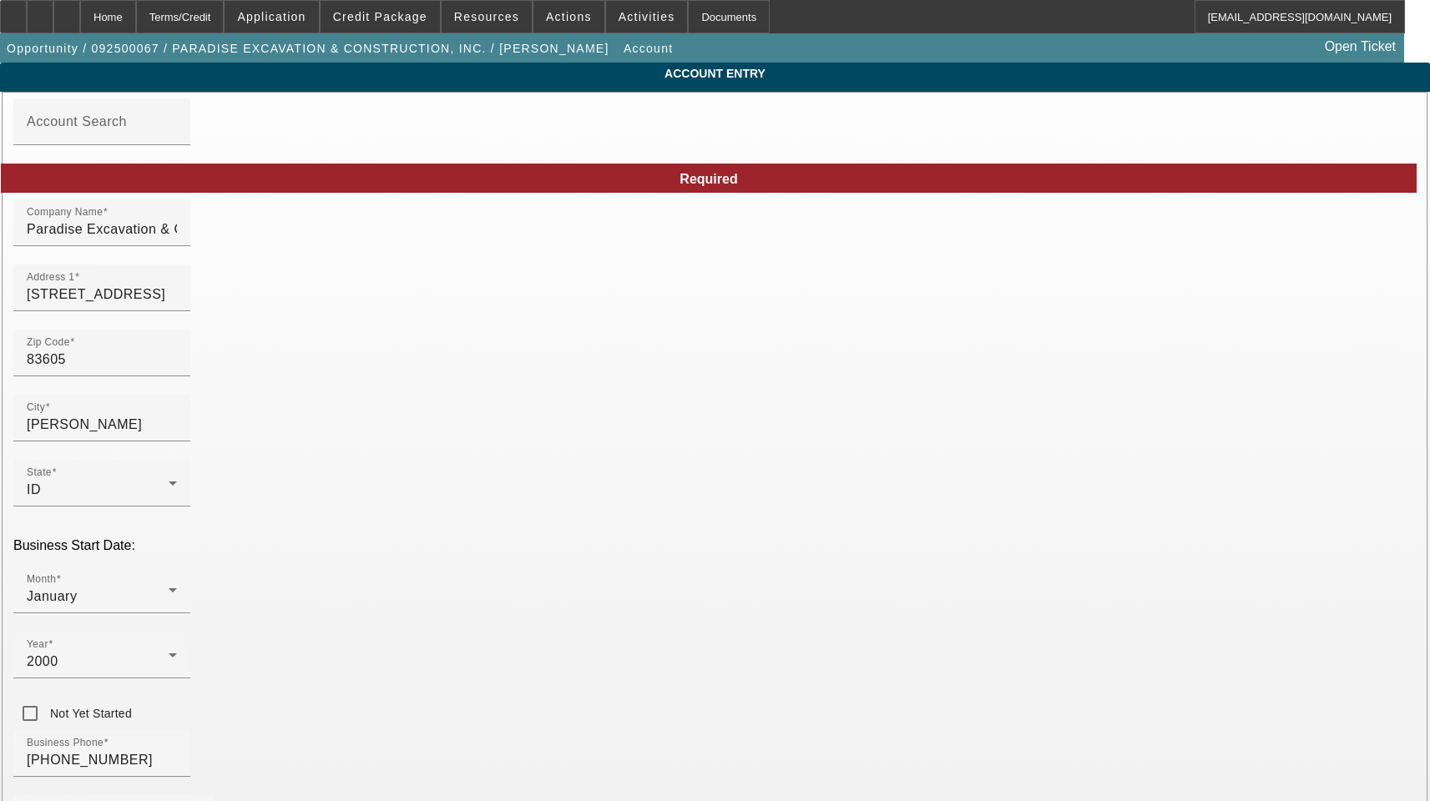
paste input "[PERSON_NAME][EMAIL_ADDRESS][DOMAIN_NAME]"
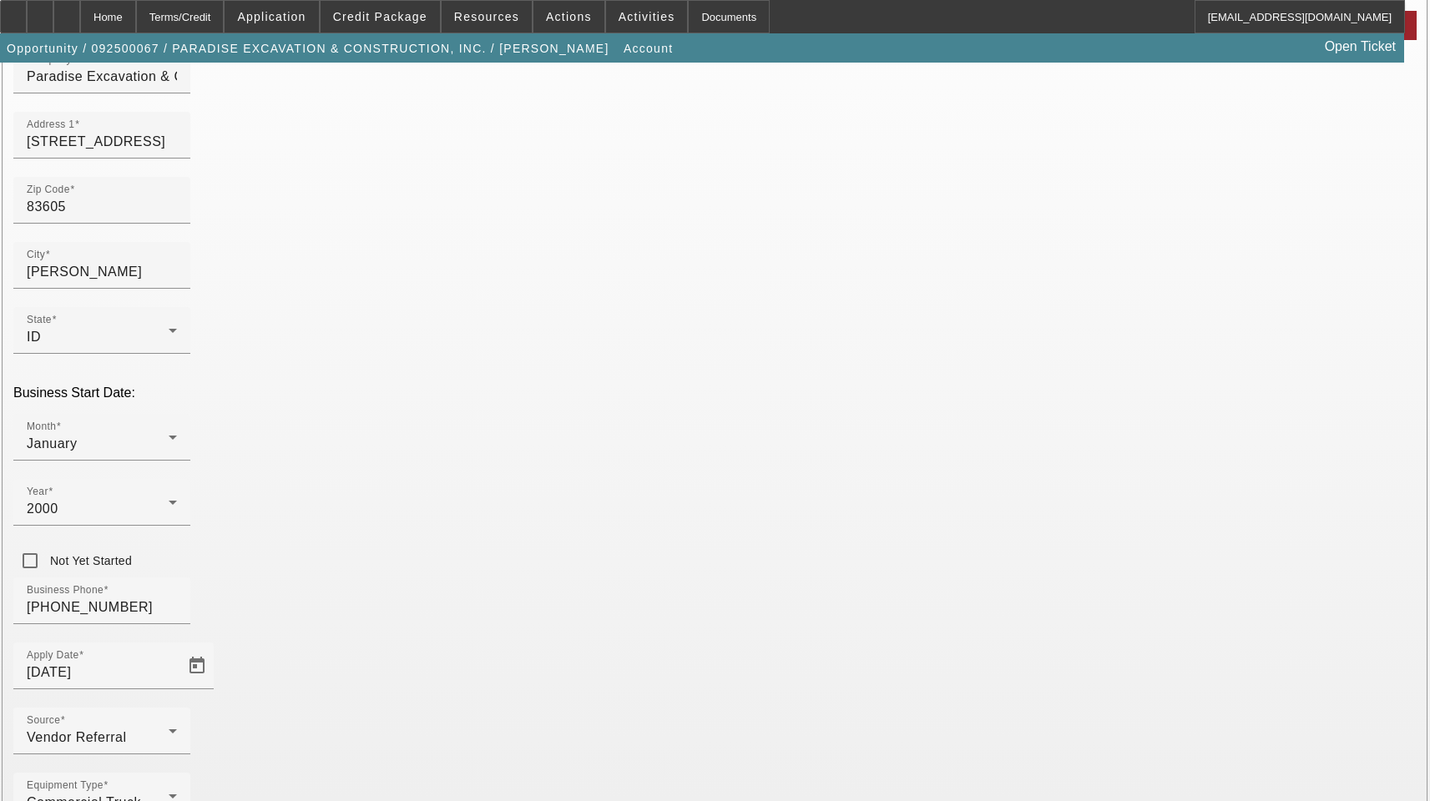
scroll to position [183, 0]
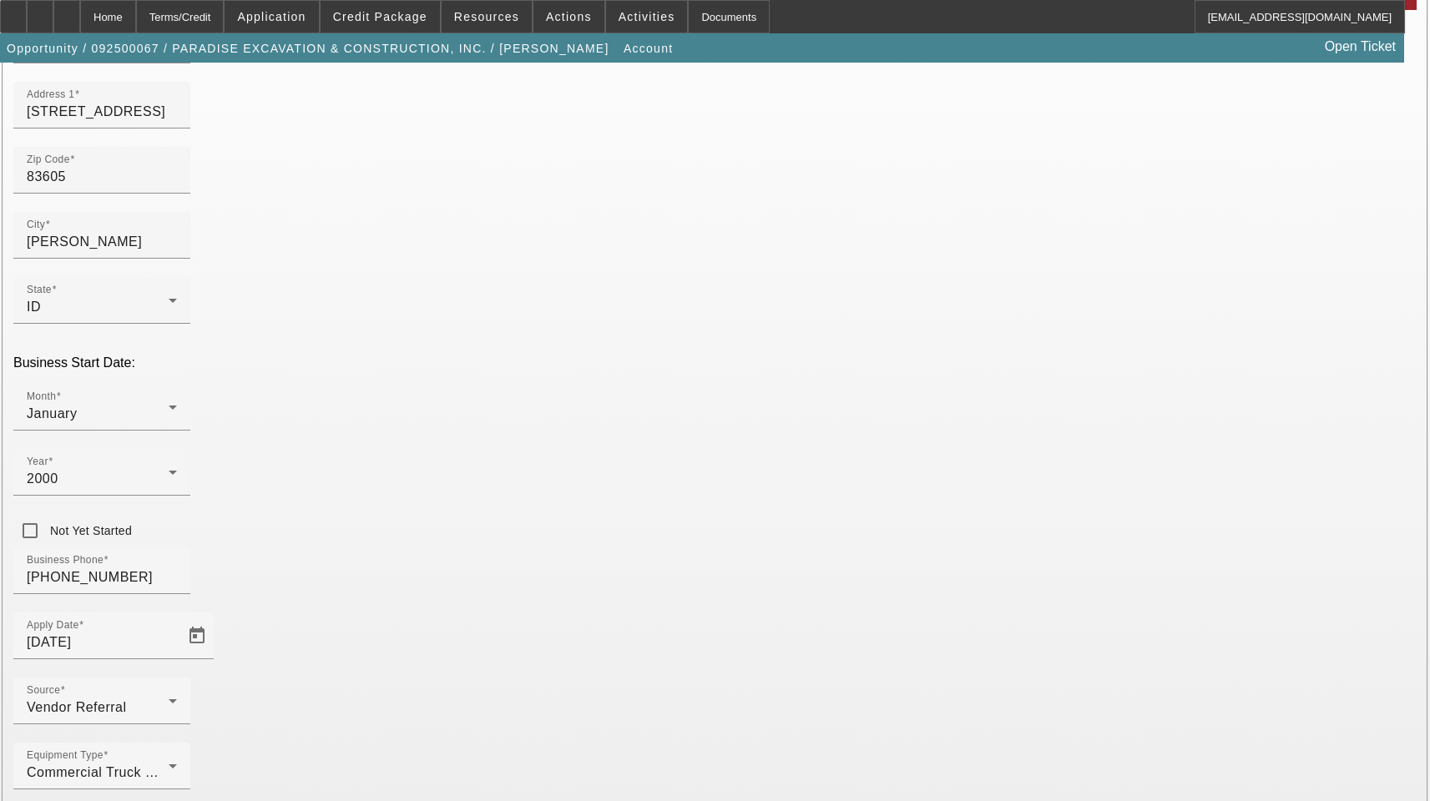
type input "[PERSON_NAME][EMAIL_ADDRESS][DOMAIN_NAME]"
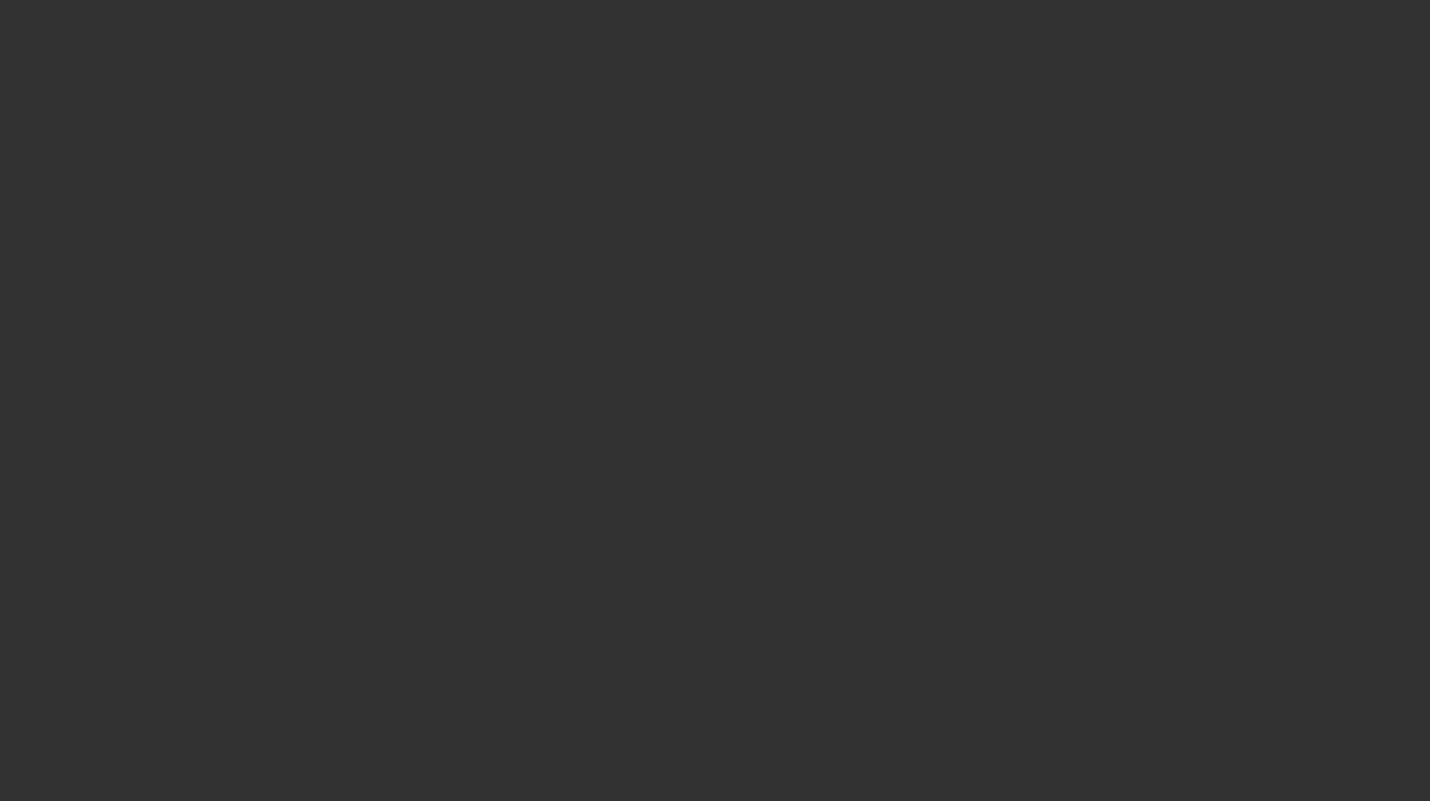
select select "3"
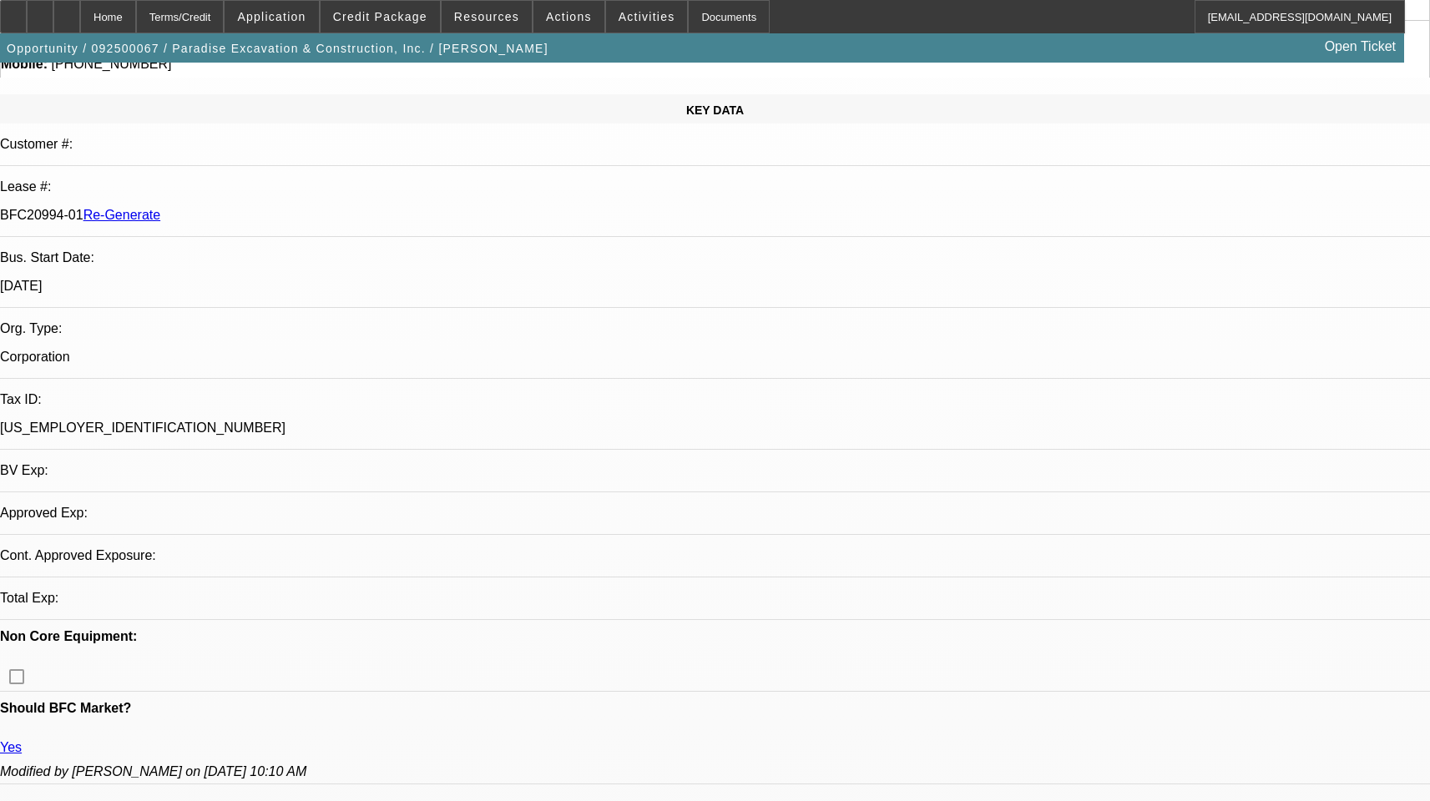
select select "0"
select select "6"
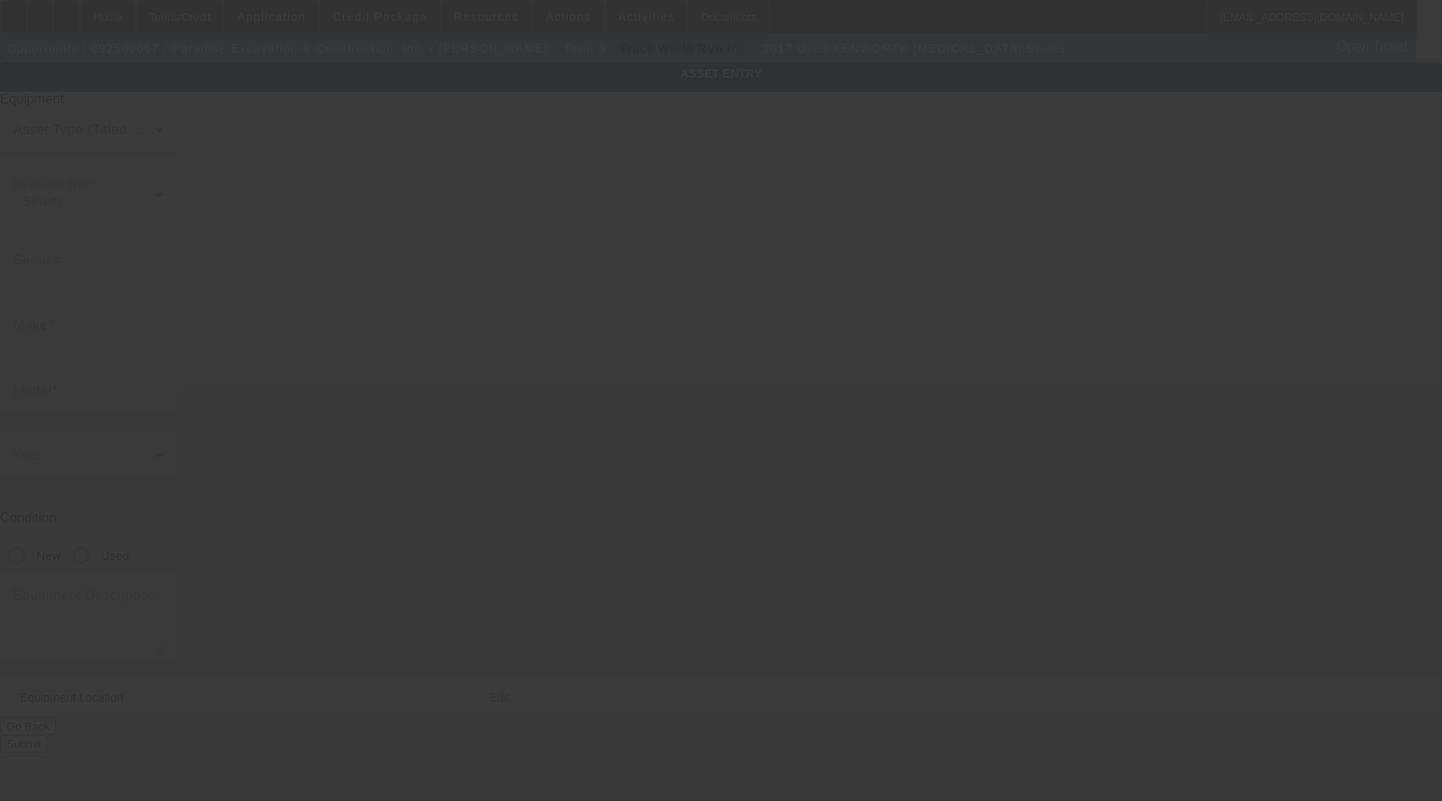
type input "[US_VEHICLE_IDENTIFICATION_NUMBER]"
type input "KENWORTH"
type input "[MEDICAL_DATA] Series"
radio input "true"
type textarea "Mechanic's Service Truck"
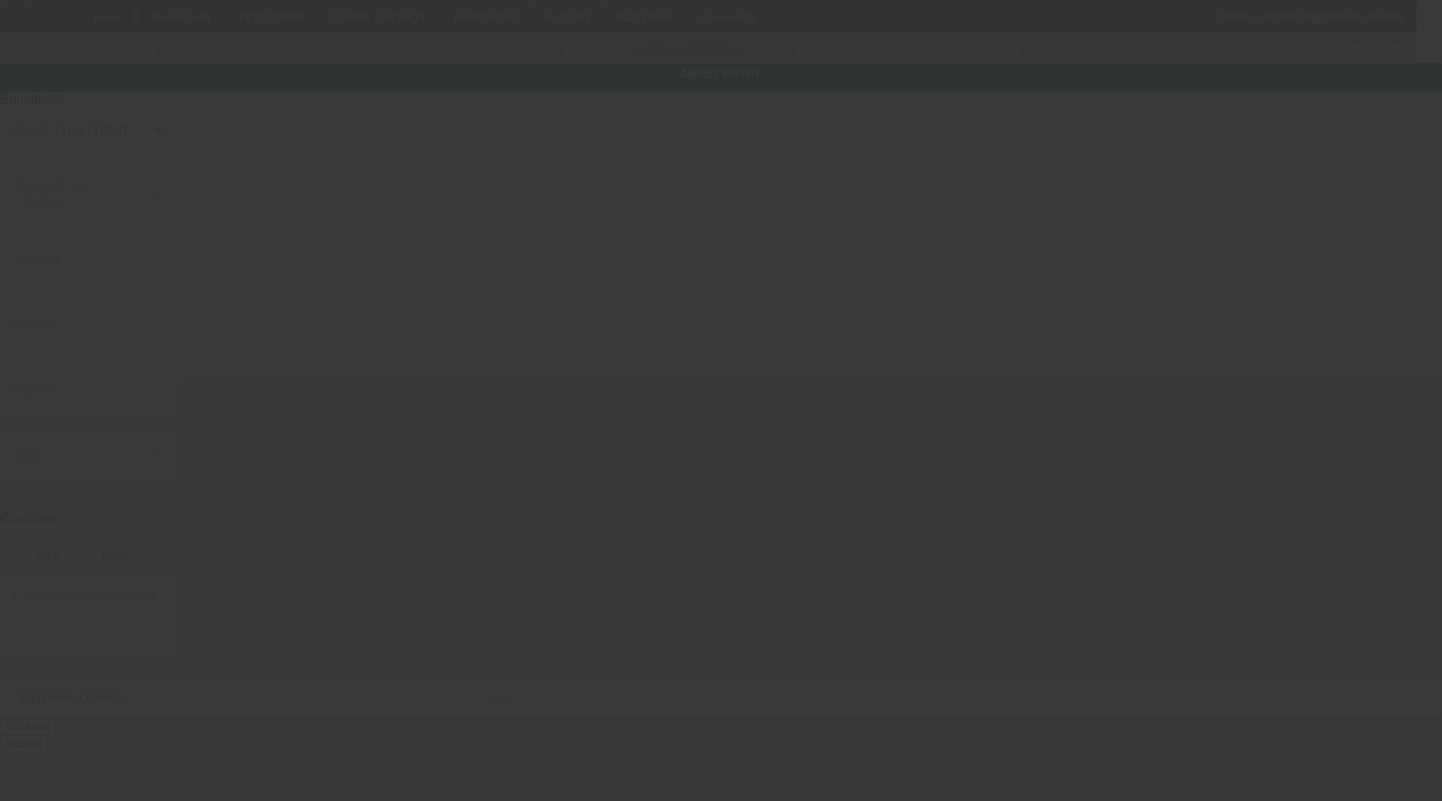
type input "[STREET_ADDRESS]"
type input "[PERSON_NAME]"
type input "83605"
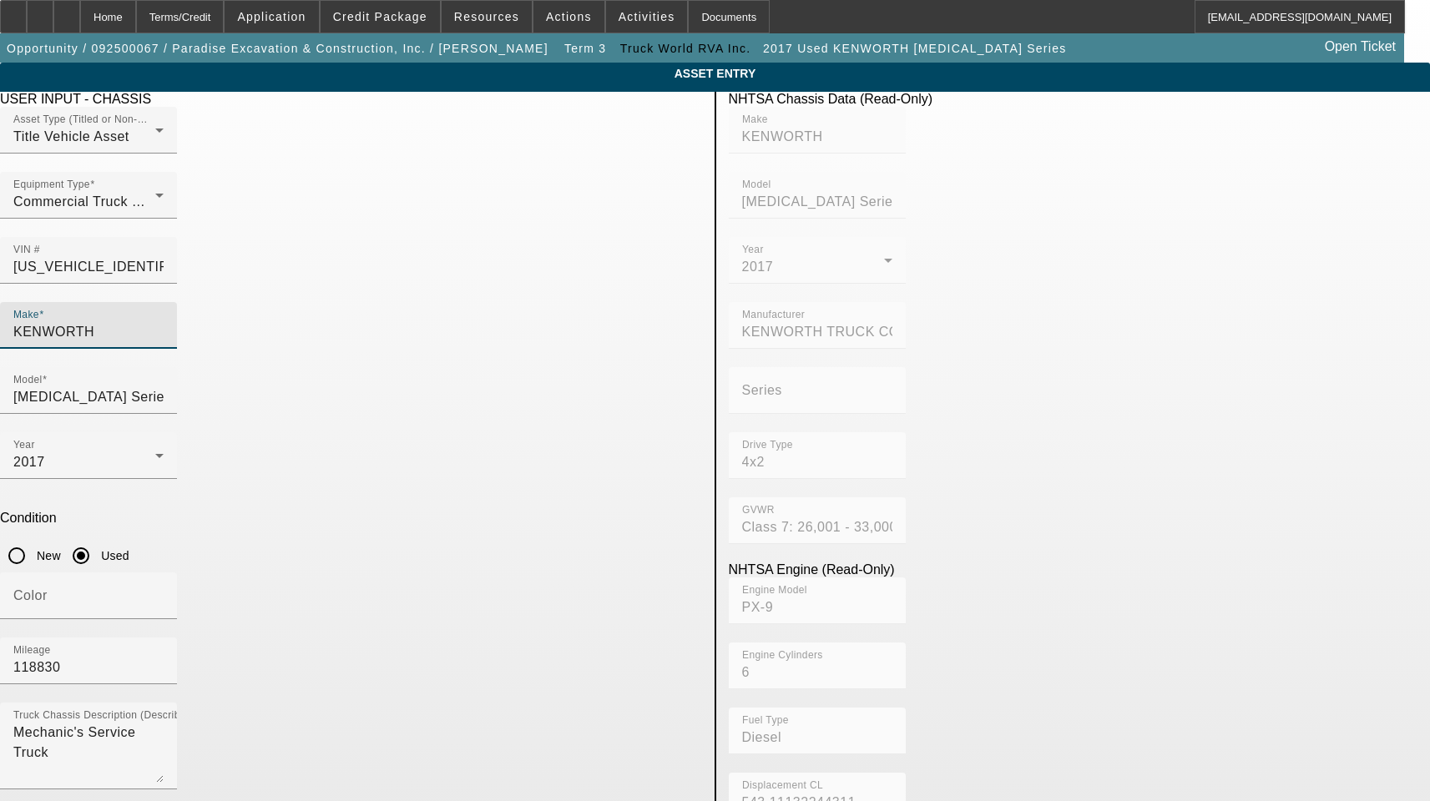
click at [164, 322] on input "KENWORTH" at bounding box center [88, 332] width 150 height 20
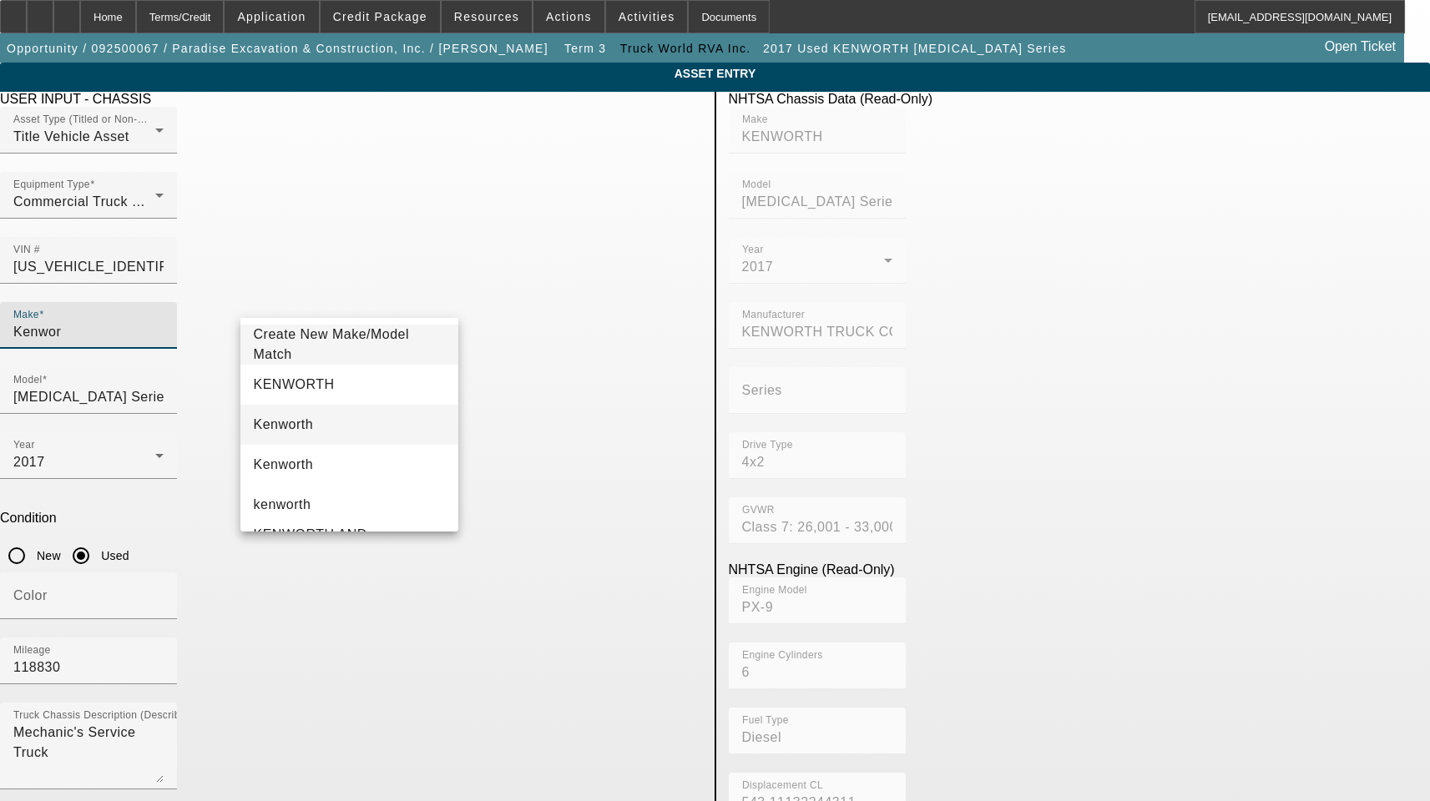
type input "Kenwor"
click at [283, 417] on span "Kenworth" at bounding box center [284, 425] width 60 height 20
type input "Kenworth"
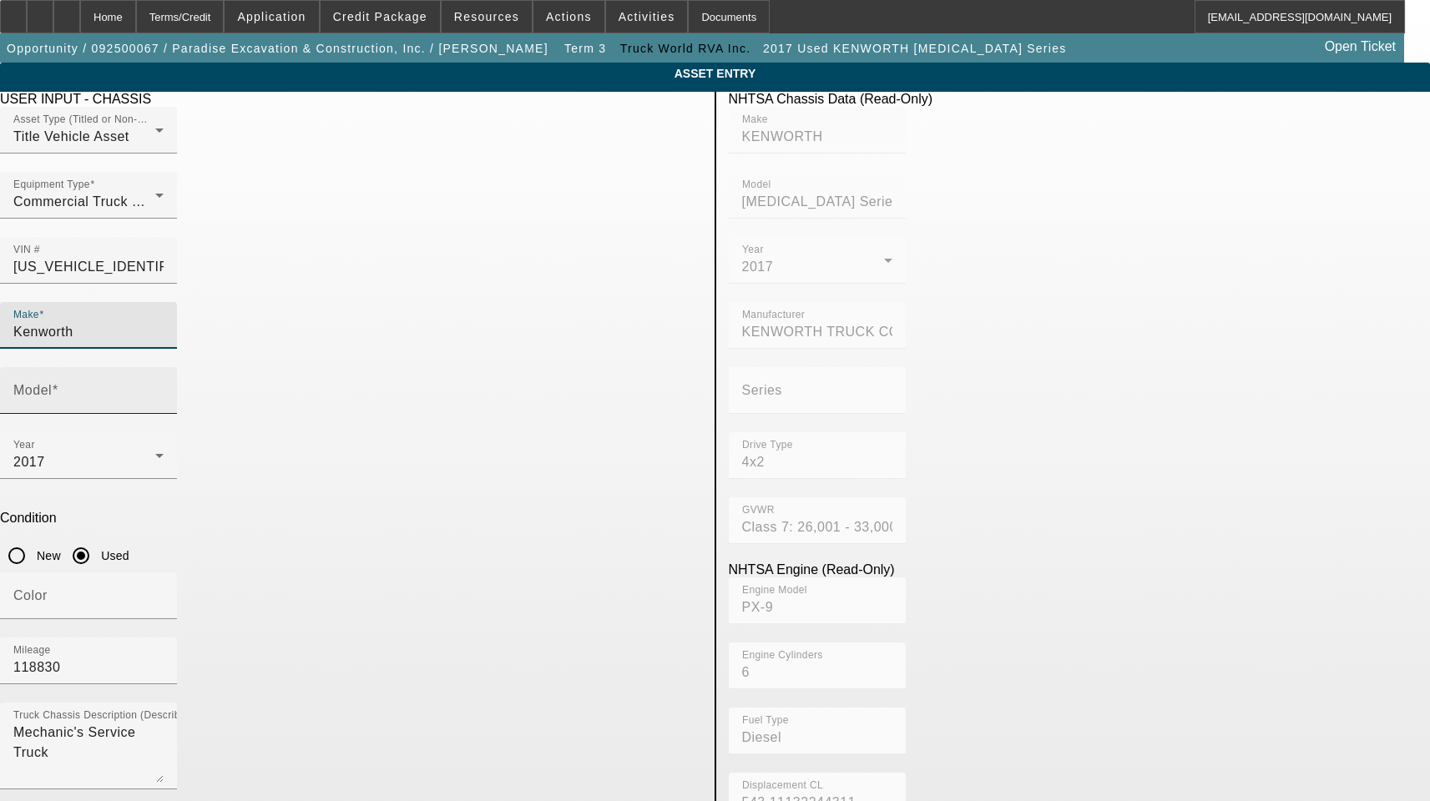
click at [164, 387] on input "Model" at bounding box center [88, 397] width 150 height 20
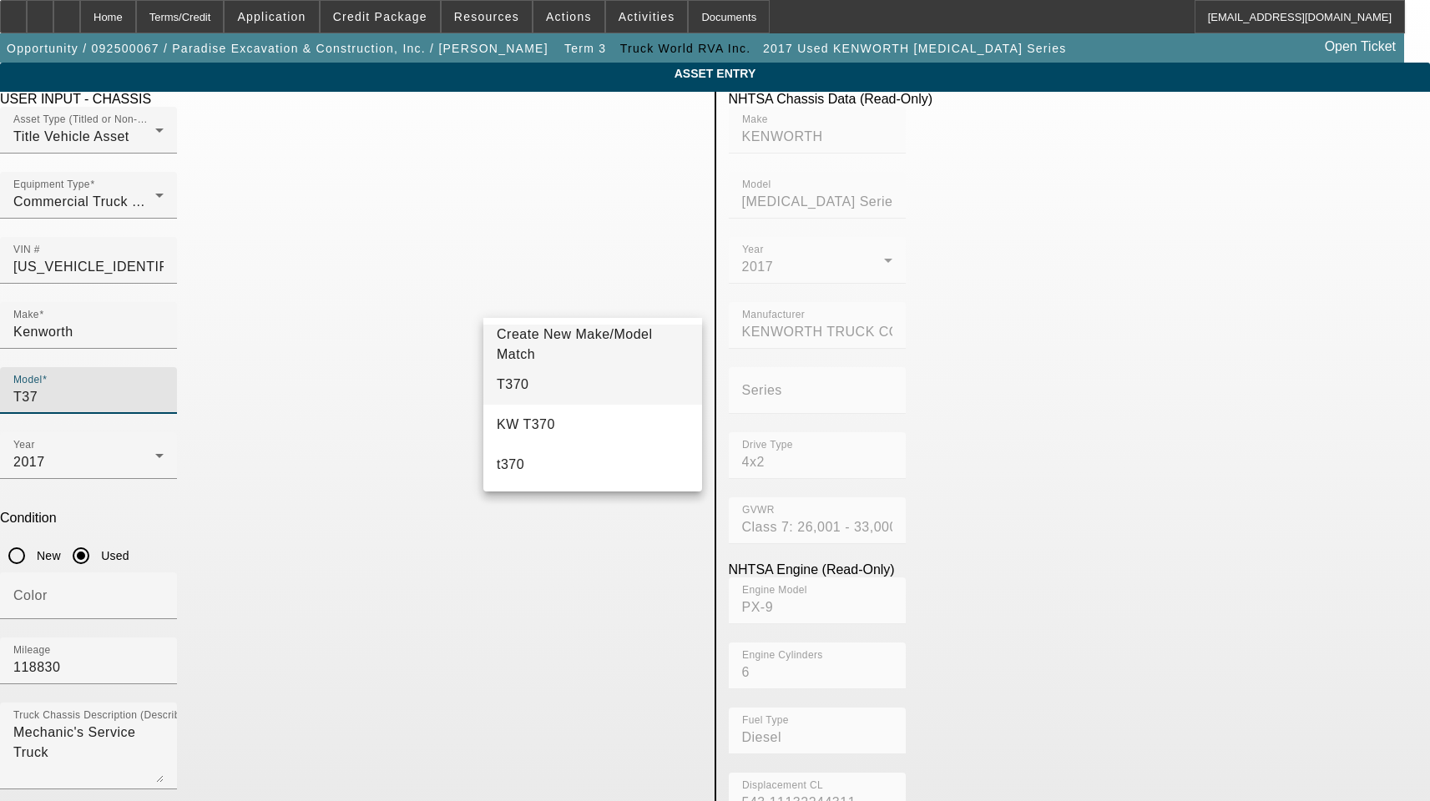
click at [554, 377] on mat-option "T370" at bounding box center [592, 385] width 219 height 40
type input "T370"
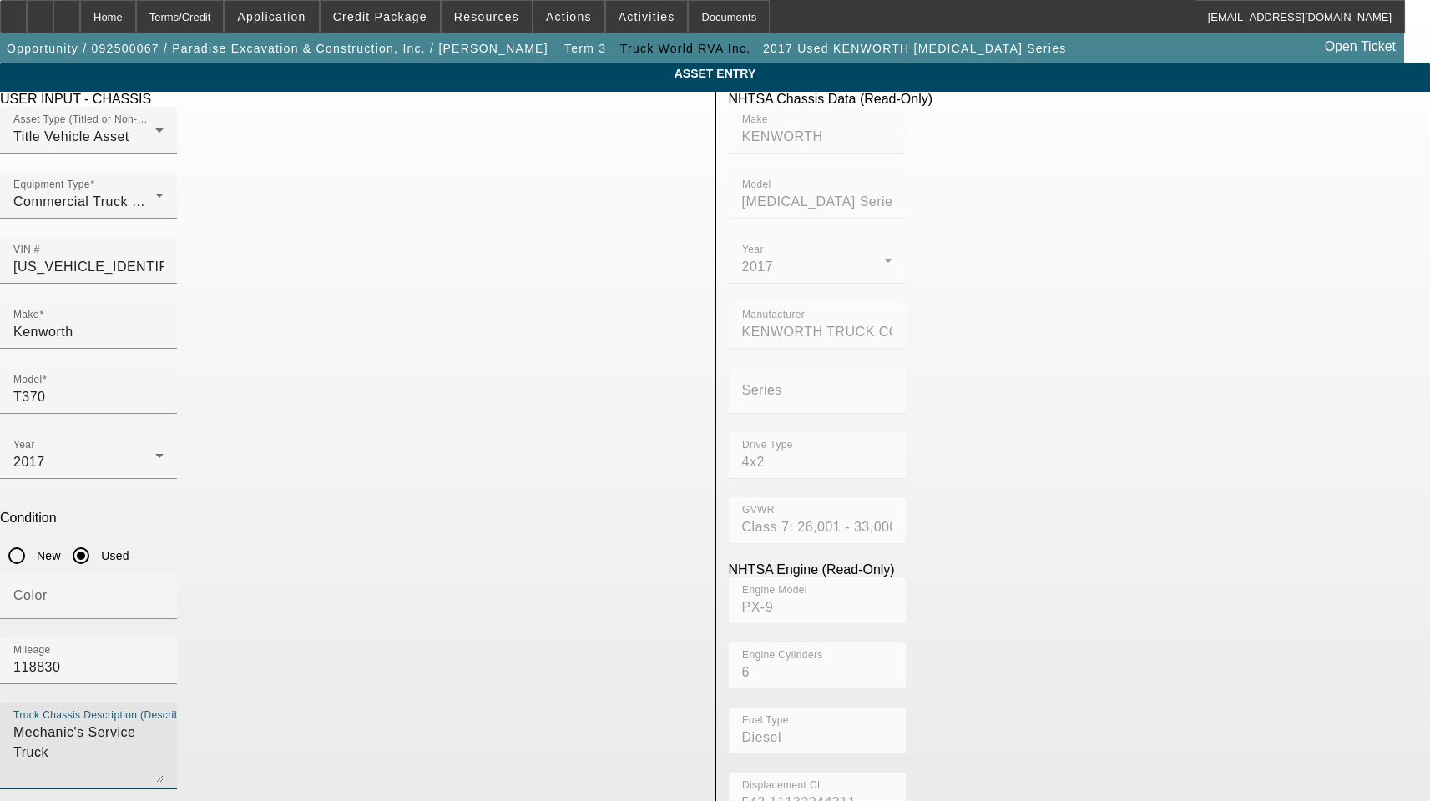
drag, startPoint x: 412, startPoint y: 500, endPoint x: 239, endPoint y: 496, distance: 173.7
click at [177, 703] on div "Truck Chassis Description (Describe the truck chassis only) Mechanic's Service …" at bounding box center [88, 746] width 177 height 87
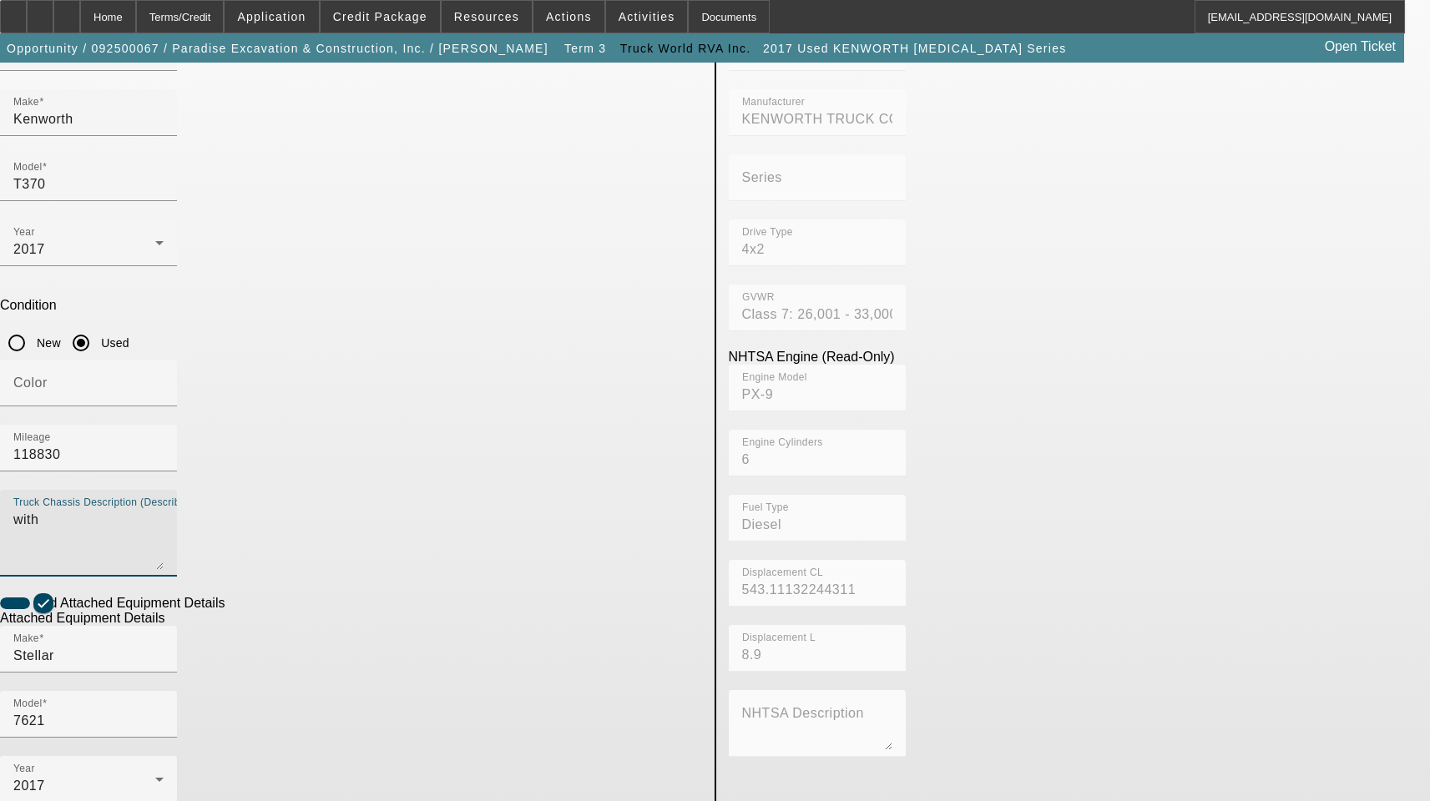
scroll to position [250, 0]
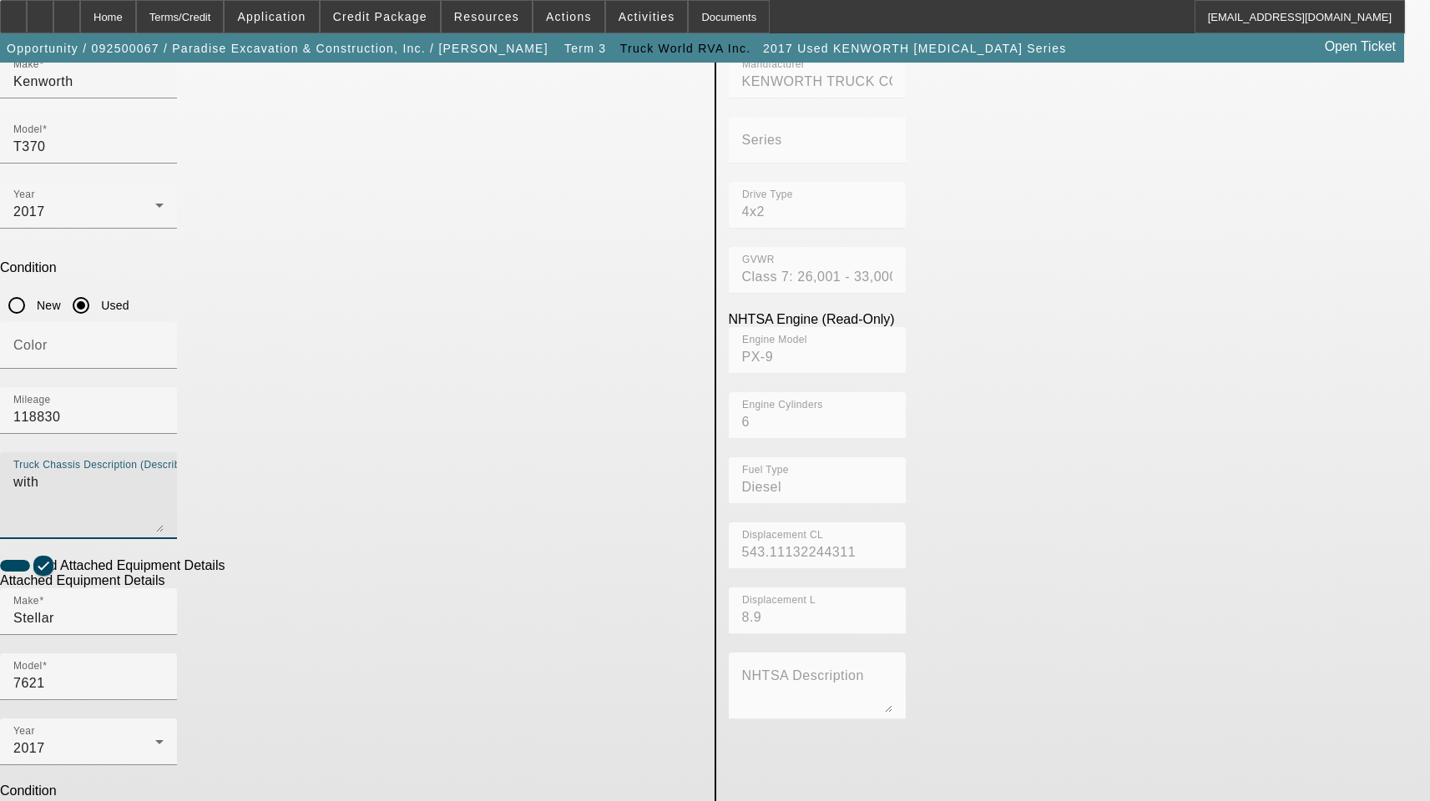
type textarea "with"
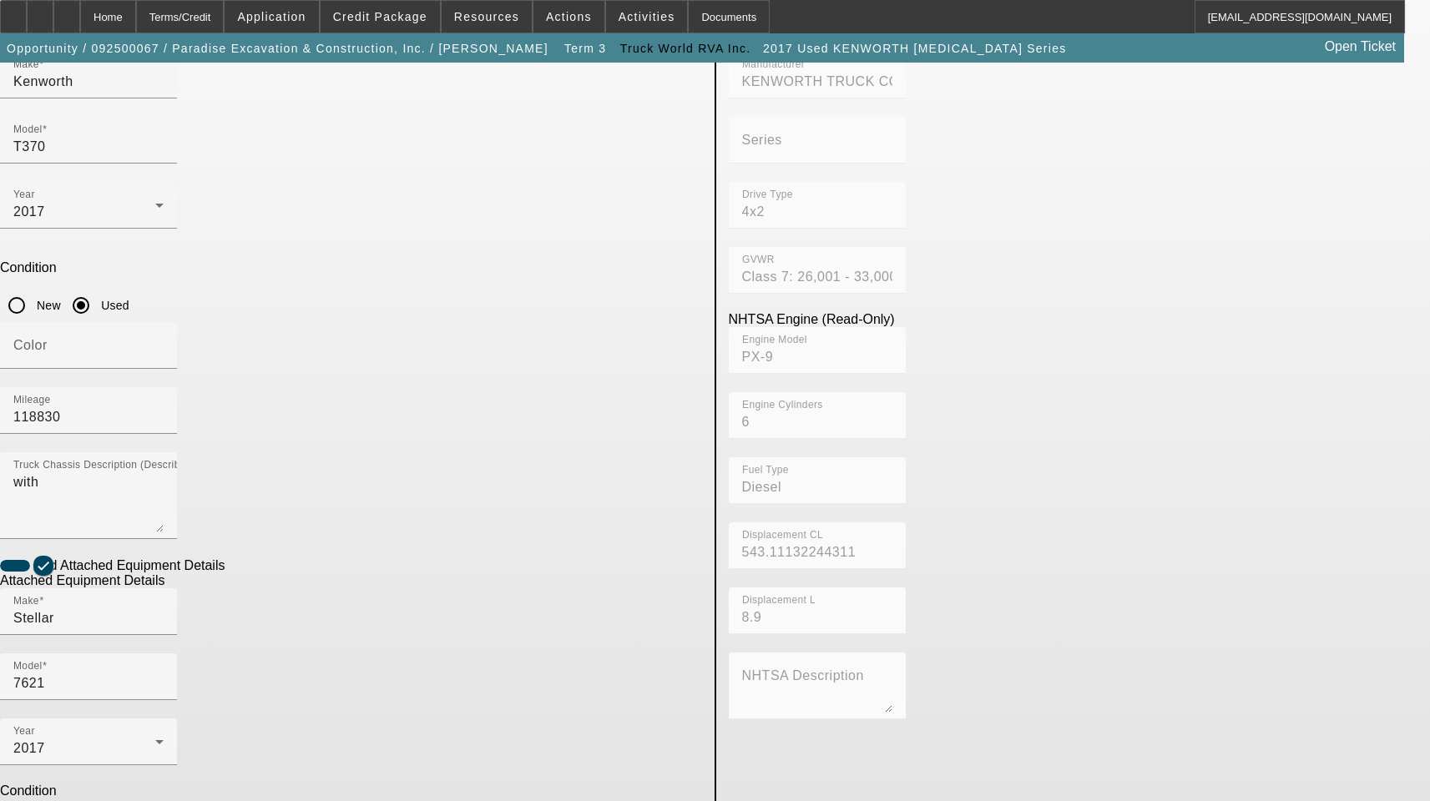
type textarea "Crane Includes All Accessories, Attachments and Options"
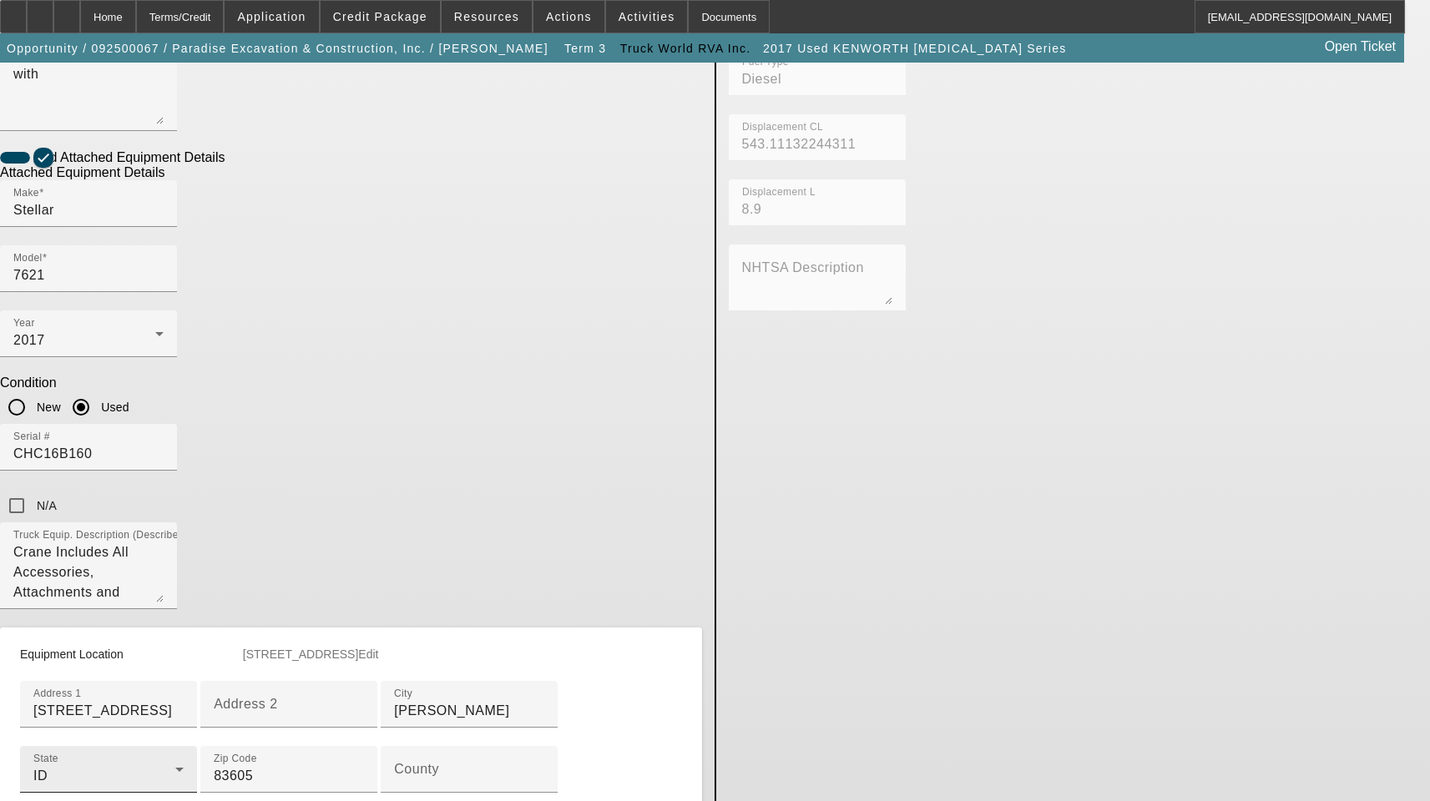
scroll to position [668, 0]
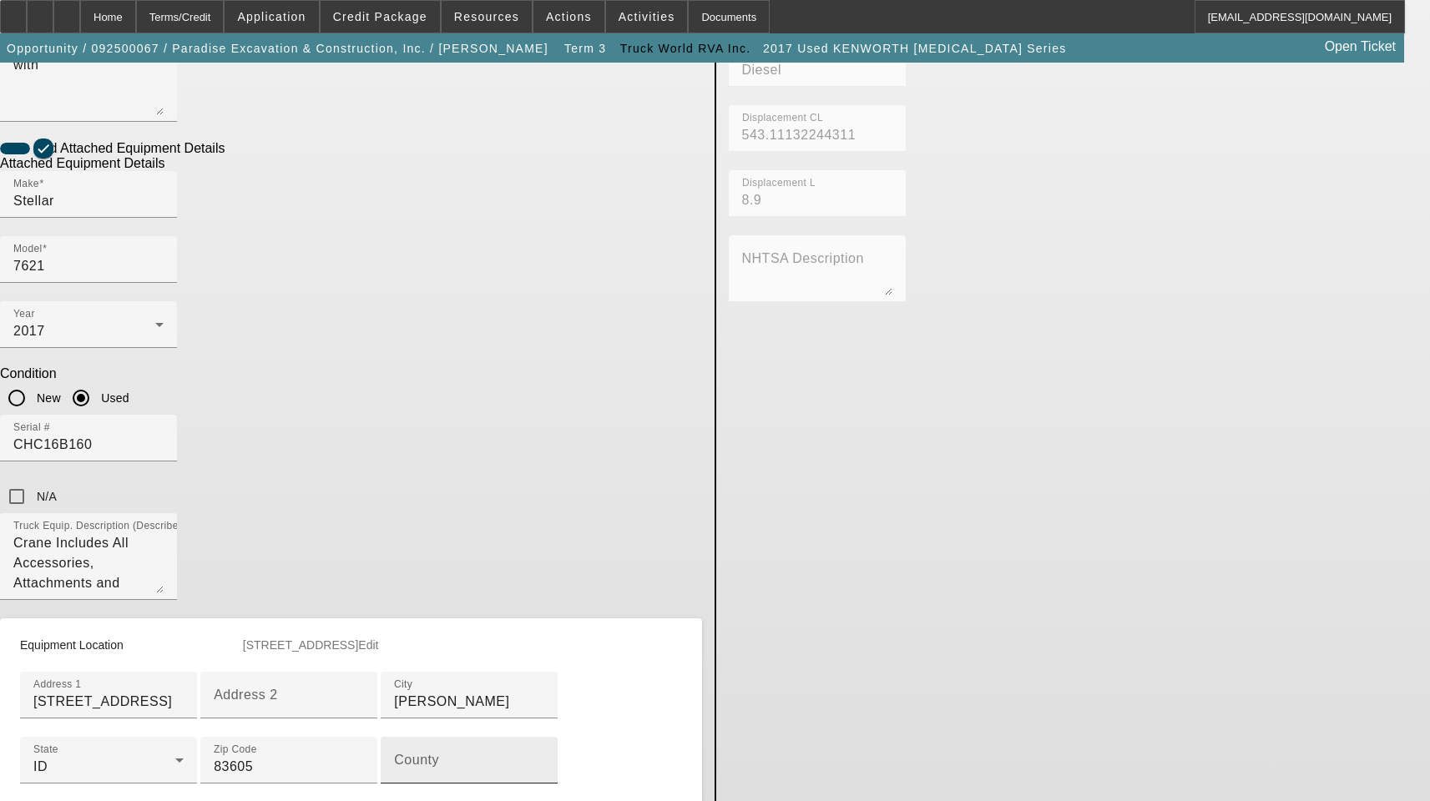
click at [394, 737] on div "County" at bounding box center [469, 760] width 150 height 47
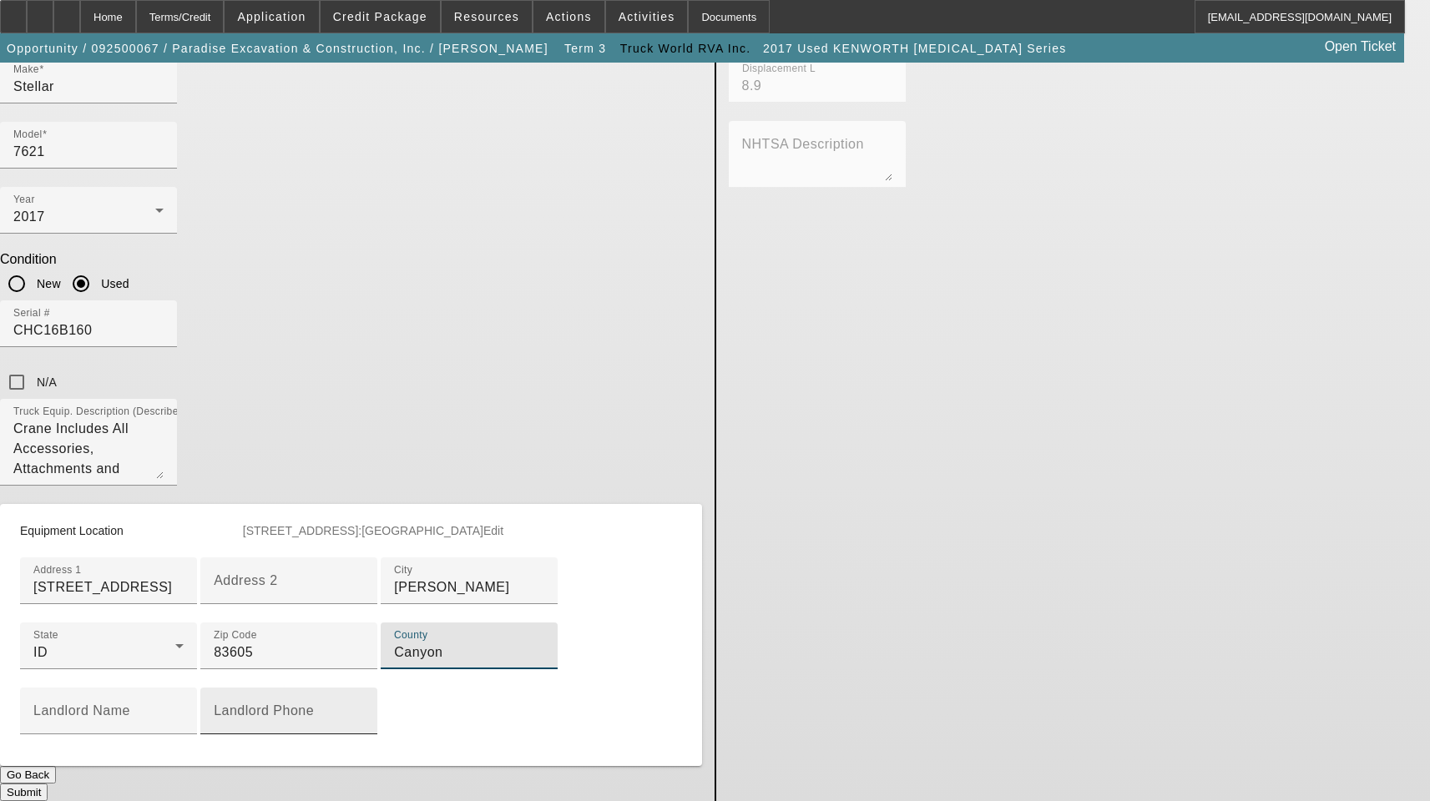
scroll to position [835, 0]
type input "Canyon"
click at [48, 784] on button "Submit" at bounding box center [24, 793] width 48 height 18
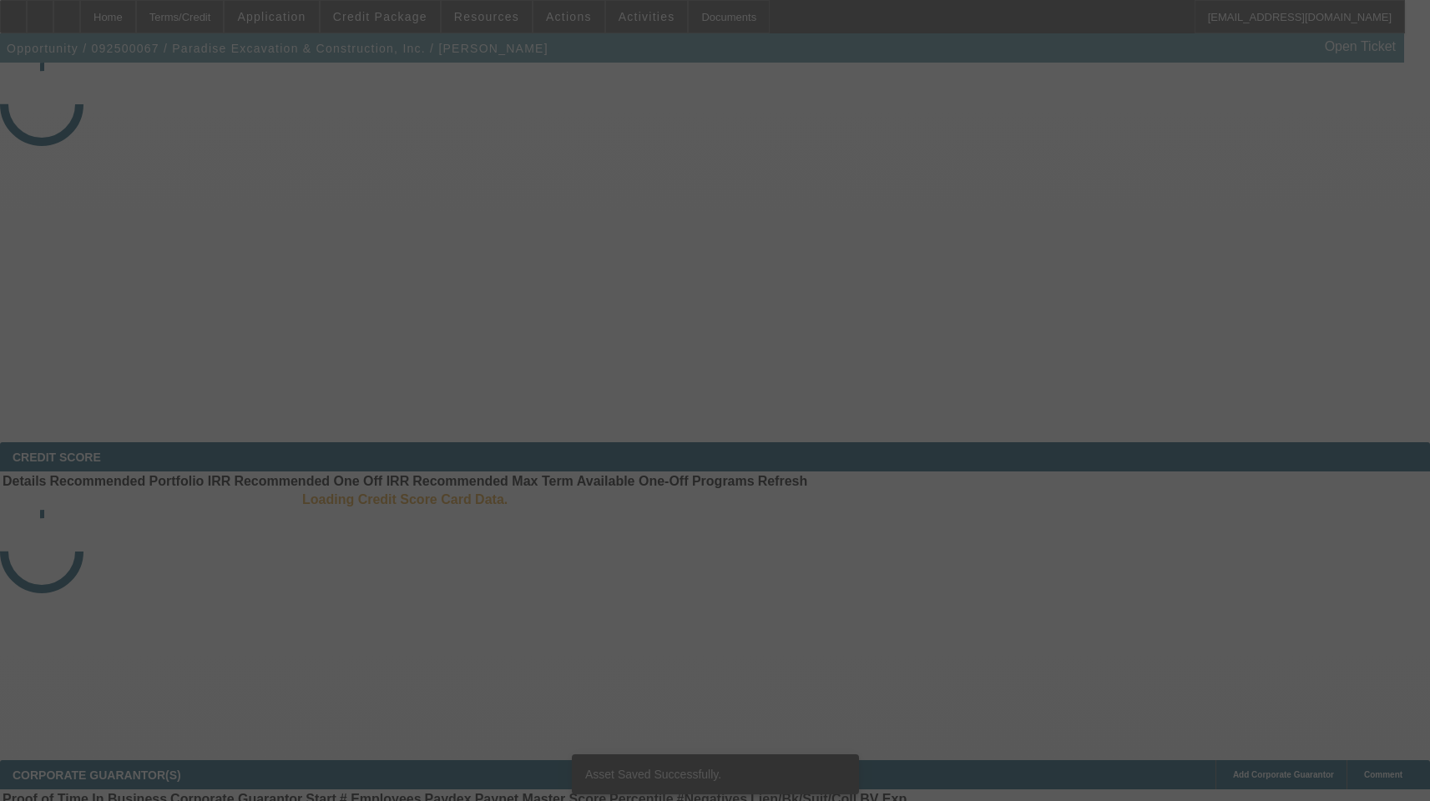
select select "3"
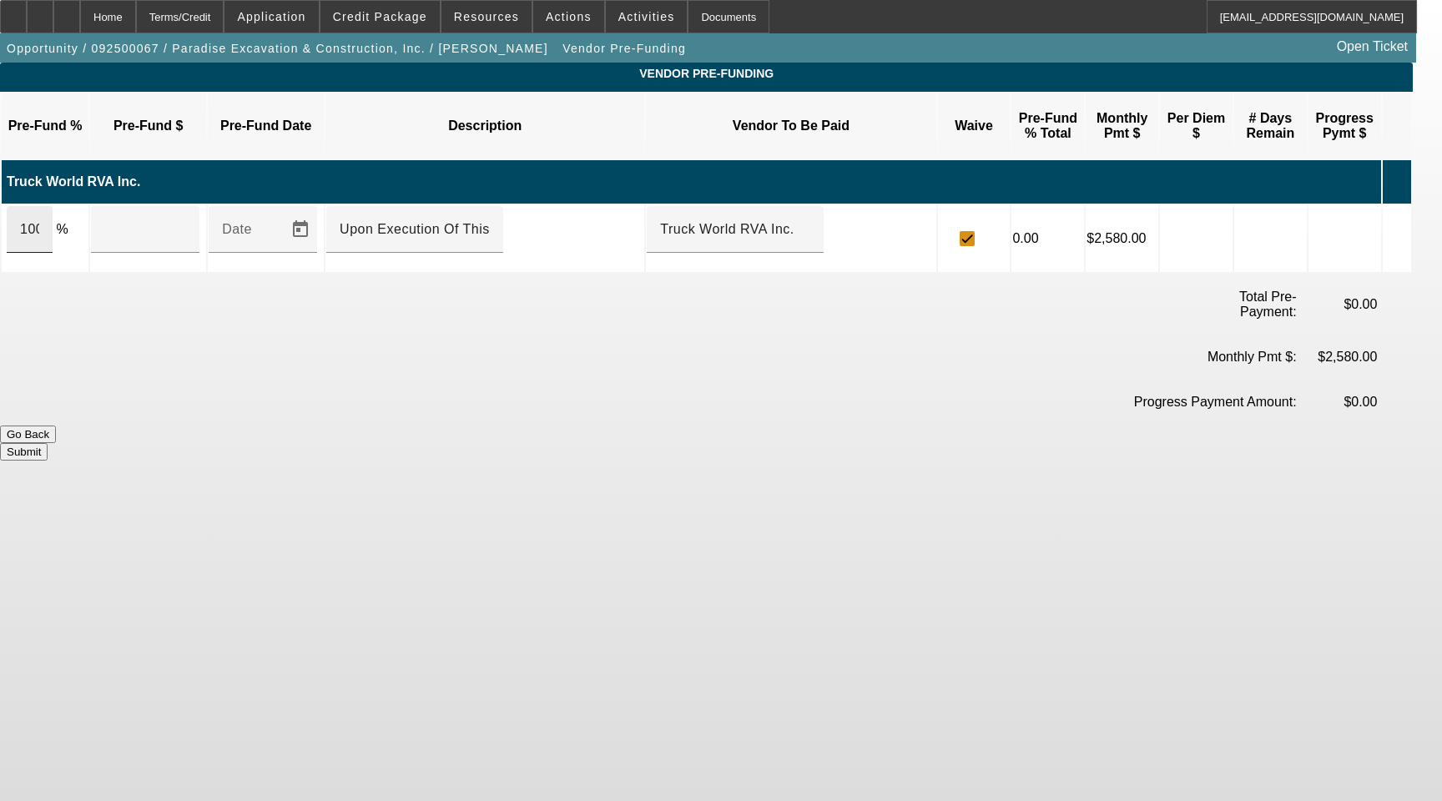
click at [39, 220] on input "100" at bounding box center [29, 230] width 19 height 20
type input "$125,000.00"
click at [48, 443] on button "Submit" at bounding box center [24, 452] width 48 height 18
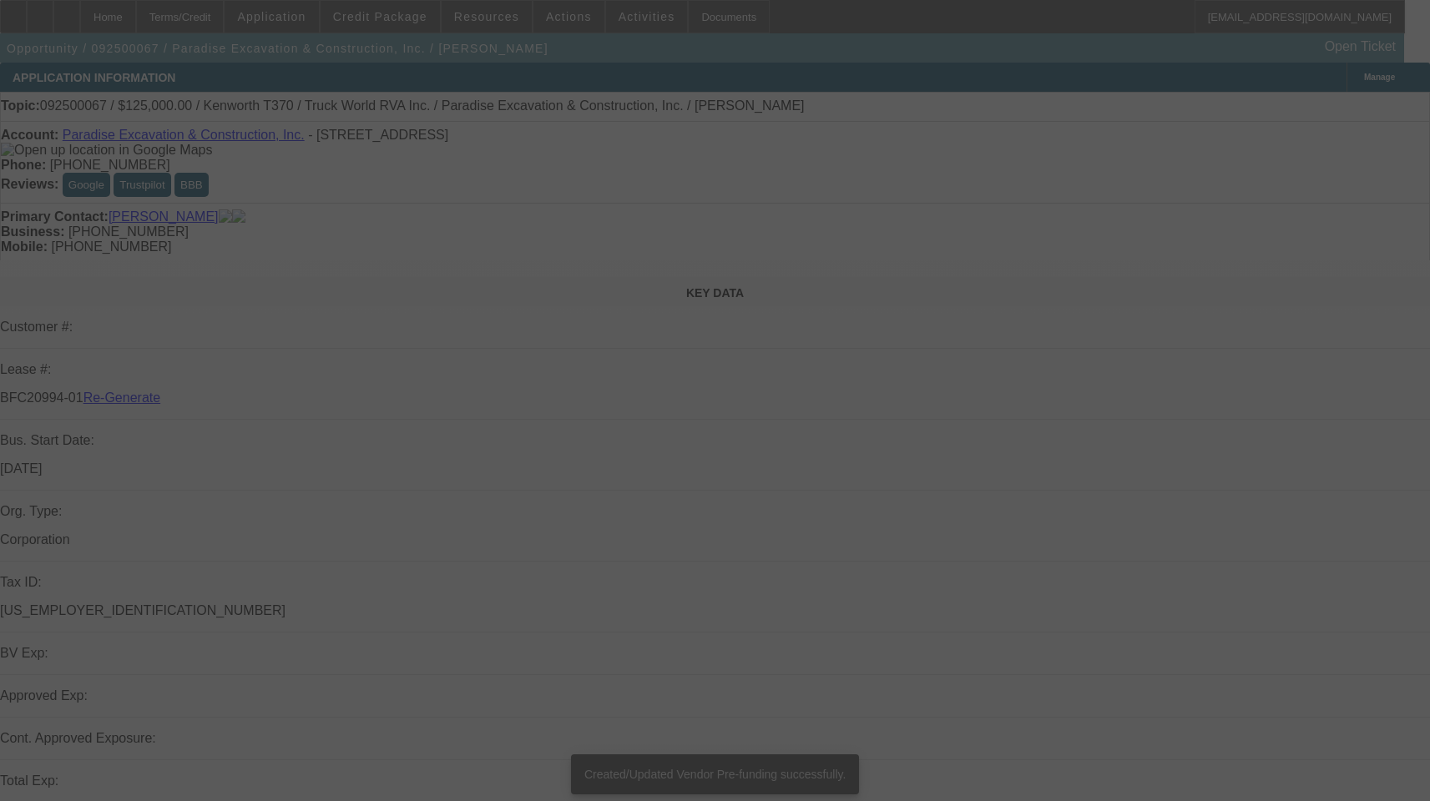
select select "3"
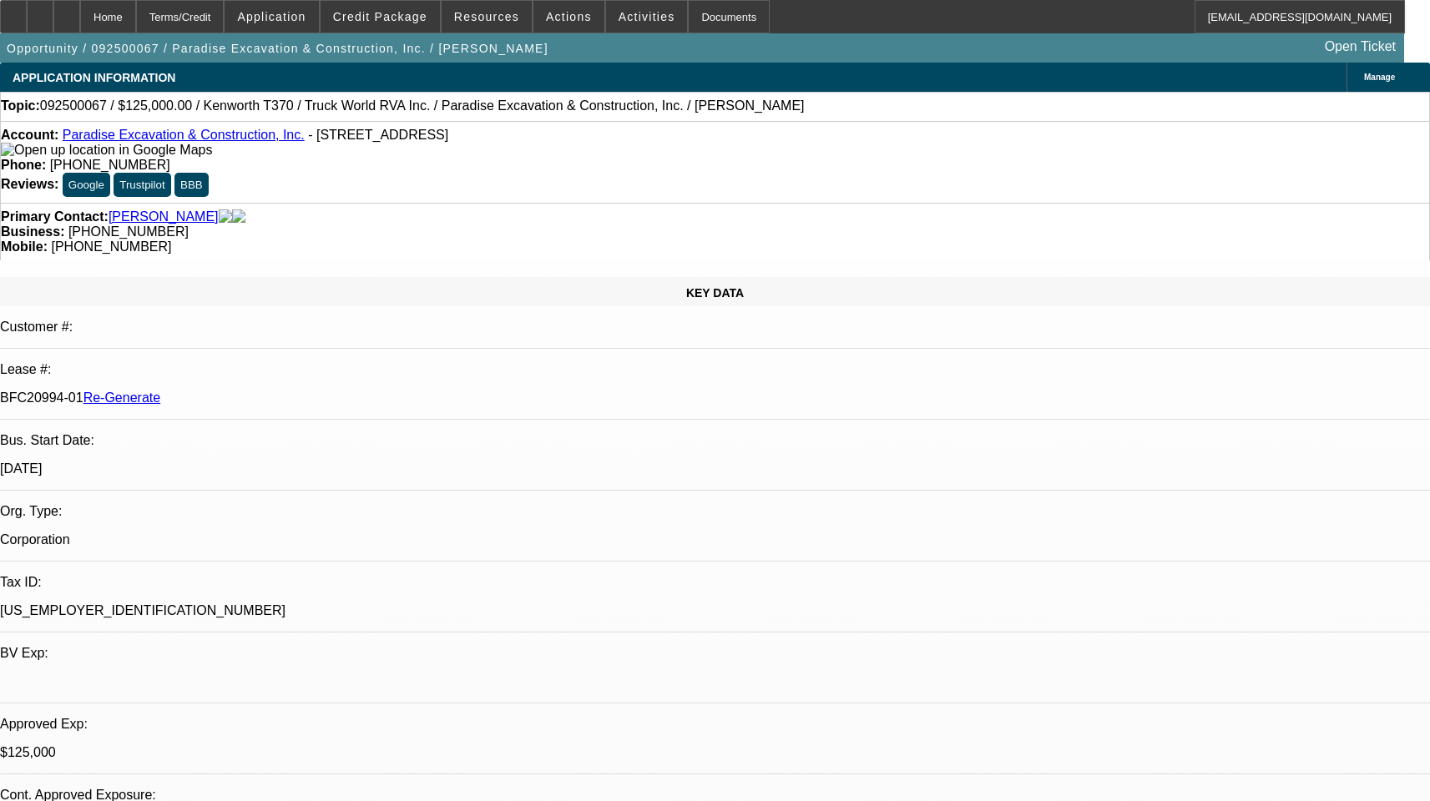
select select "0"
select select "6"
select select "1"
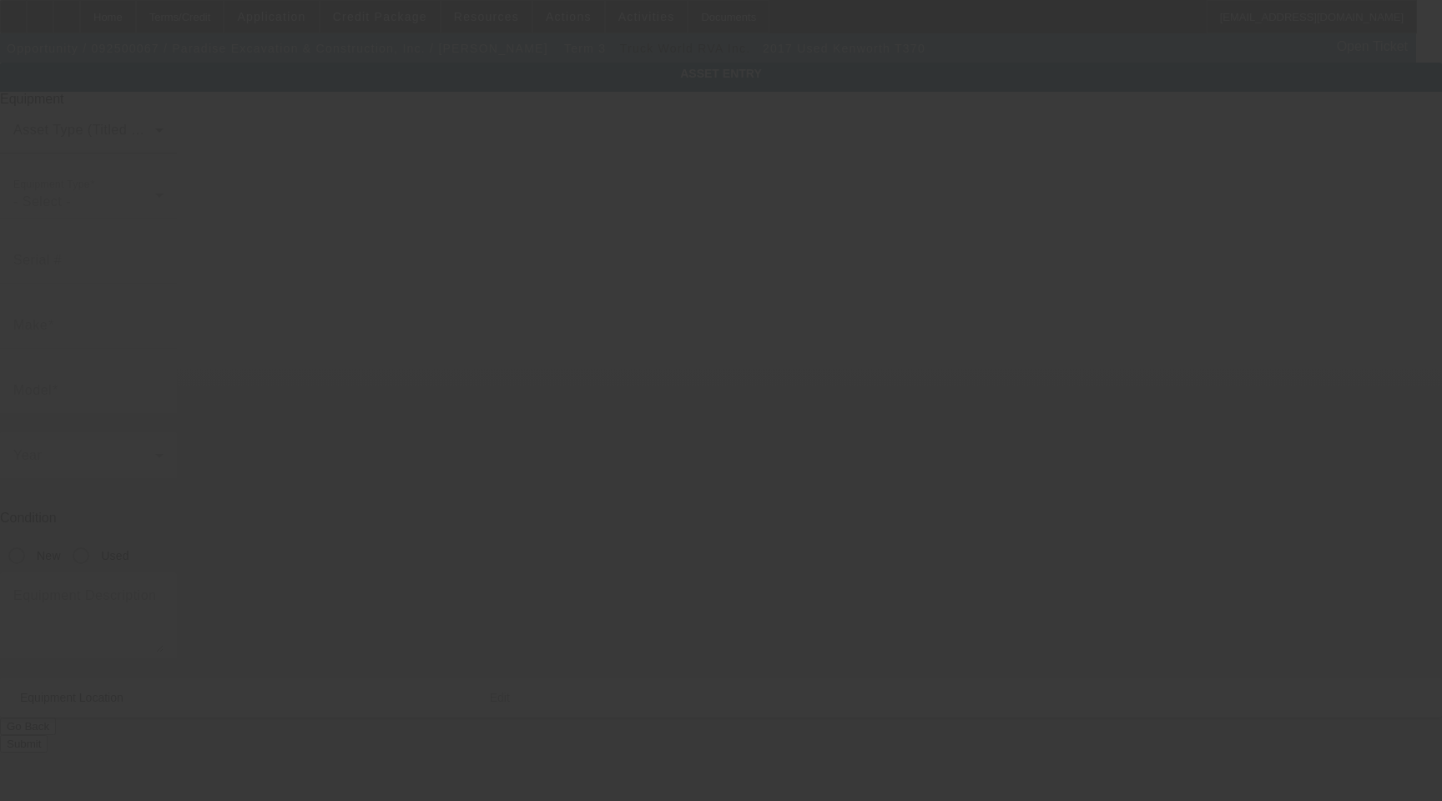
type input "[US_VEHICLE_IDENTIFICATION_NUMBER]"
type input "Kenworth"
type input "T370"
radio input "true"
type textarea "with"
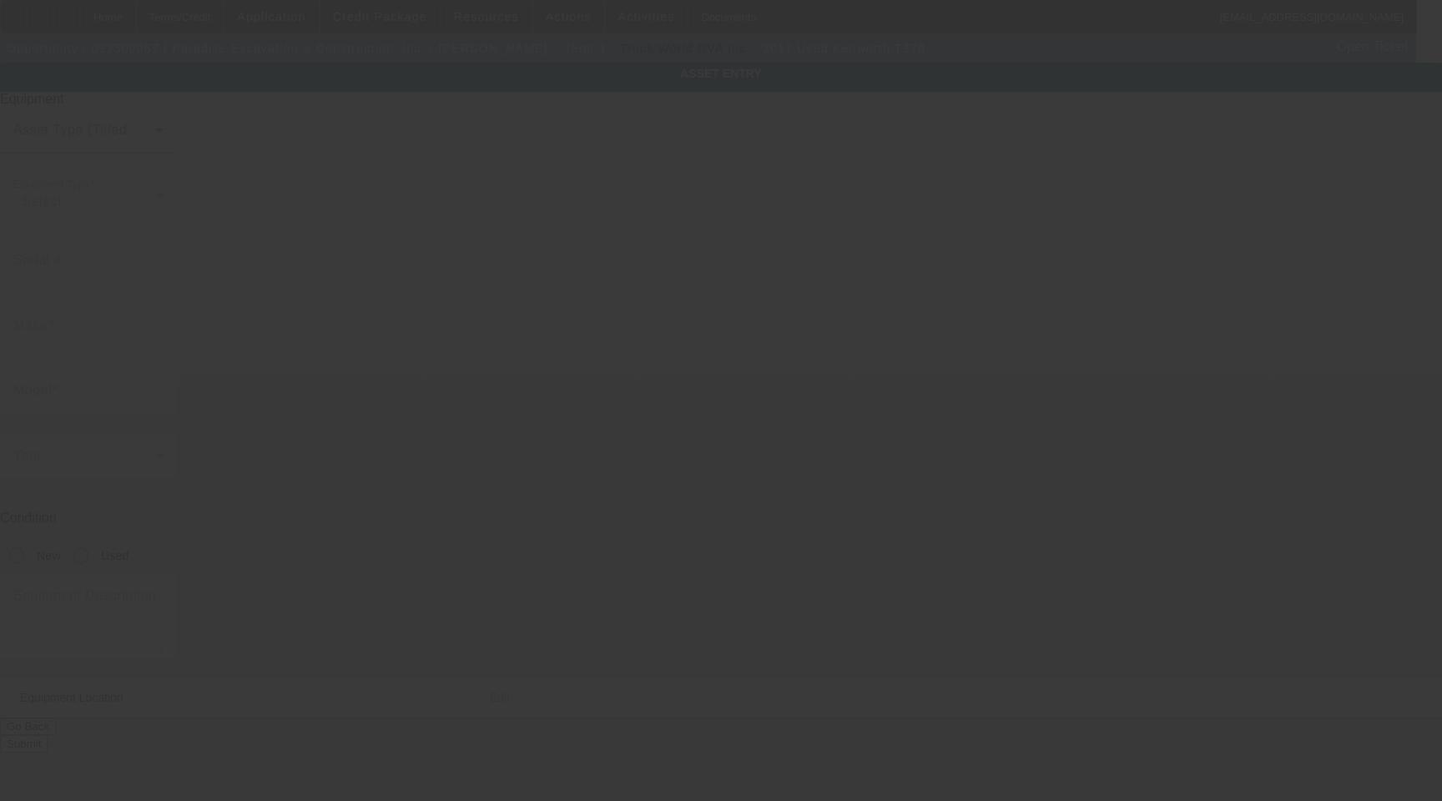
type input "920 Laurel St"
type input "Caldwell"
type input "83605"
type input "Canyon"
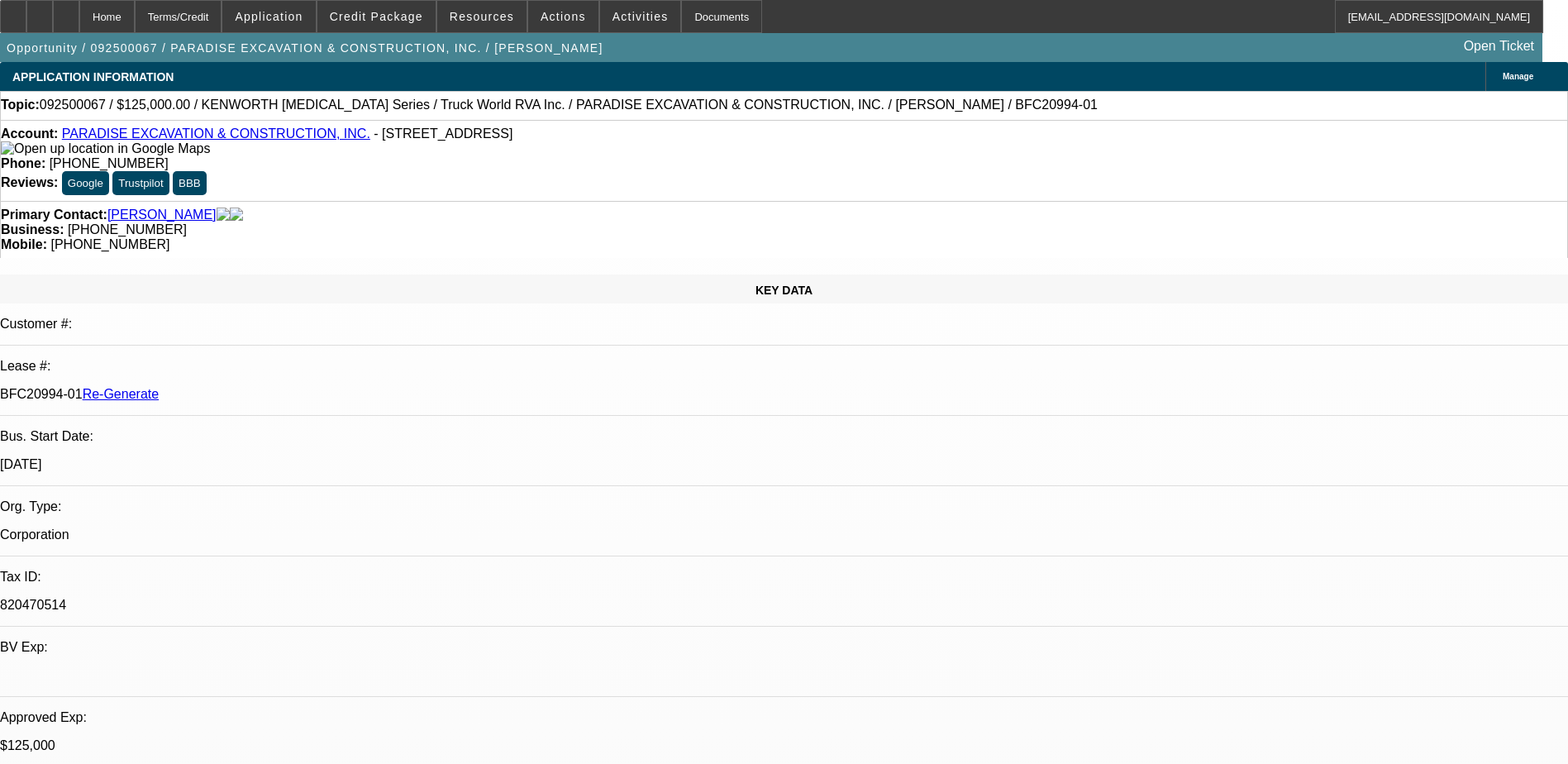
select select "3"
select select "0"
select select "6"
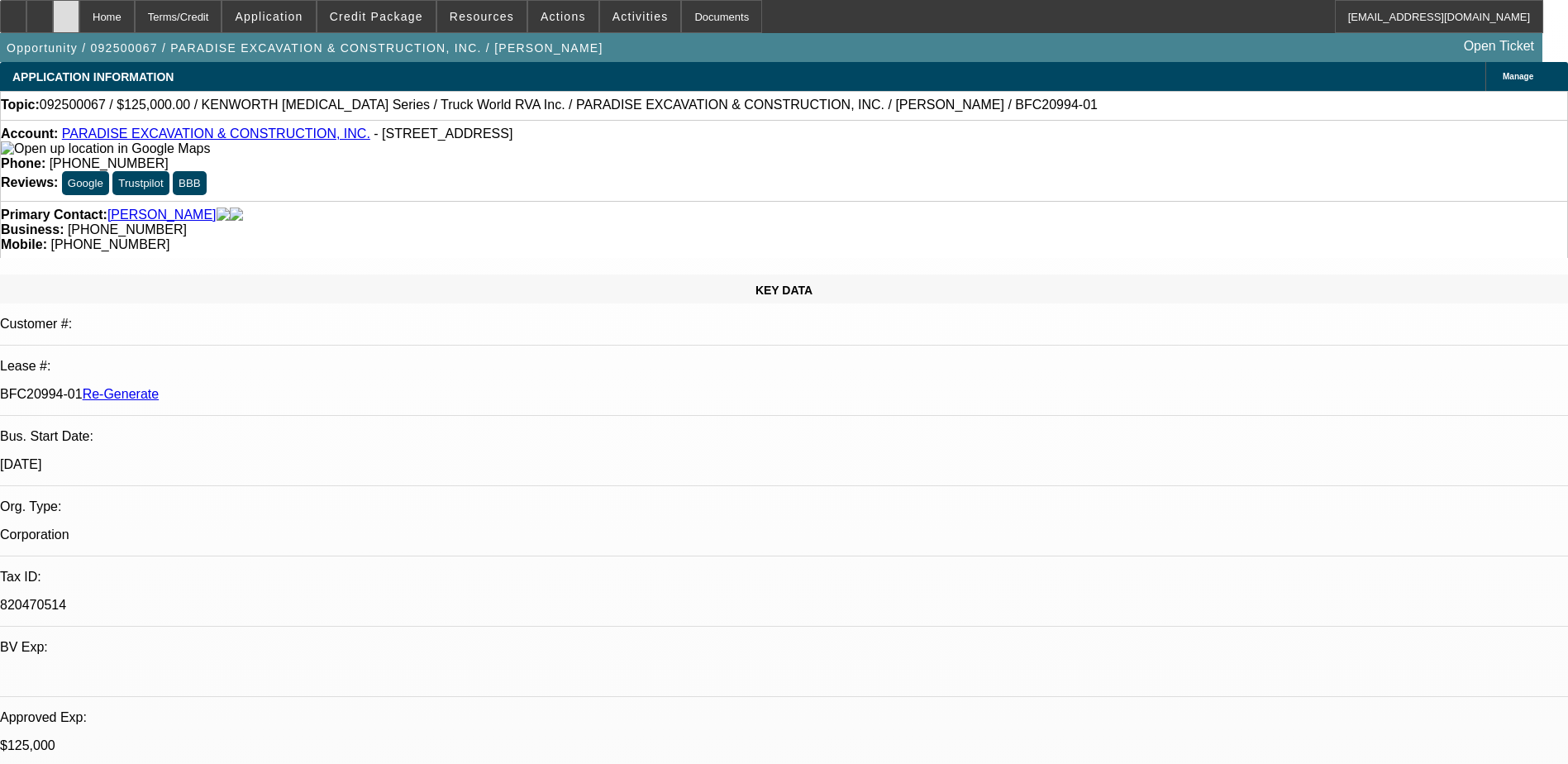
click at [79, 14] on div at bounding box center [65, 16] width 27 height 33
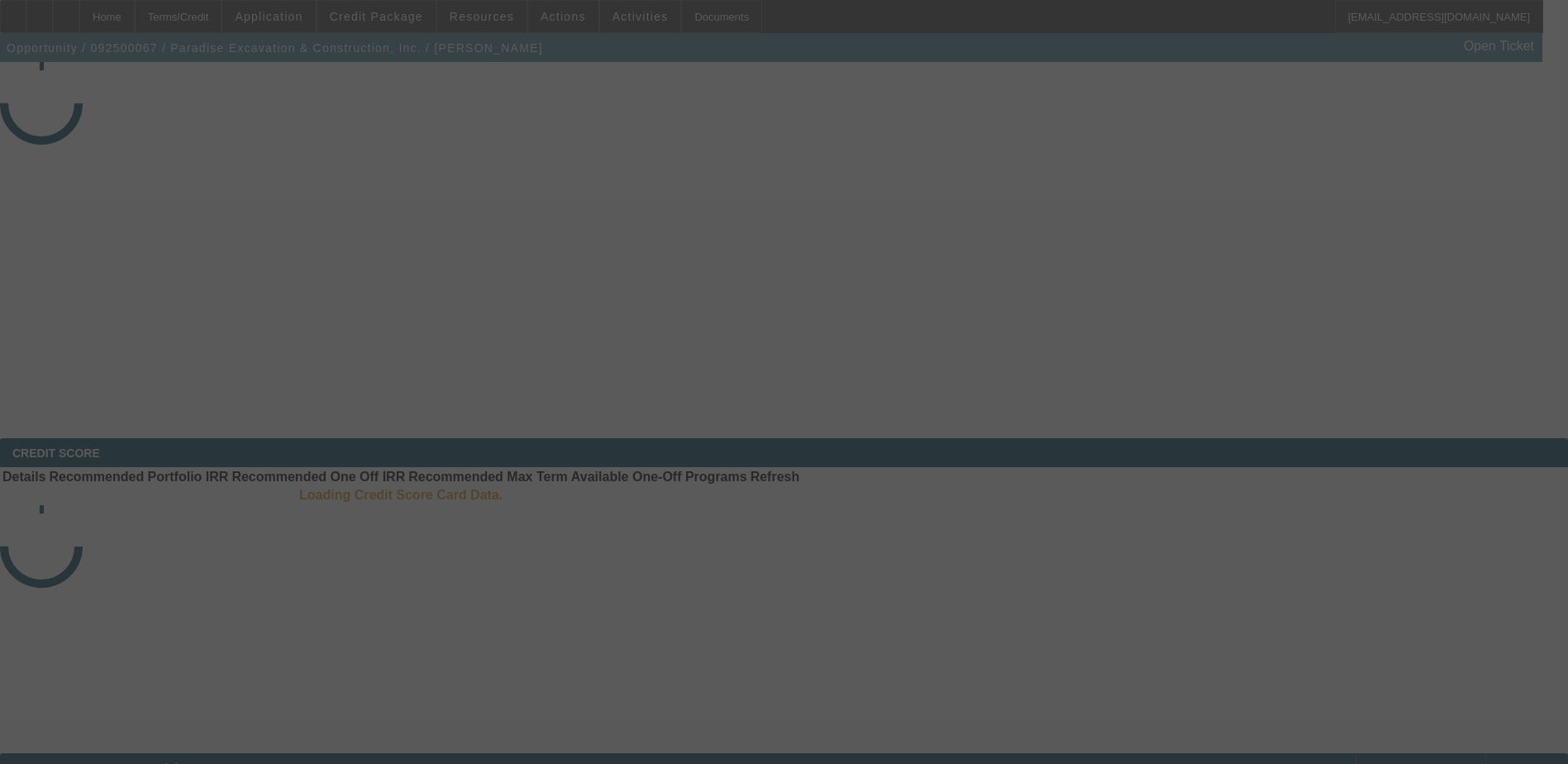
select select "3"
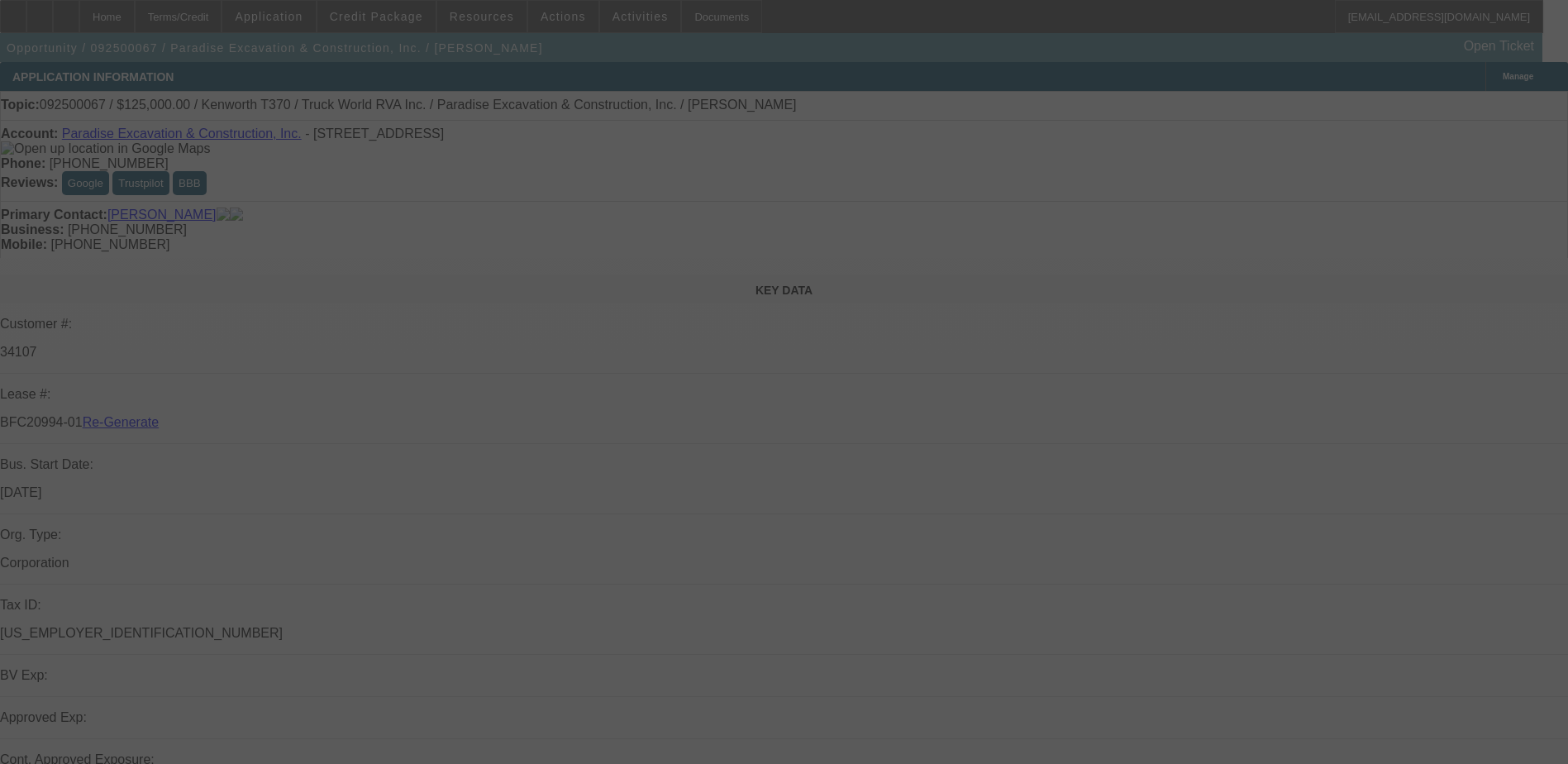
select select "0"
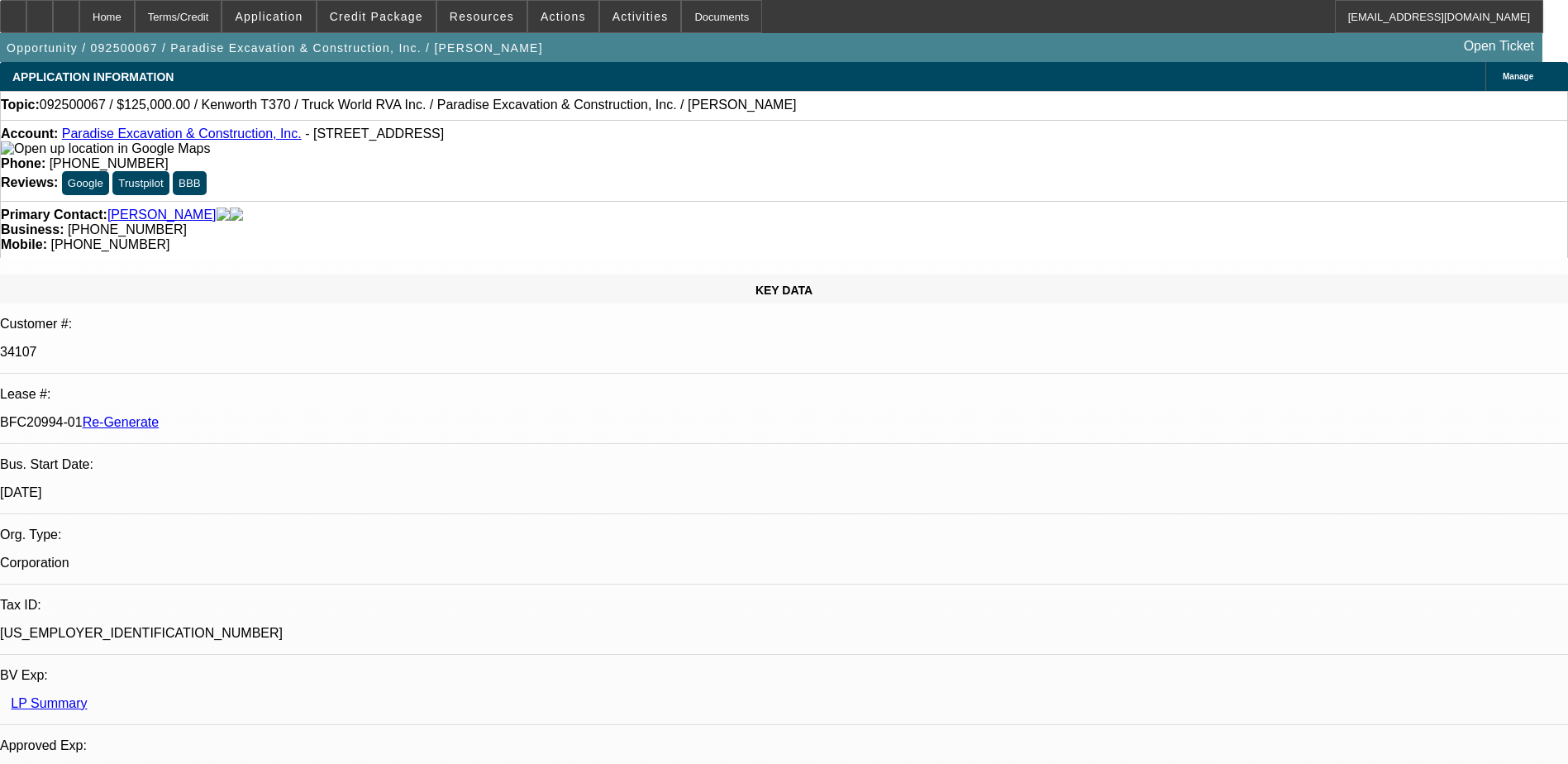
select select "1"
select select "6"
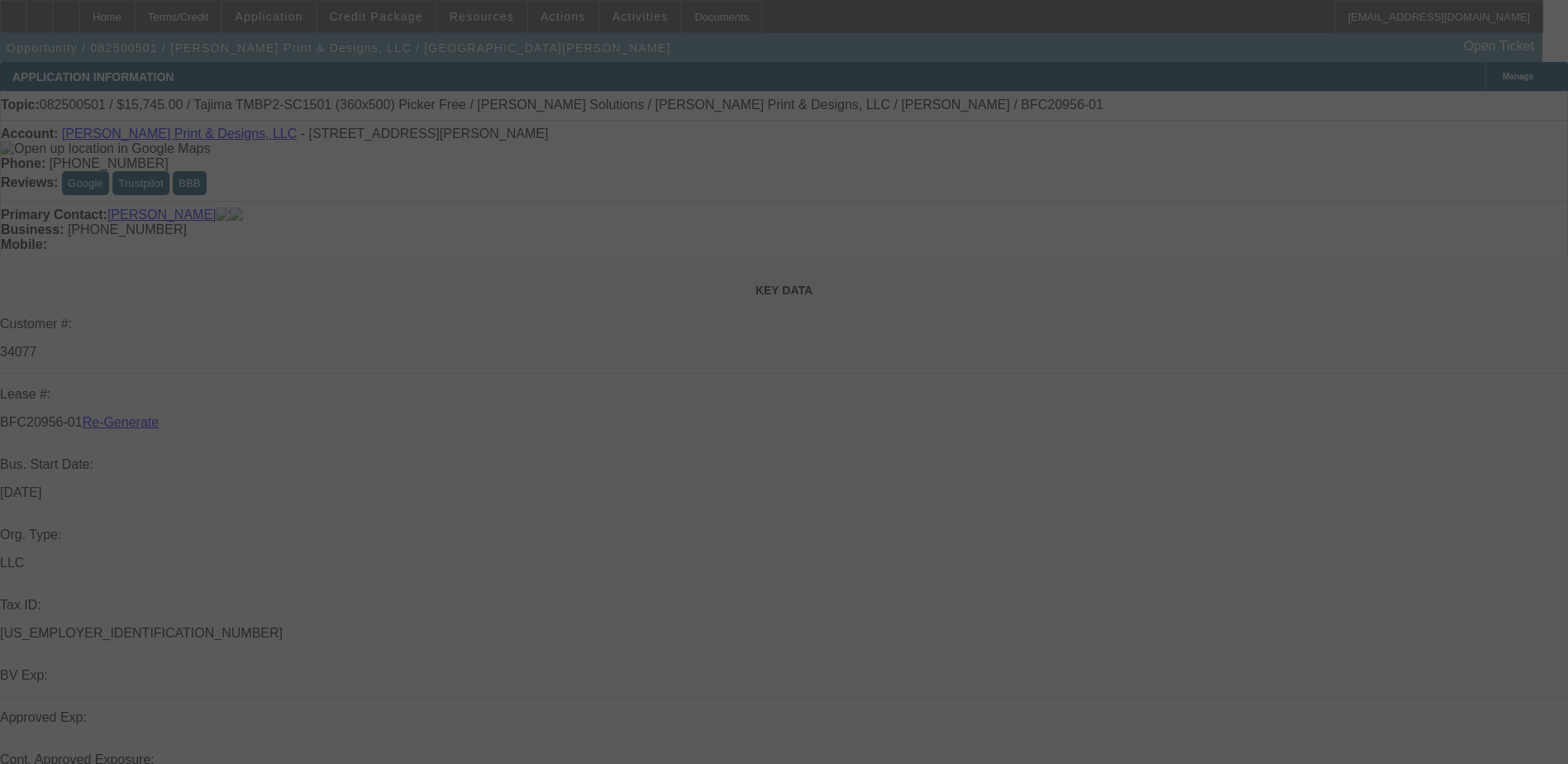
select select "3"
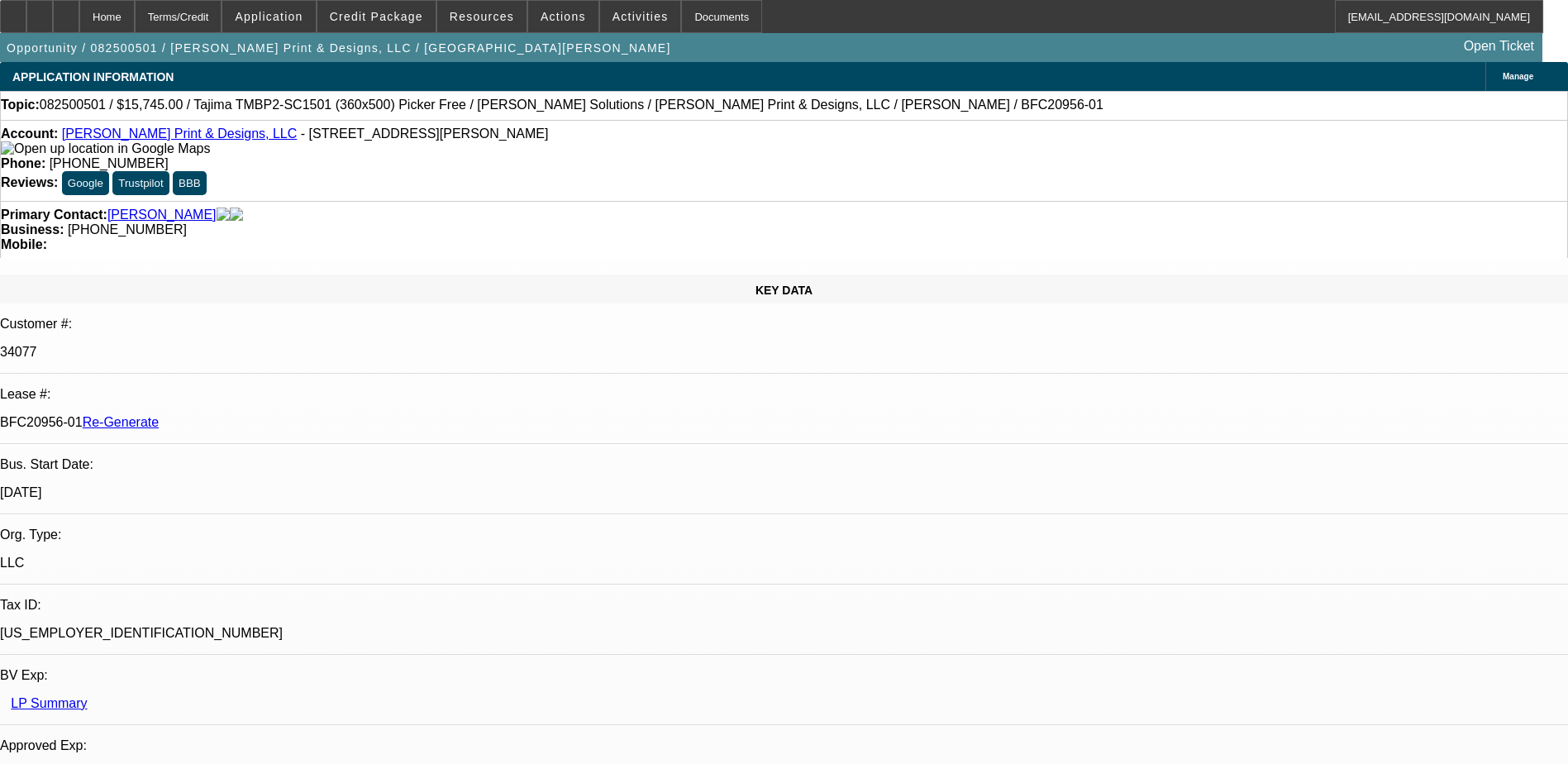
select select "0"
select select "2"
select select "0"
select select "1"
select select "2"
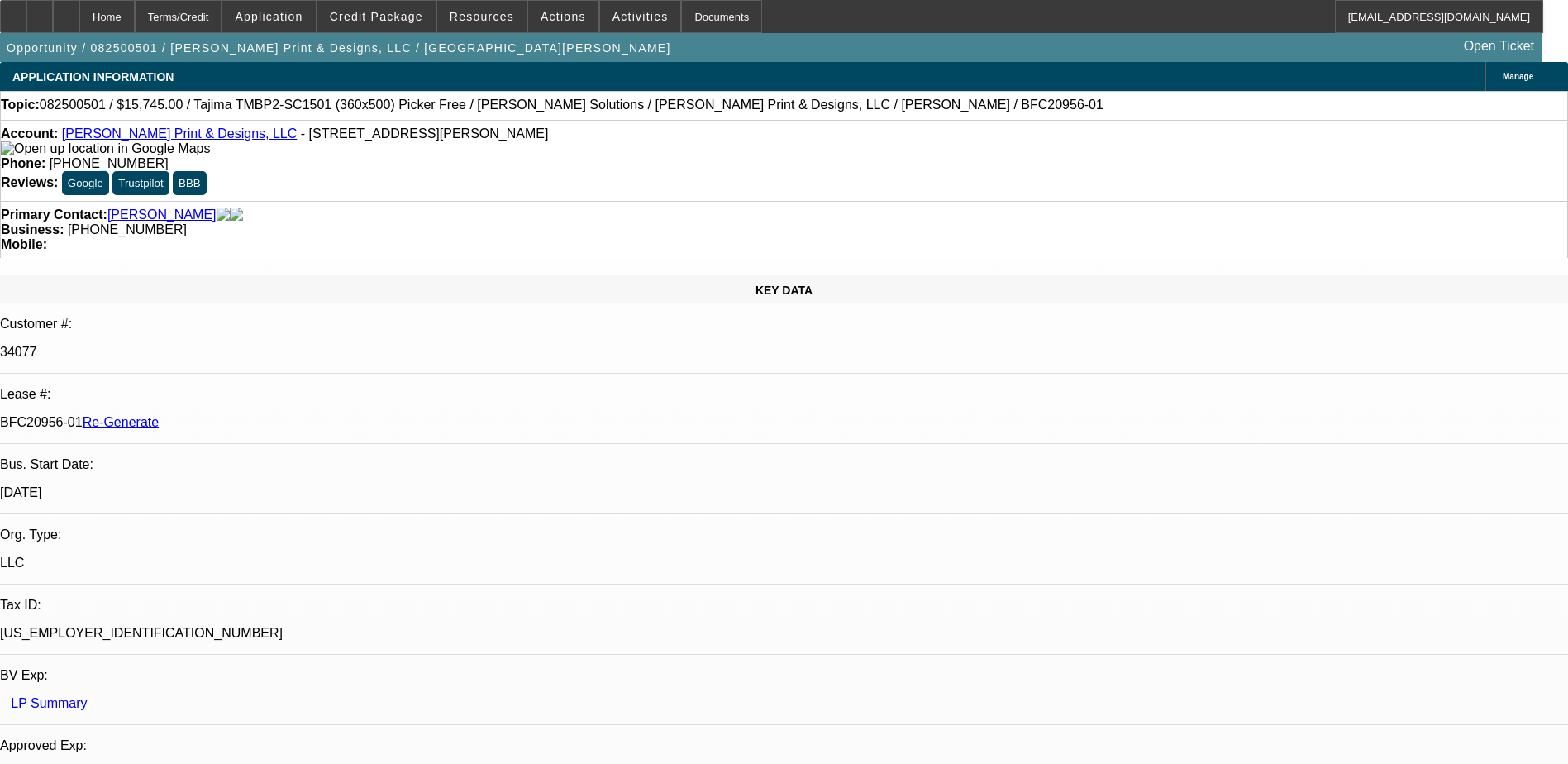
select select "6"
click at [613, 14] on span "Activities" at bounding box center [641, 16] width 56 height 13
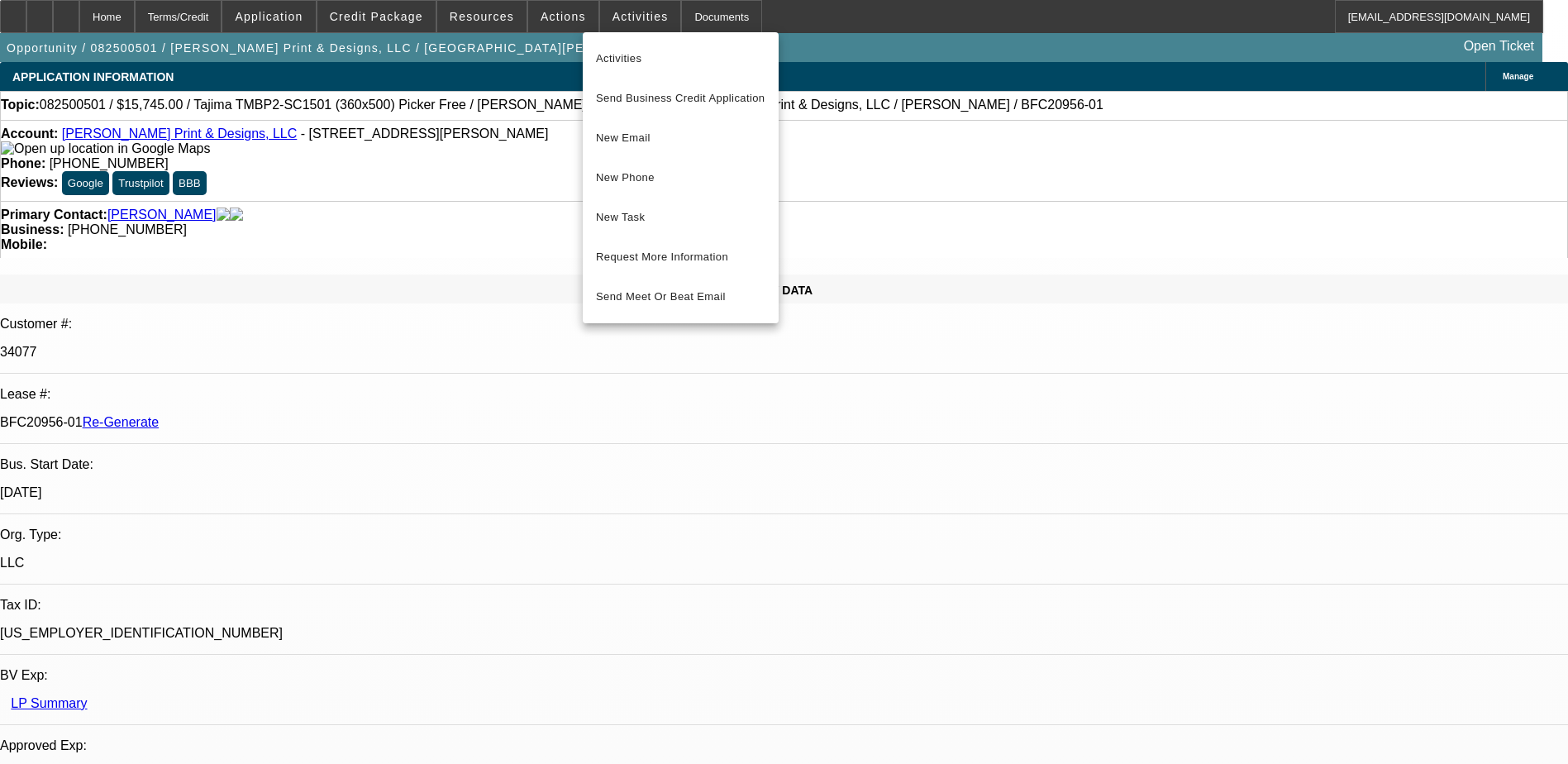
drag, startPoint x: 1163, startPoint y: 139, endPoint x: 1118, endPoint y: 148, distance: 45.9
click at [1118, 148] on div at bounding box center [784, 382] width 1568 height 764
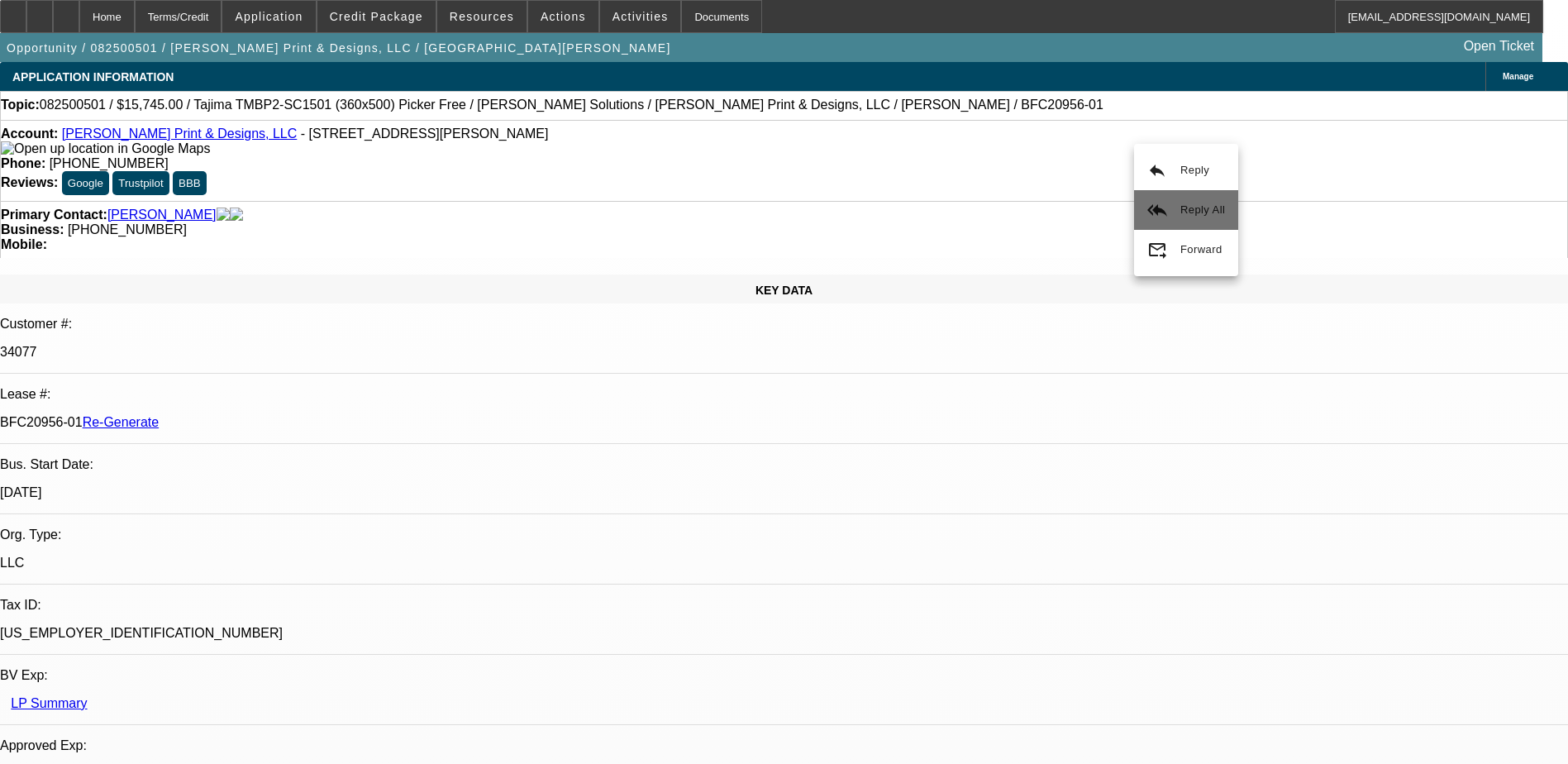
click at [1198, 215] on span "Reply All" at bounding box center [1202, 209] width 45 height 13
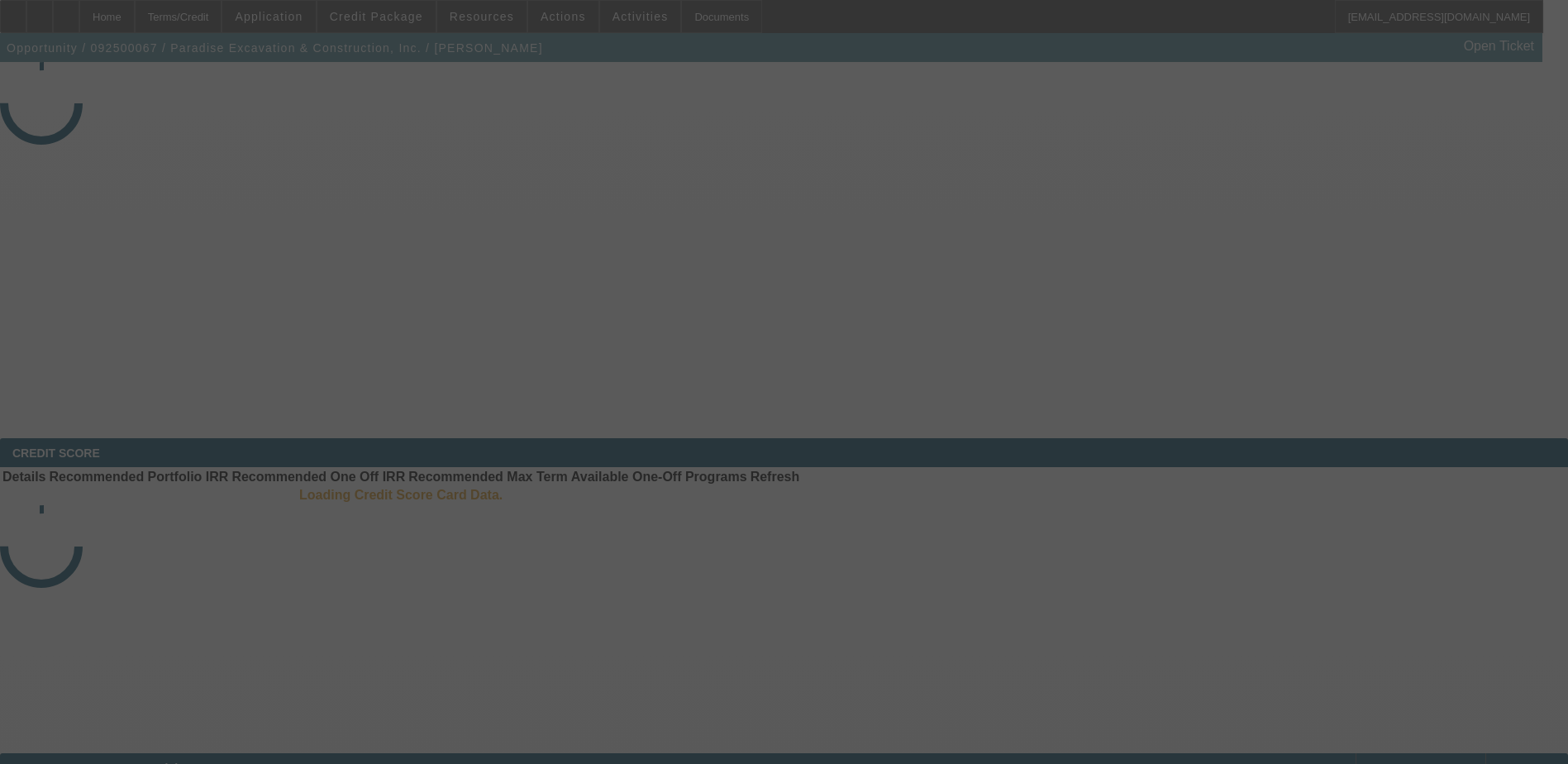
select select "3"
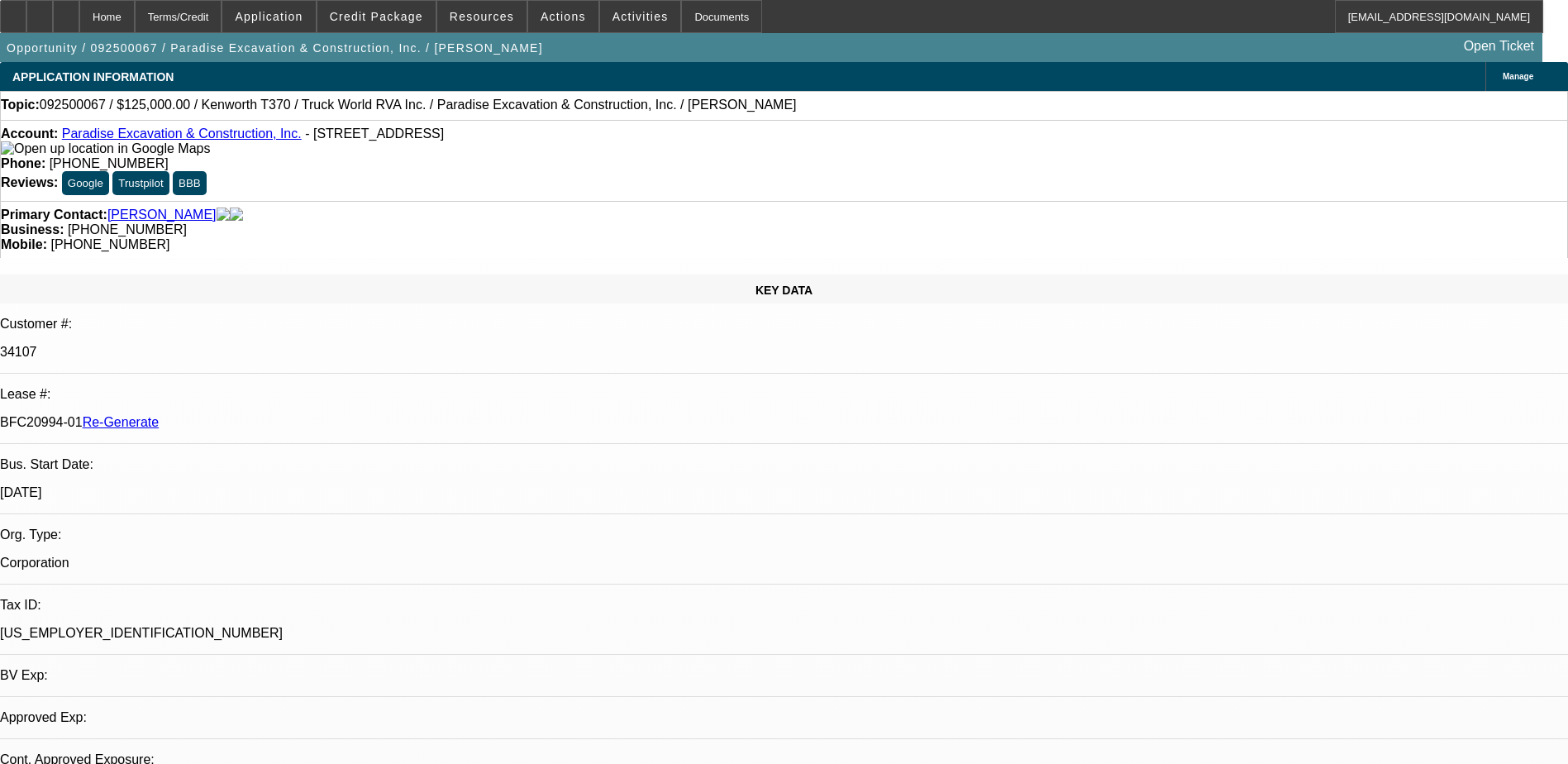
select select "0"
select select "1"
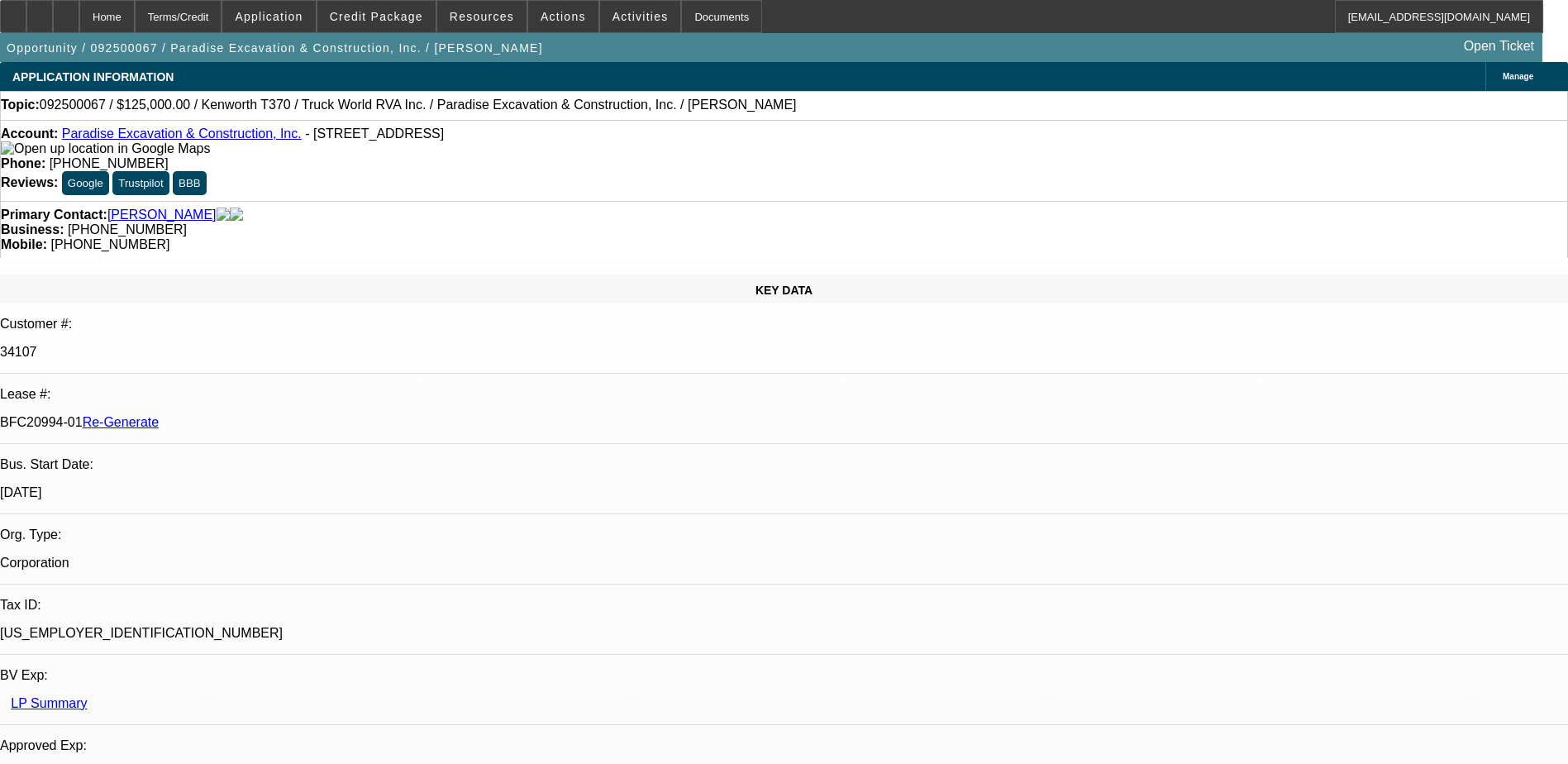
select select "6"
click at [614, 10] on span "Activities" at bounding box center [641, 16] width 56 height 13
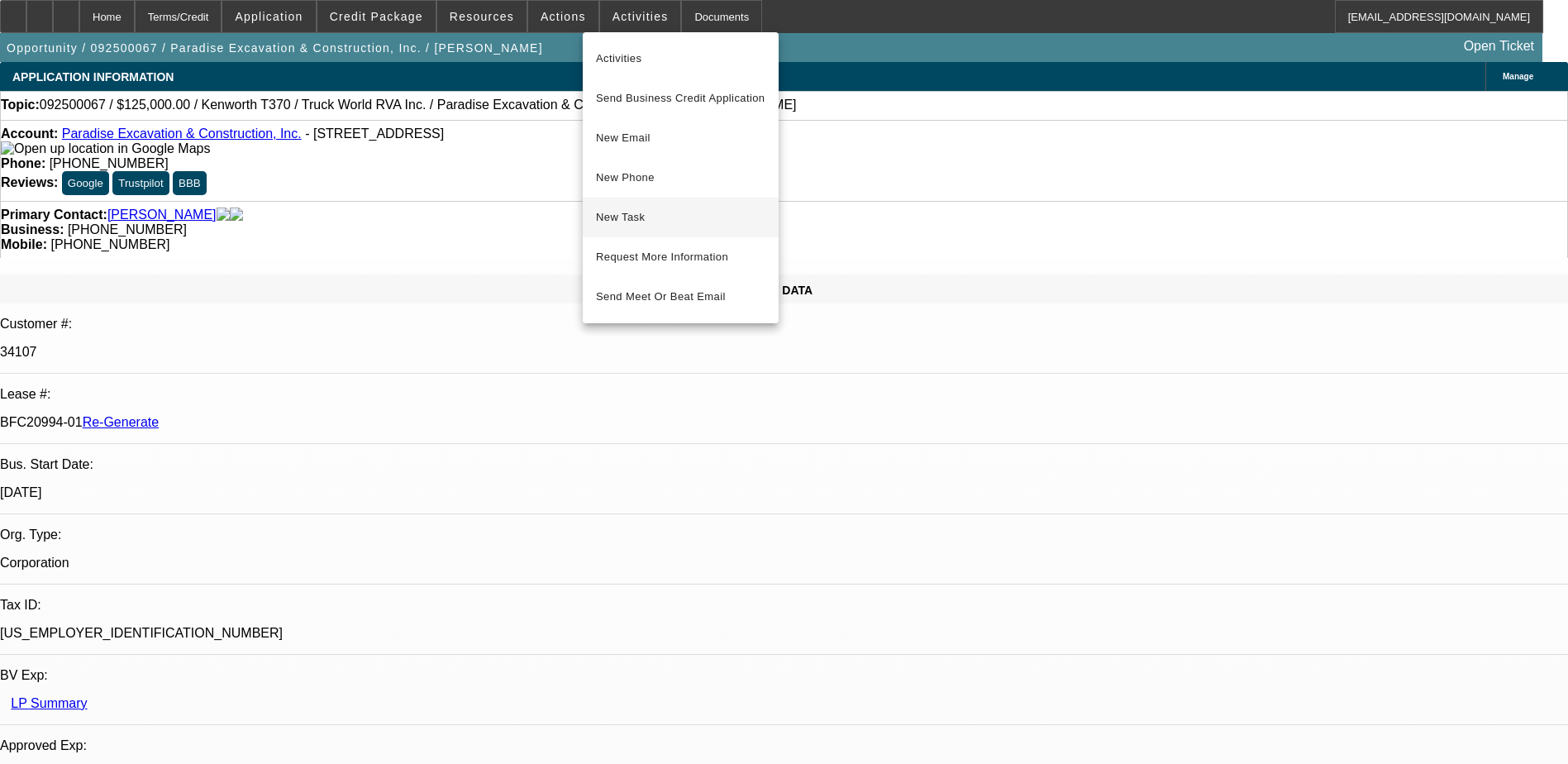
click at [641, 216] on span "New Task" at bounding box center [680, 218] width 169 height 20
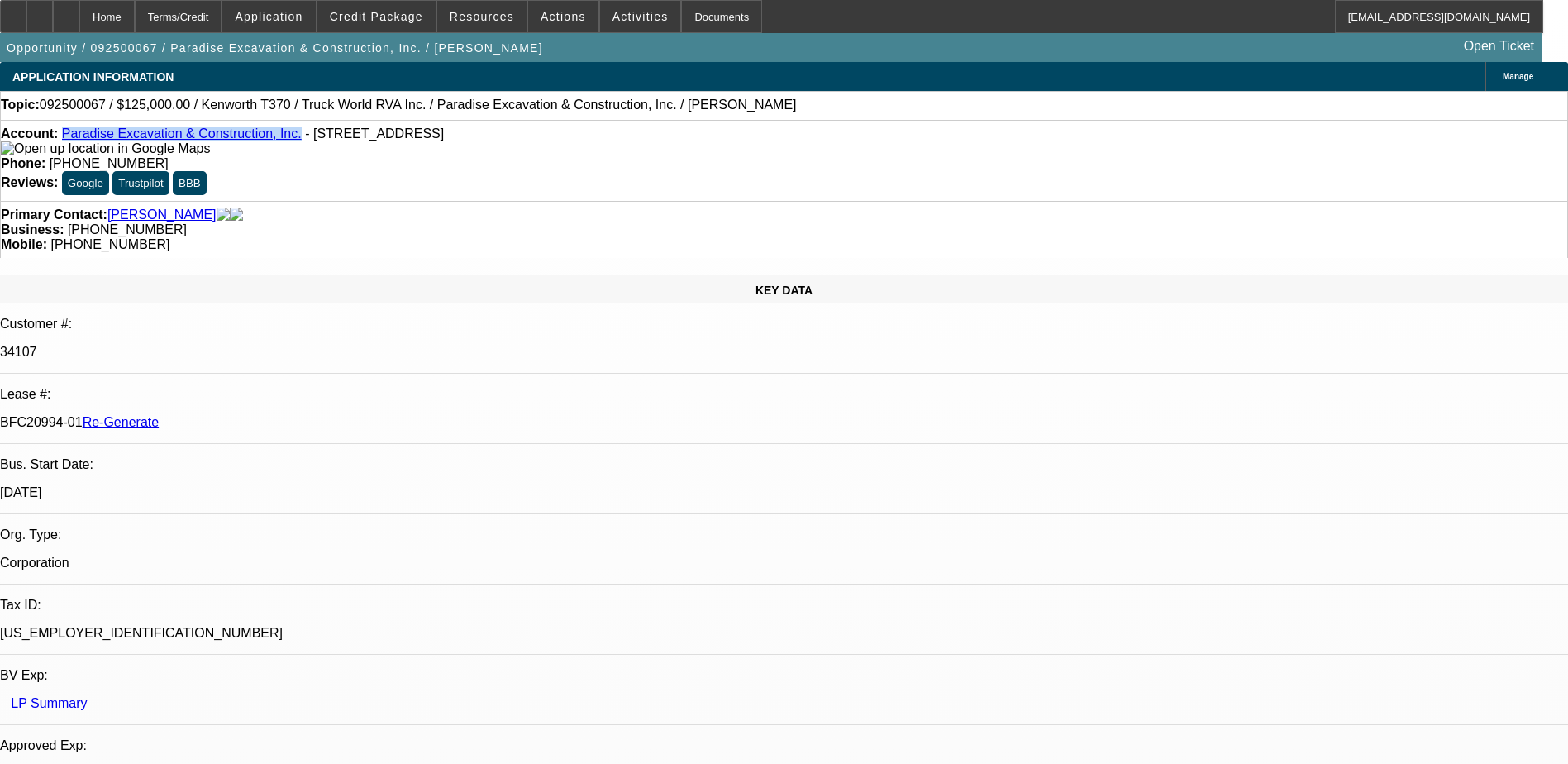
drag, startPoint x: 270, startPoint y: 142, endPoint x: 75, endPoint y: 143, distance: 195.0
click at [75, 143] on div "Account: Paradise Excavation & Construction, Inc. - 920 Laurel St, Caldwell, ID…" at bounding box center [784, 142] width 1567 height 30
copy link "Paradise Excavation & Construction, Inc."
drag, startPoint x: 683, startPoint y: 13, endPoint x: 684, endPoint y: 28, distance: 15.0
click at [683, 13] on div "Documents" at bounding box center [722, 16] width 81 height 33
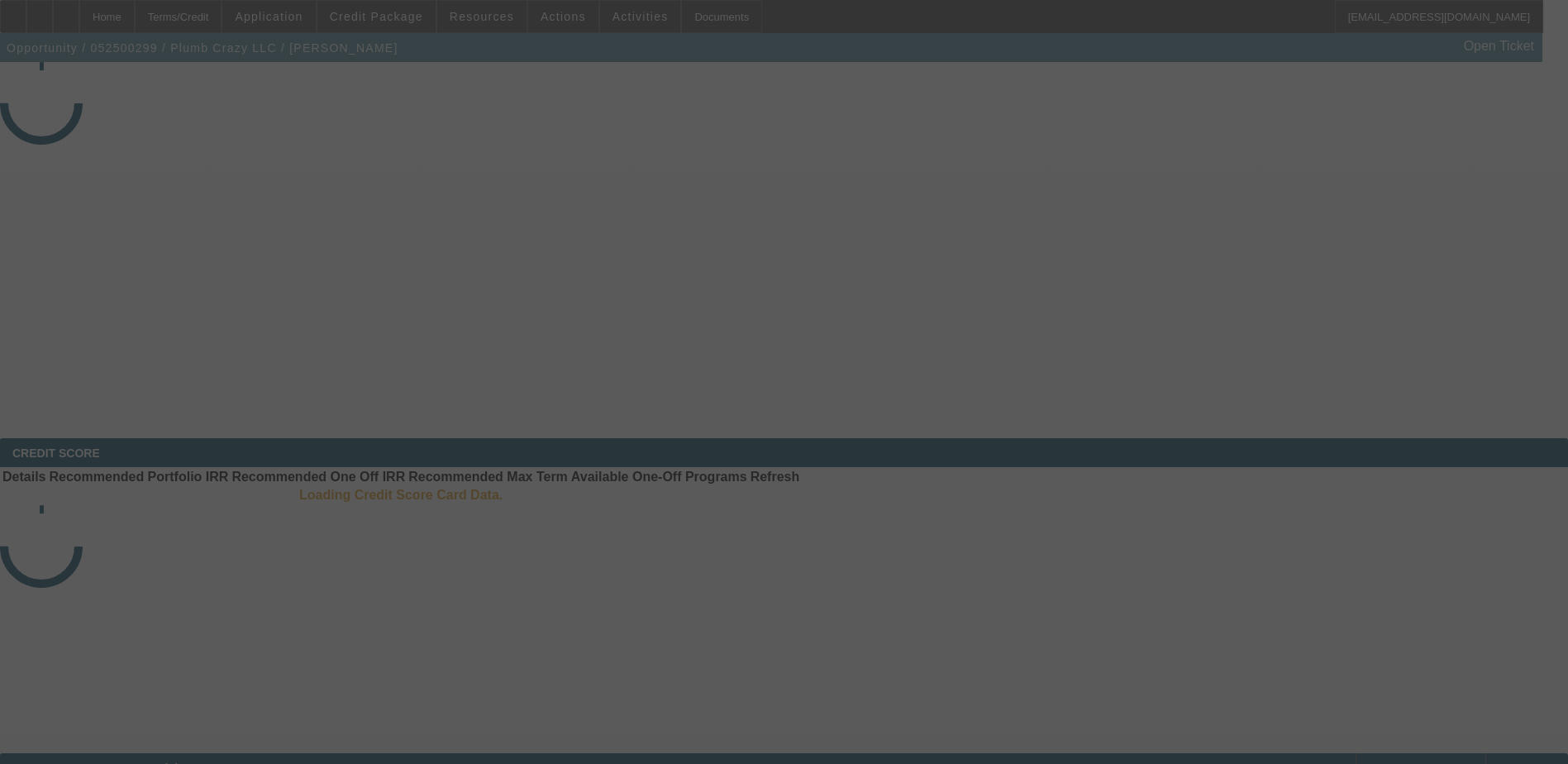
select select "4"
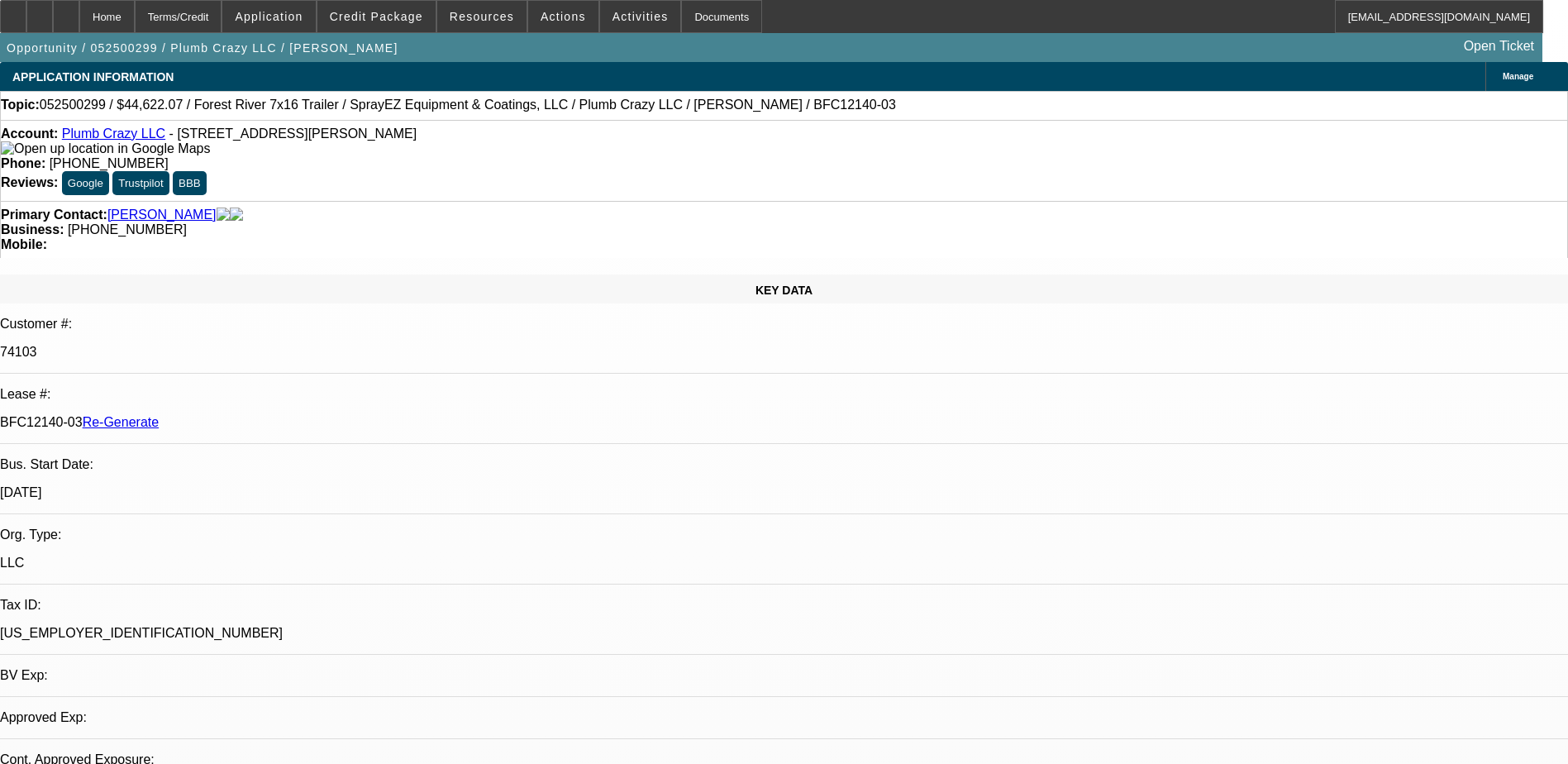
select select "0"
select select "1"
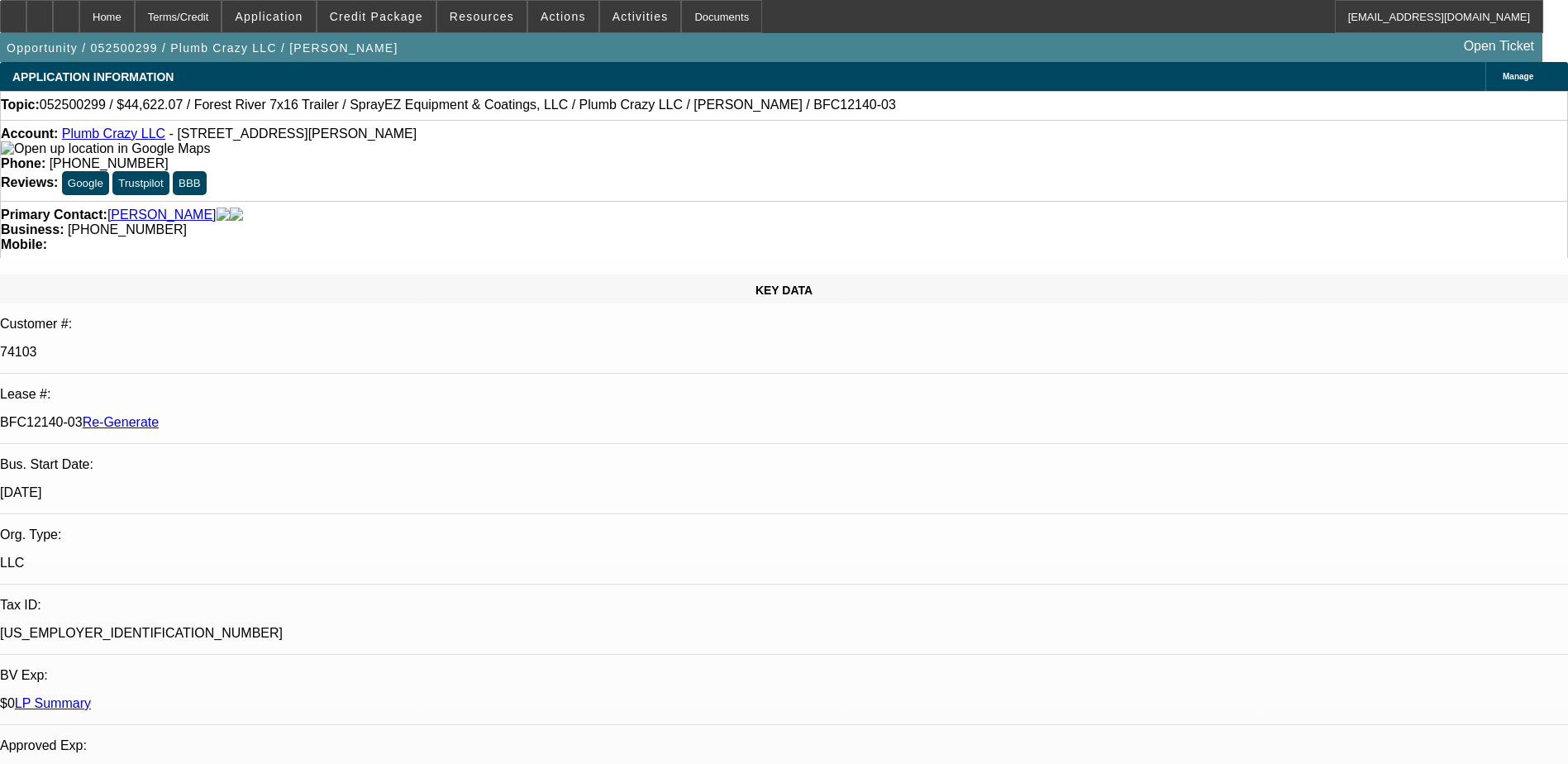
select select "6"
drag, startPoint x: 673, startPoint y: 188, endPoint x: 589, endPoint y: 195, distance: 84.3
click at [589, 201] on div "Primary Contact: [PERSON_NAME] Business: [PHONE_NUMBER] Mobile:" at bounding box center [784, 230] width 1568 height 57
copy span "[PHONE_NUMBER]"
